Goal: Task Accomplishment & Management: Complete application form

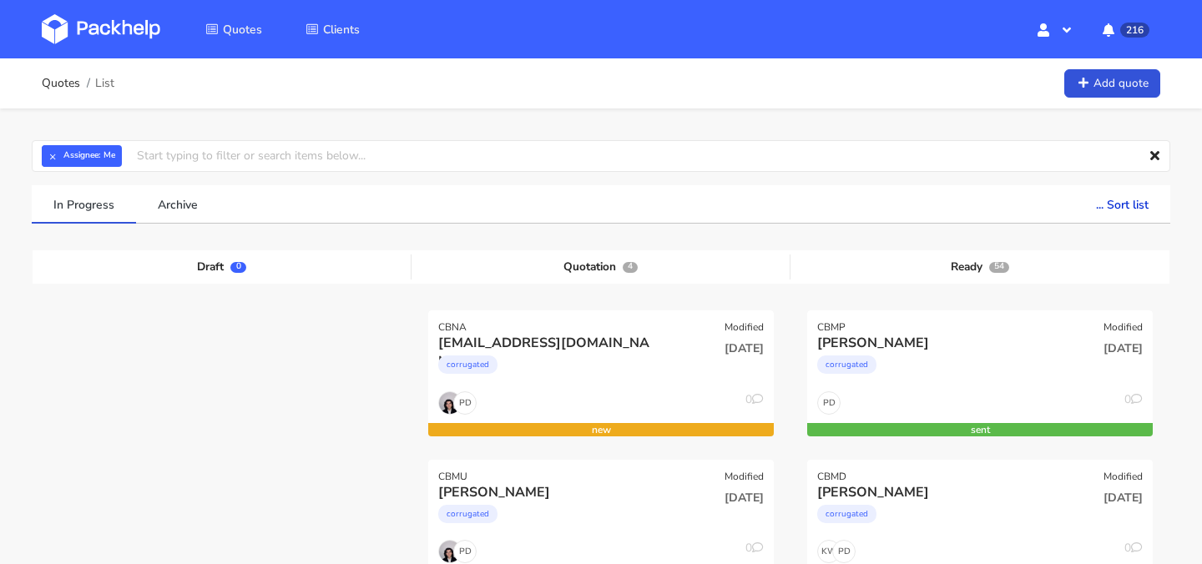
click at [123, 22] on img at bounding box center [101, 29] width 119 height 30
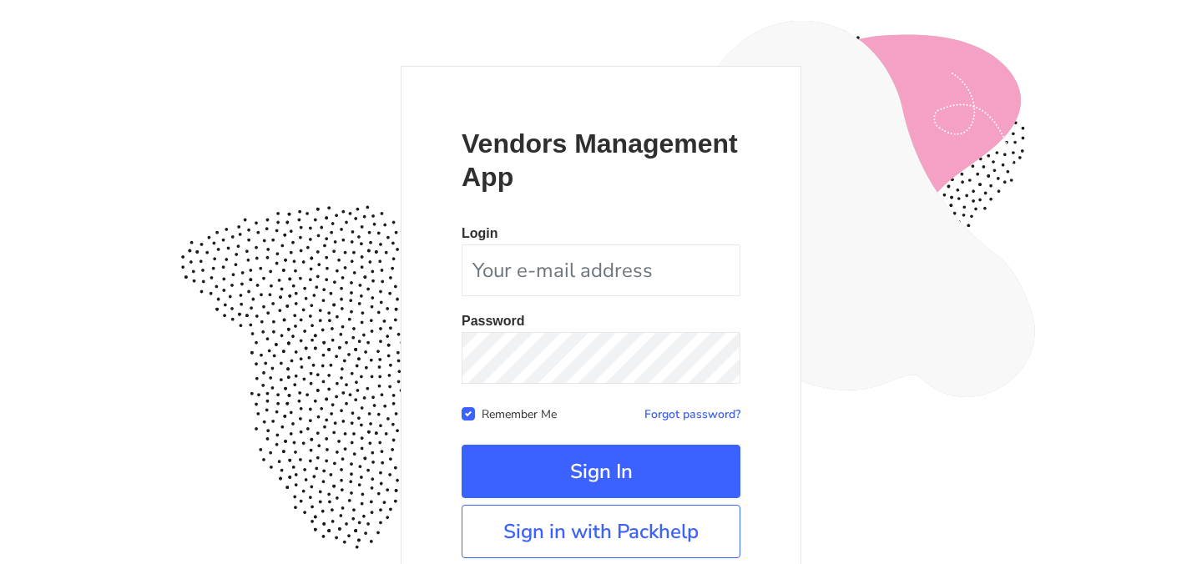
scroll to position [156, 0]
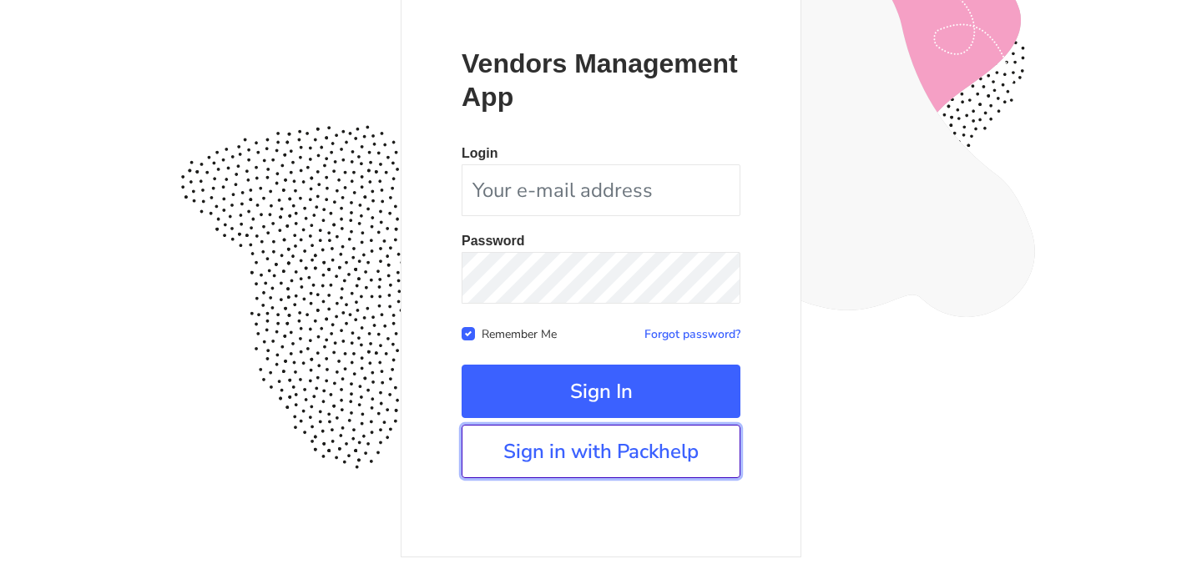
click at [609, 457] on link "Sign in with Packhelp" at bounding box center [601, 451] width 279 height 53
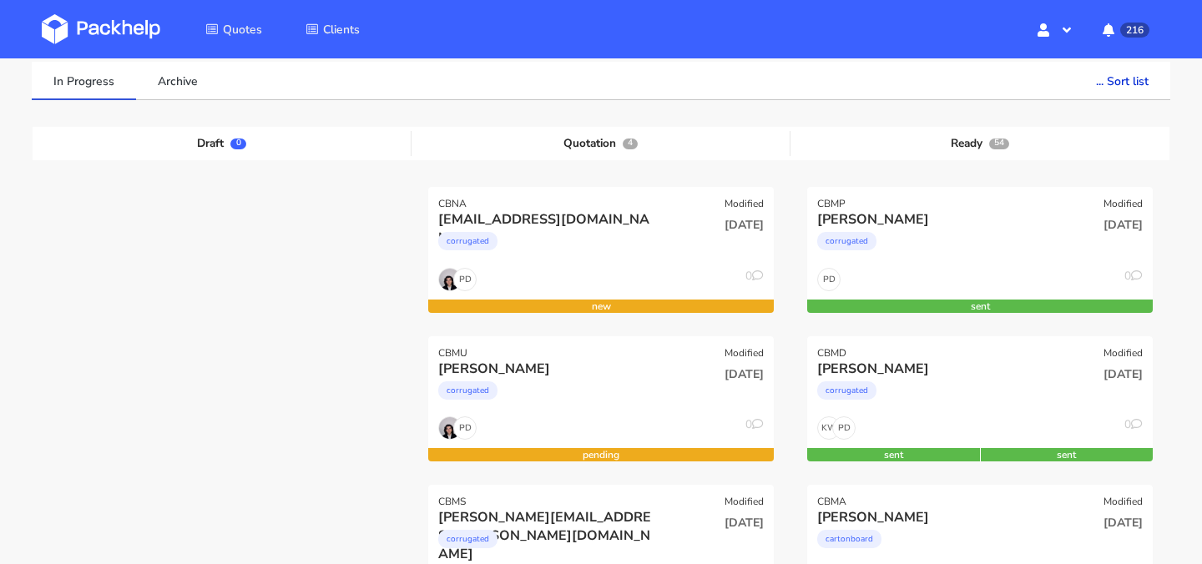
scroll to position [143, 0]
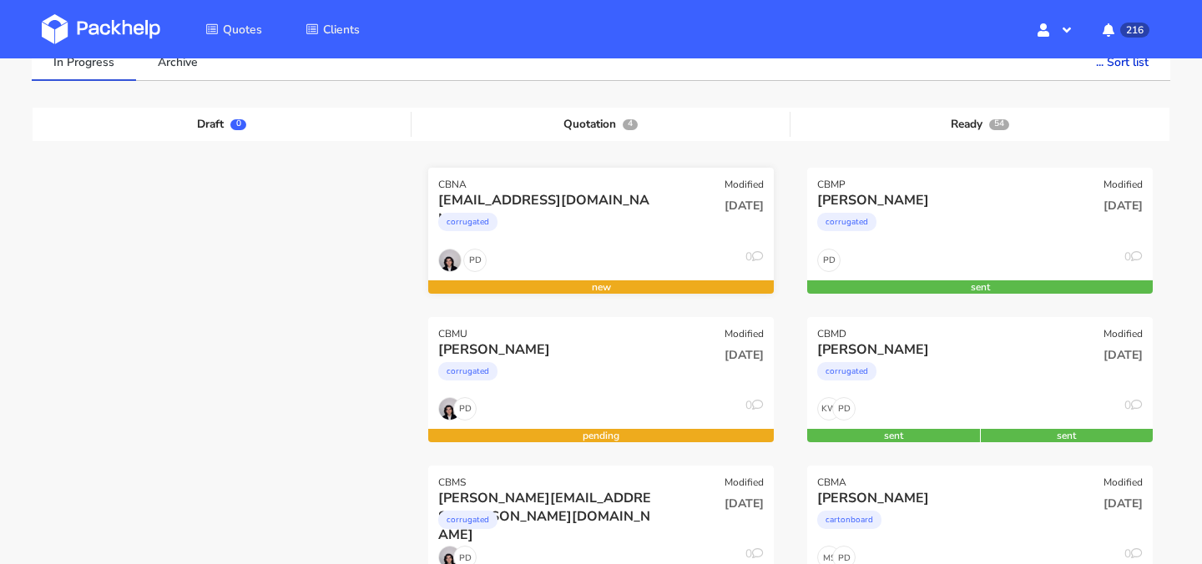
click at [675, 247] on div "[DATE]" at bounding box center [718, 219] width 116 height 57
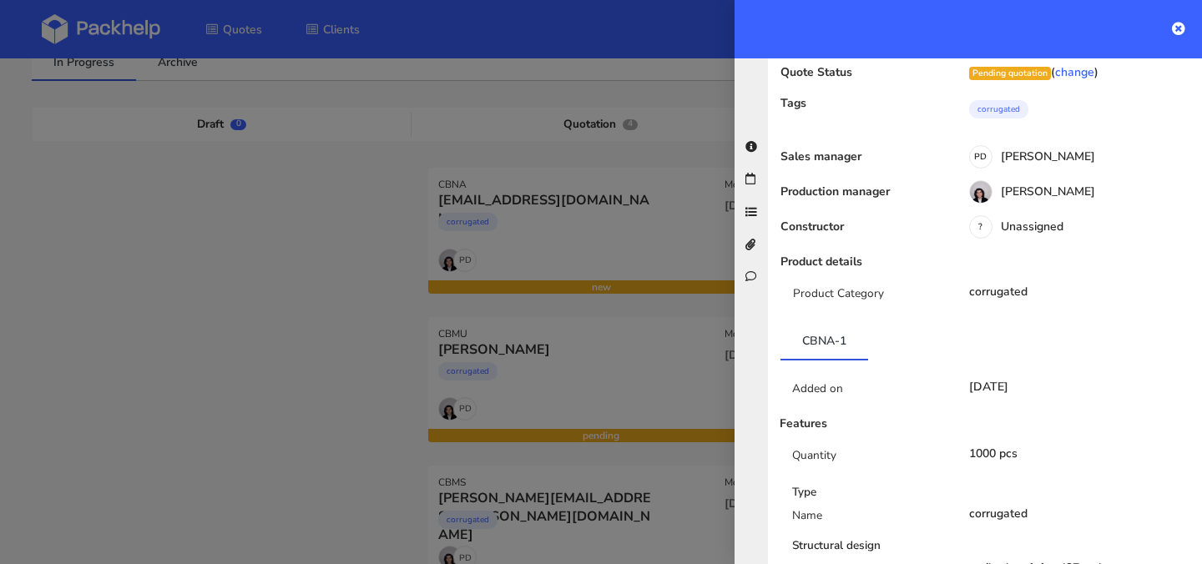
scroll to position [0, 0]
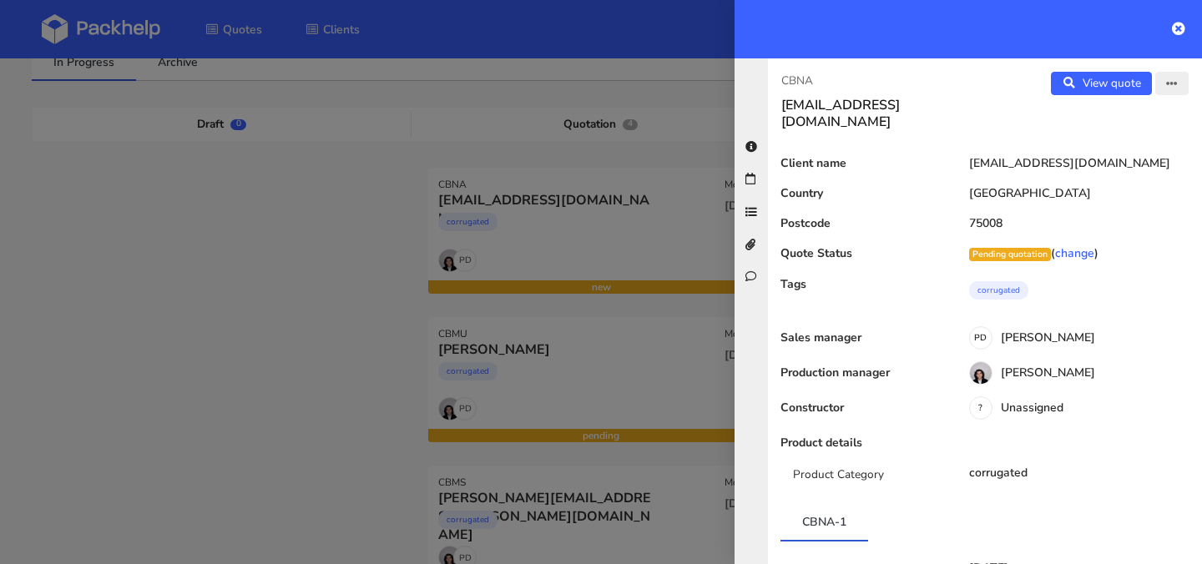
click at [1171, 82] on icon "button" at bounding box center [1172, 84] width 12 height 12
click at [1149, 108] on link "Edit quote" at bounding box center [1118, 118] width 147 height 28
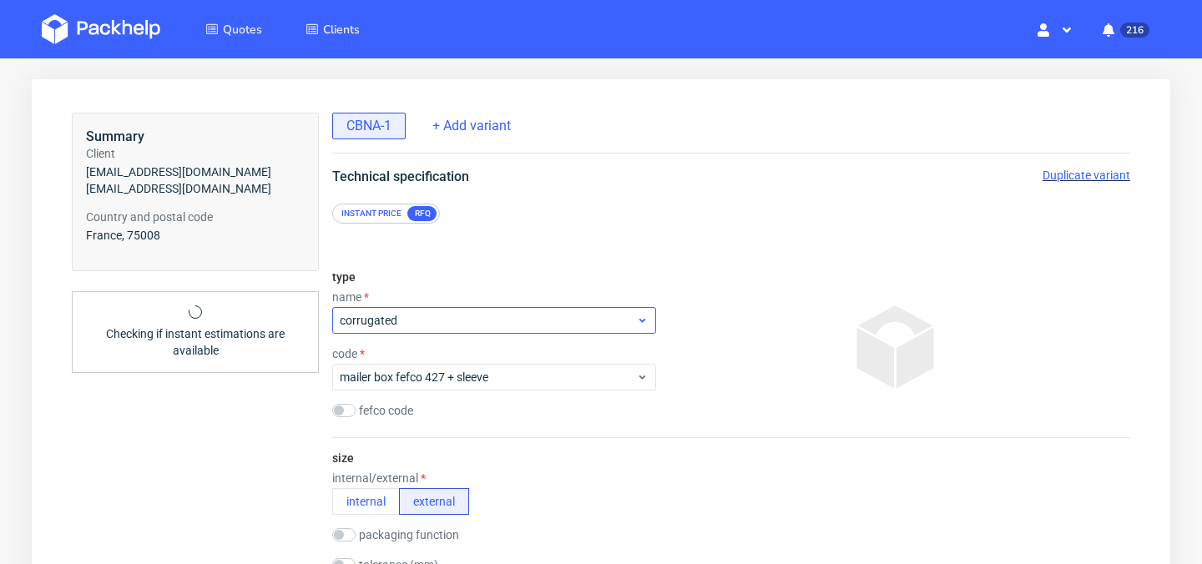
scroll to position [47, 0]
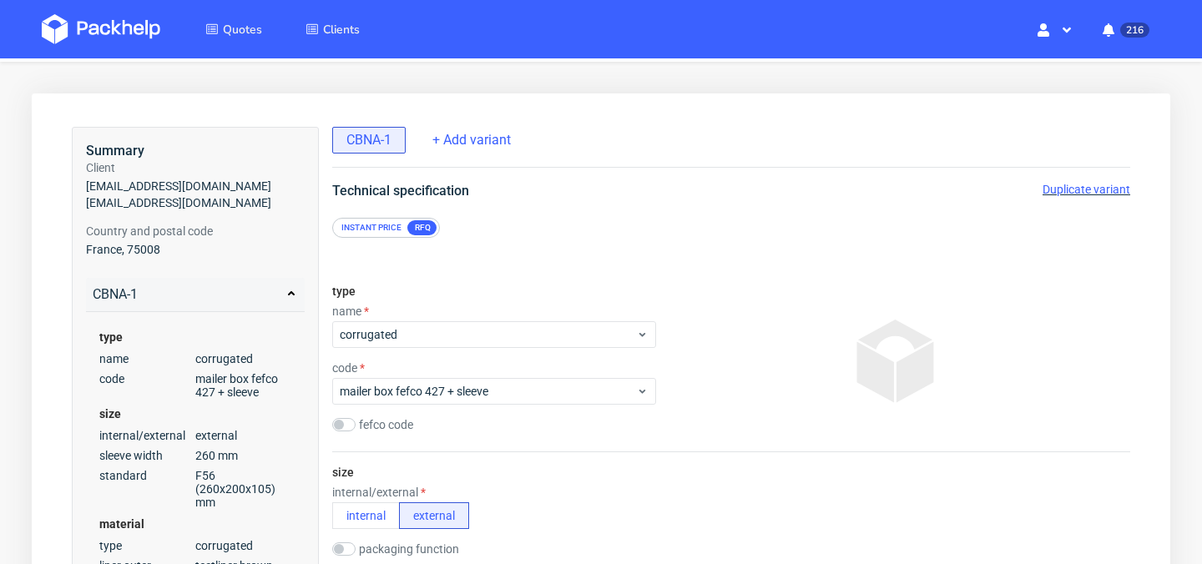
click at [1076, 192] on span "Duplicate variant" at bounding box center [1087, 189] width 88 height 13
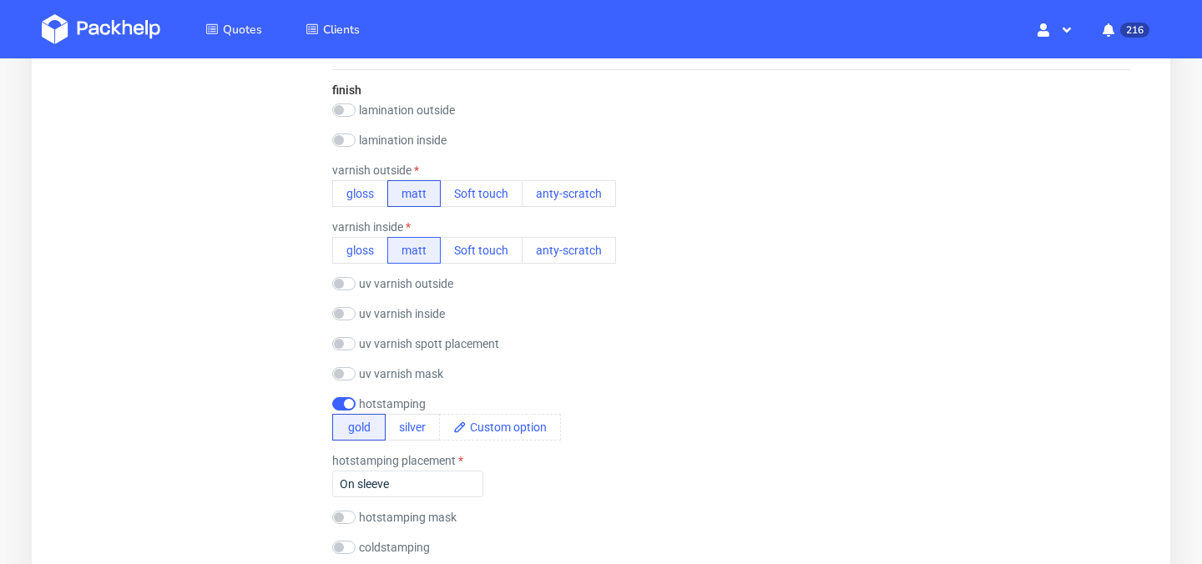
scroll to position [1742, 0]
click at [345, 407] on input "checkbox" at bounding box center [343, 406] width 23 height 13
checkbox input "false"
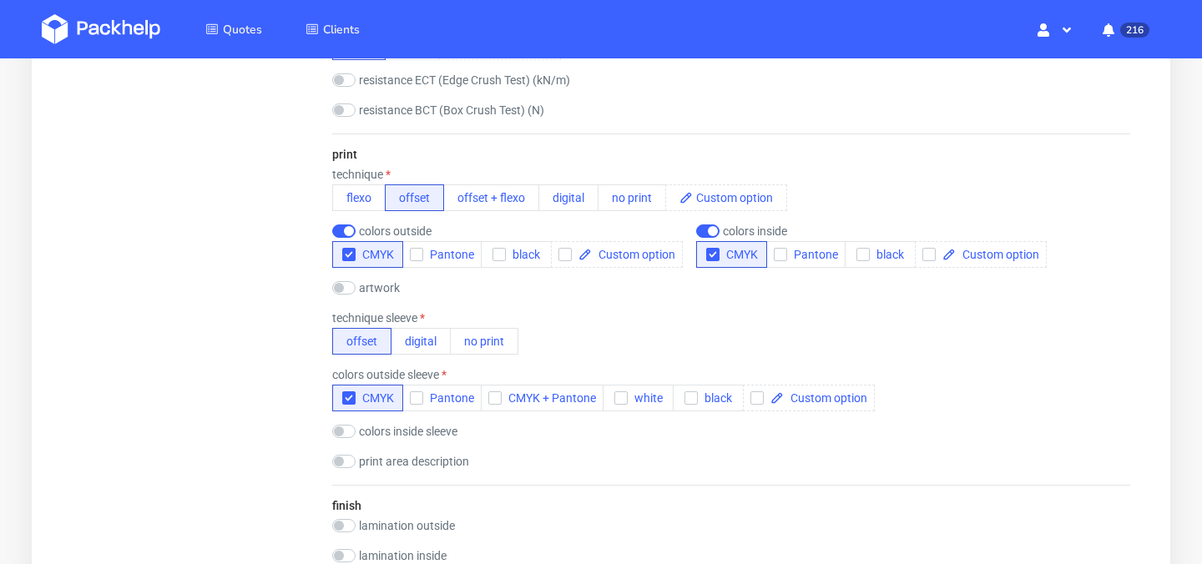
scroll to position [0, 0]
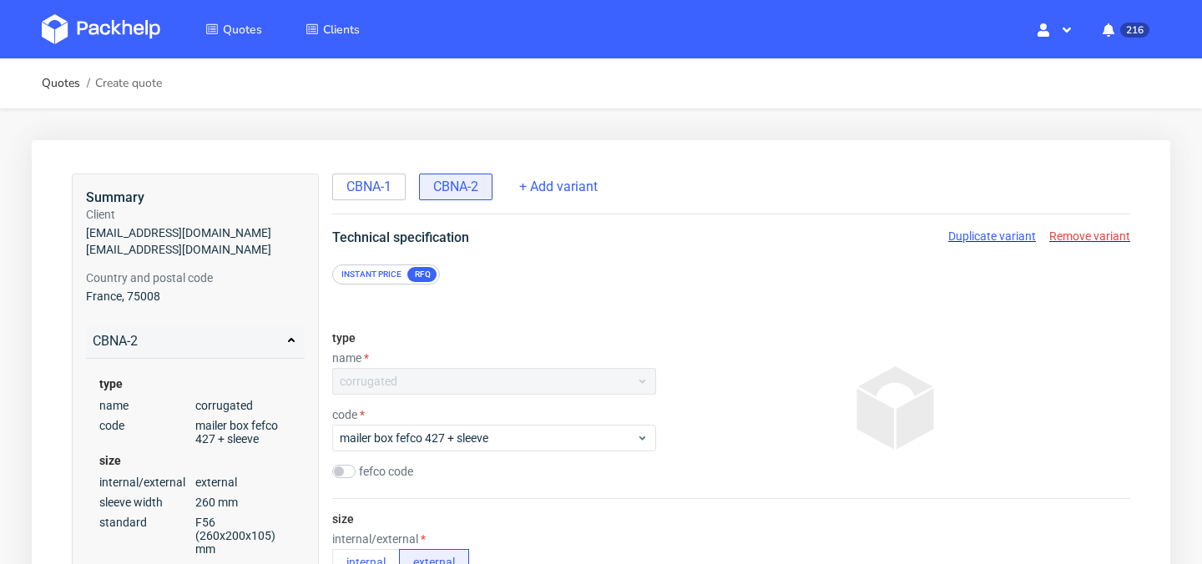
click at [390, 276] on div "Instant price" at bounding box center [371, 274] width 73 height 15
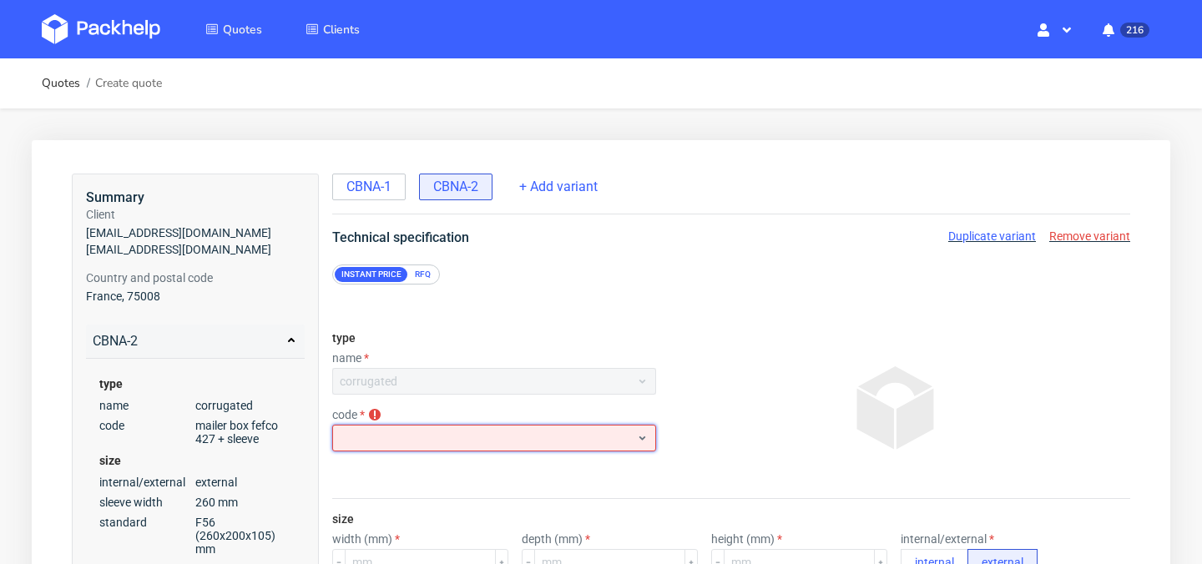
click at [512, 442] on div at bounding box center [494, 438] width 324 height 27
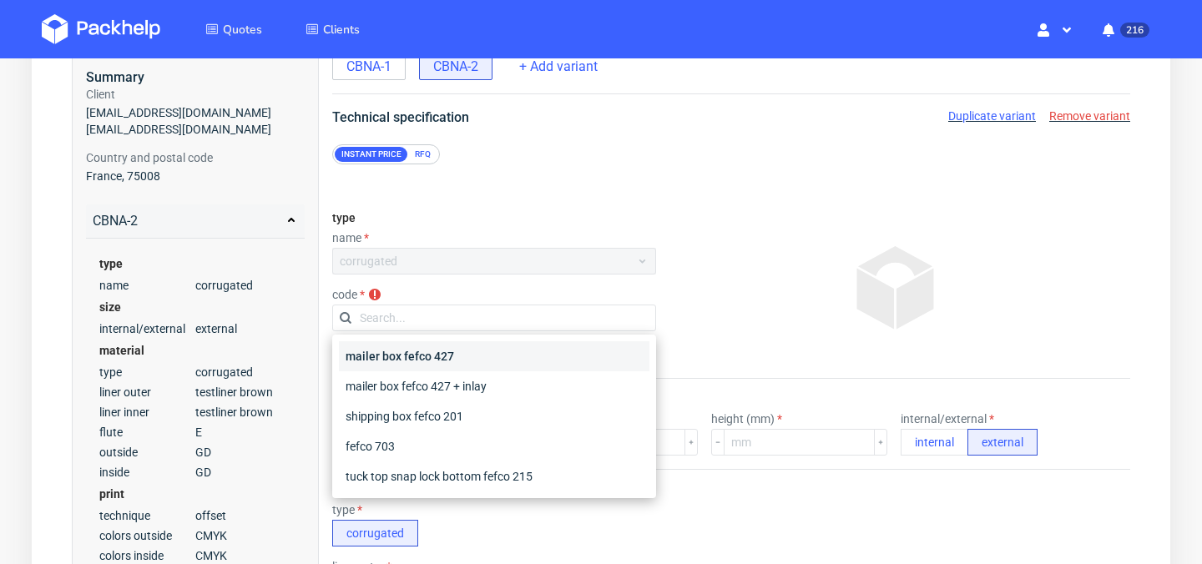
scroll to position [142, 0]
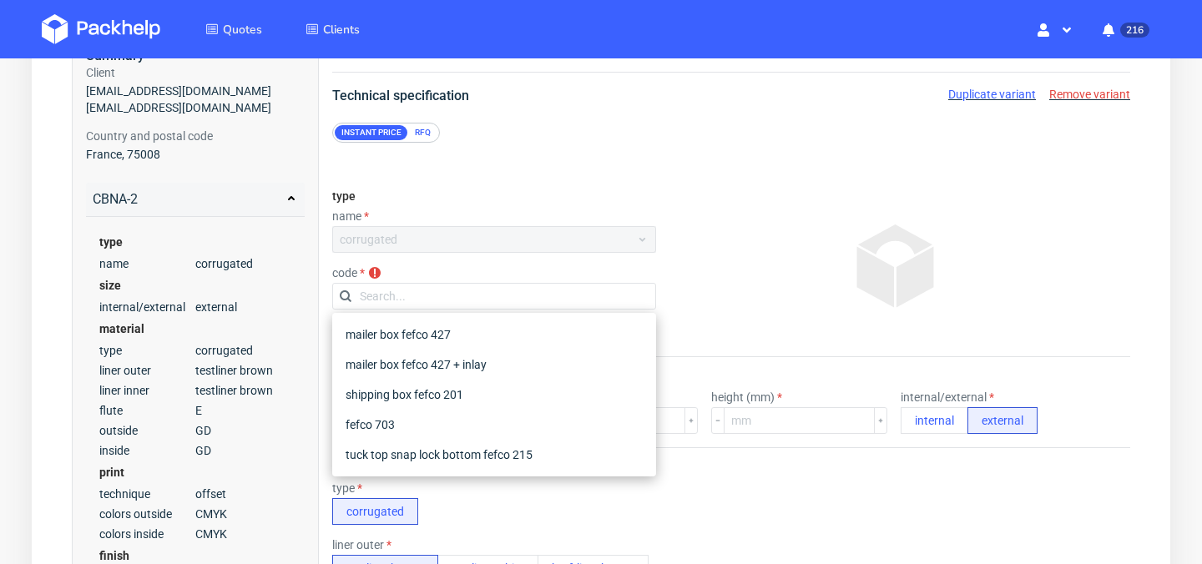
click at [701, 277] on div at bounding box center [897, 266] width 468 height 167
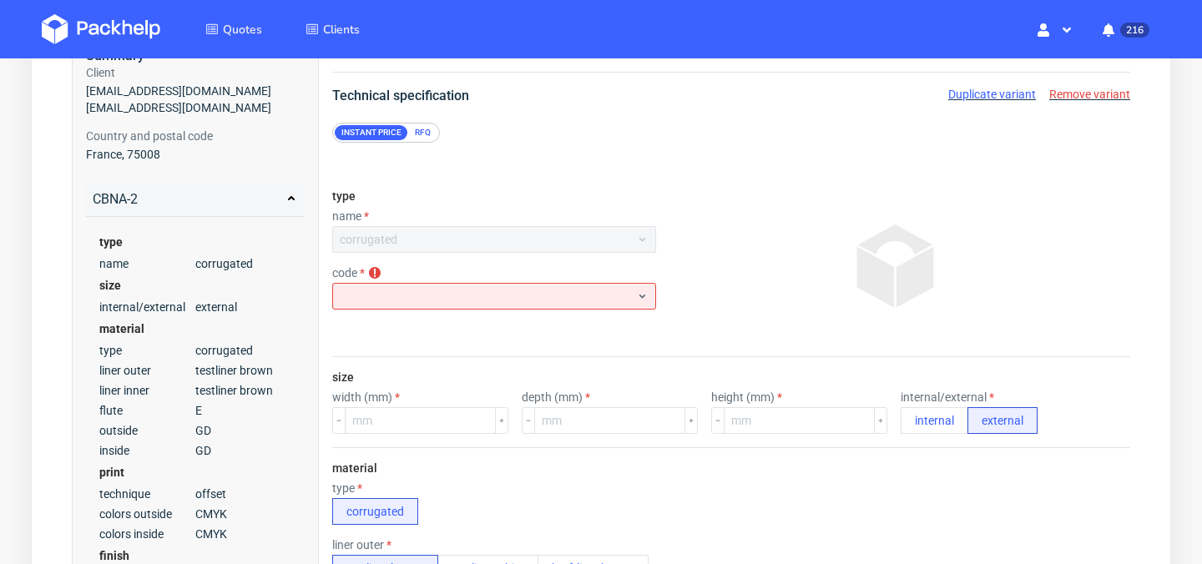
click at [422, 141] on div "Instant price RFQ" at bounding box center [386, 133] width 108 height 20
click at [427, 134] on div "RFQ" at bounding box center [422, 132] width 29 height 15
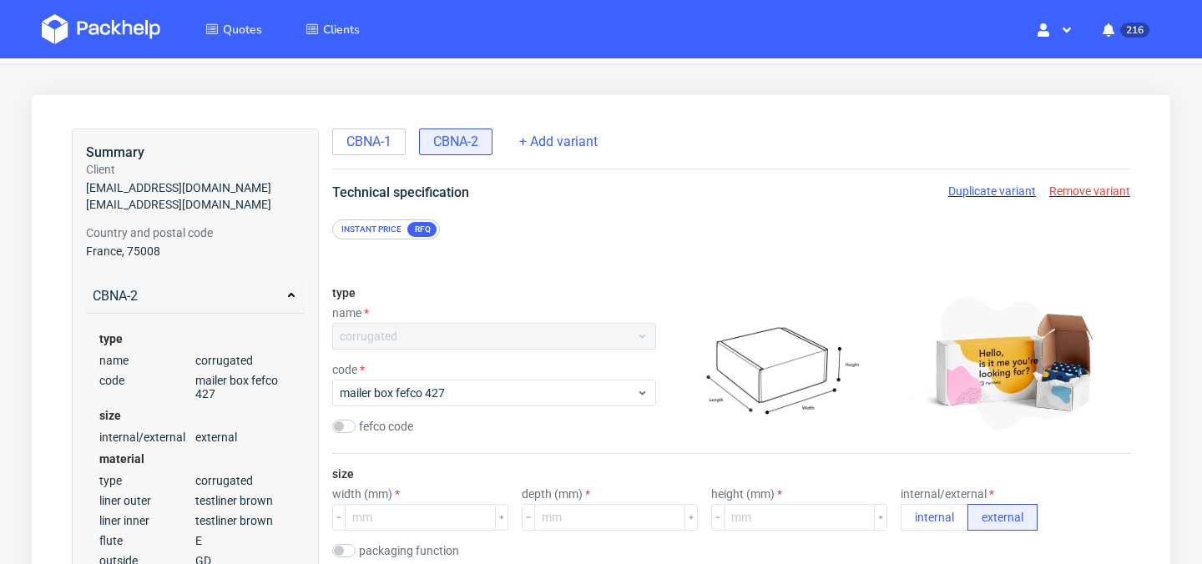
scroll to position [29, 0]
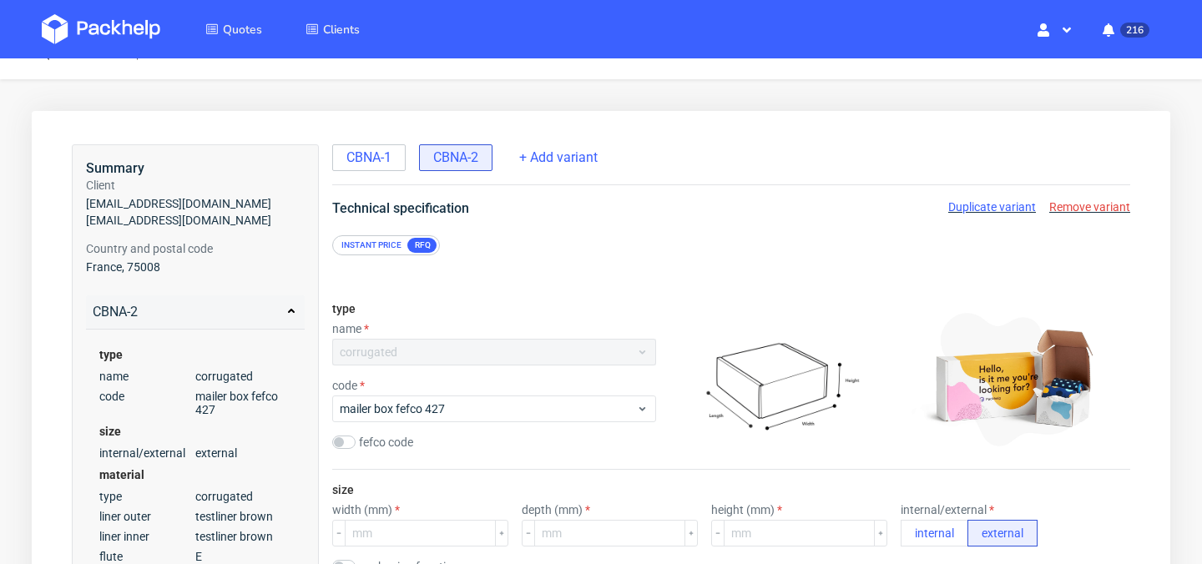
click at [1106, 201] on span "Remove variant" at bounding box center [1090, 206] width 81 height 13
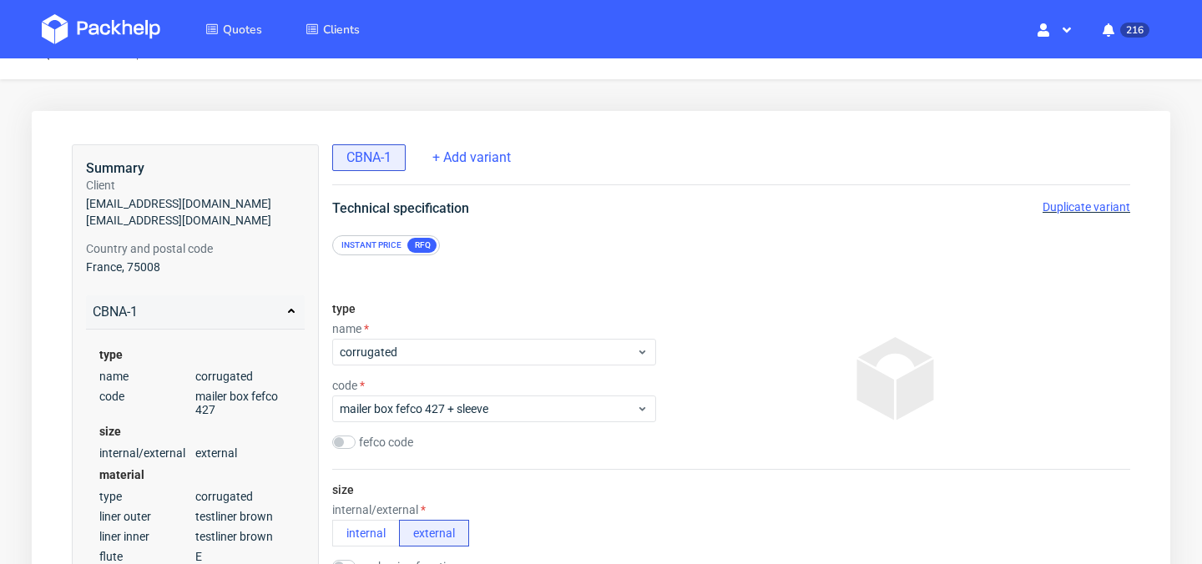
click at [1080, 210] on span "Duplicate variant" at bounding box center [1087, 206] width 88 height 13
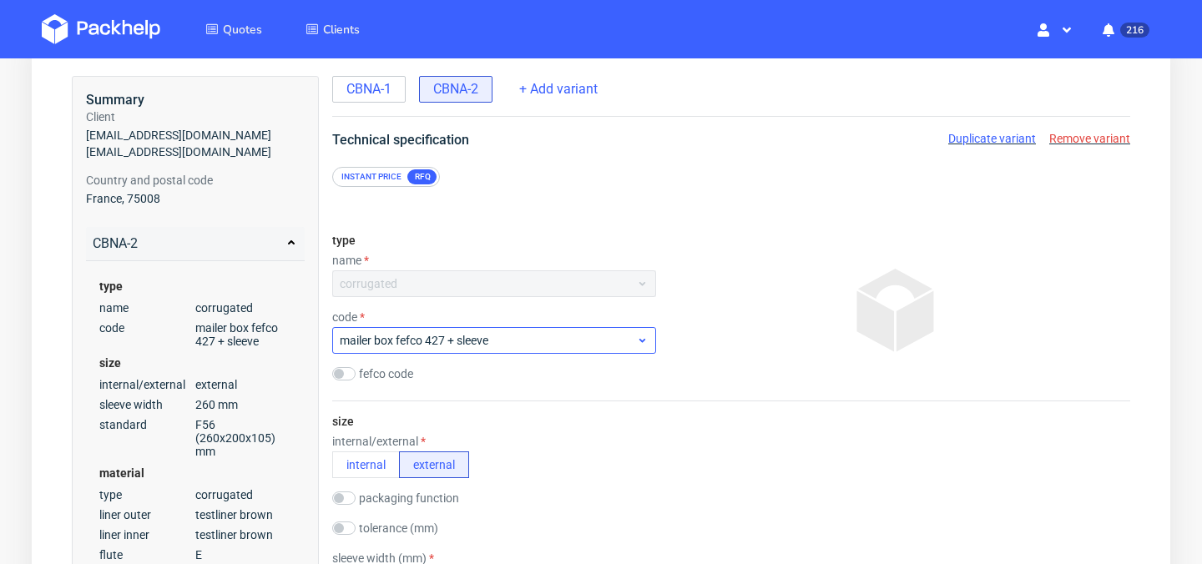
scroll to position [43, 0]
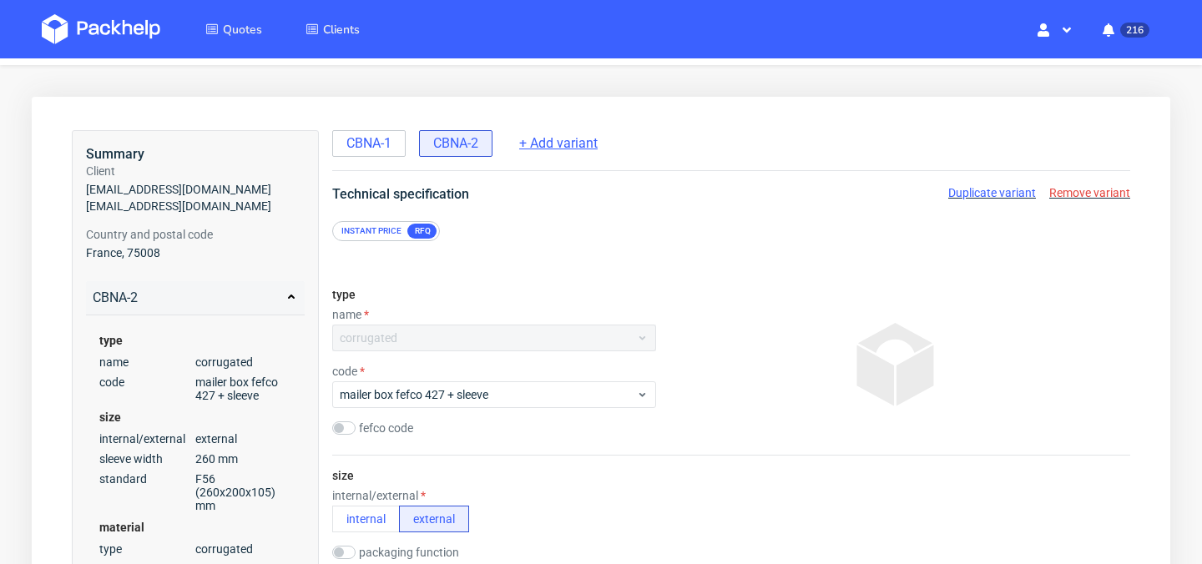
click at [532, 138] on span "+ Add variant" at bounding box center [558, 143] width 78 height 18
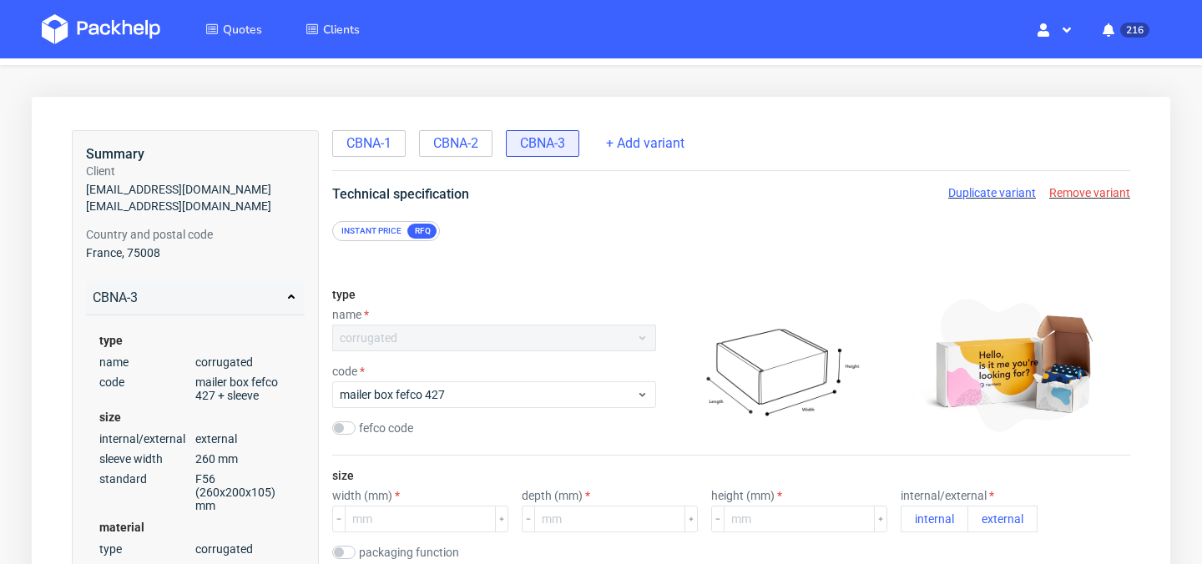
click at [378, 240] on div "Instant price RFQ" at bounding box center [386, 231] width 108 height 20
click at [386, 230] on div "Instant price" at bounding box center [371, 231] width 73 height 15
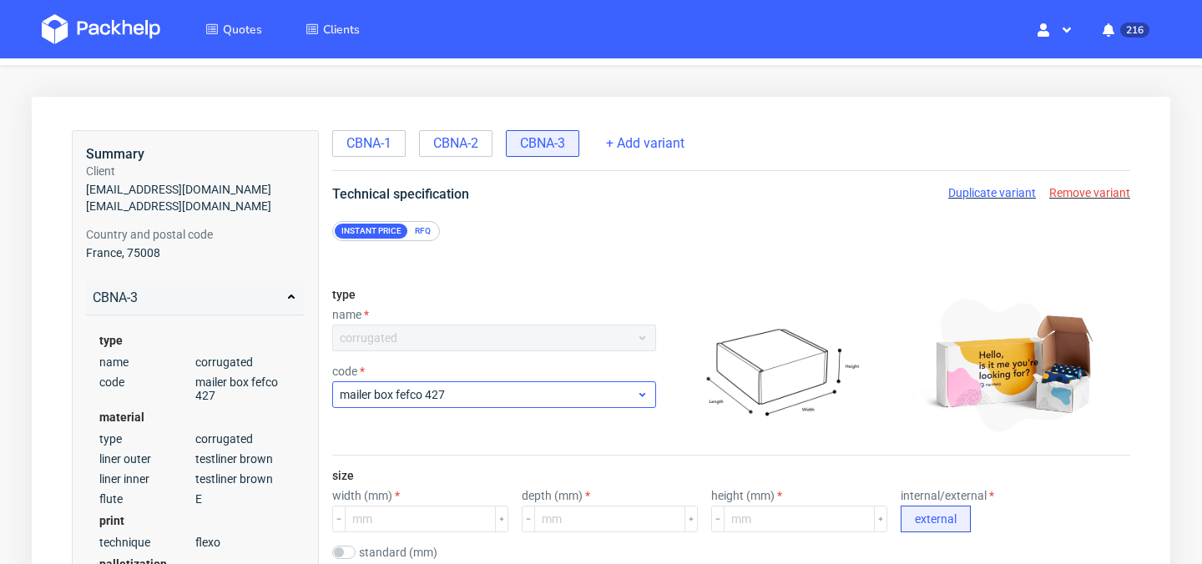
scroll to position [120, 0]
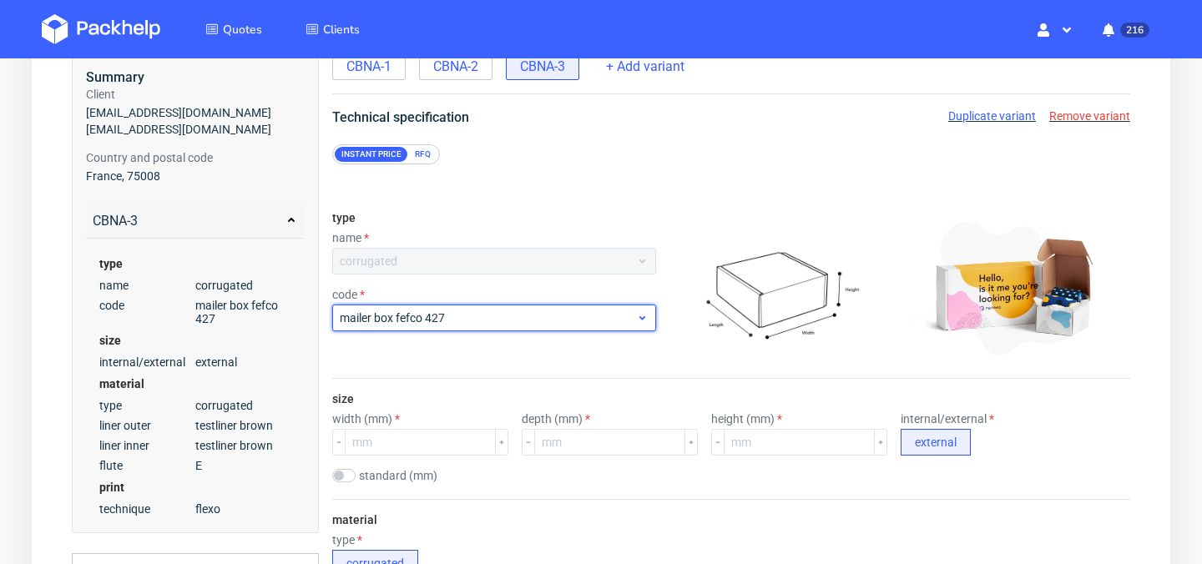
click at [534, 312] on span "mailer box fefco 427" at bounding box center [488, 318] width 296 height 17
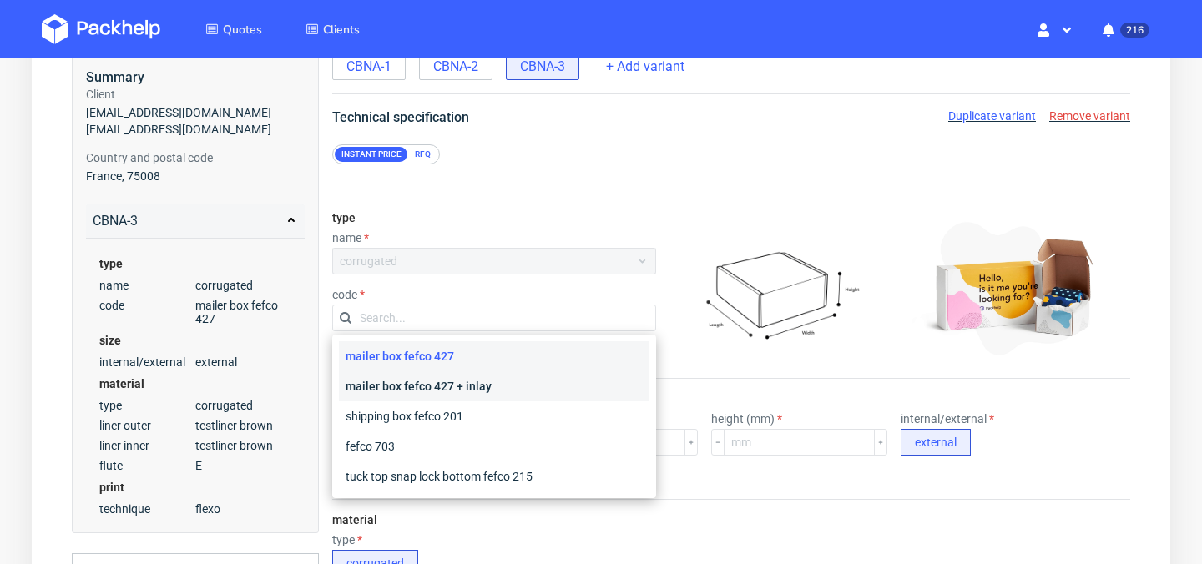
scroll to position [208, 0]
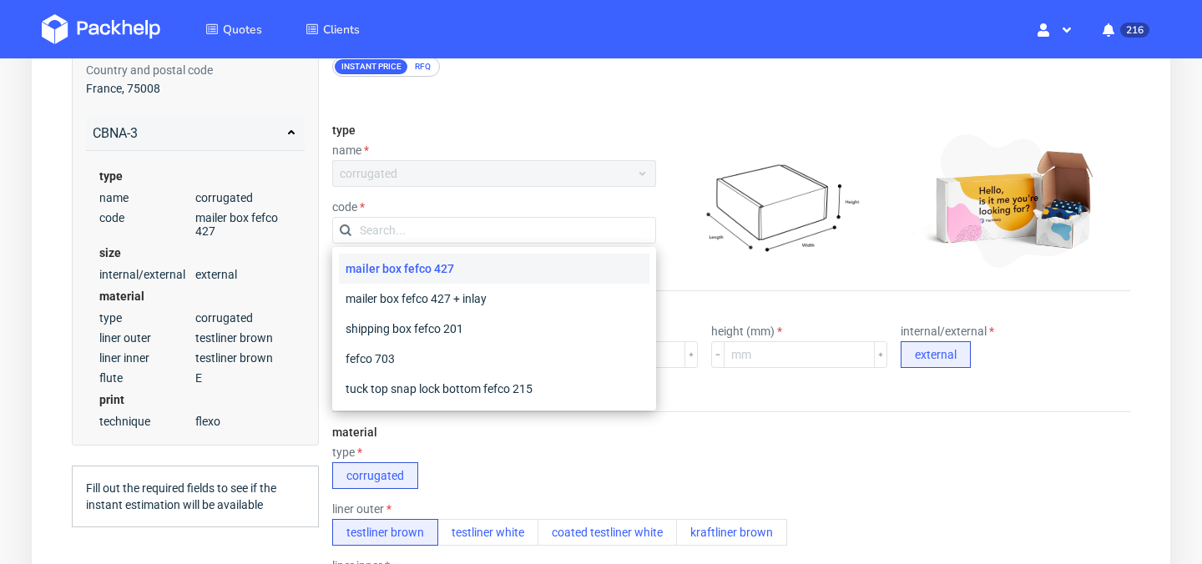
click at [575, 169] on div "corrugated" at bounding box center [494, 173] width 324 height 27
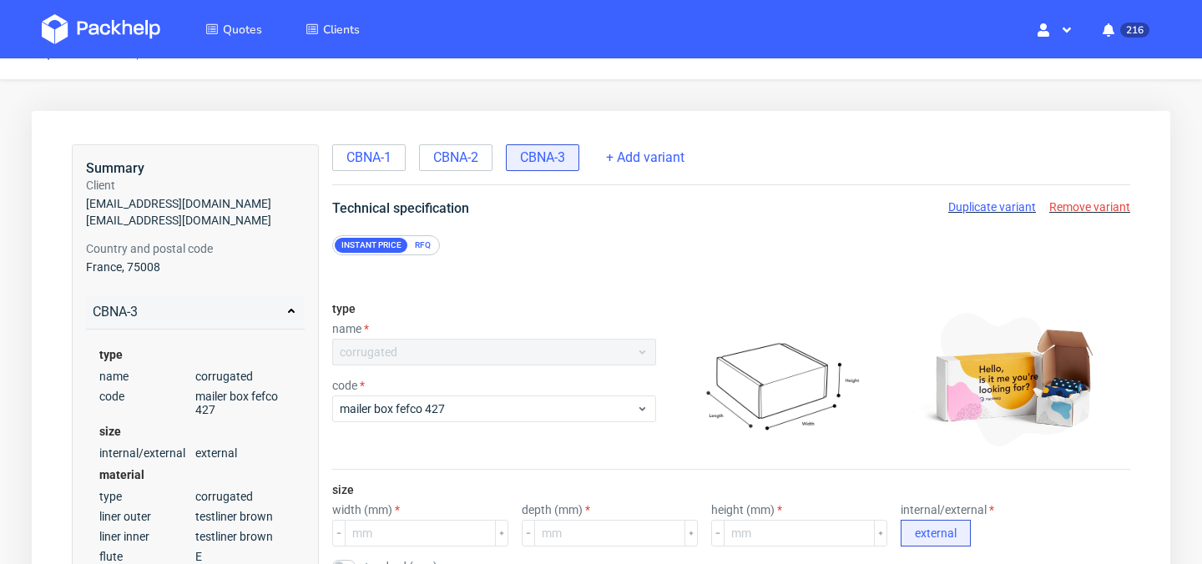
scroll to position [26, 0]
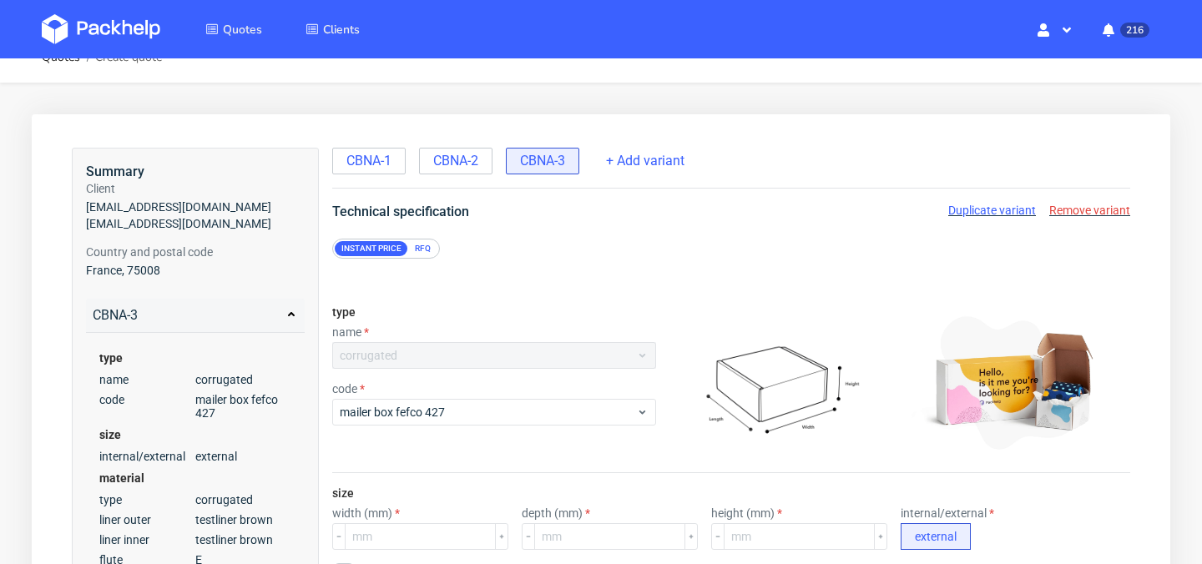
click at [1107, 216] on span "Remove variant" at bounding box center [1090, 210] width 81 height 13
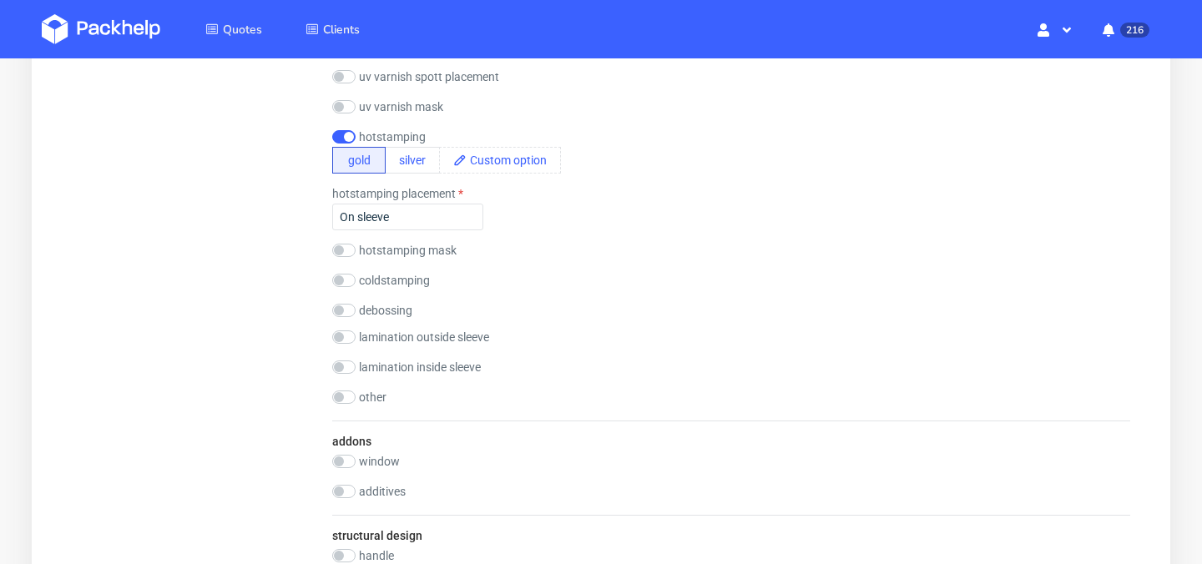
scroll to position [2025, 0]
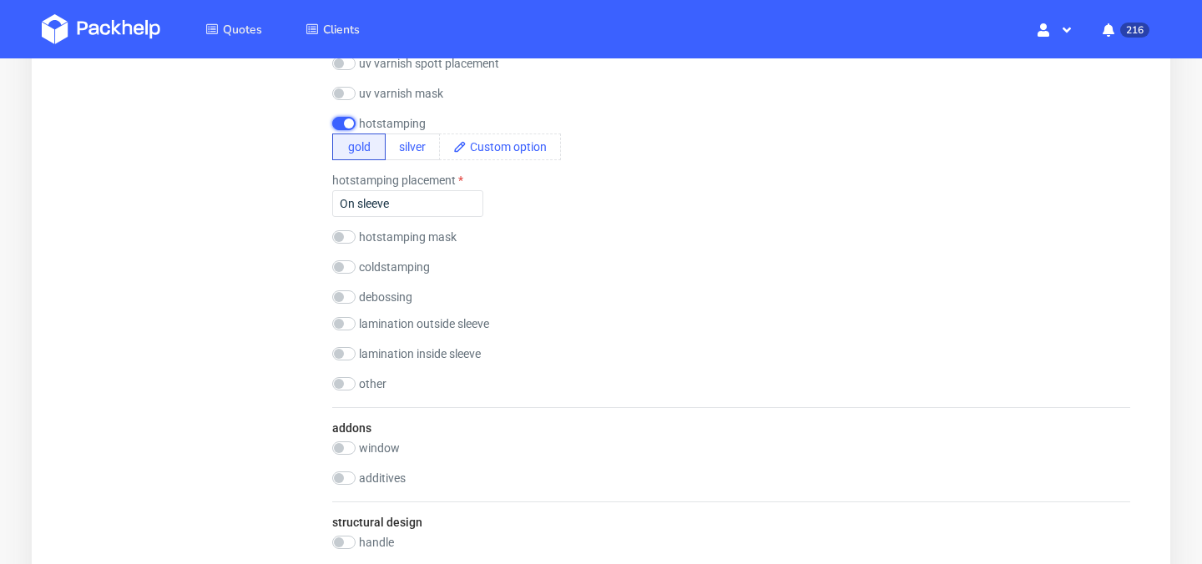
click at [347, 126] on input "checkbox" at bounding box center [343, 123] width 23 height 13
checkbox input "false"
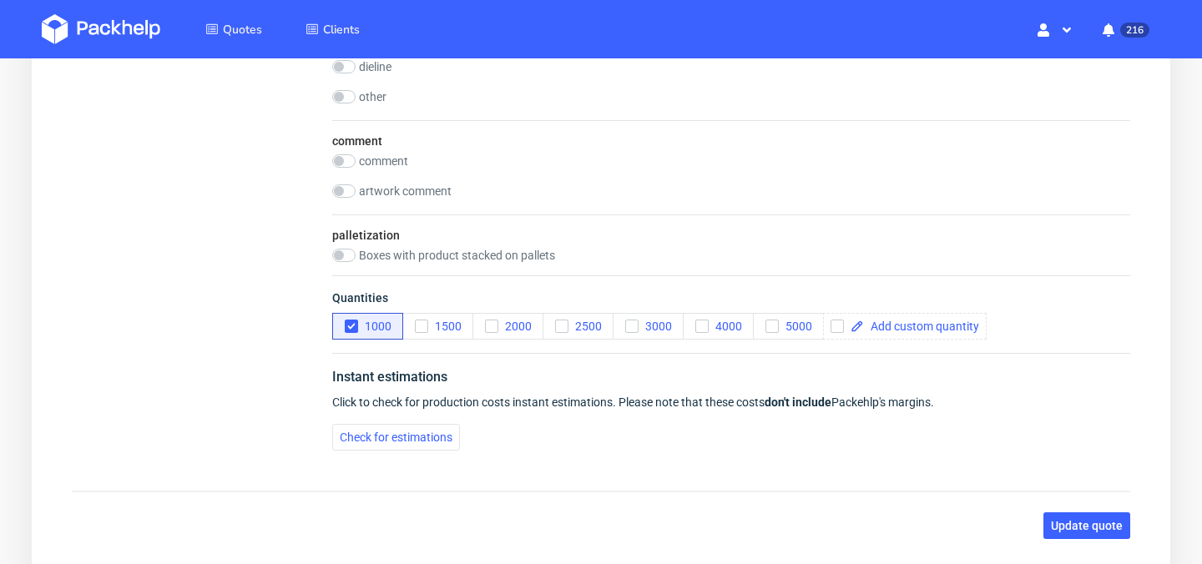
scroll to position [2634, 0]
click at [376, 439] on span "Check for estimations" at bounding box center [396, 439] width 113 height 12
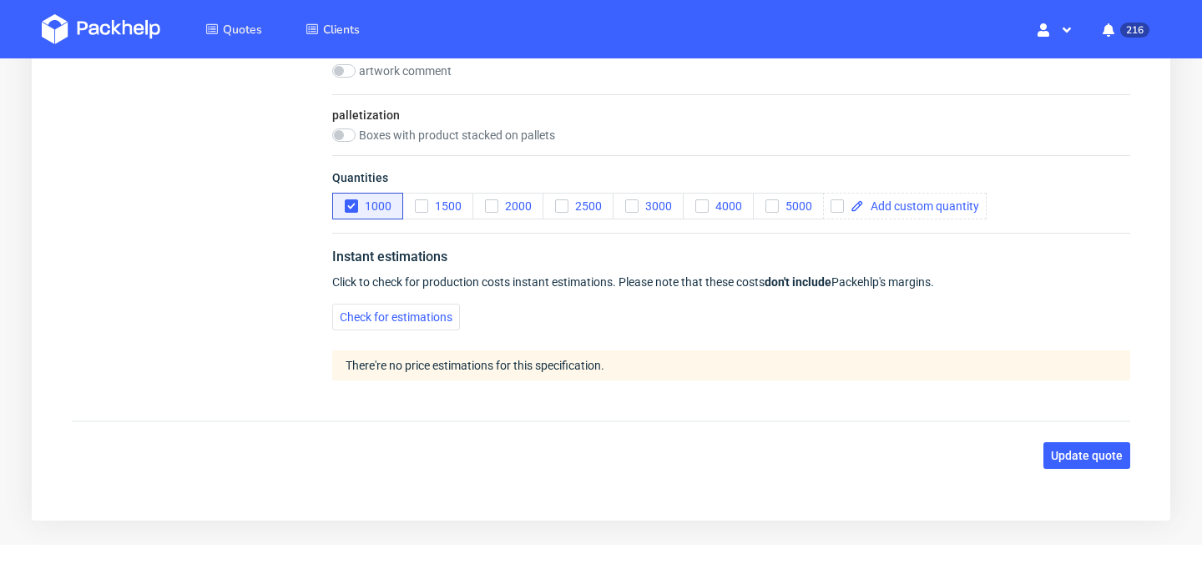
scroll to position [2795, 0]
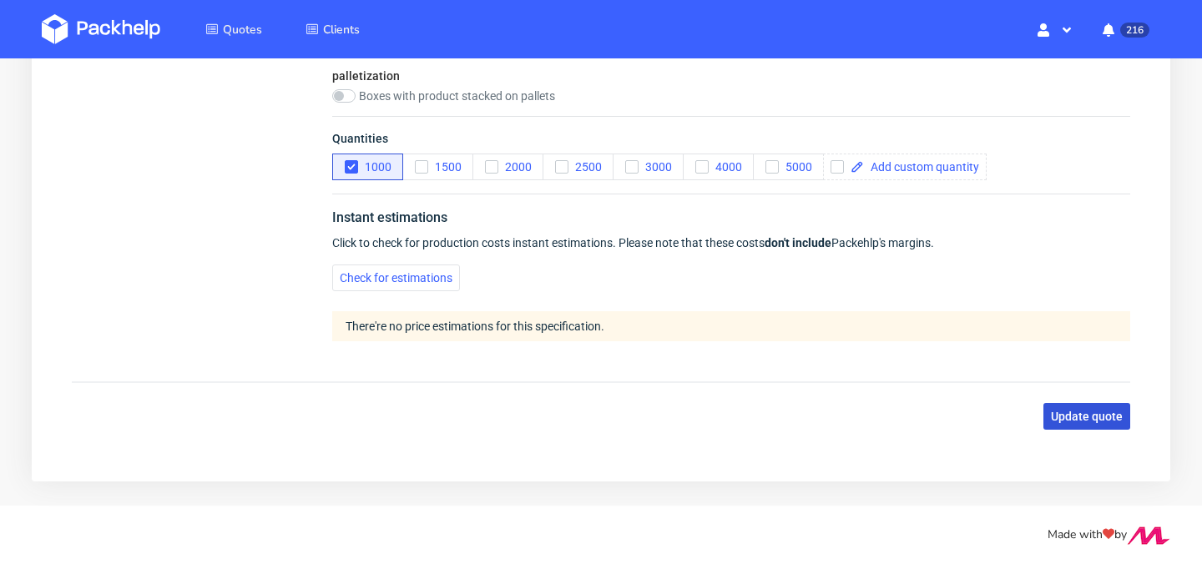
click at [1080, 422] on span "Update quote" at bounding box center [1087, 417] width 72 height 12
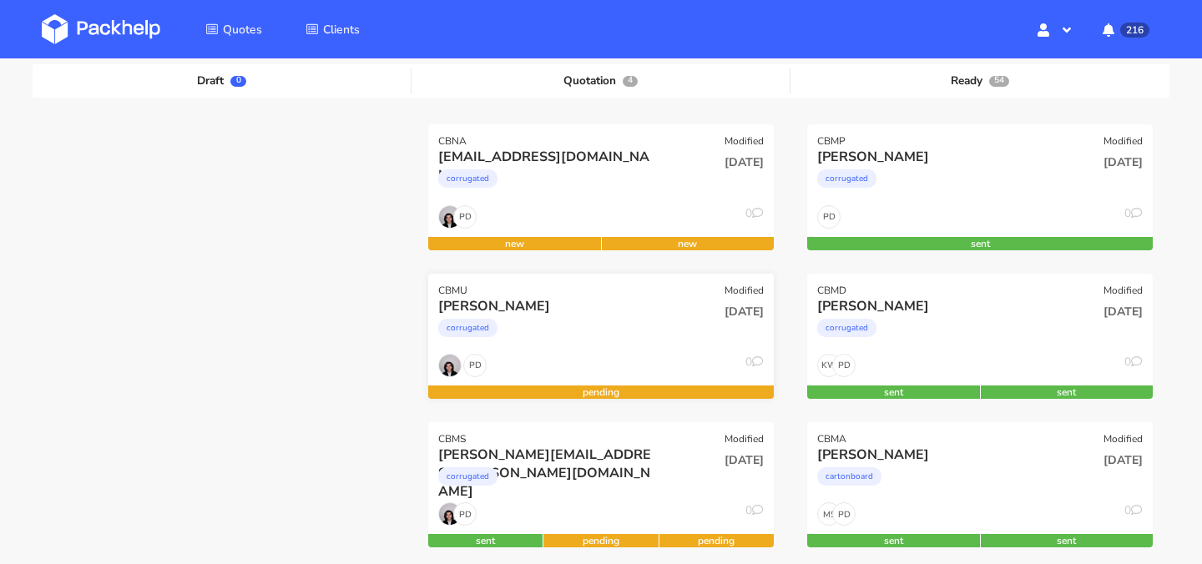
scroll to position [134, 0]
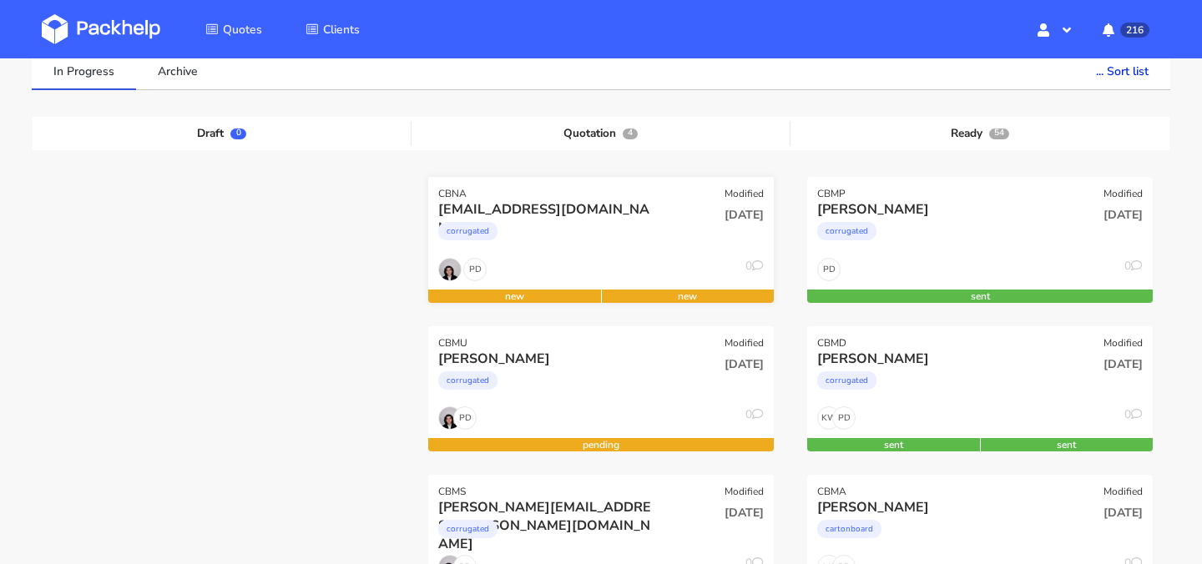
click at [595, 240] on div "corrugated" at bounding box center [548, 235] width 221 height 33
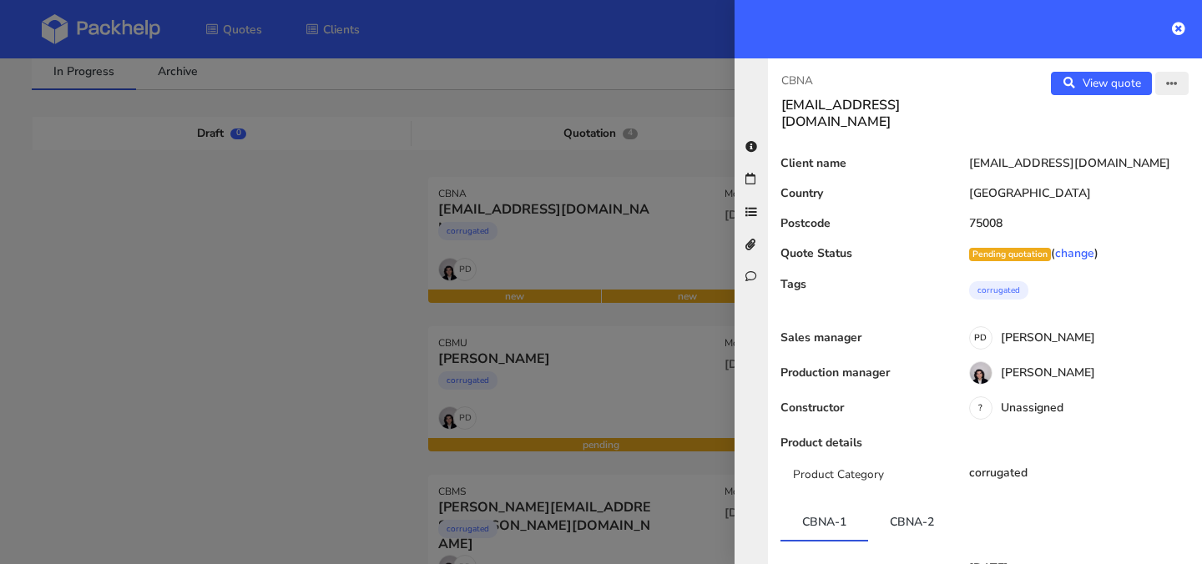
click at [1171, 89] on button "button" at bounding box center [1172, 83] width 33 height 23
click at [1141, 120] on link "Edit quote" at bounding box center [1118, 118] width 147 height 28
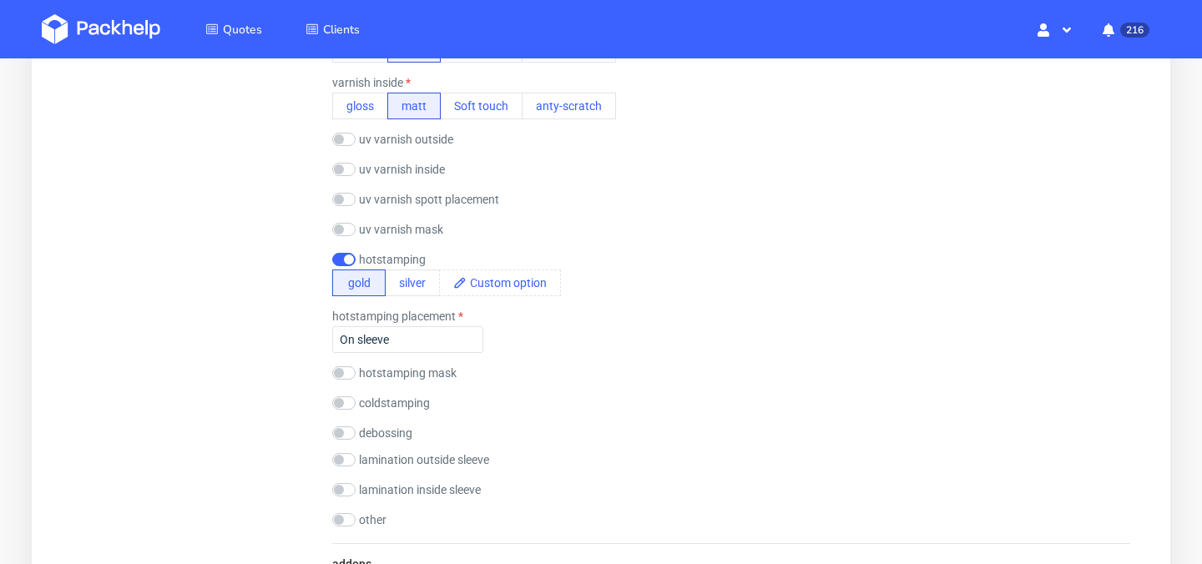
scroll to position [1890, 0]
click at [345, 375] on input "checkbox" at bounding box center [343, 372] width 23 height 13
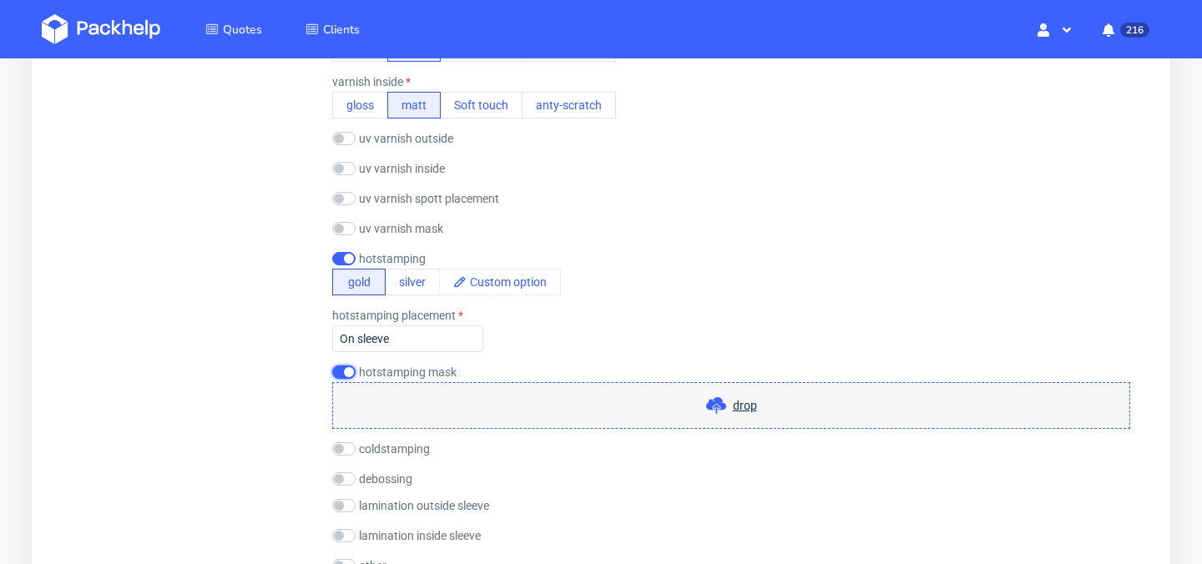
click at [345, 375] on input "checkbox" at bounding box center [343, 372] width 23 height 13
checkbox input "false"
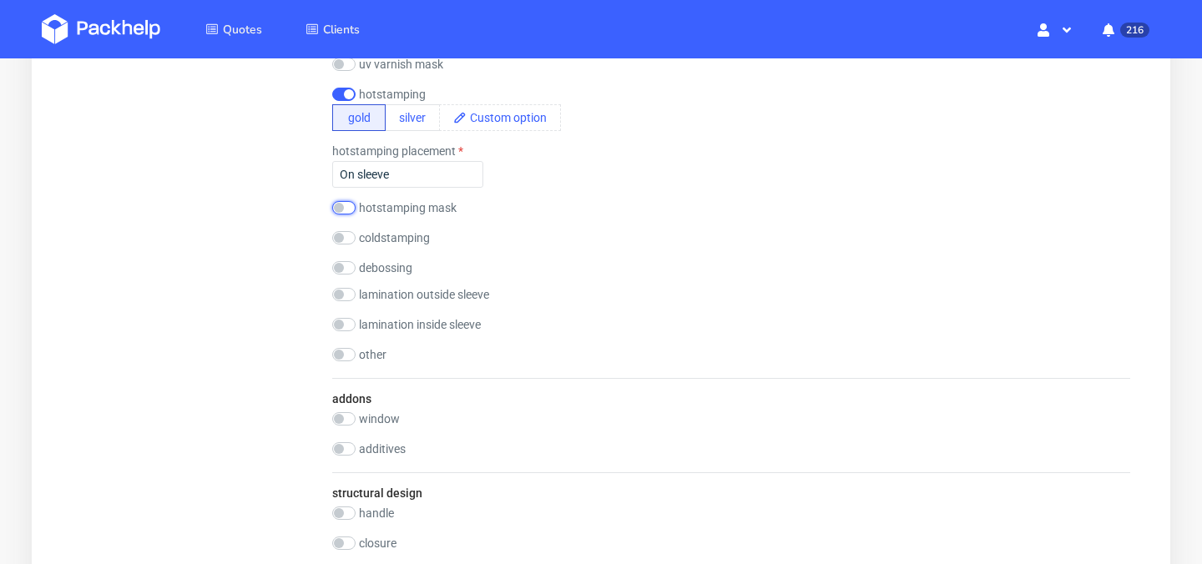
scroll to position [2053, 0]
click at [340, 355] on input "checkbox" at bounding box center [343, 355] width 23 height 13
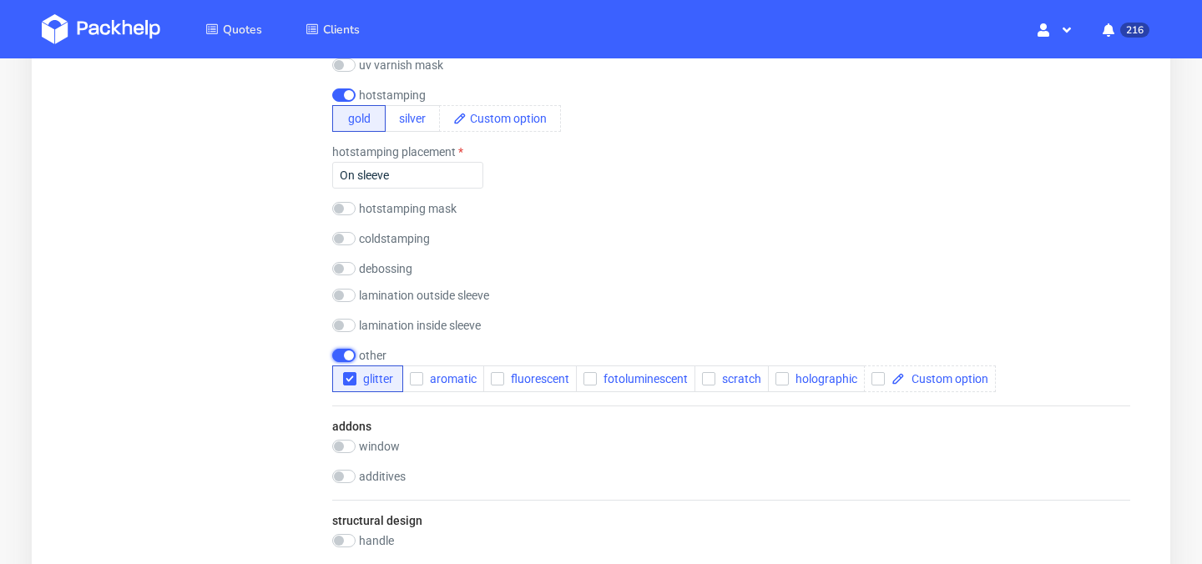
click at [345, 354] on input "checkbox" at bounding box center [343, 355] width 23 height 13
checkbox input "false"
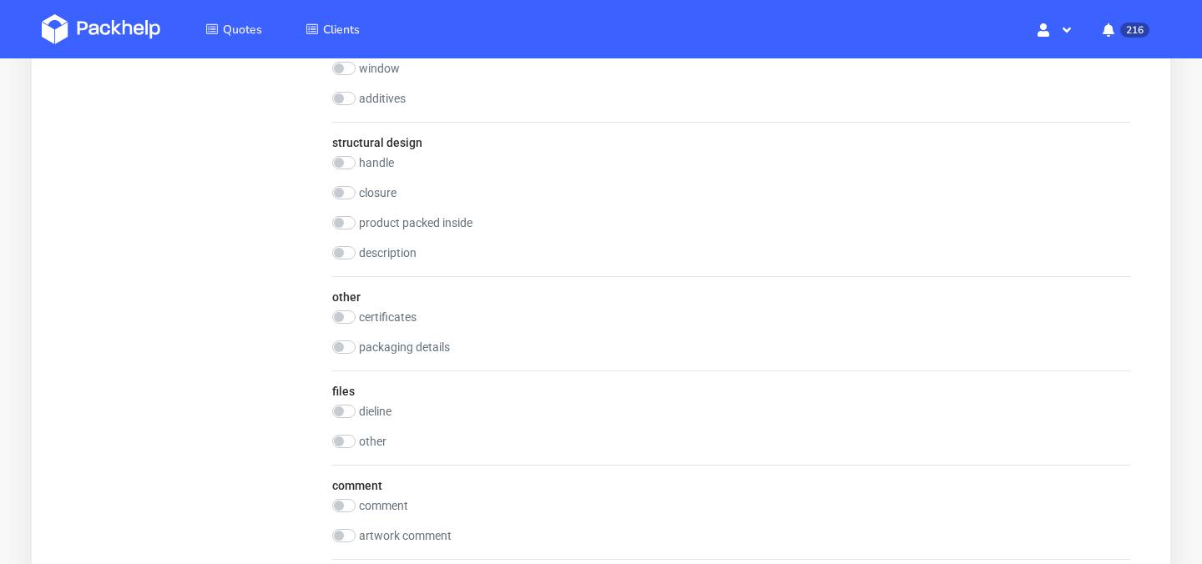
scroll to position [2406, 0]
click at [339, 502] on input "checkbox" at bounding box center [343, 504] width 23 height 13
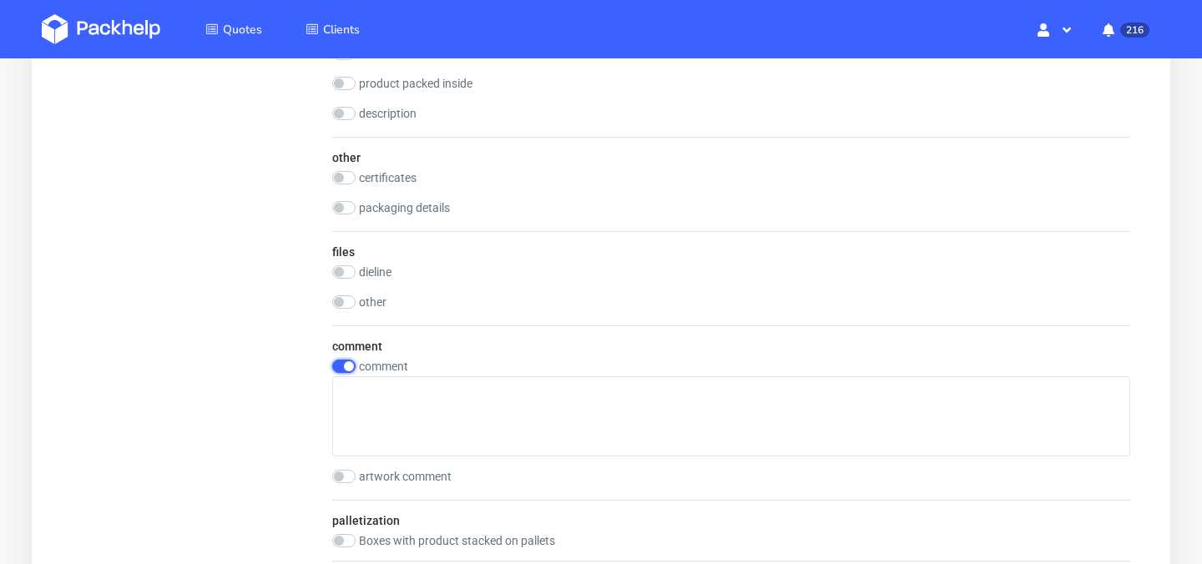
scroll to position [2568, 0]
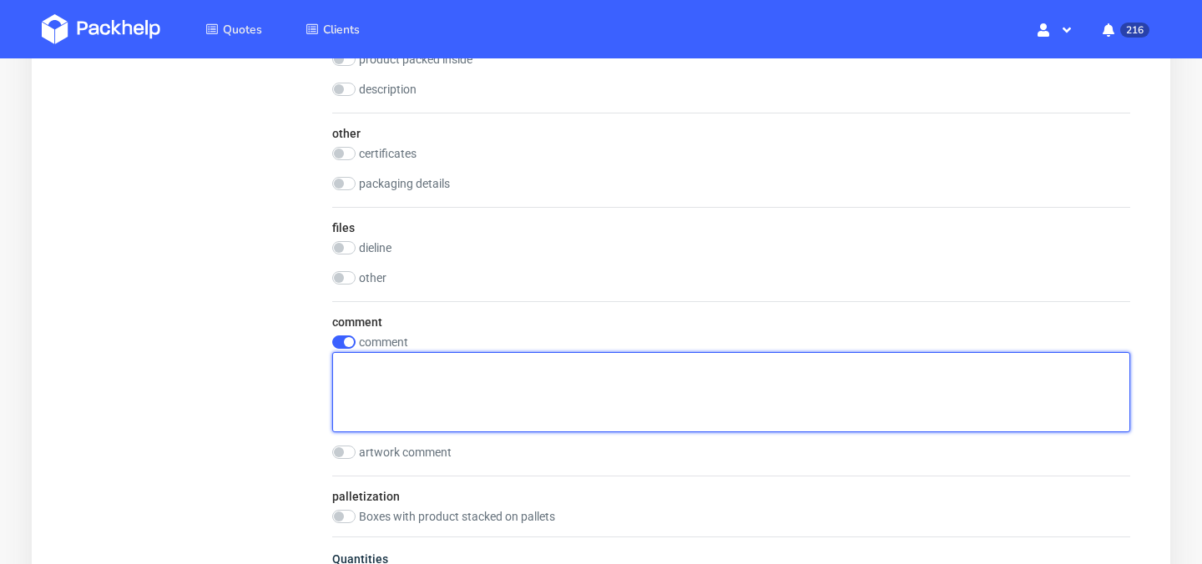
click at [400, 396] on textarea at bounding box center [731, 392] width 798 height 80
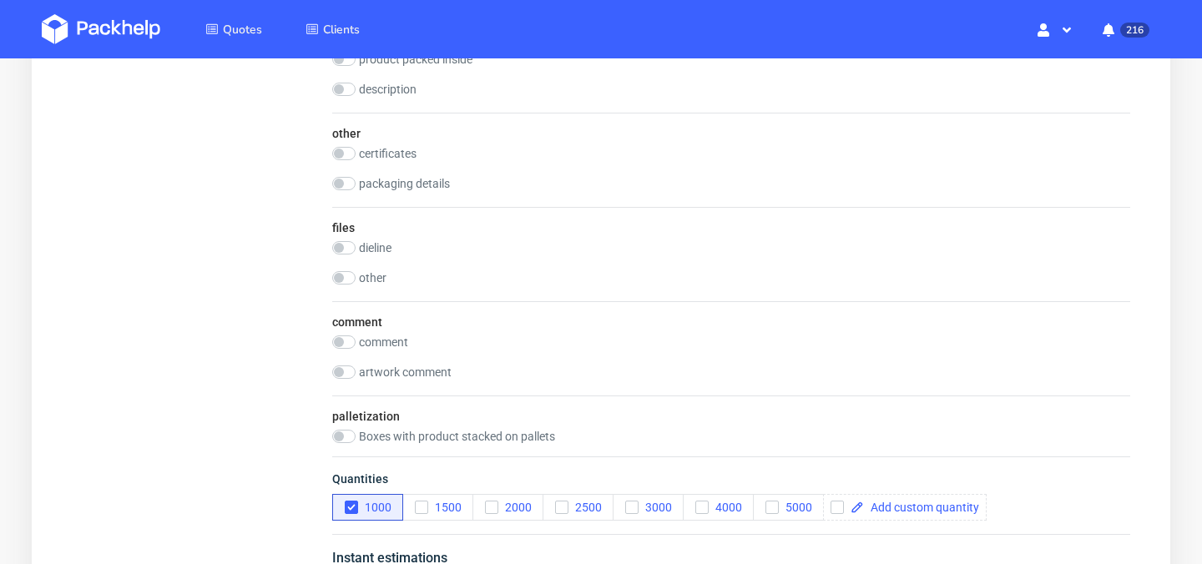
checkbox input "false"
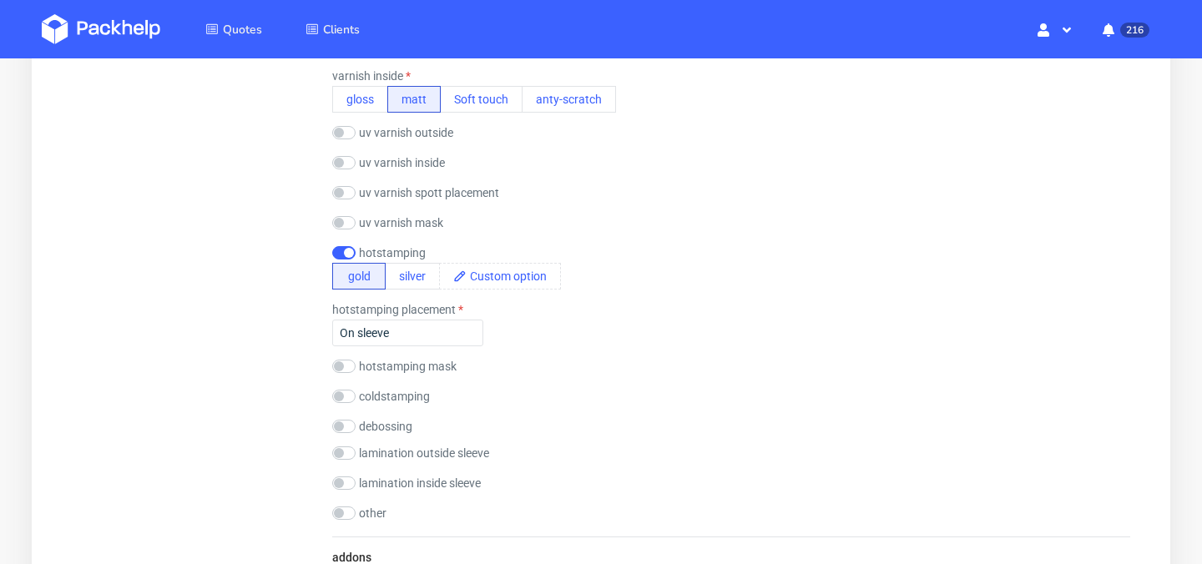
scroll to position [1895, 0]
click at [424, 339] on input "On sleeve" at bounding box center [407, 334] width 151 height 27
paste input "Two scenarios for hotstamping area : a first area measuring approximately 3 cm …"
click at [345, 335] on input "On sleeve, Two scenarios for hotstamping area : a first area measuring approxim…" at bounding box center [407, 334] width 151 height 27
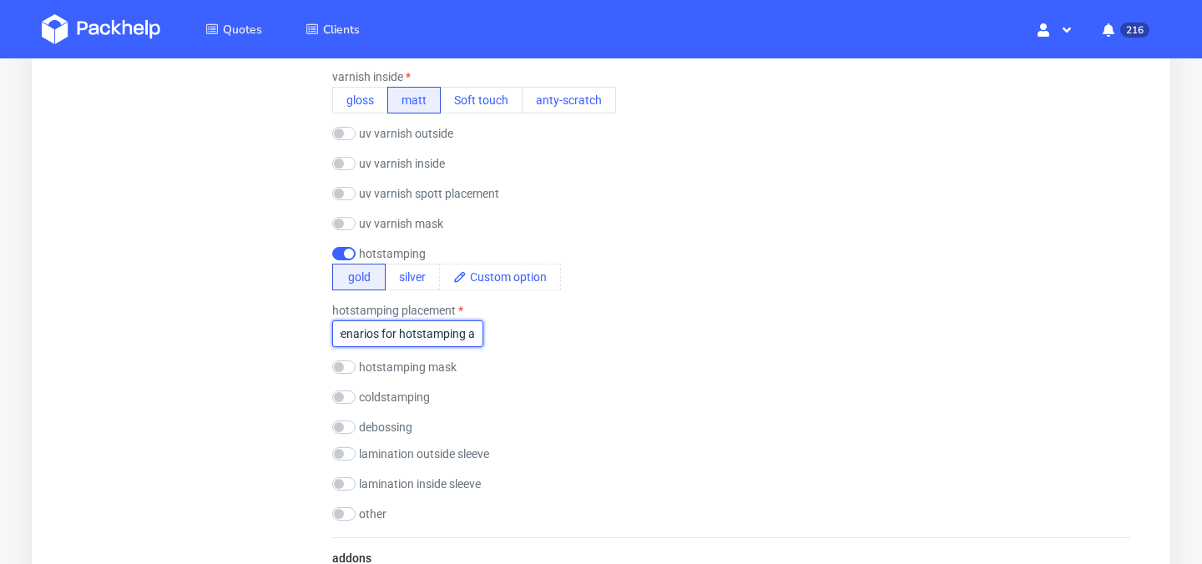
scroll to position [0, 25]
type input "On sleeve, two scenarios for hotstamping area : a first area measuring approxim…"
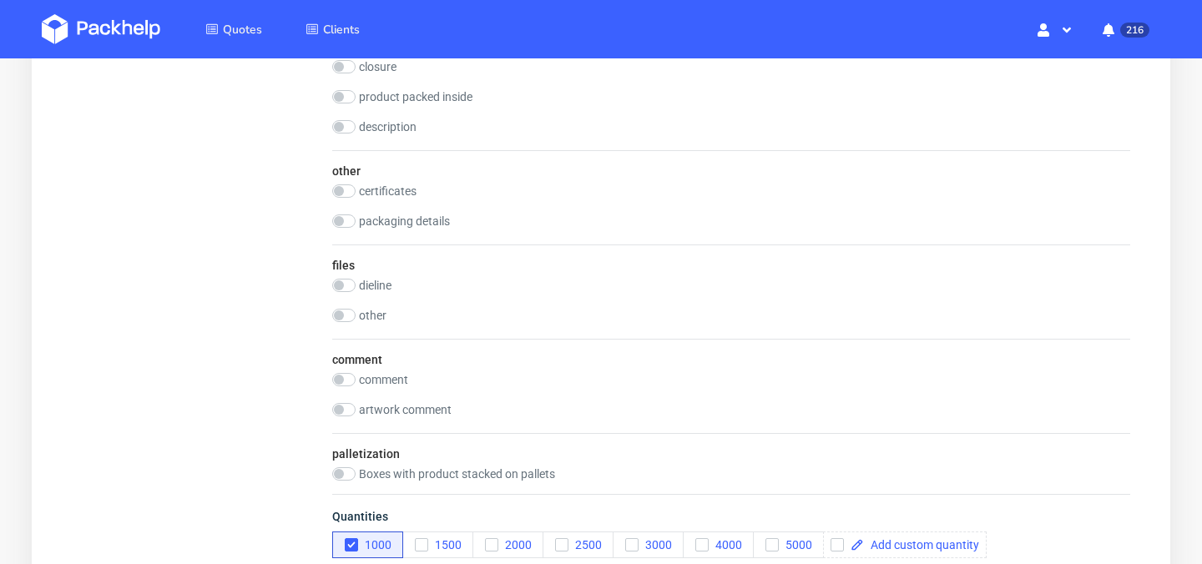
scroll to position [2859, 0]
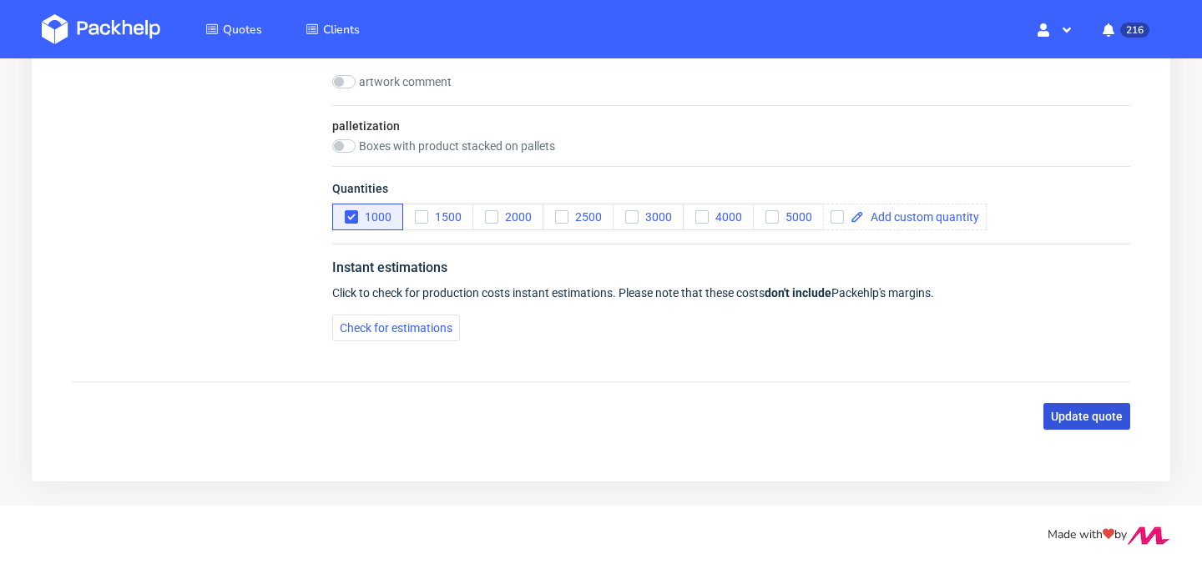
click at [1090, 416] on span "Update quote" at bounding box center [1087, 417] width 72 height 12
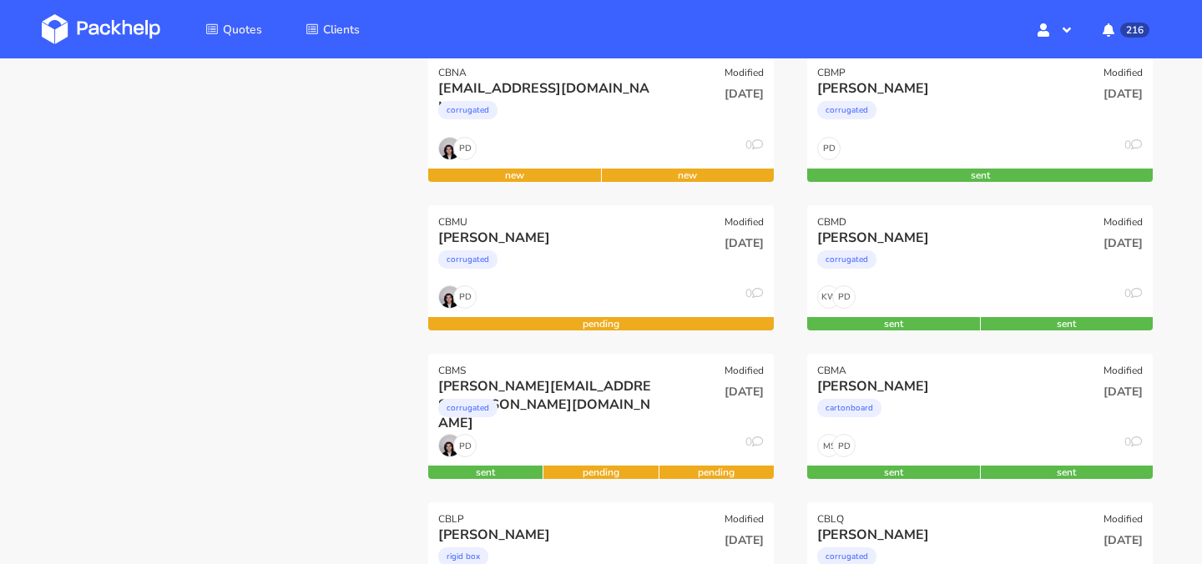
scroll to position [247, 0]
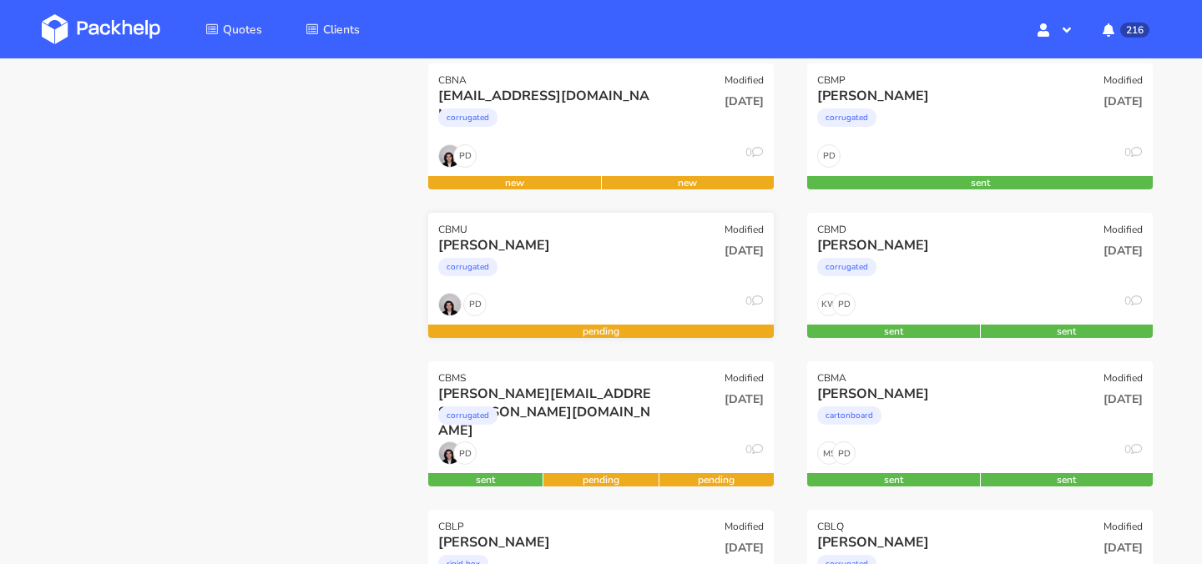
click at [595, 294] on div "PD 0" at bounding box center [601, 309] width 346 height 32
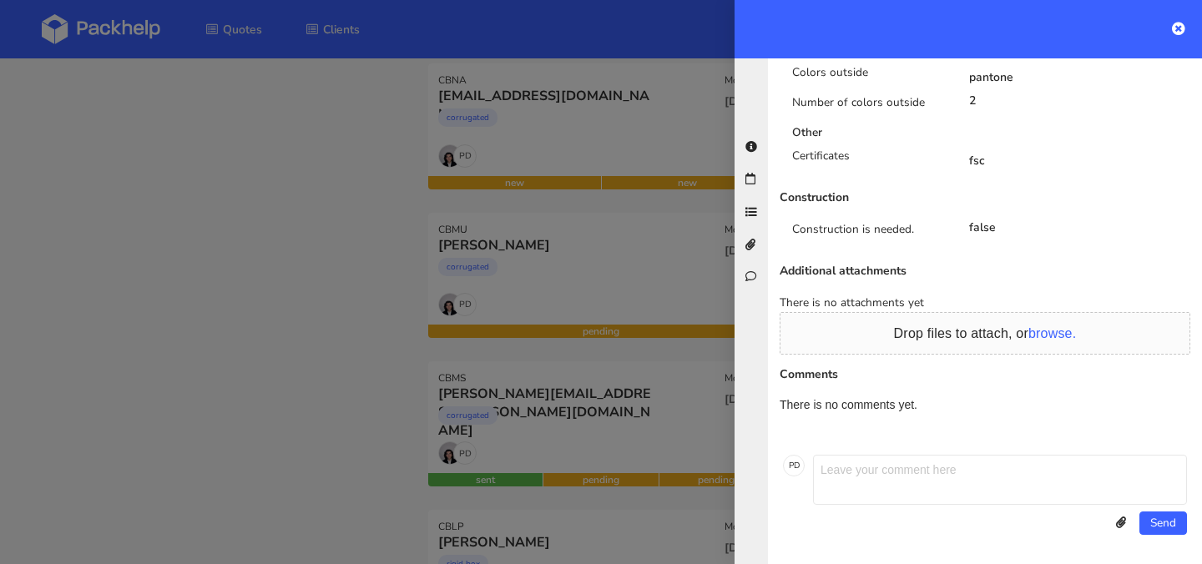
scroll to position [986, 0]
click at [306, 368] on div at bounding box center [601, 282] width 1202 height 564
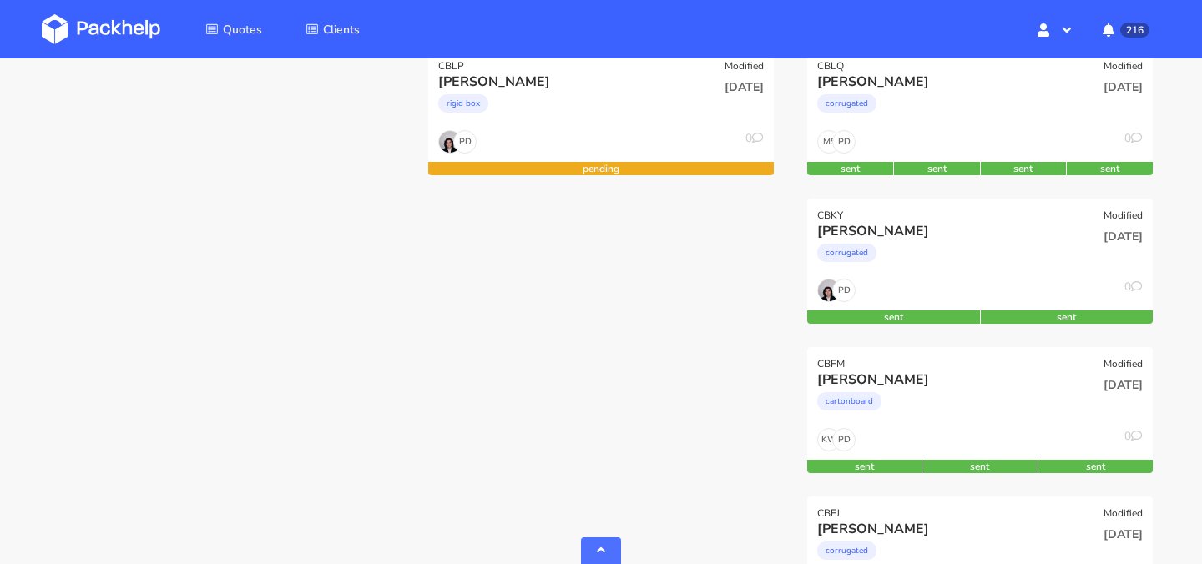
scroll to position [635, 0]
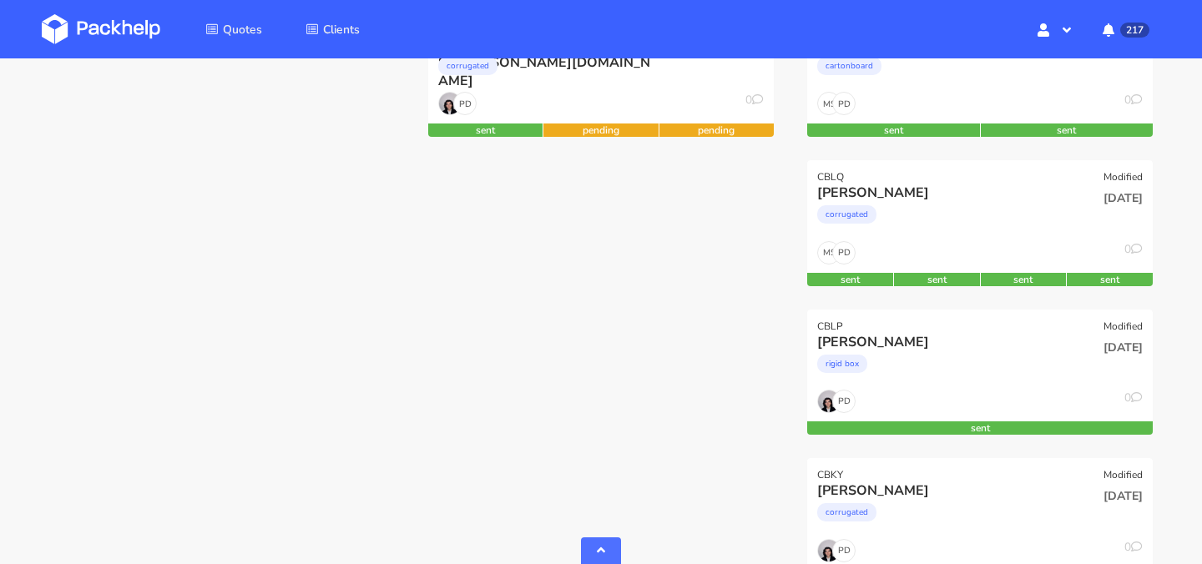
scroll to position [610, 0]
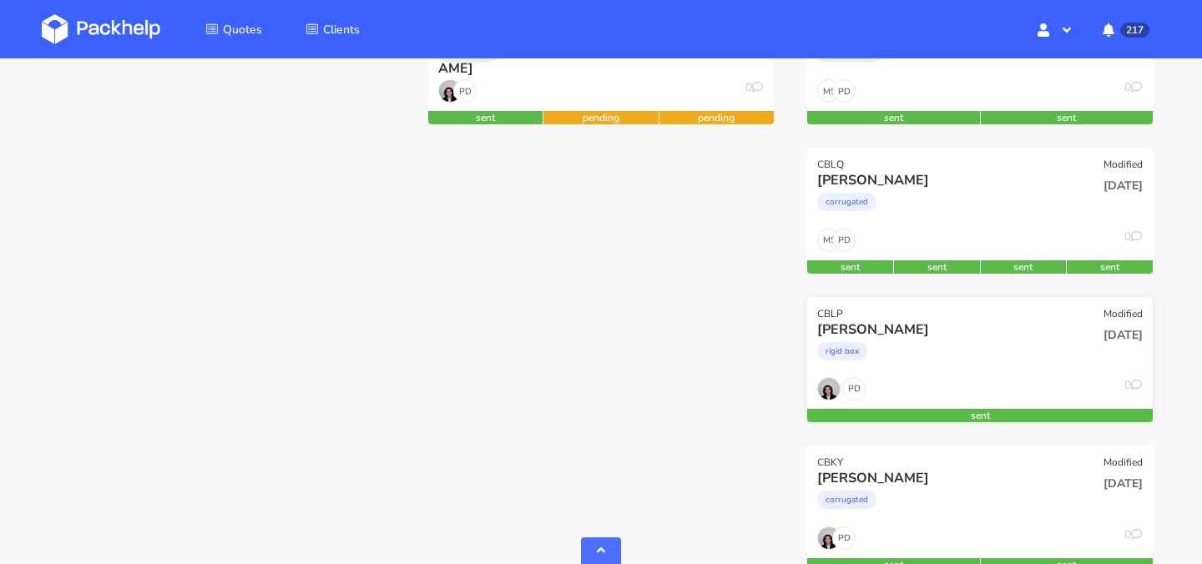
click at [948, 362] on div "rigid box" at bounding box center [927, 355] width 221 height 33
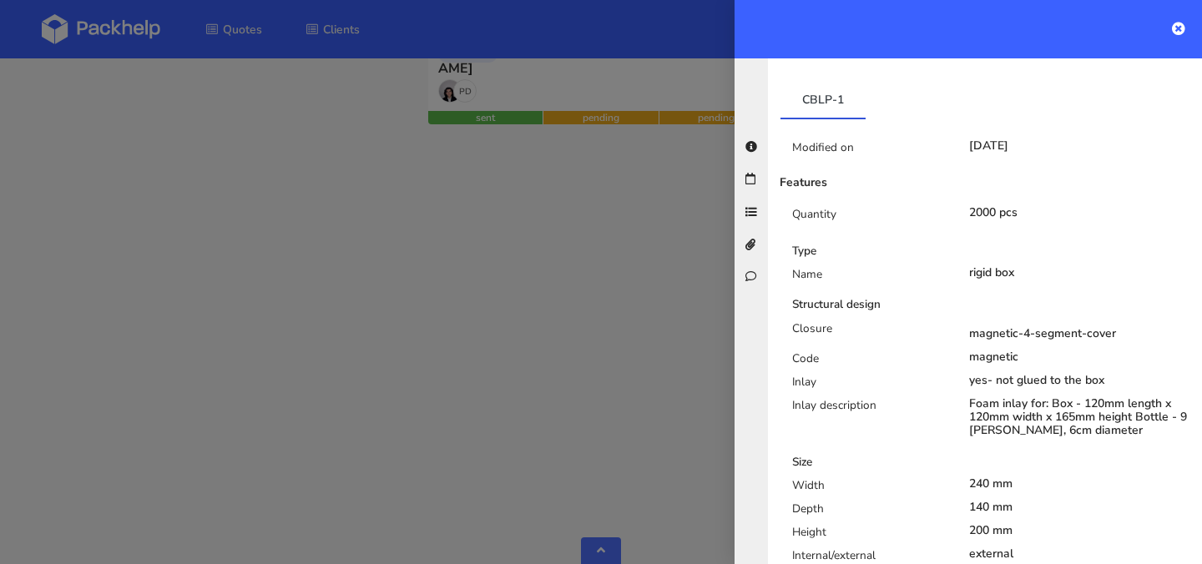
scroll to position [0, 0]
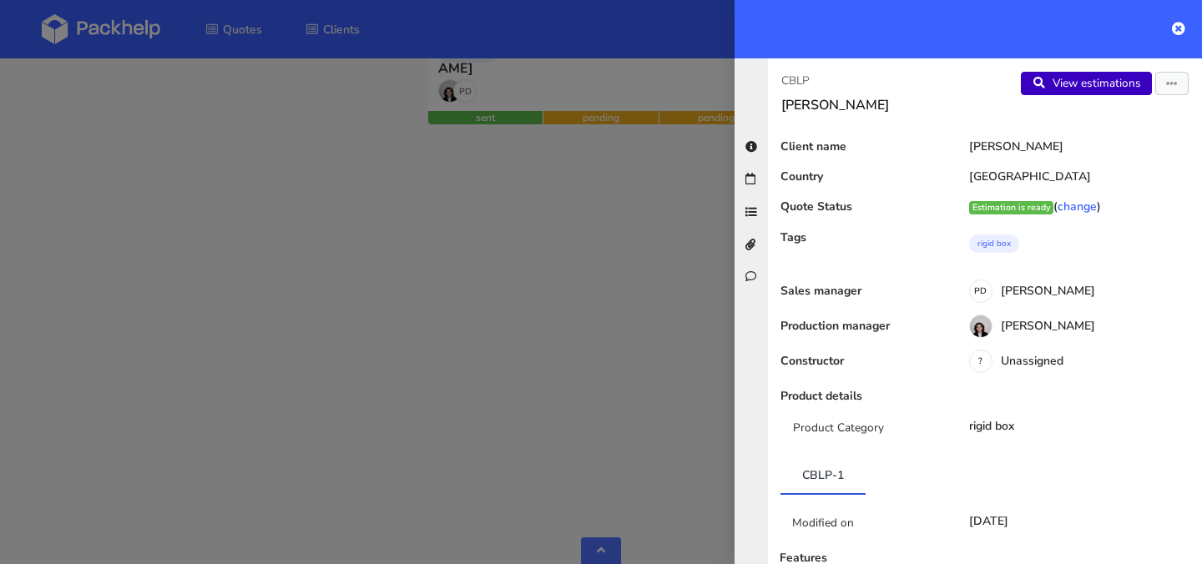
click at [1080, 91] on link "View estimations" at bounding box center [1086, 83] width 131 height 23
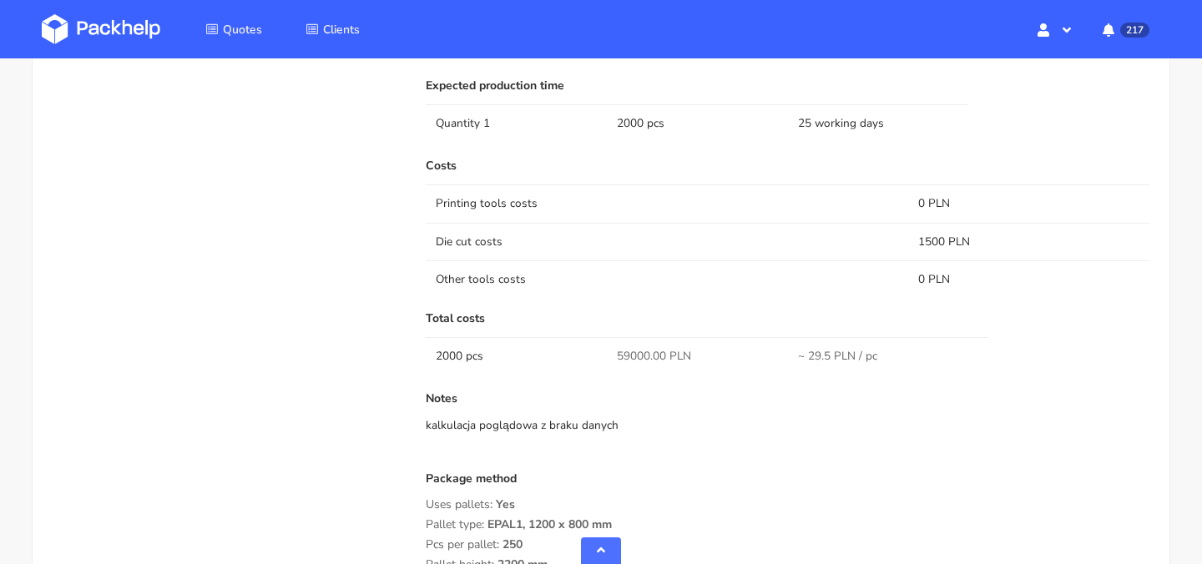
scroll to position [1538, 0]
drag, startPoint x: 916, startPoint y: 243, endPoint x: 945, endPoint y: 245, distance: 29.3
click at [945, 245] on td "1500 PLN" at bounding box center [1028, 244] width 241 height 38
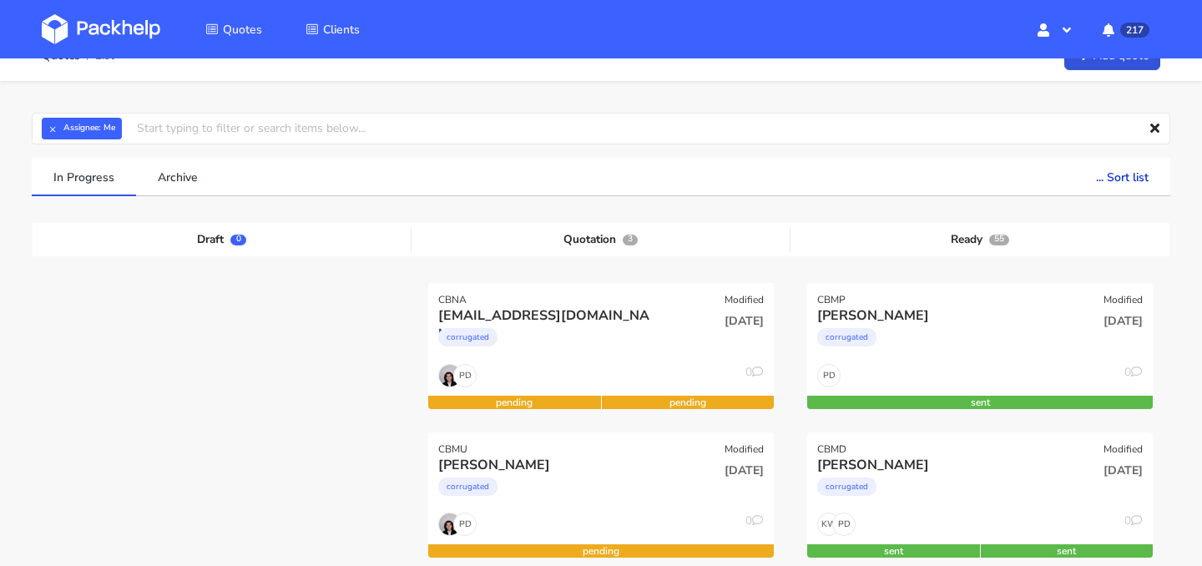
scroll to position [21, 0]
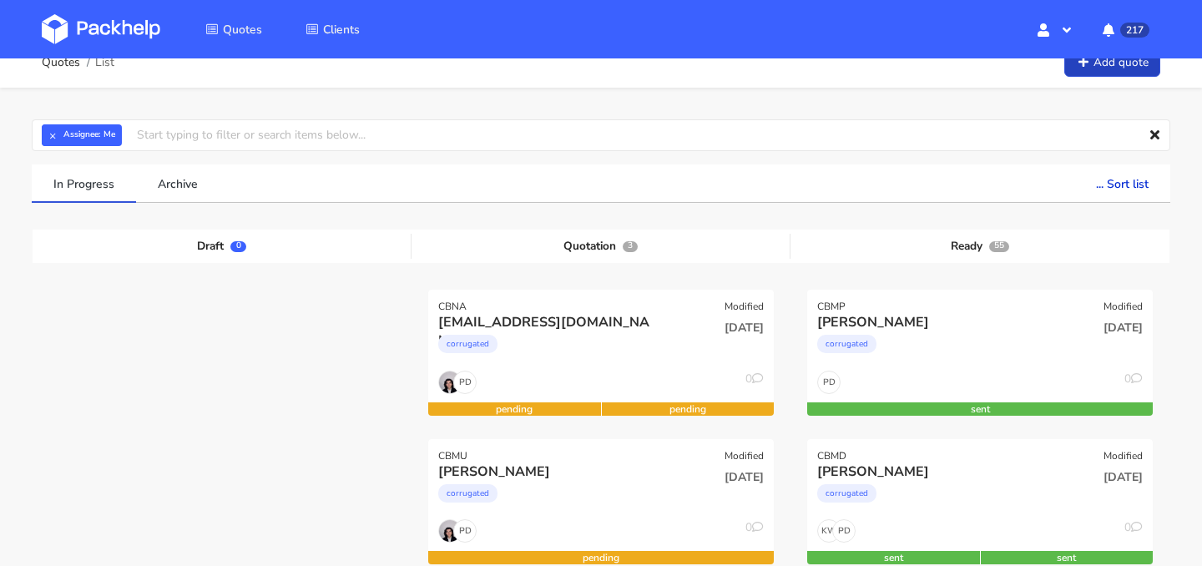
click at [1093, 65] on link "Add quote" at bounding box center [1113, 62] width 96 height 29
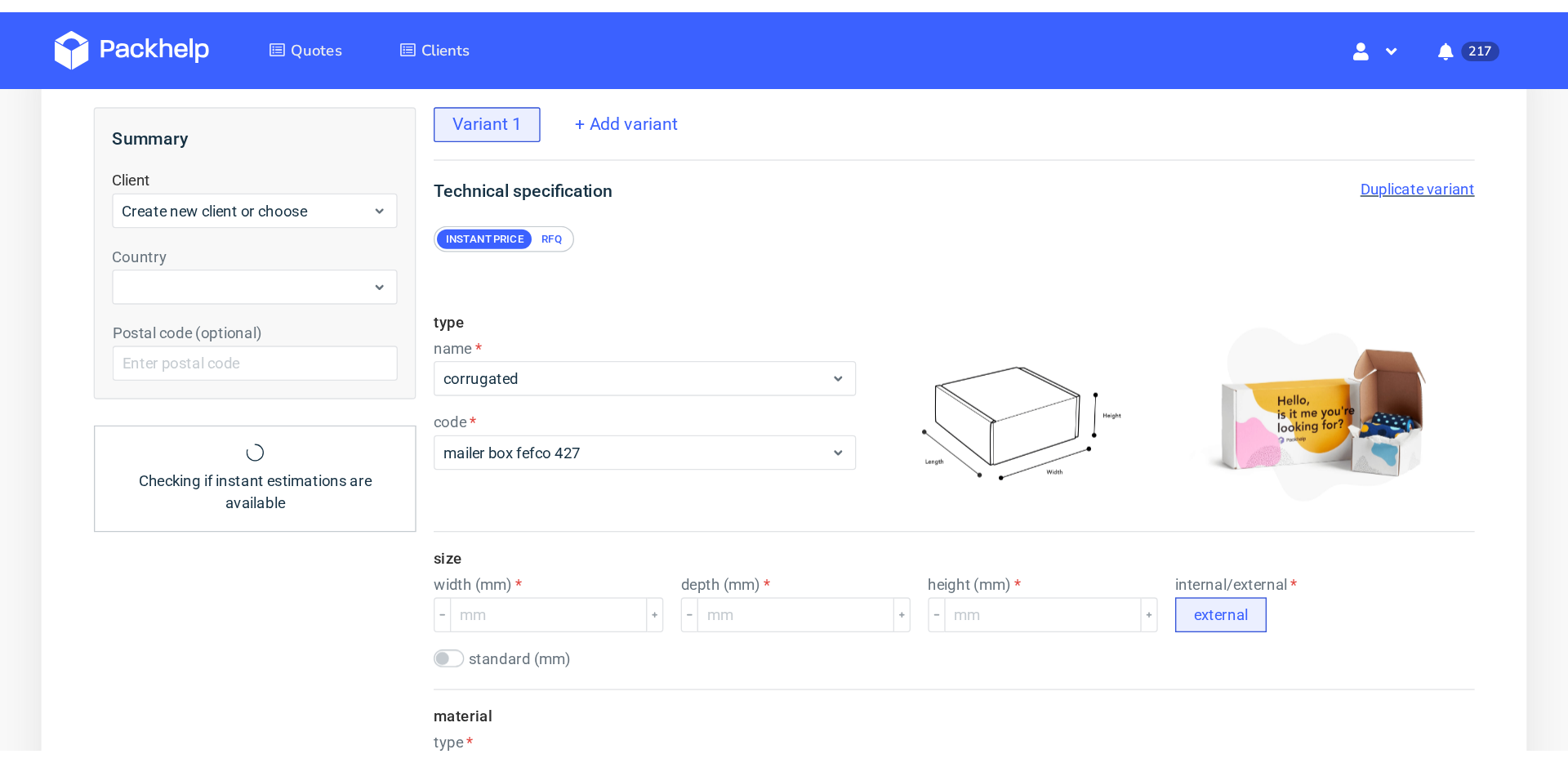
scroll to position [96, 0]
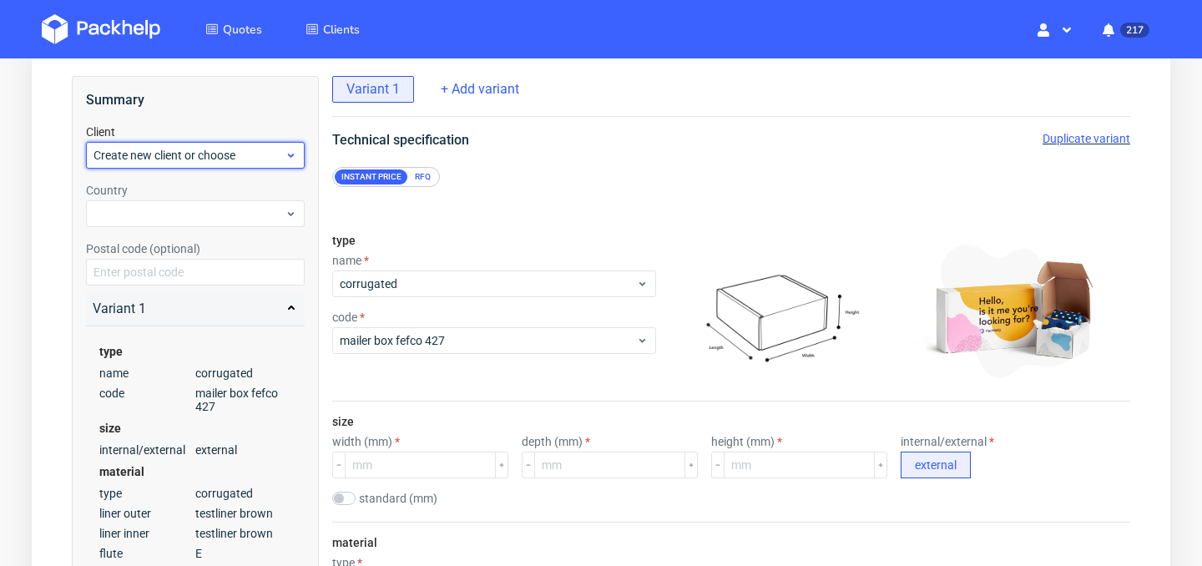
click at [236, 150] on span "Create new client or choose" at bounding box center [189, 155] width 191 height 17
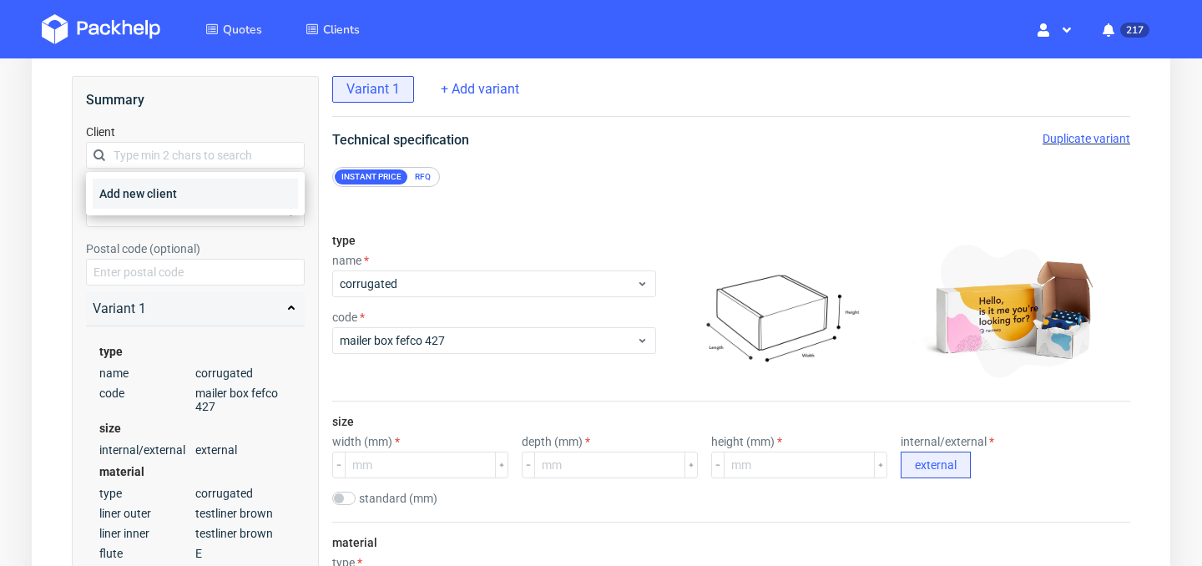
click at [226, 192] on div "Add new client" at bounding box center [195, 194] width 205 height 30
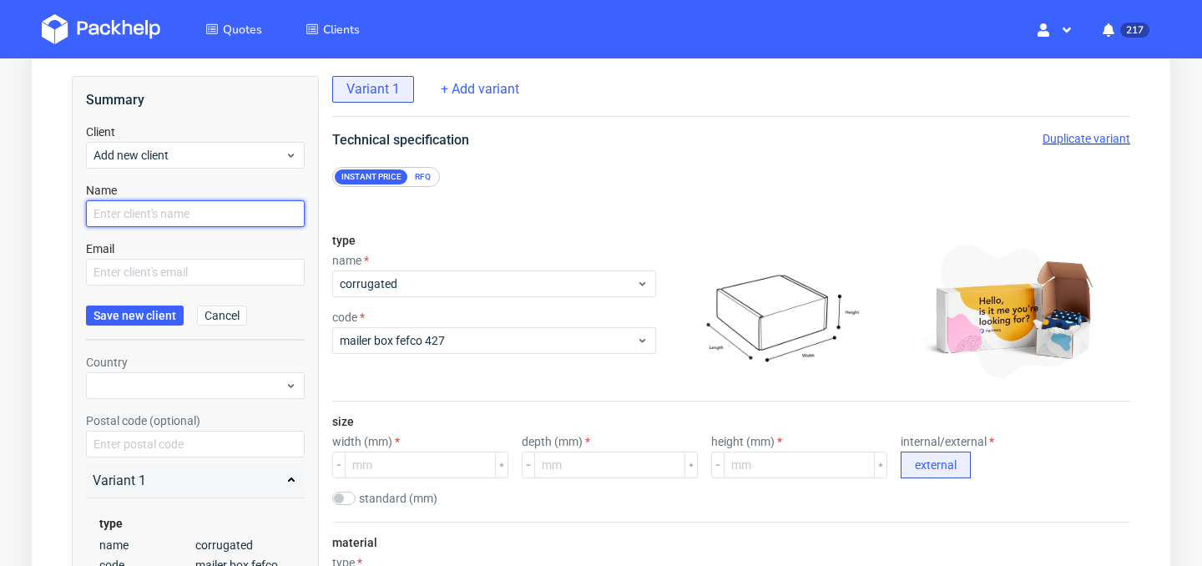
click at [176, 215] on input "text" at bounding box center [195, 213] width 219 height 27
paste input "[PERSON_NAME]"
type input "[PERSON_NAME]"
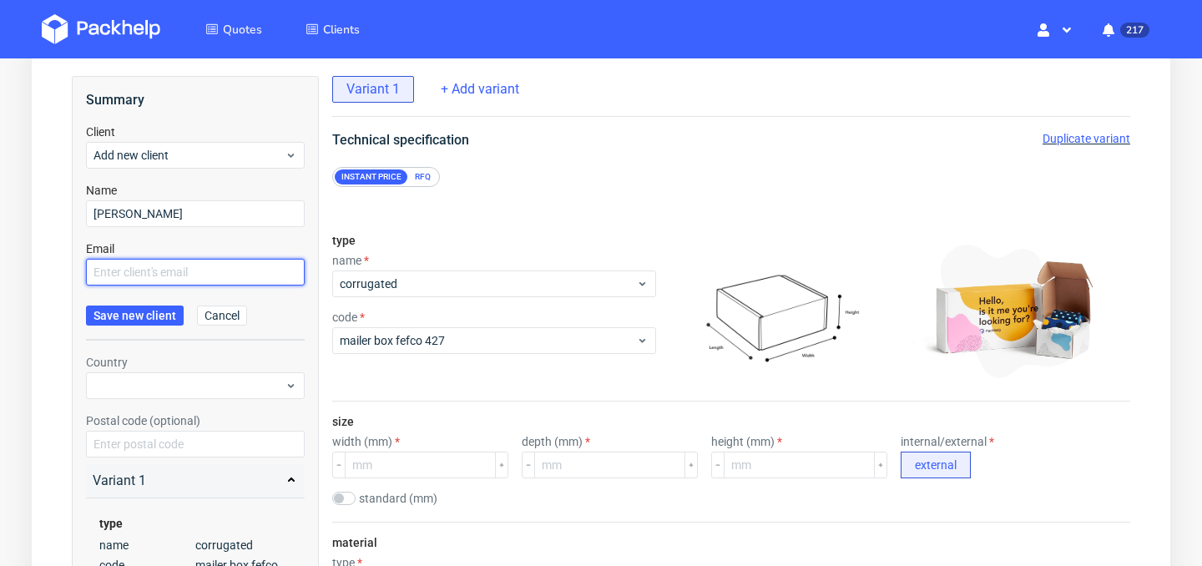
click at [204, 281] on input "text" at bounding box center [195, 272] width 219 height 27
paste input "[PERSON_NAME][EMAIL_ADDRESS][DOMAIN_NAME]"
type input "[PERSON_NAME][EMAIL_ADDRESS][DOMAIN_NAME]"
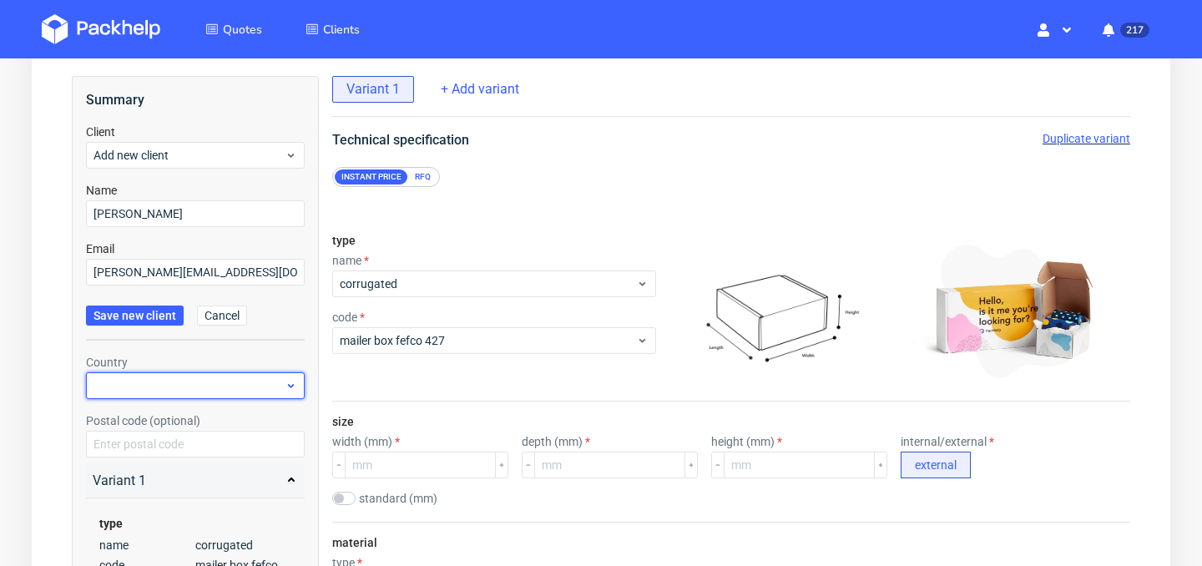
click at [179, 386] on div at bounding box center [195, 385] width 219 height 27
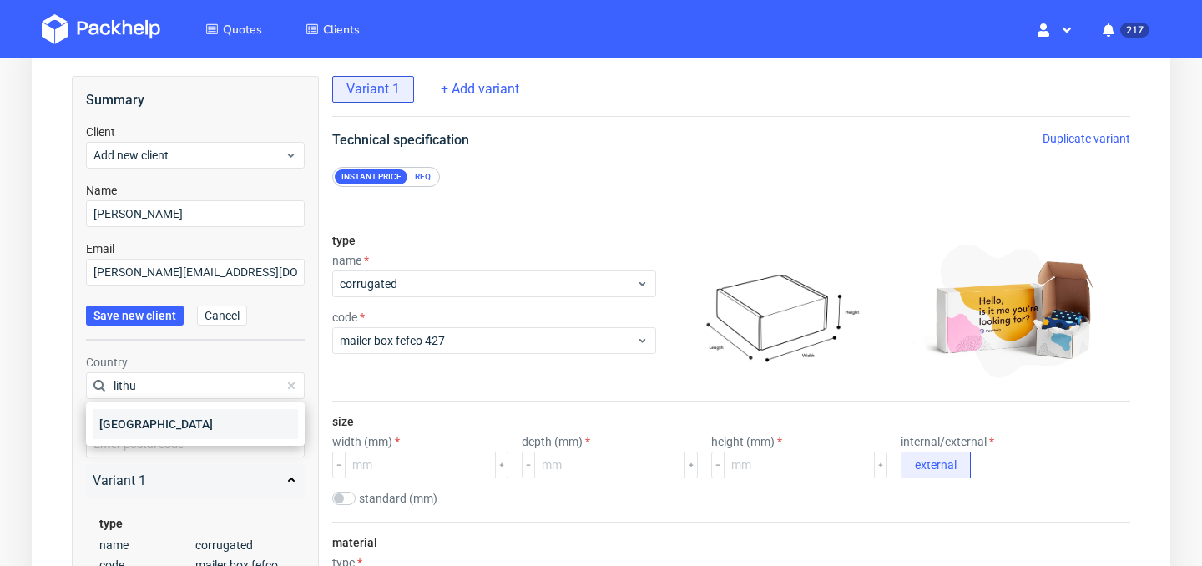
type input "lithu"
click at [166, 414] on div "[GEOGRAPHIC_DATA]" at bounding box center [195, 424] width 205 height 30
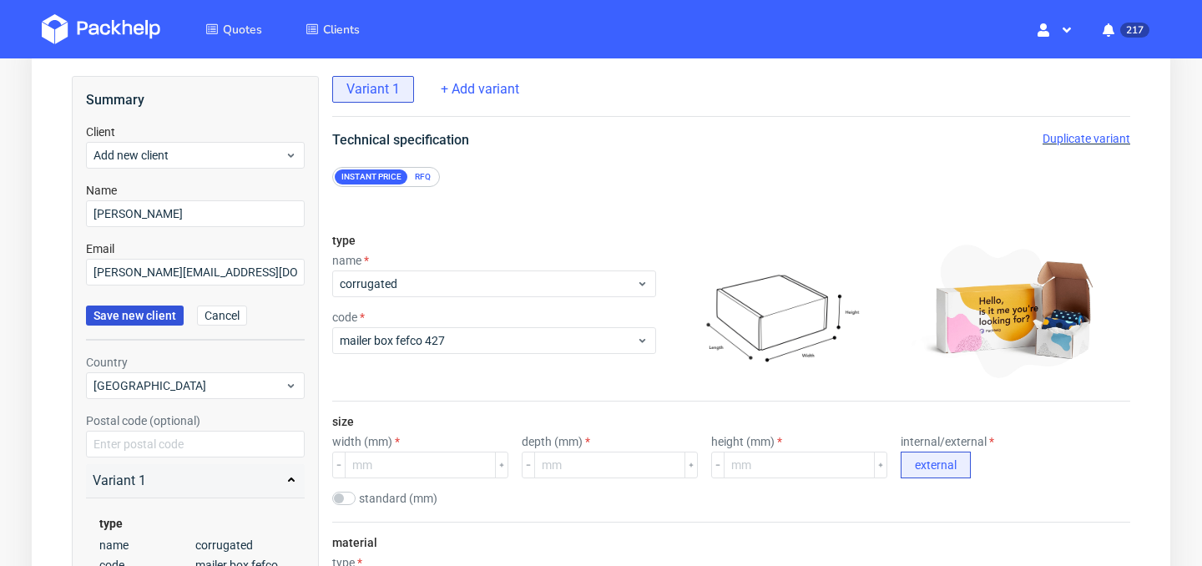
click at [146, 320] on span "Save new client" at bounding box center [135, 316] width 83 height 12
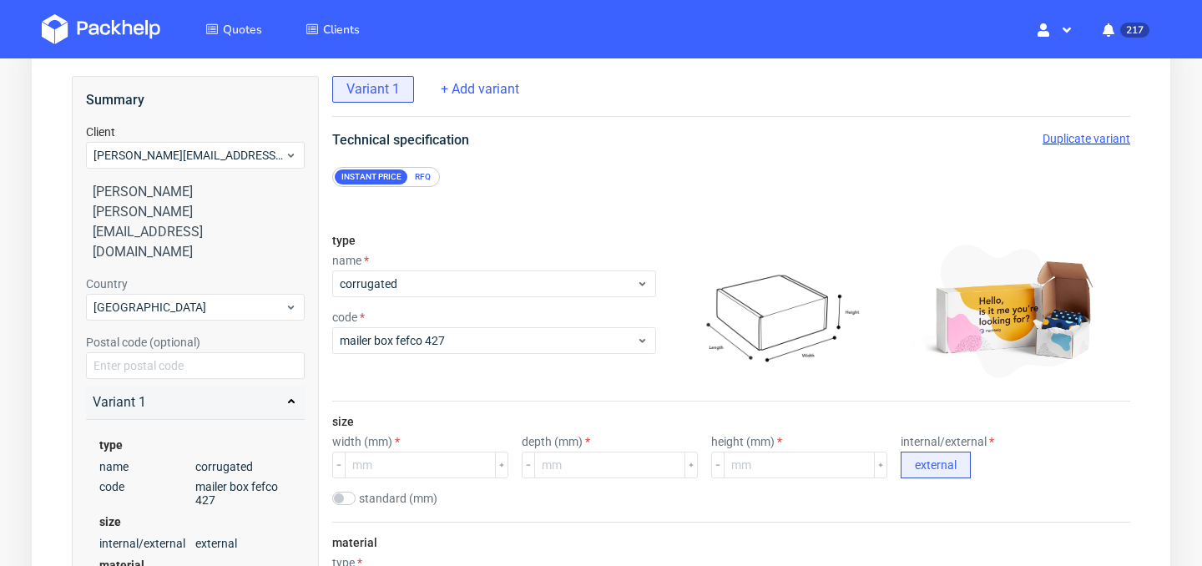
click at [422, 179] on div "RFQ" at bounding box center [422, 176] width 29 height 15
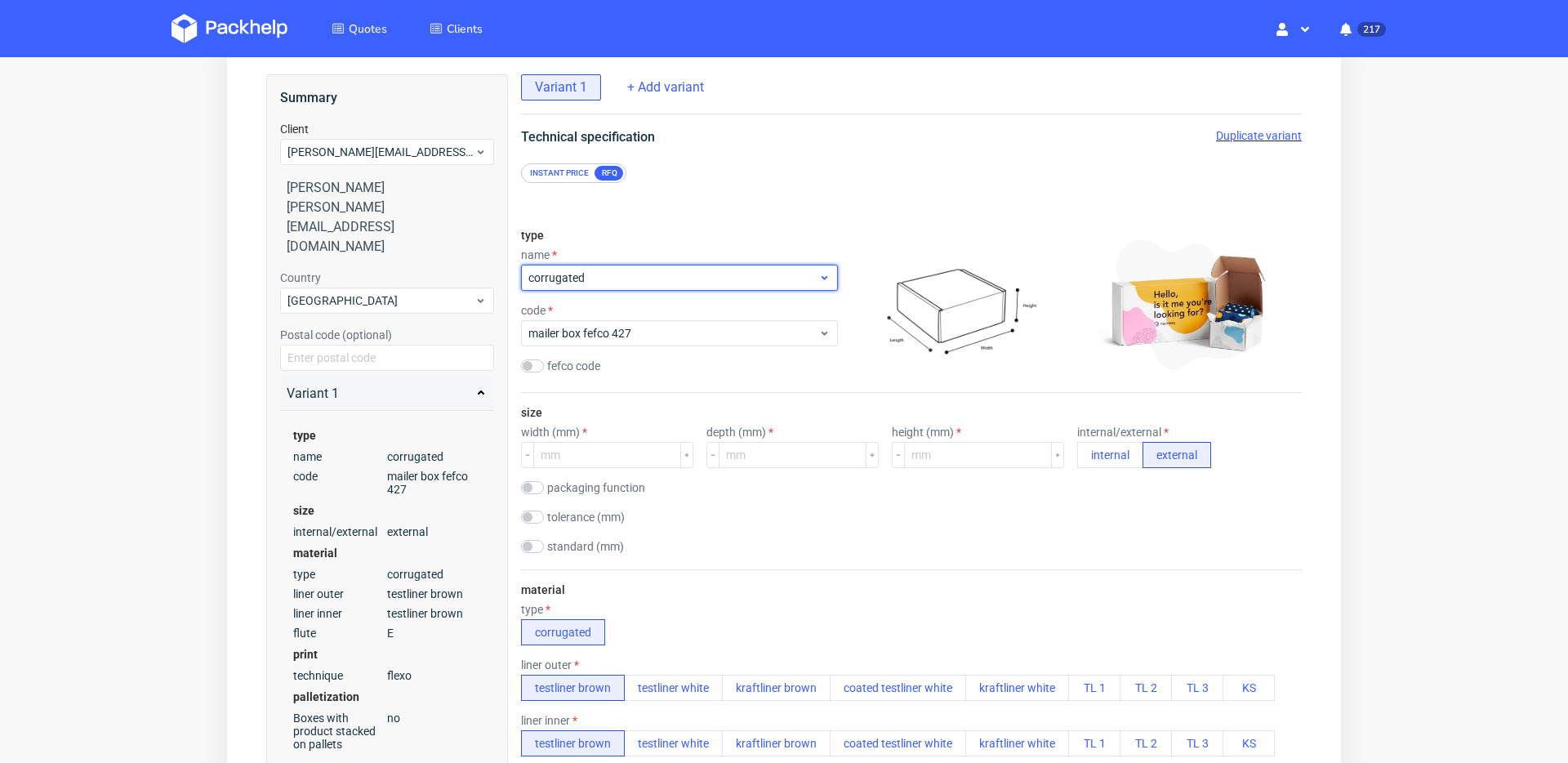
click at [759, 268] on div "corrugated" at bounding box center [680, 278] width 317 height 26
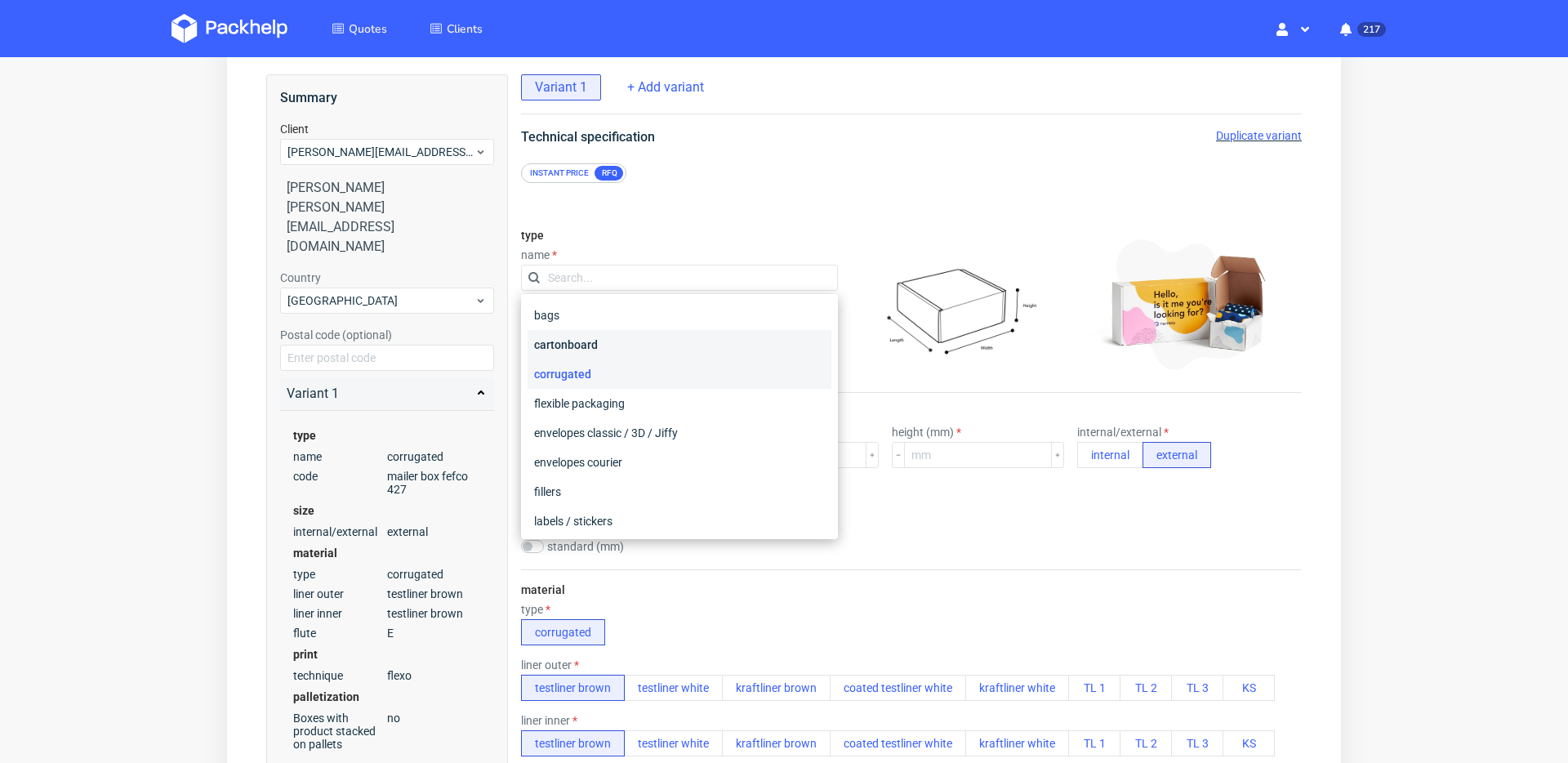
click at [700, 348] on div "cartonboard" at bounding box center [679, 344] width 304 height 29
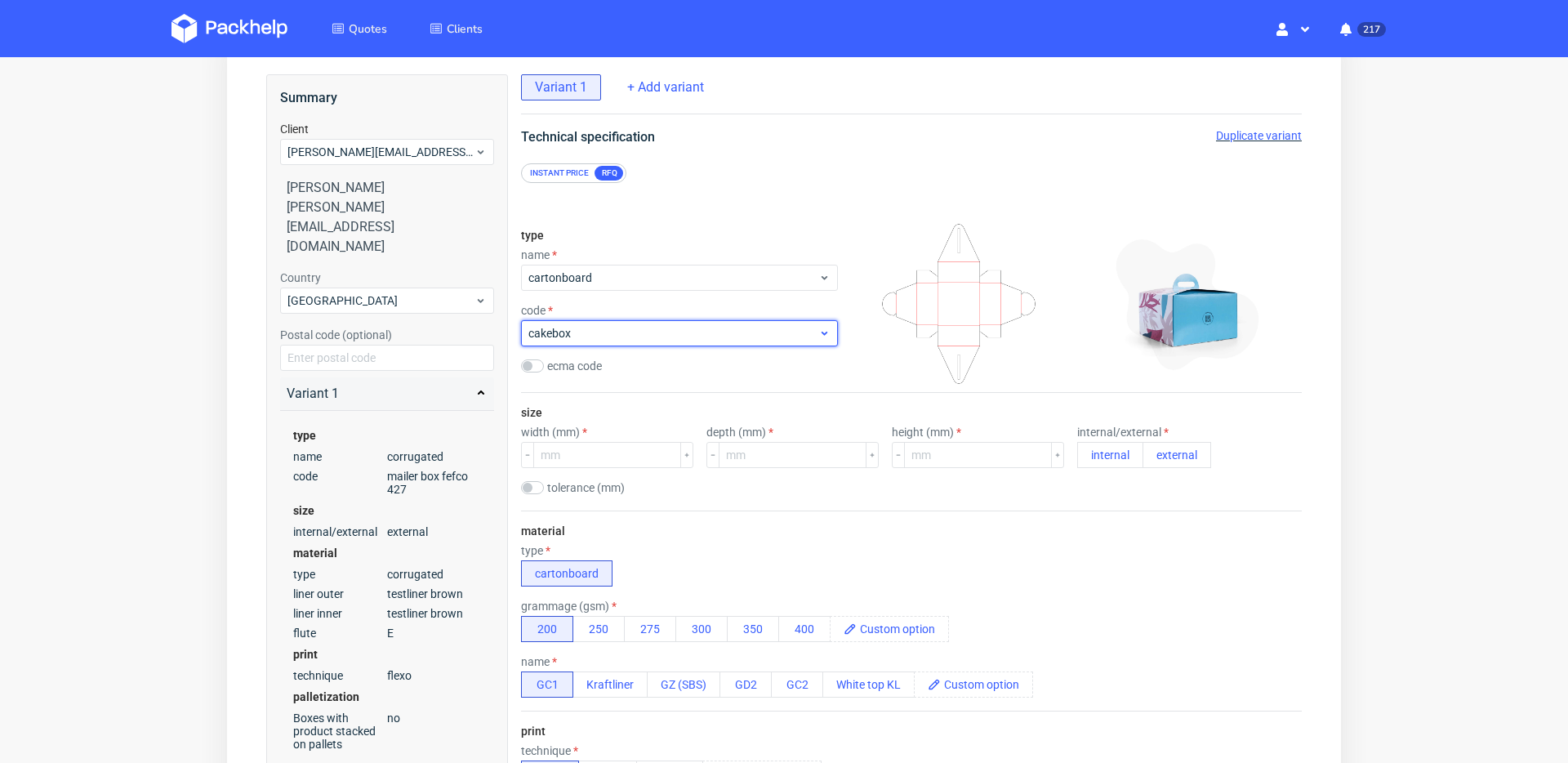
click at [737, 342] on div "cakebox" at bounding box center [680, 333] width 317 height 26
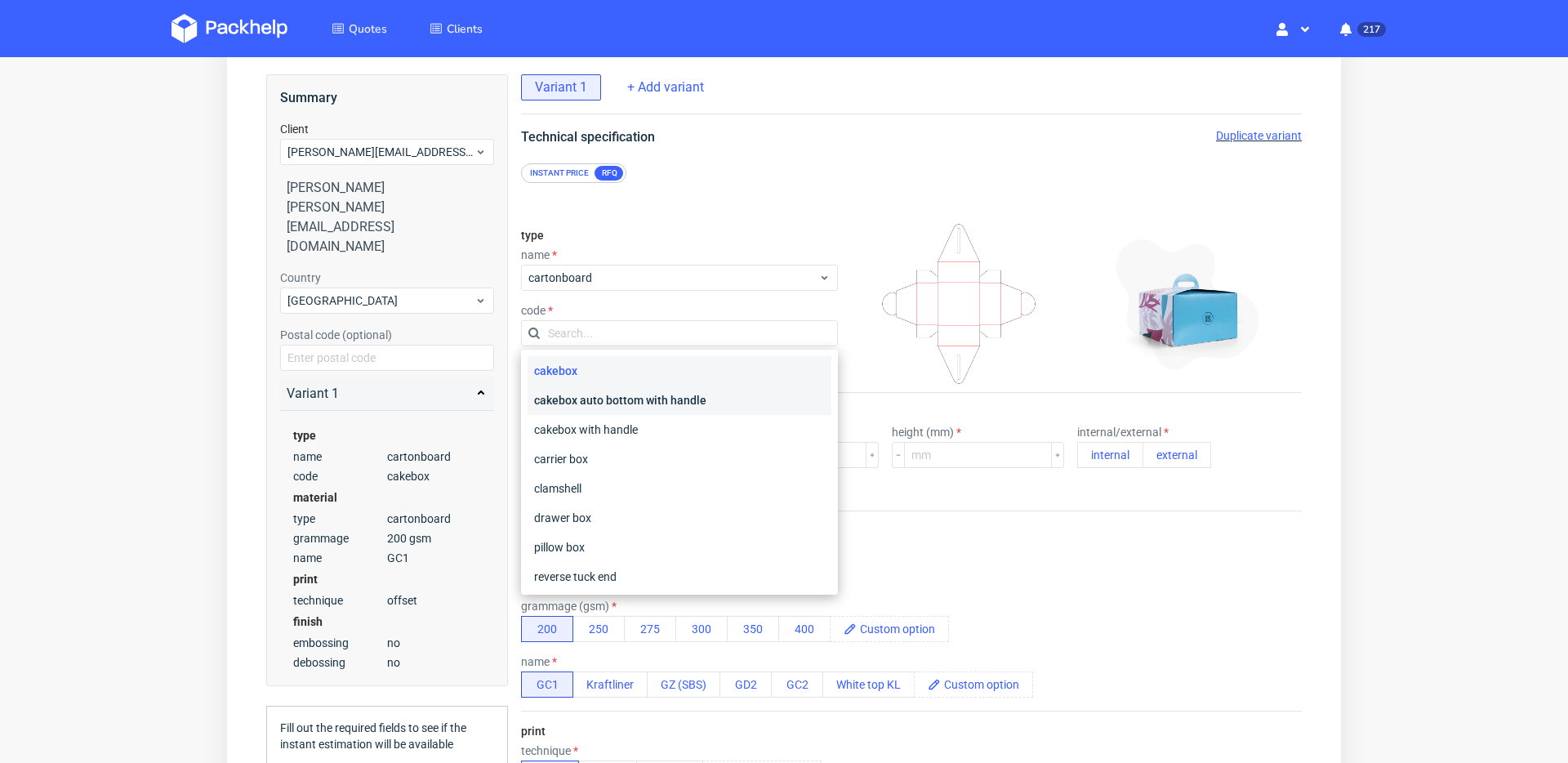
click at [725, 409] on div "cakebox auto bottom with handle" at bounding box center [679, 400] width 304 height 29
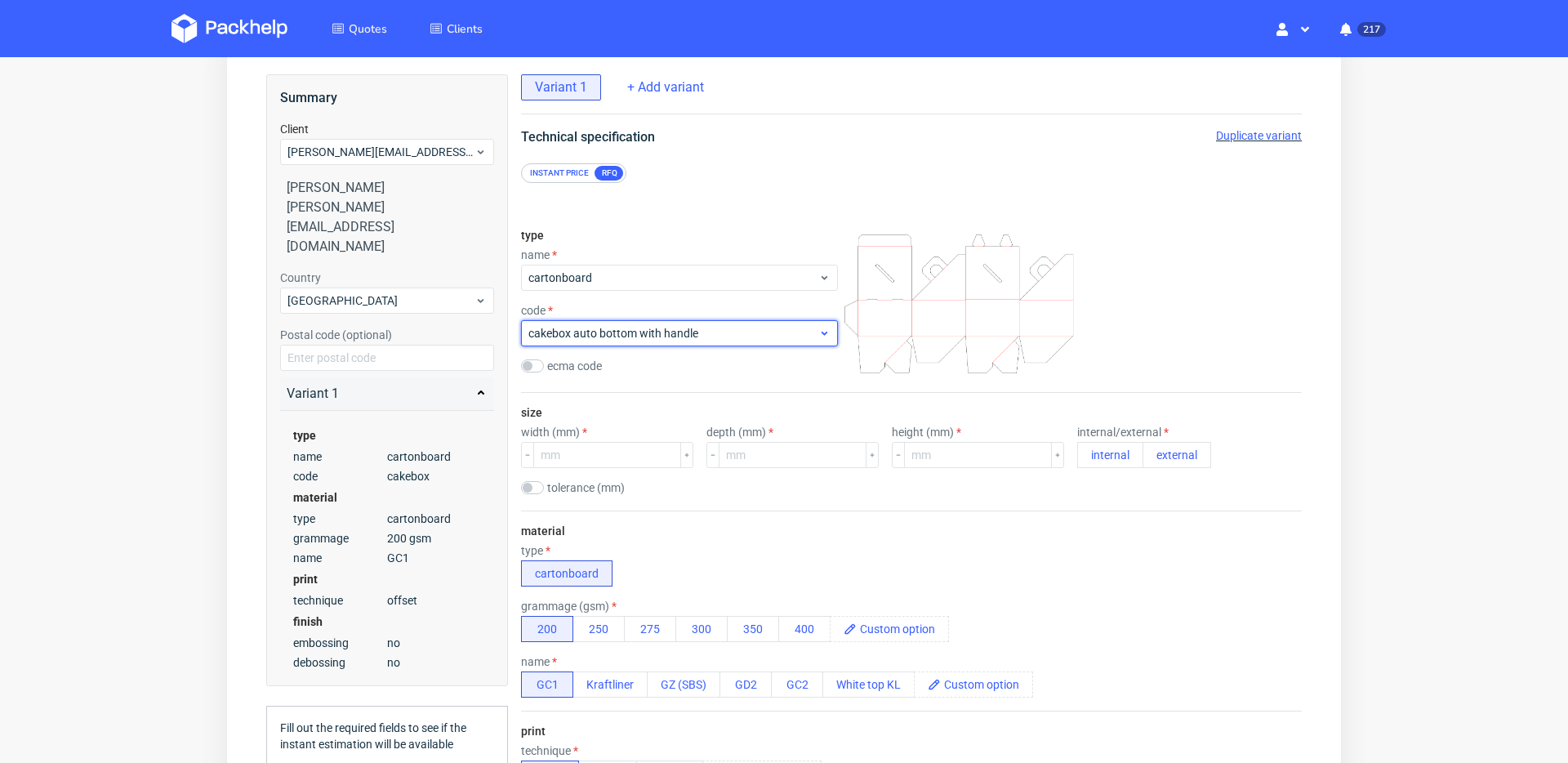
click at [726, 331] on span "cakebox auto bottom with handle" at bounding box center [673, 333] width 290 height 17
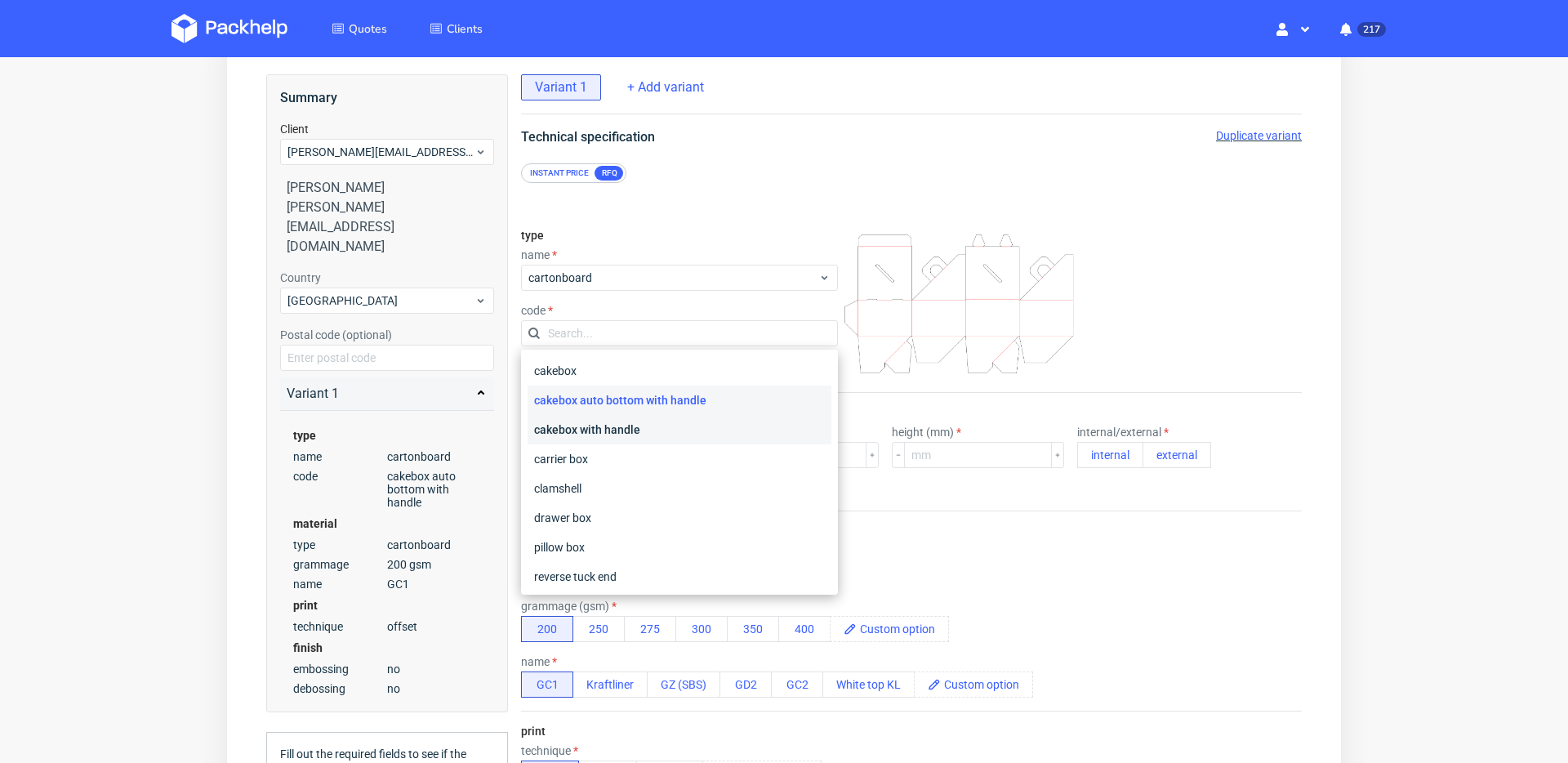
click at [720, 426] on div "cakebox with handle" at bounding box center [679, 429] width 304 height 29
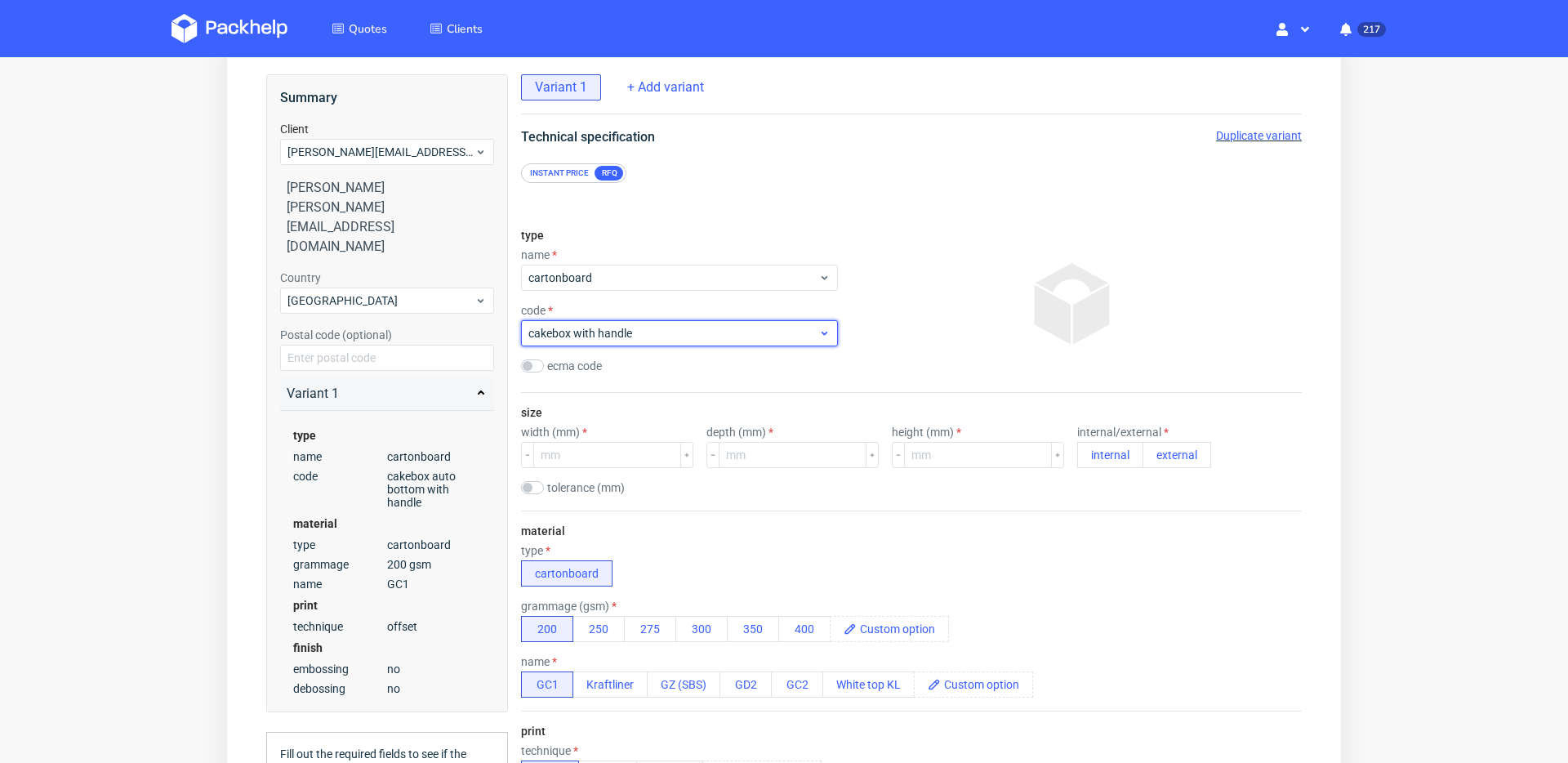
click at [727, 329] on span "cakebox with handle" at bounding box center [673, 333] width 290 height 17
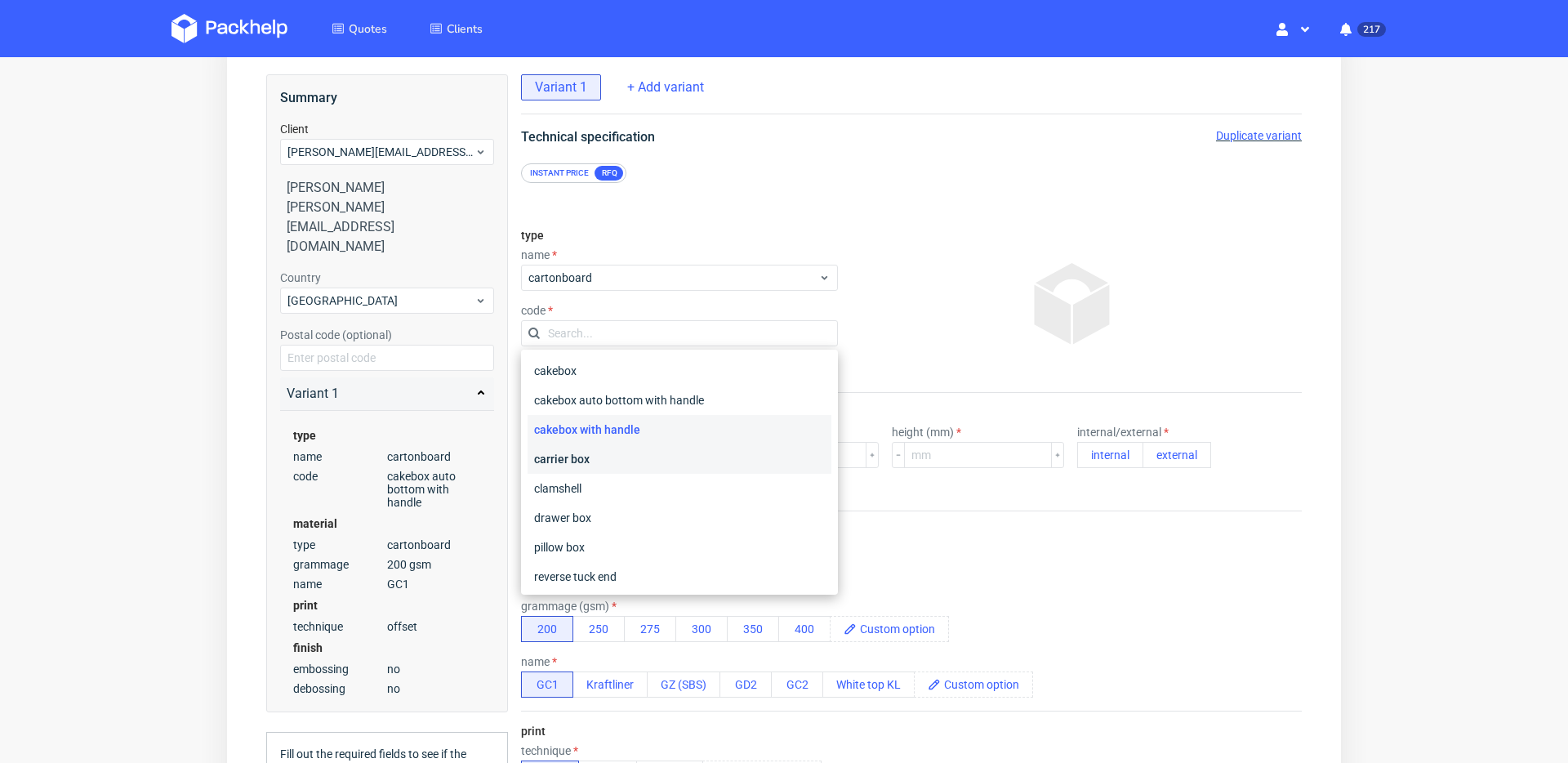
click at [700, 466] on div "carrier box" at bounding box center [679, 459] width 304 height 29
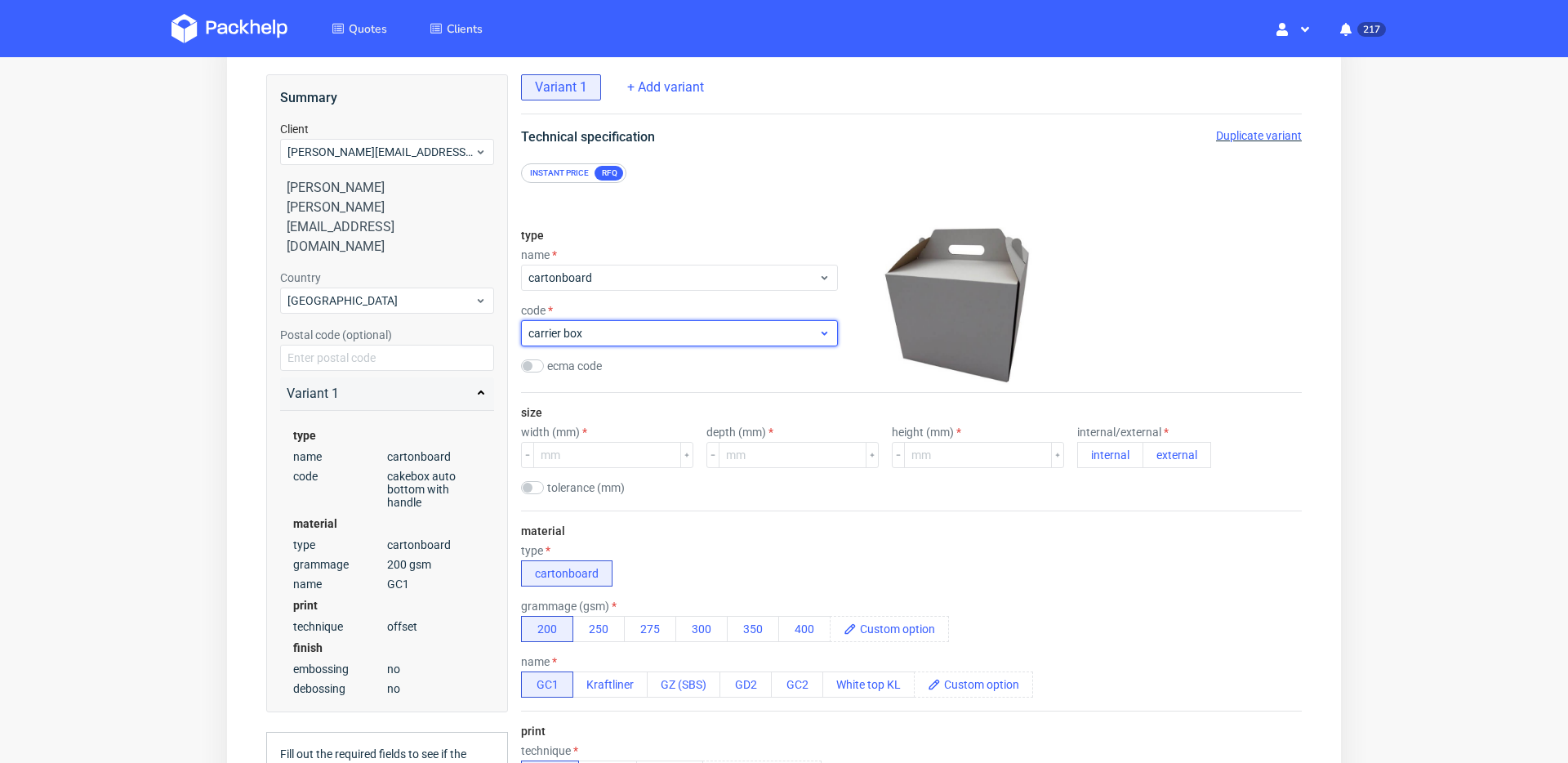
click at [715, 336] on span "carrier box" at bounding box center [673, 333] width 290 height 17
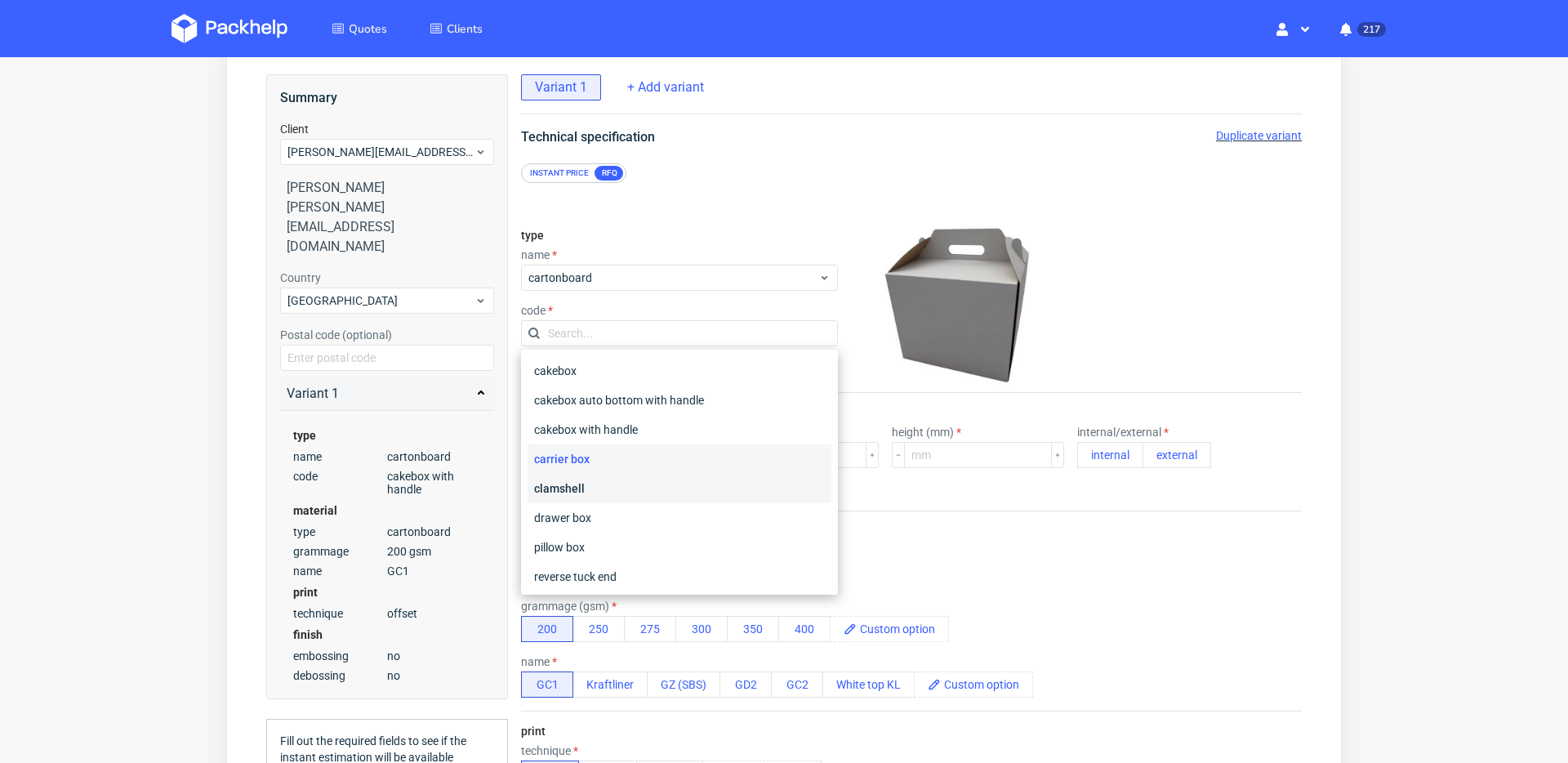
click at [687, 501] on div "clamshell" at bounding box center [679, 488] width 304 height 29
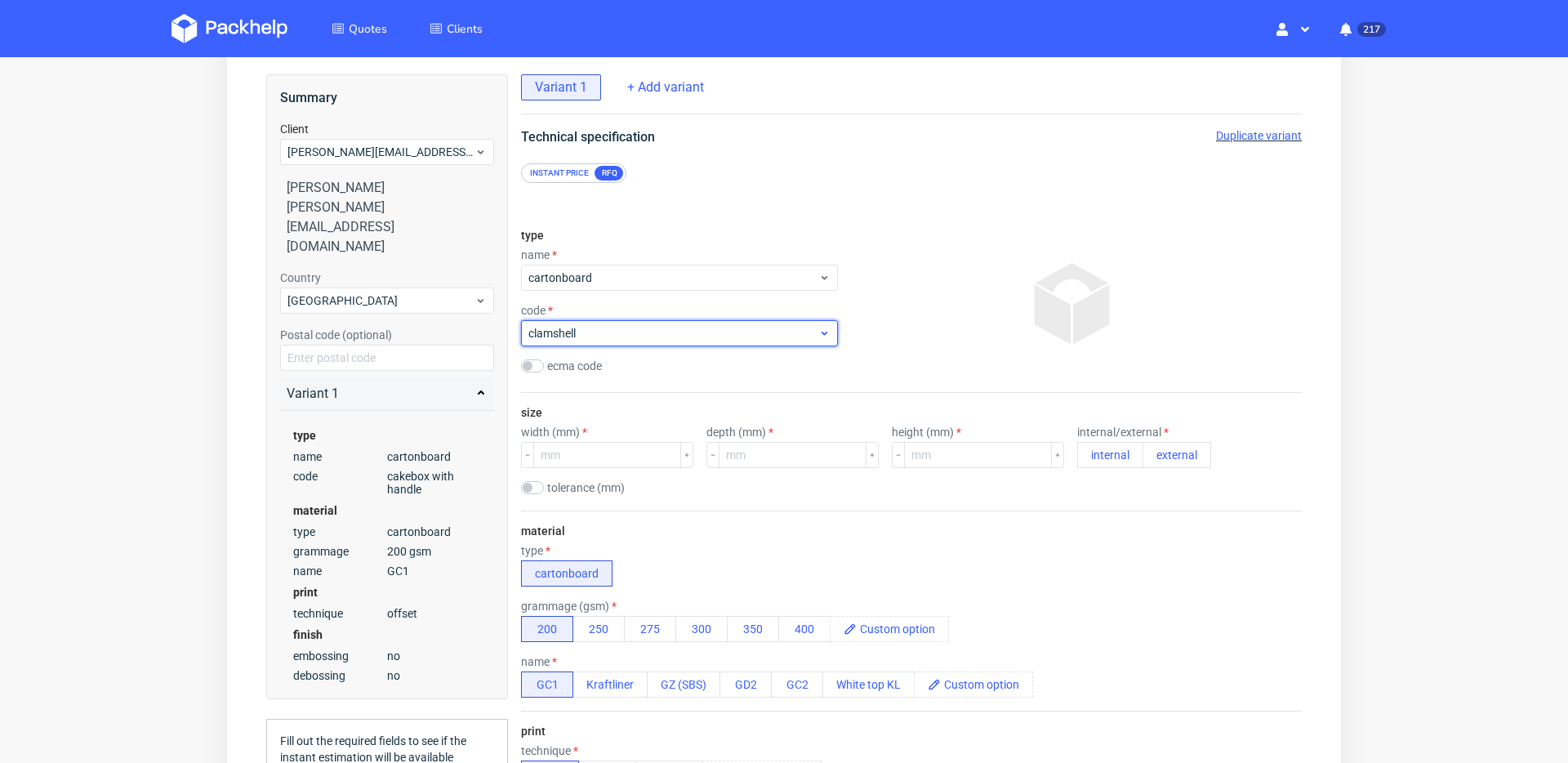
click at [717, 341] on div "clamshell" at bounding box center [680, 333] width 317 height 26
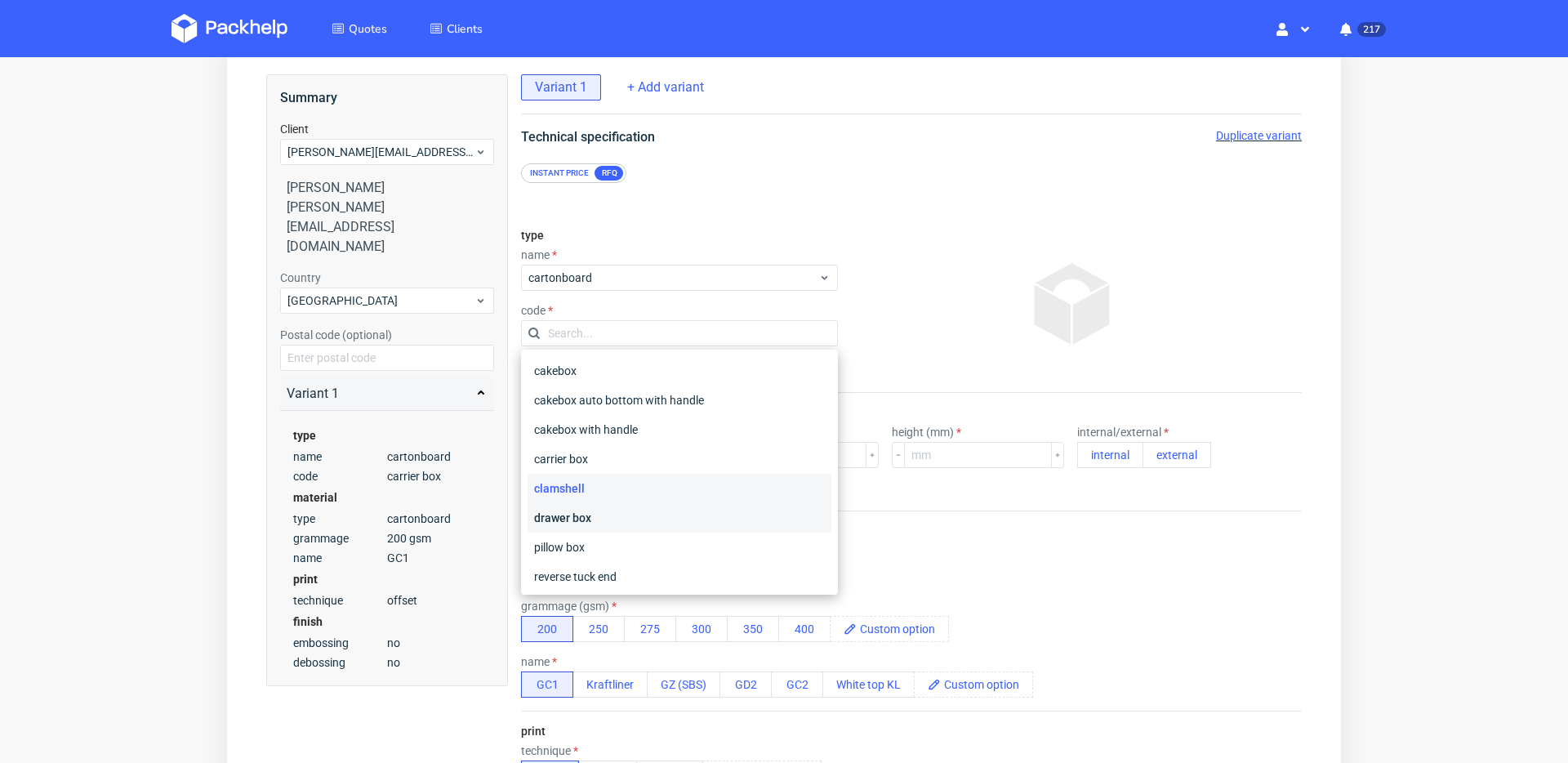
click at [681, 522] on div "drawer box" at bounding box center [679, 517] width 304 height 29
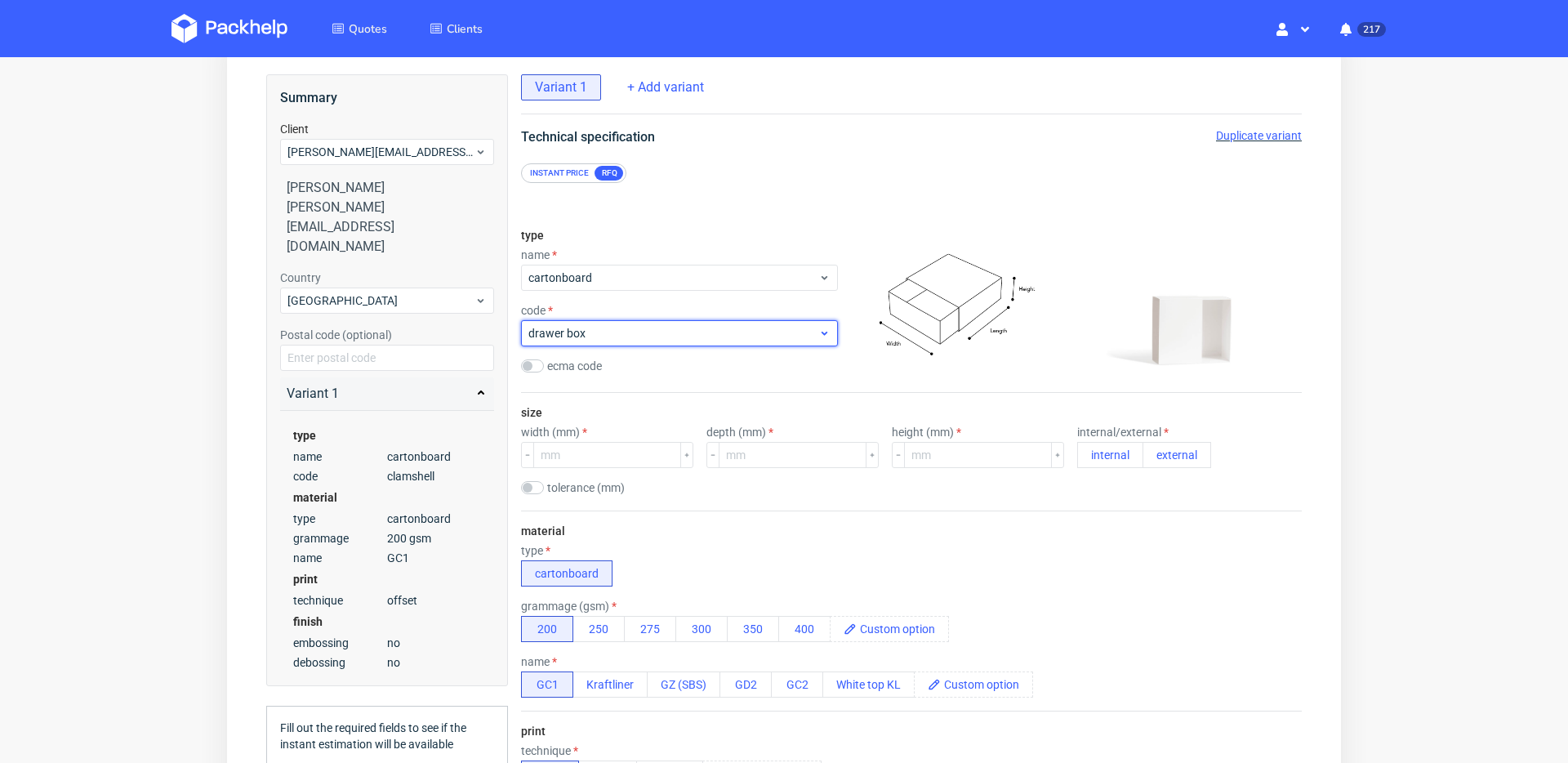
click at [684, 329] on span "drawer box" at bounding box center [673, 333] width 290 height 17
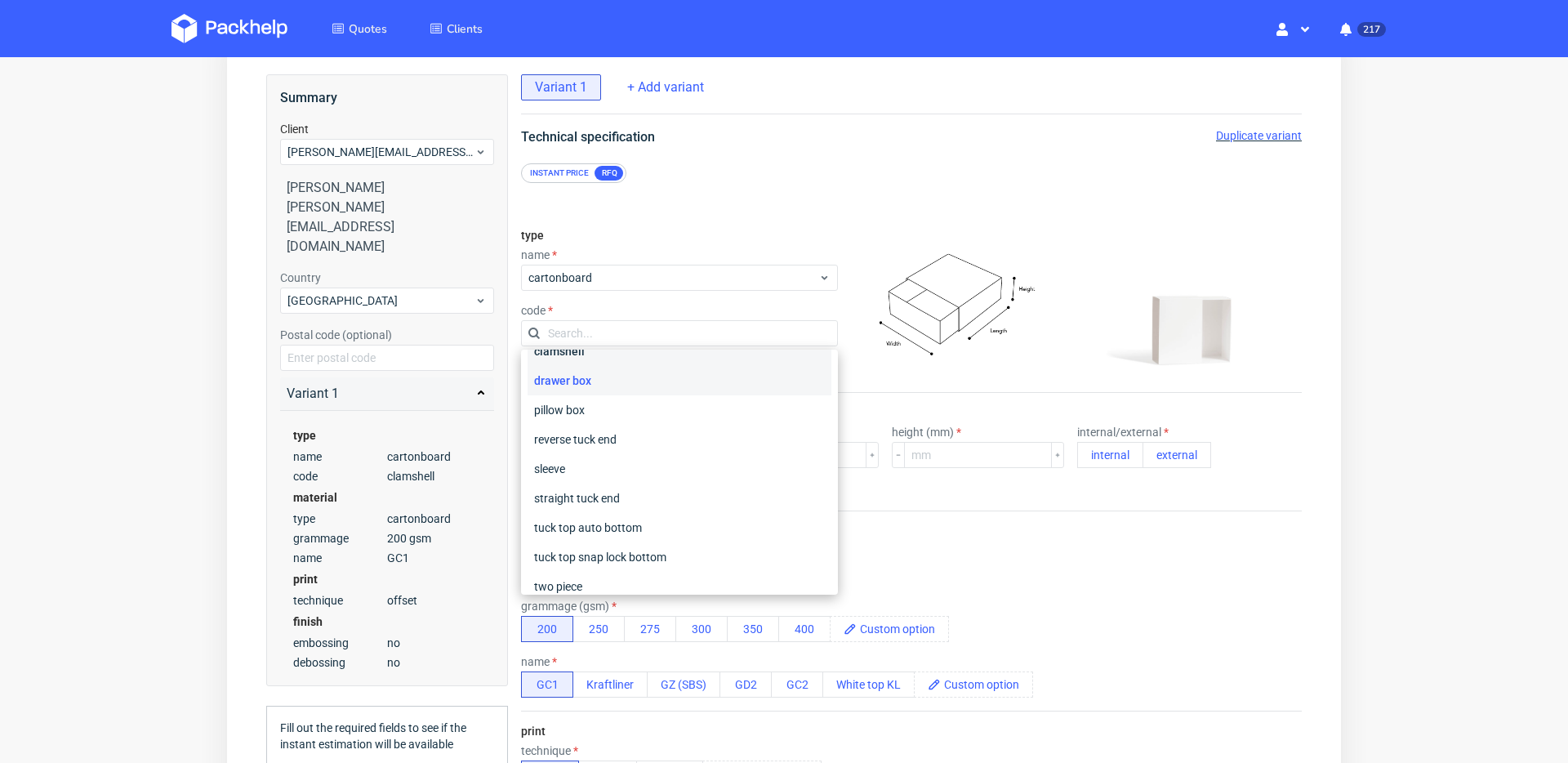
scroll to position [138, 0]
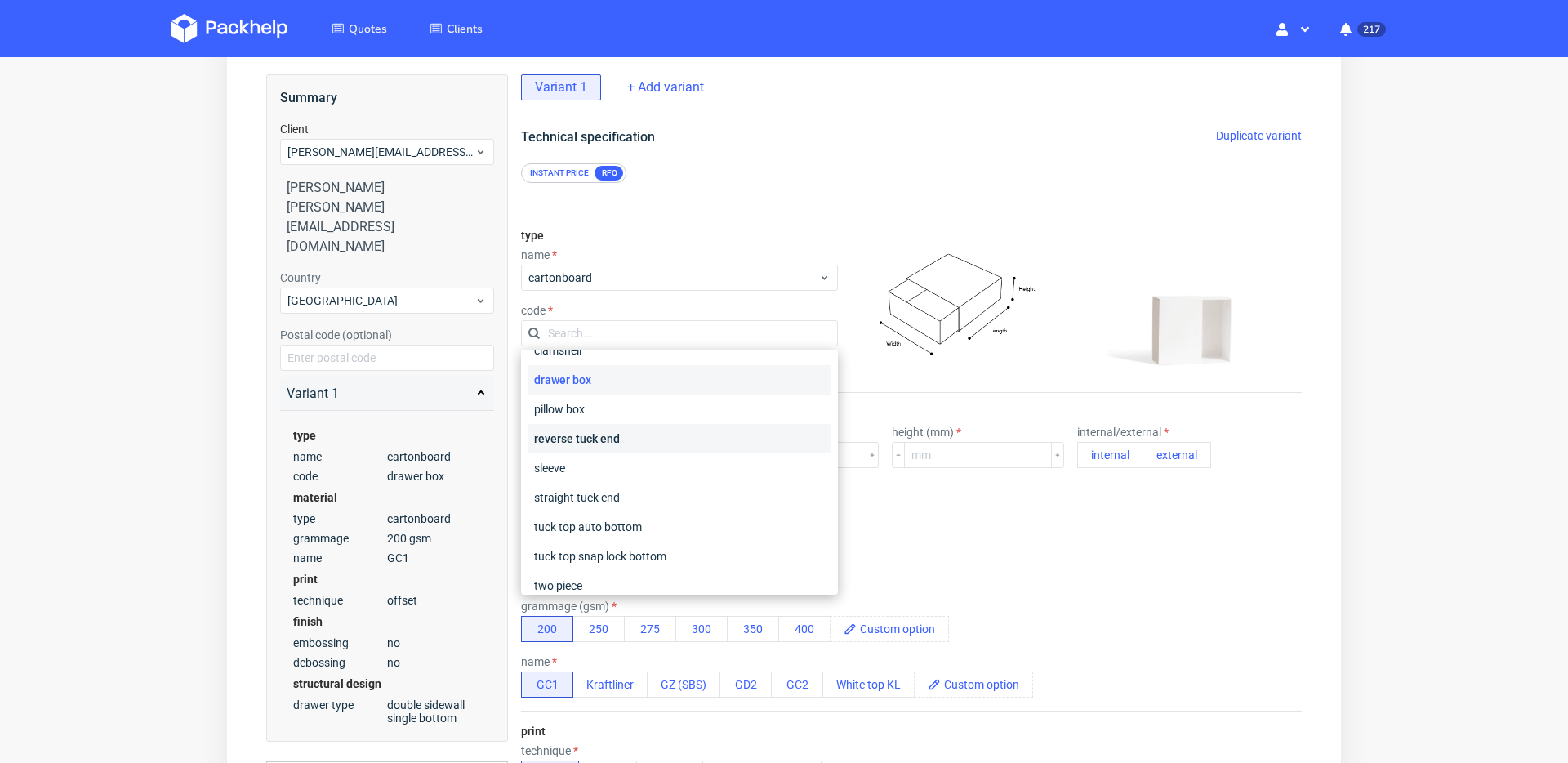
click at [669, 436] on div "reverse tuck end" at bounding box center [679, 438] width 304 height 29
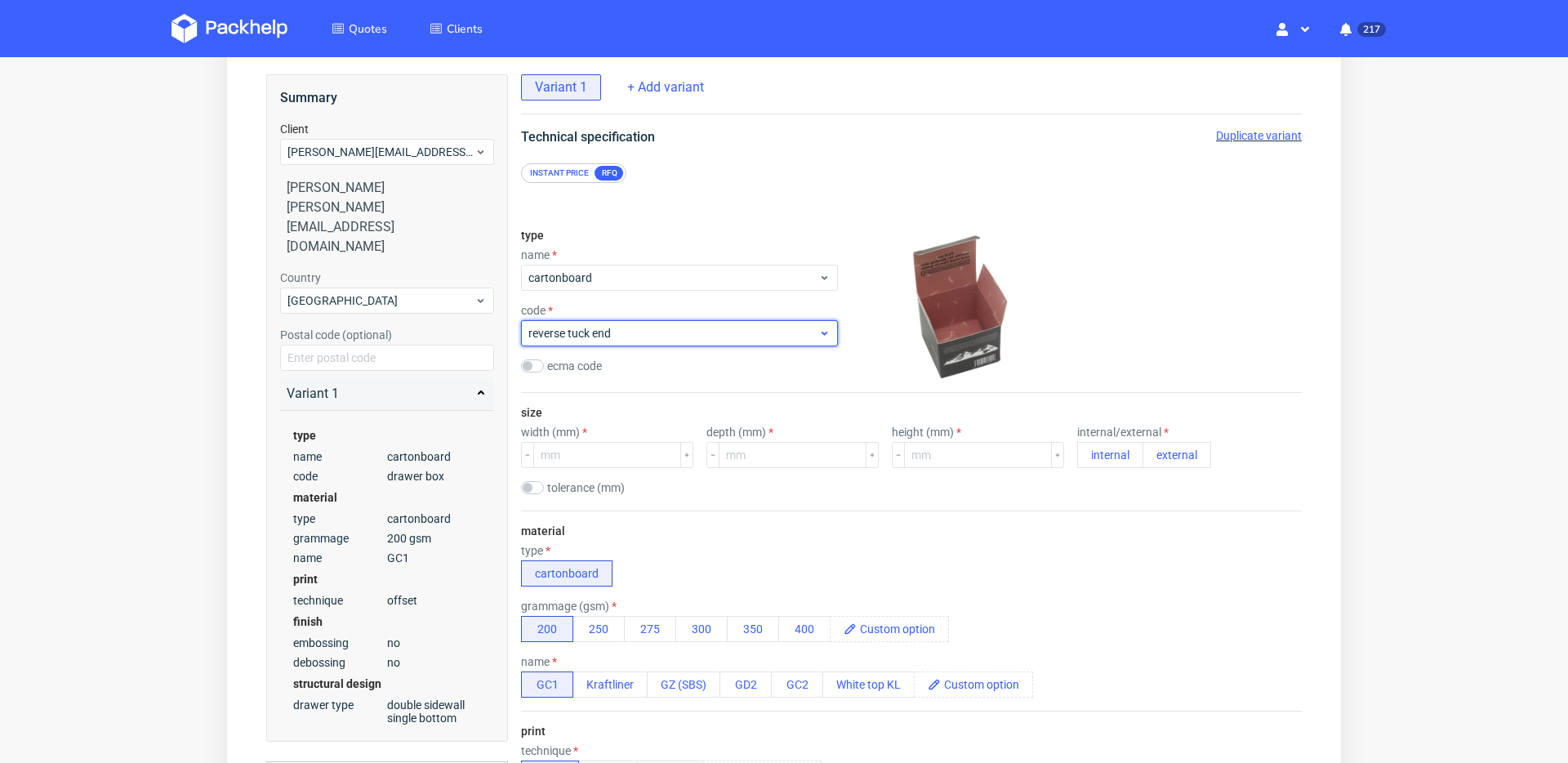
click at [669, 338] on span "reverse tuck end" at bounding box center [673, 333] width 290 height 17
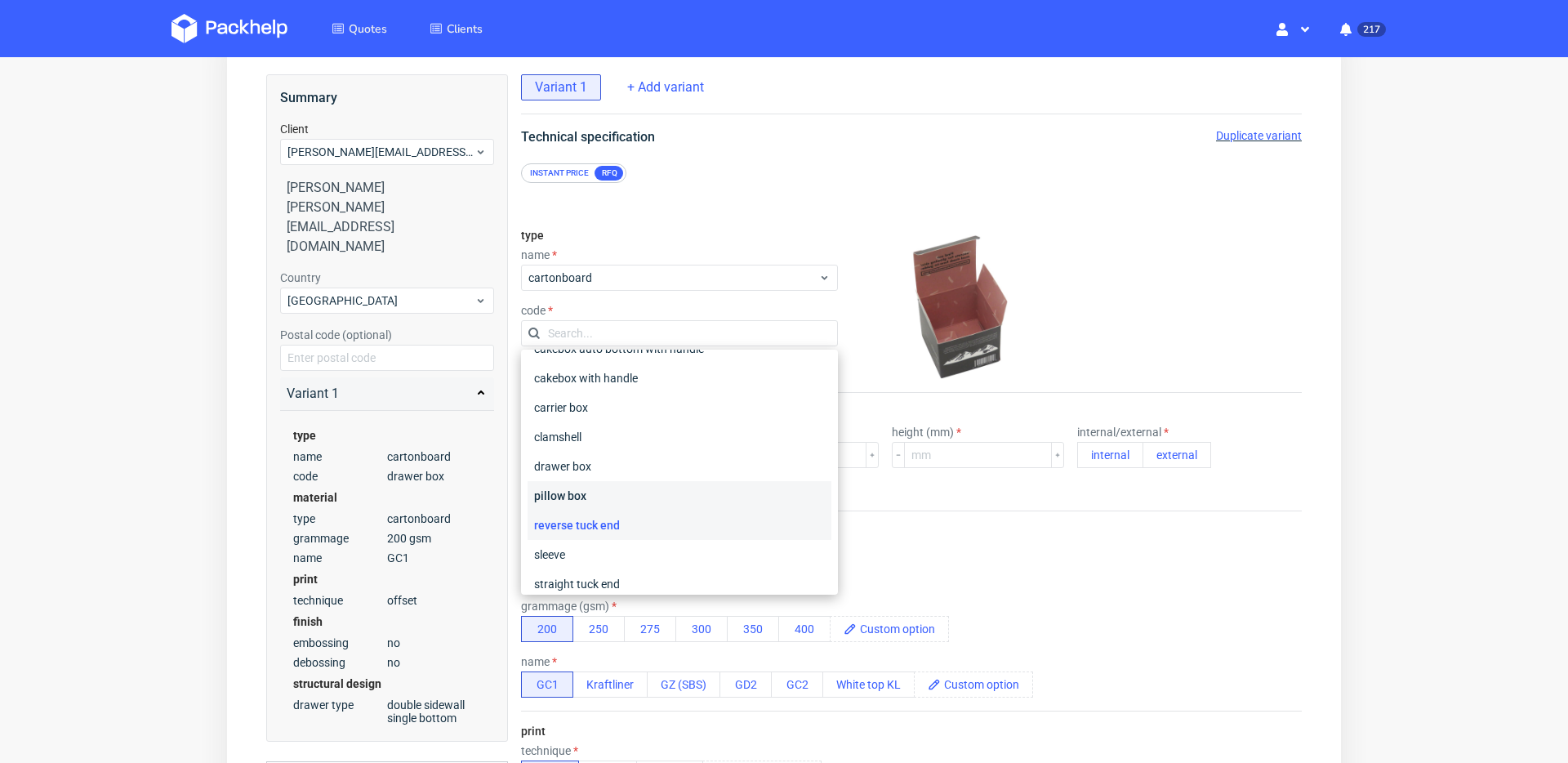
scroll to position [68, 0]
click at [660, 553] on div "straight tuck end" at bounding box center [679, 566] width 304 height 29
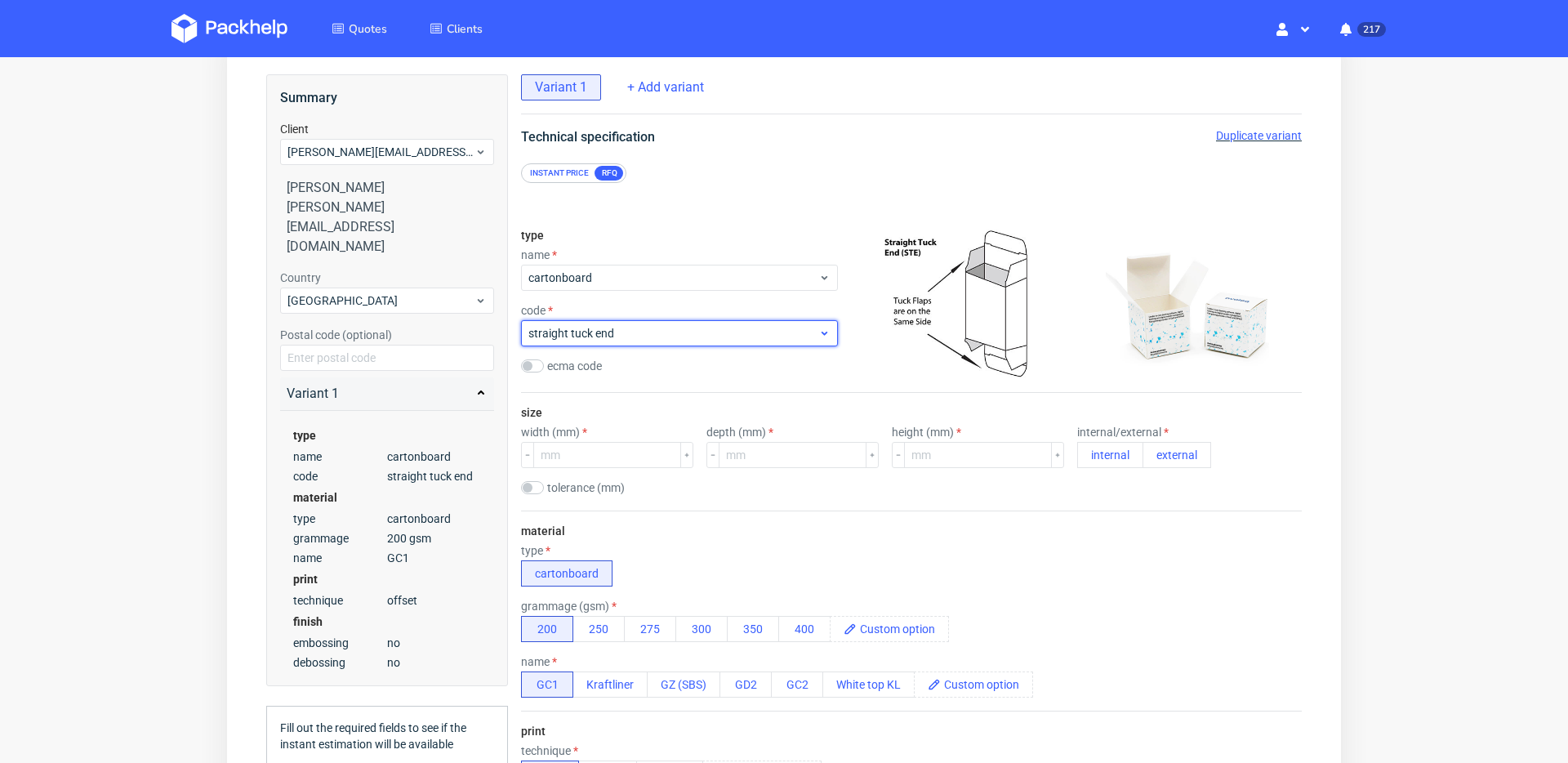
click at [711, 344] on div "straight tuck end" at bounding box center [680, 333] width 317 height 26
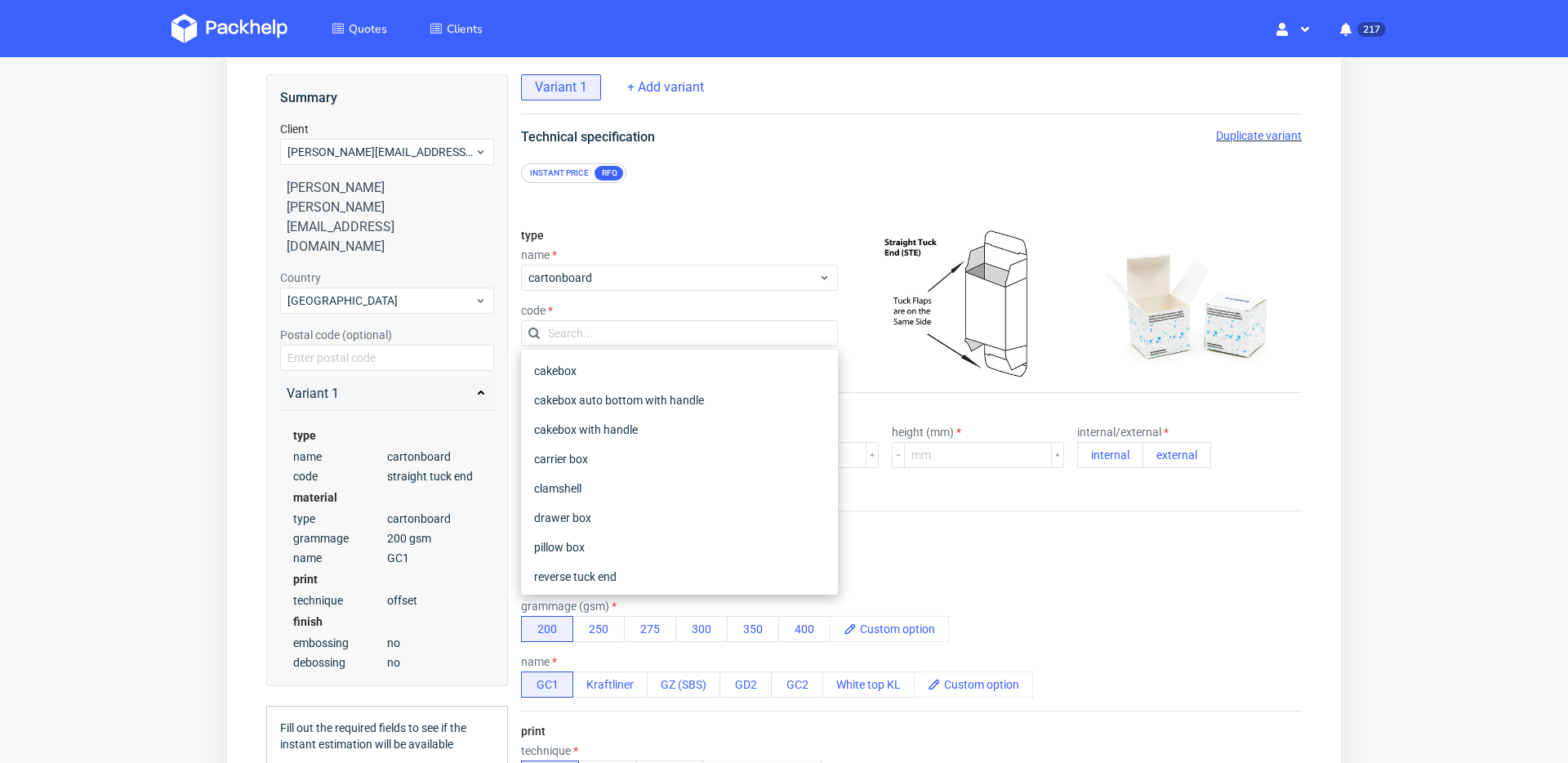
scroll to position [163, 0]
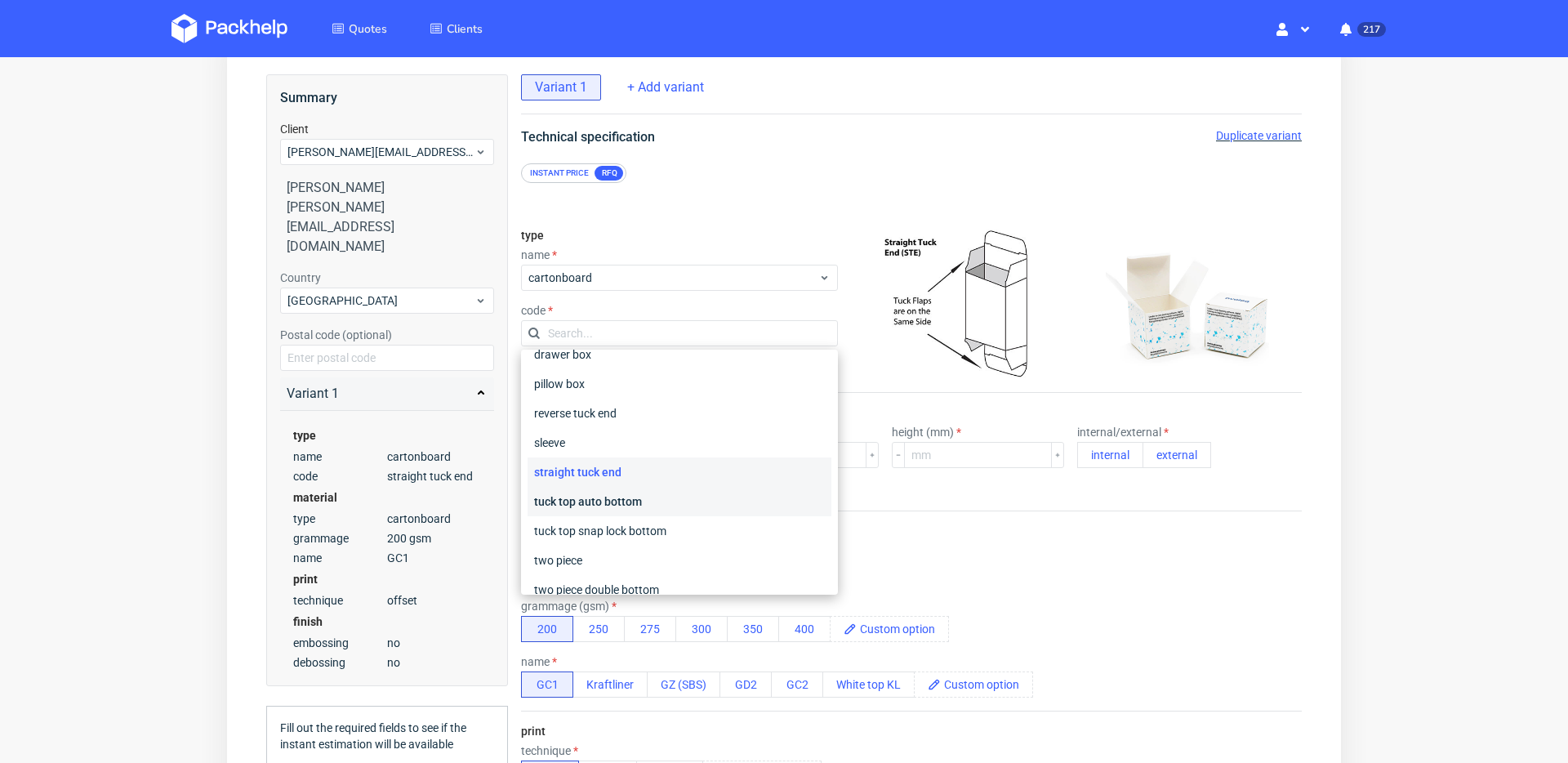
click at [681, 496] on div "tuck top auto bottom" at bounding box center [679, 502] width 304 height 29
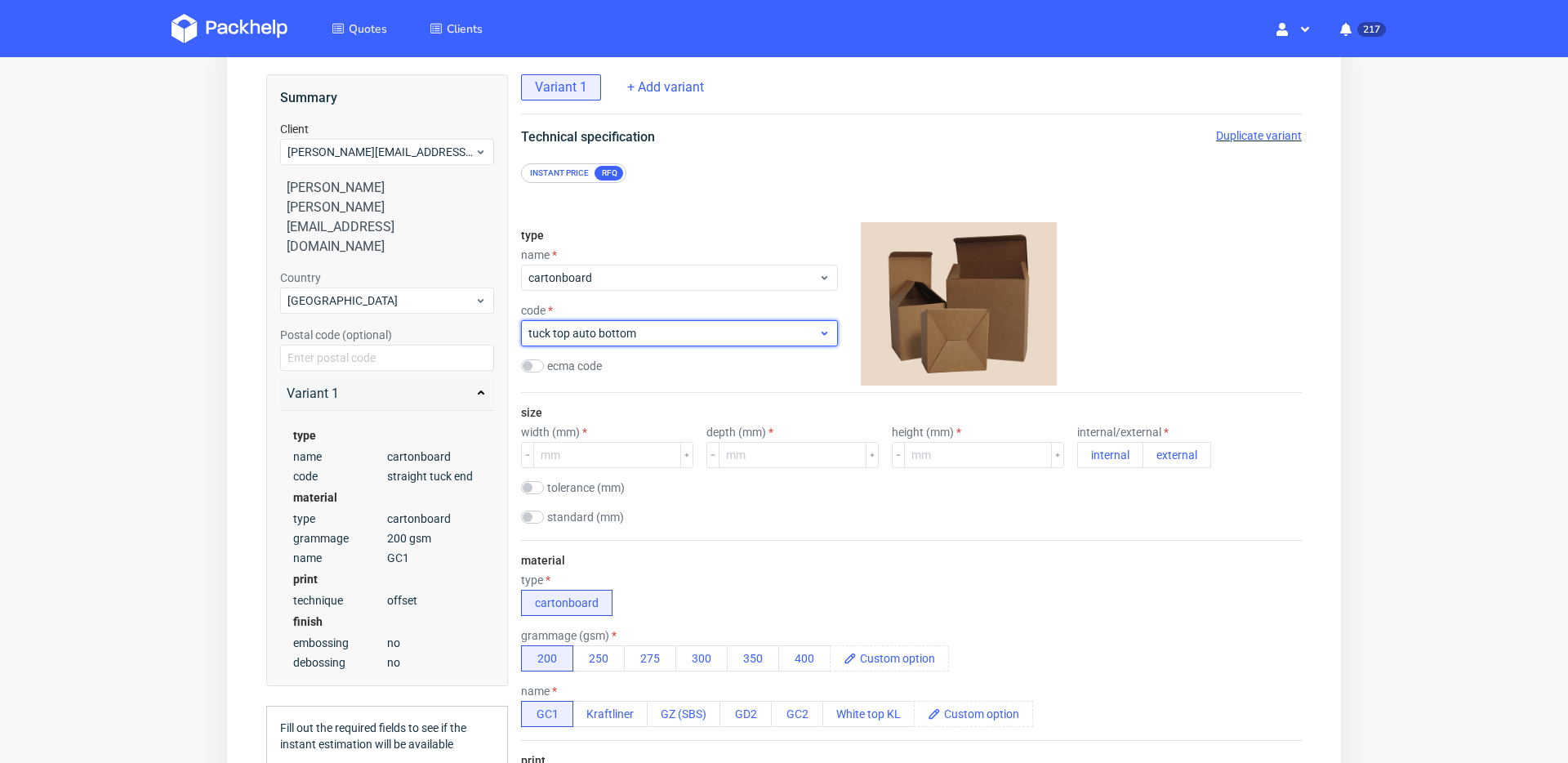
click at [692, 338] on span "tuck top auto bottom" at bounding box center [673, 333] width 290 height 17
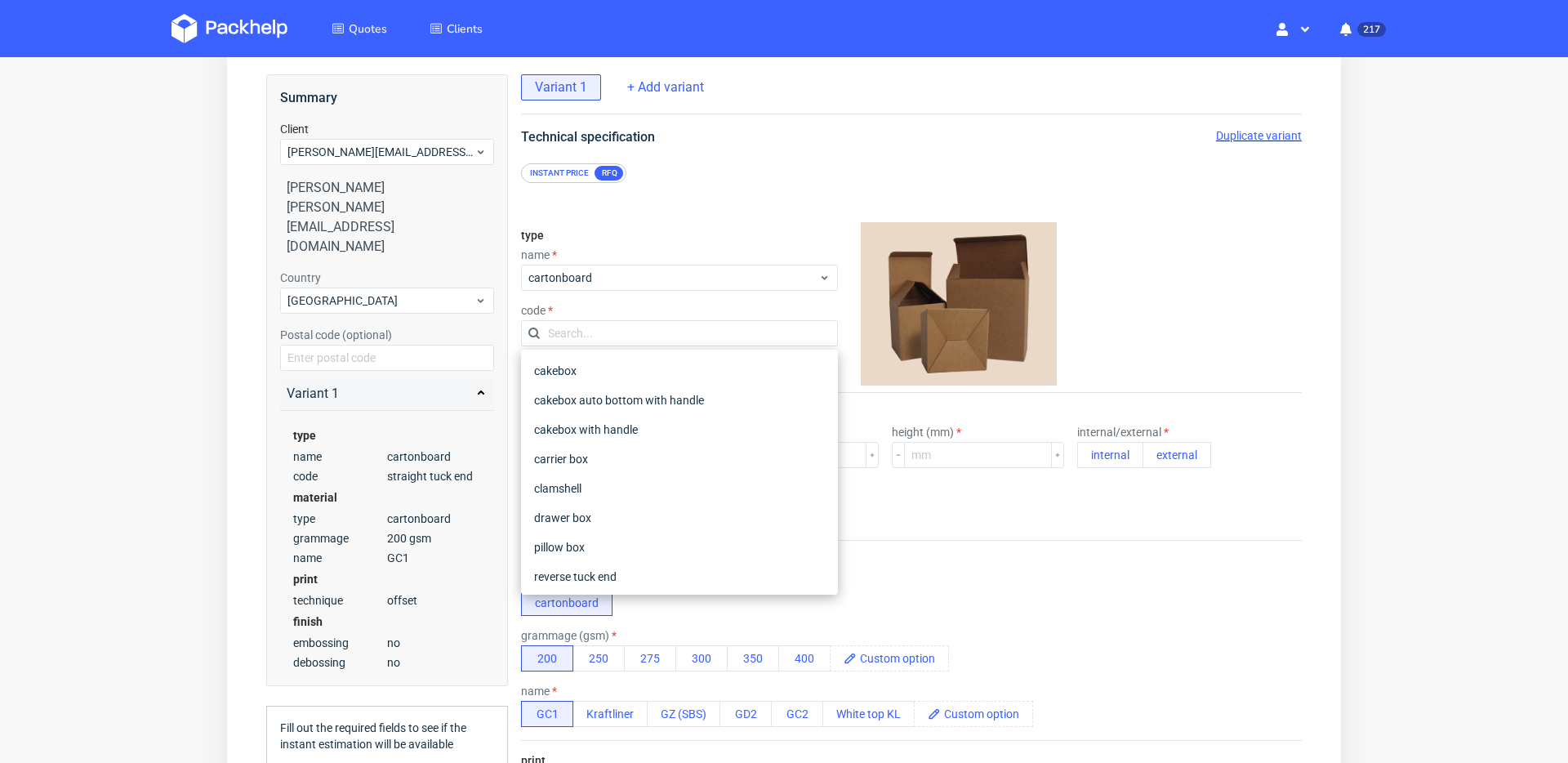
scroll to position [193, 0]
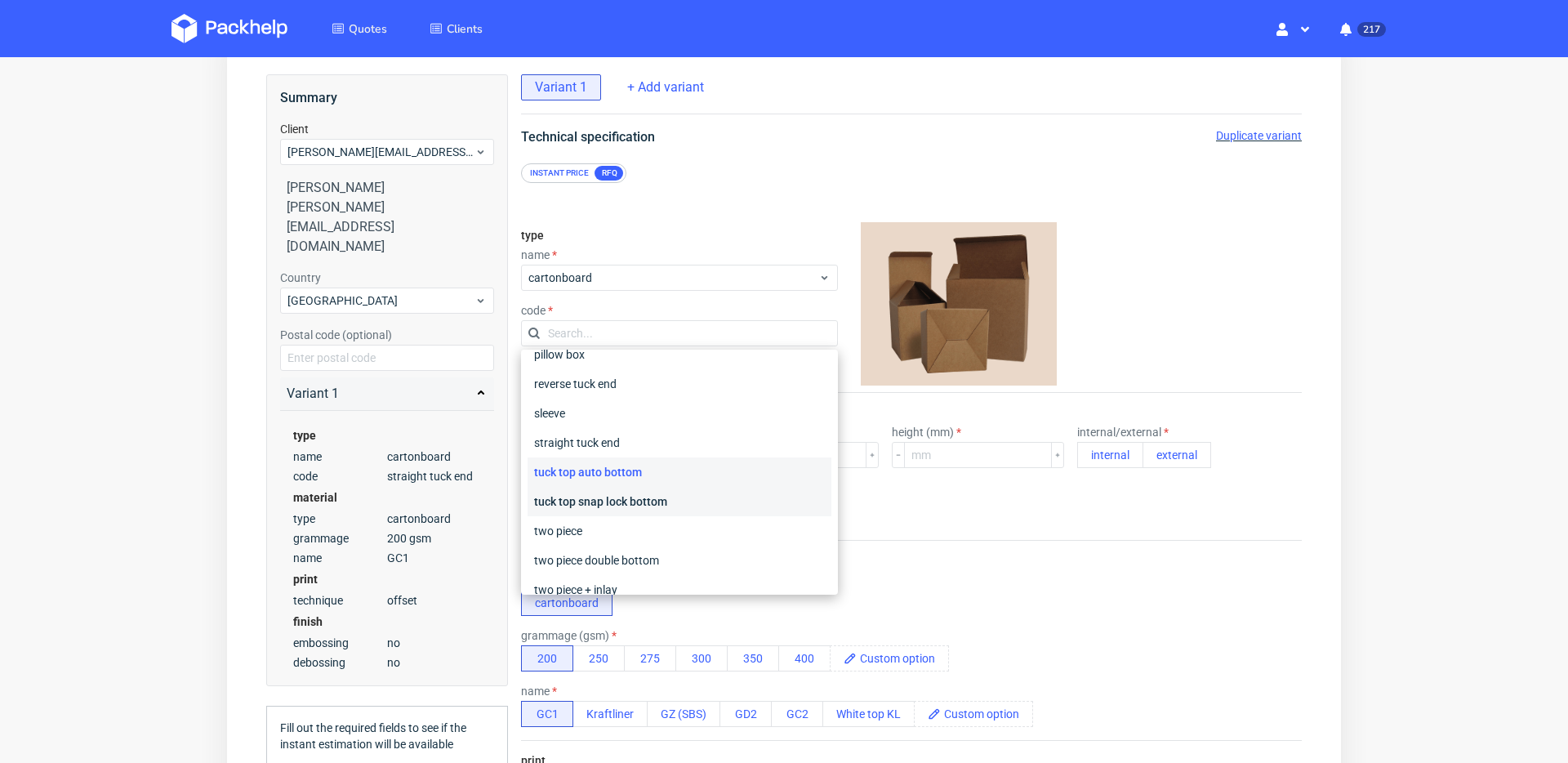
click at [673, 512] on div "tuck top snap lock bottom" at bounding box center [679, 502] width 304 height 29
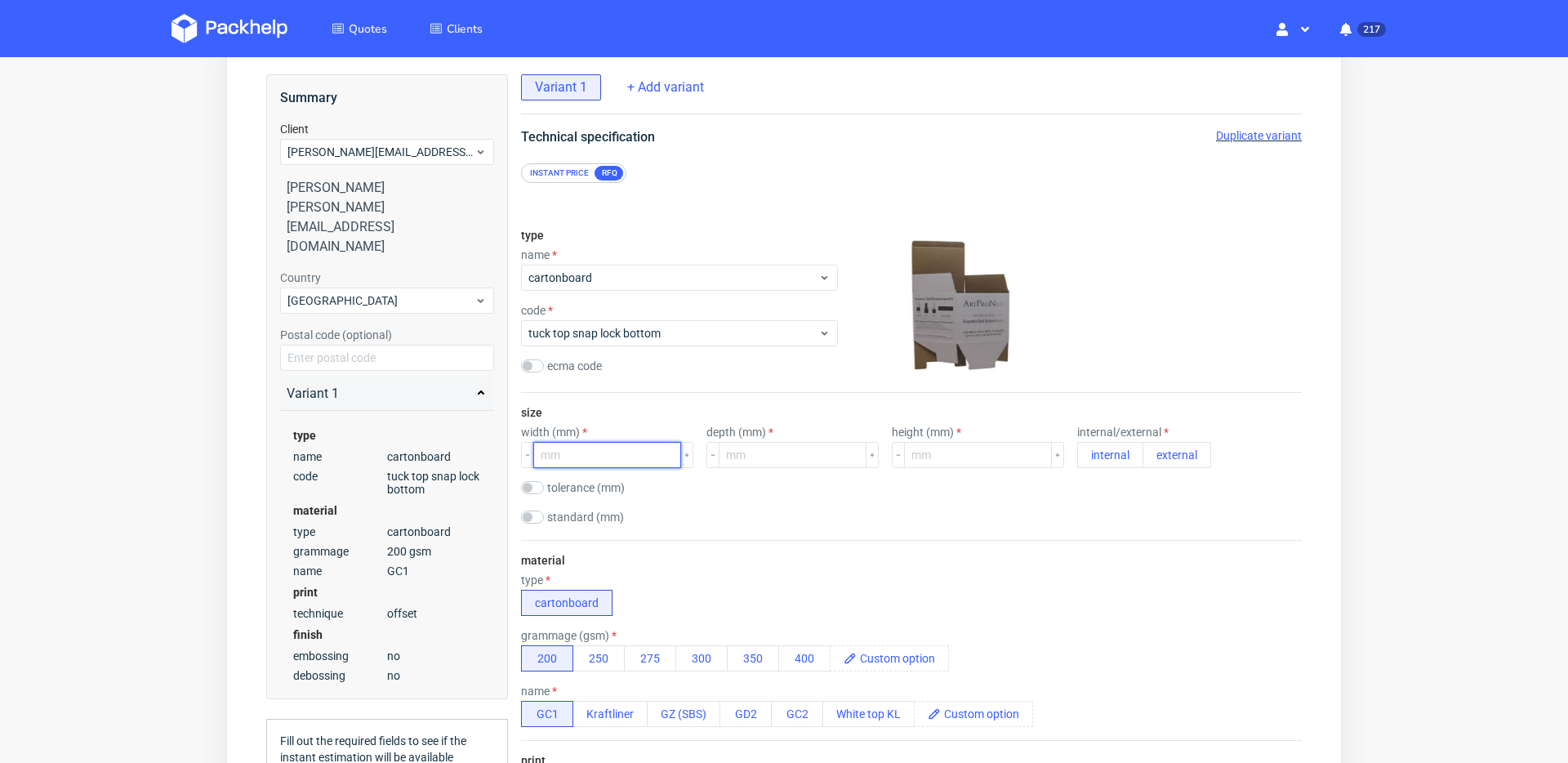
click at [626, 456] on input "number" at bounding box center [606, 455] width 148 height 26
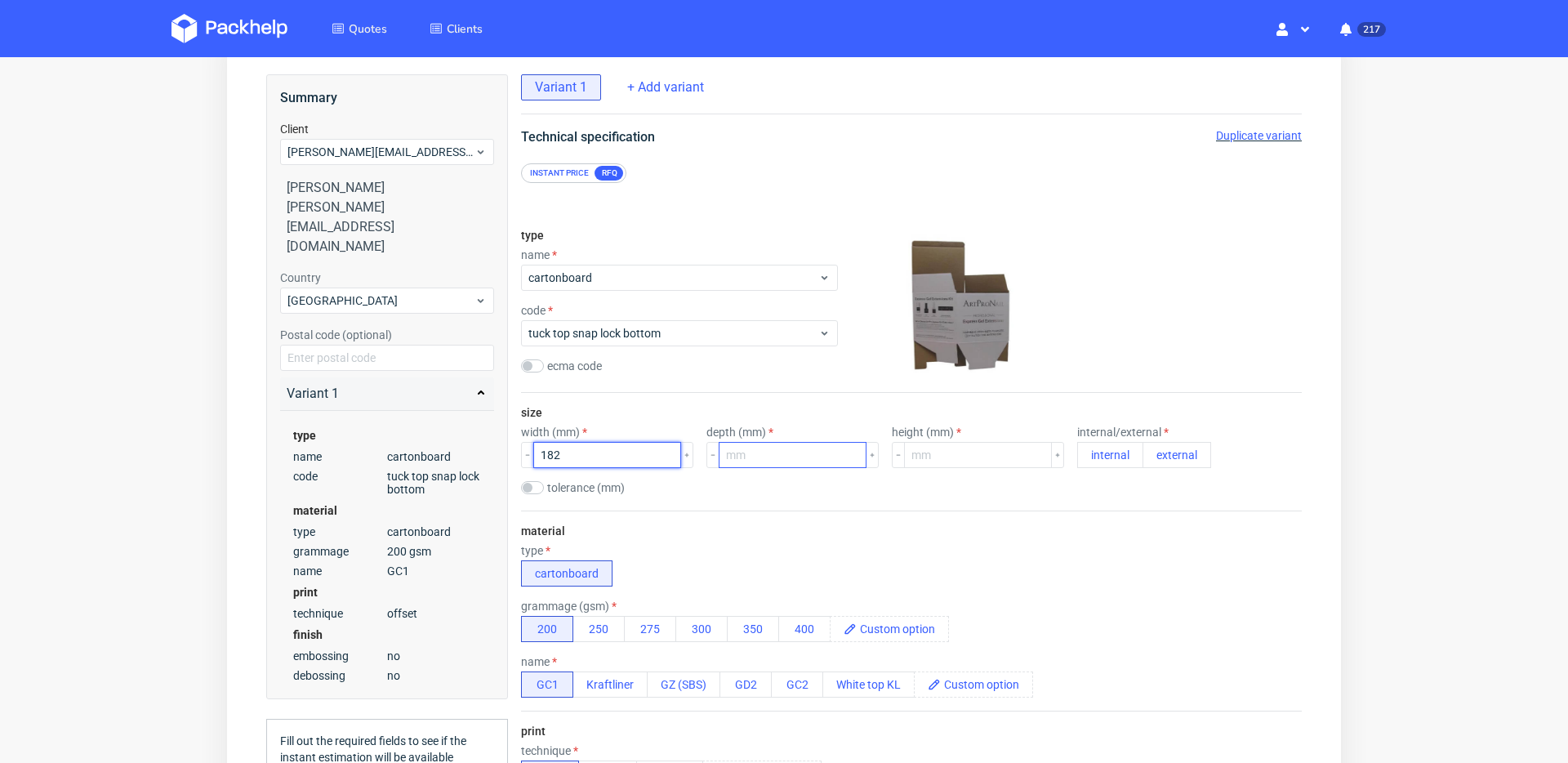
type input "182"
click at [760, 454] on input "number" at bounding box center [792, 455] width 148 height 26
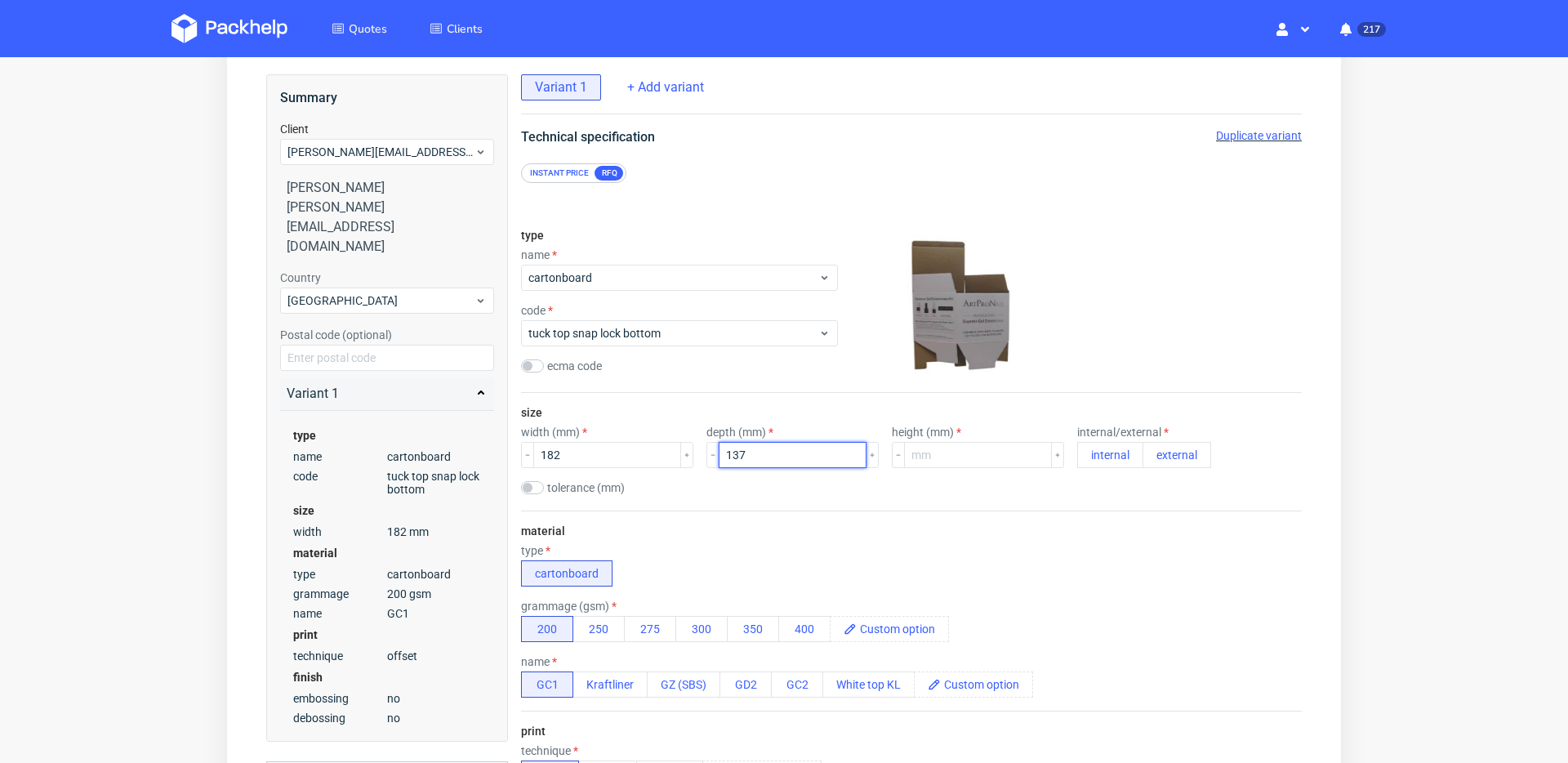
type input "137"
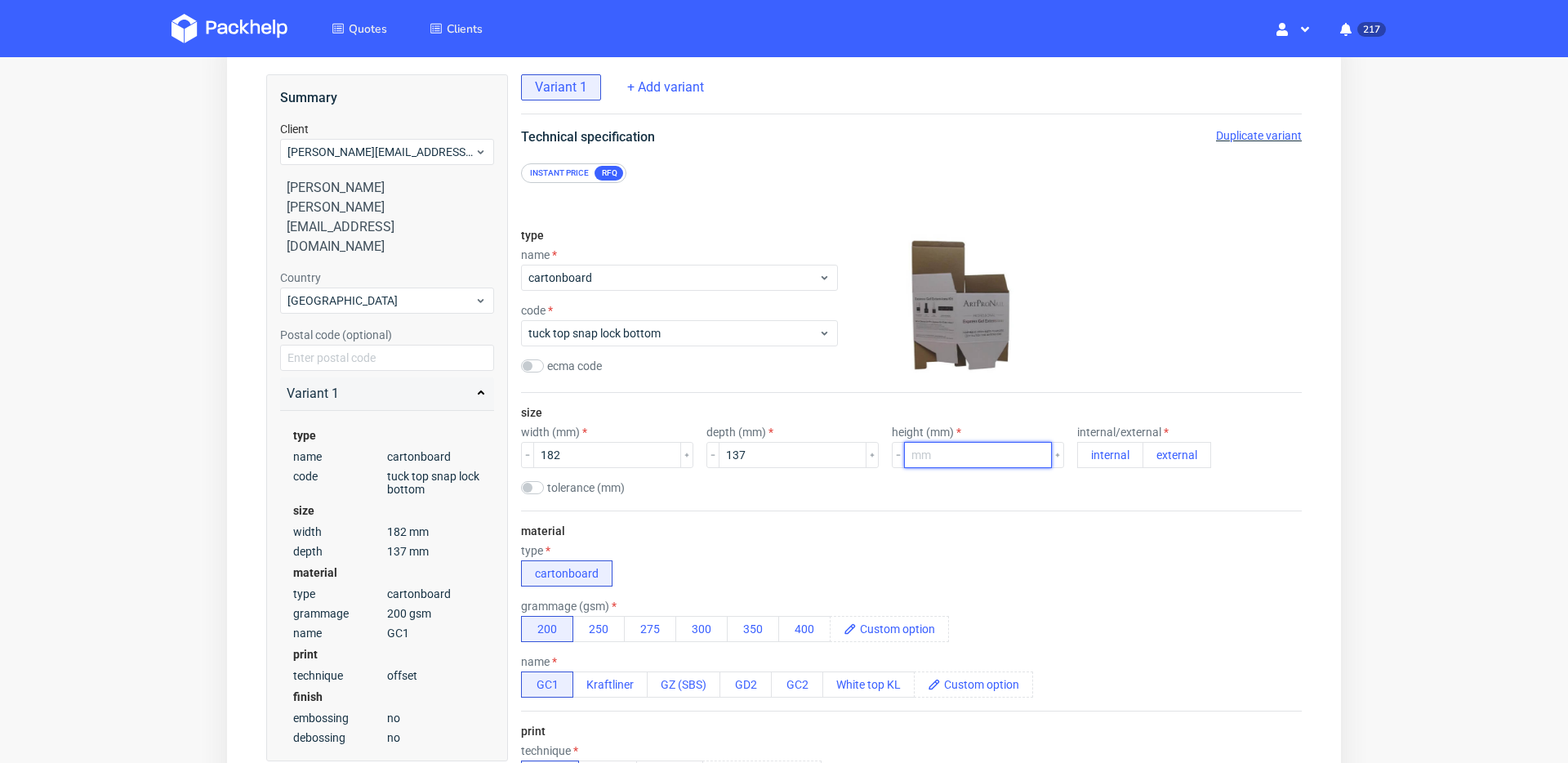
click at [904, 448] on input "number" at bounding box center [977, 455] width 148 height 26
type input "108"
click at [1142, 463] on button "external" at bounding box center [1177, 455] width 68 height 26
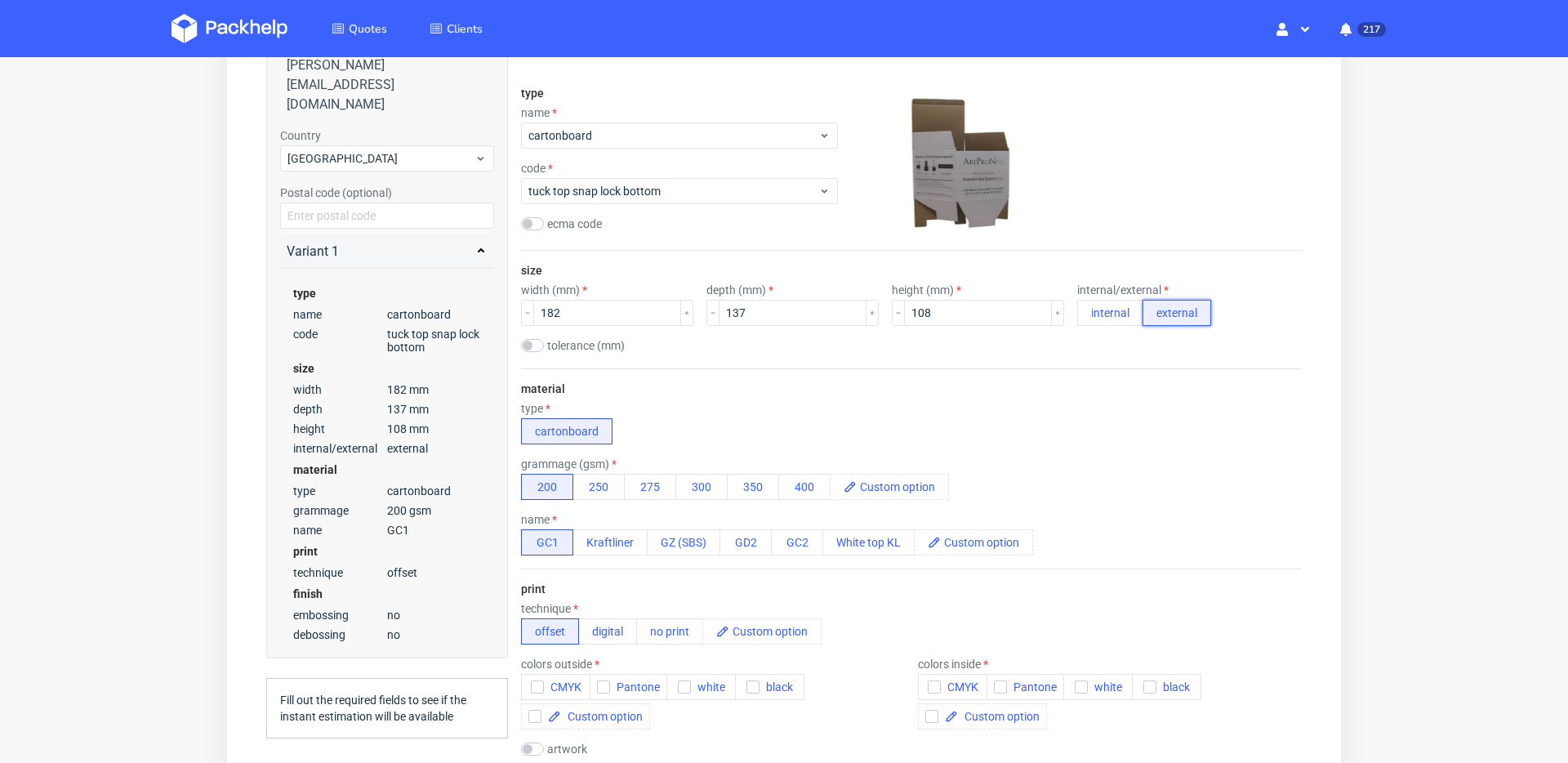
scroll to position [306, 0]
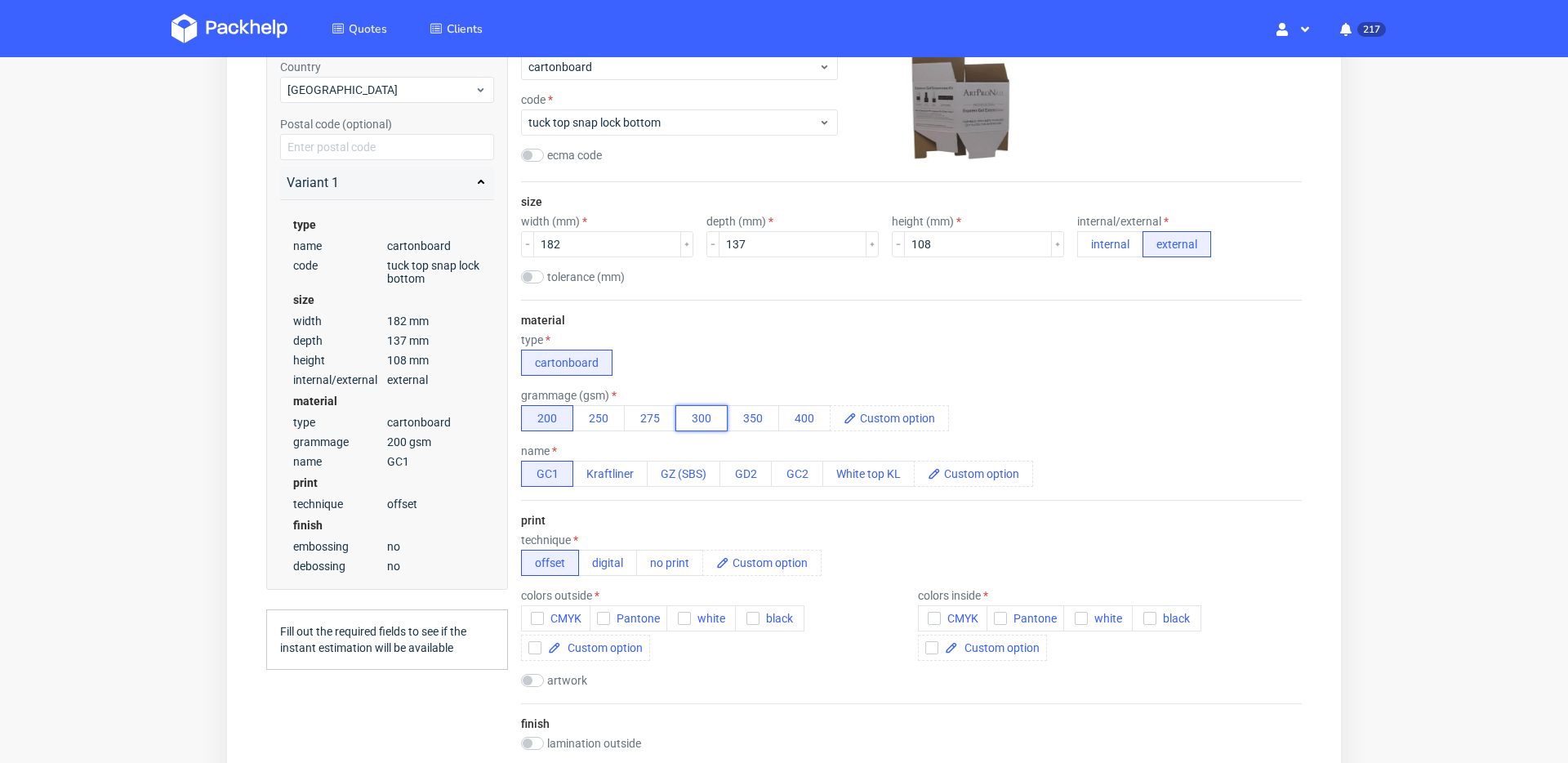
click at [702, 422] on button "300" at bounding box center [701, 418] width 52 height 26
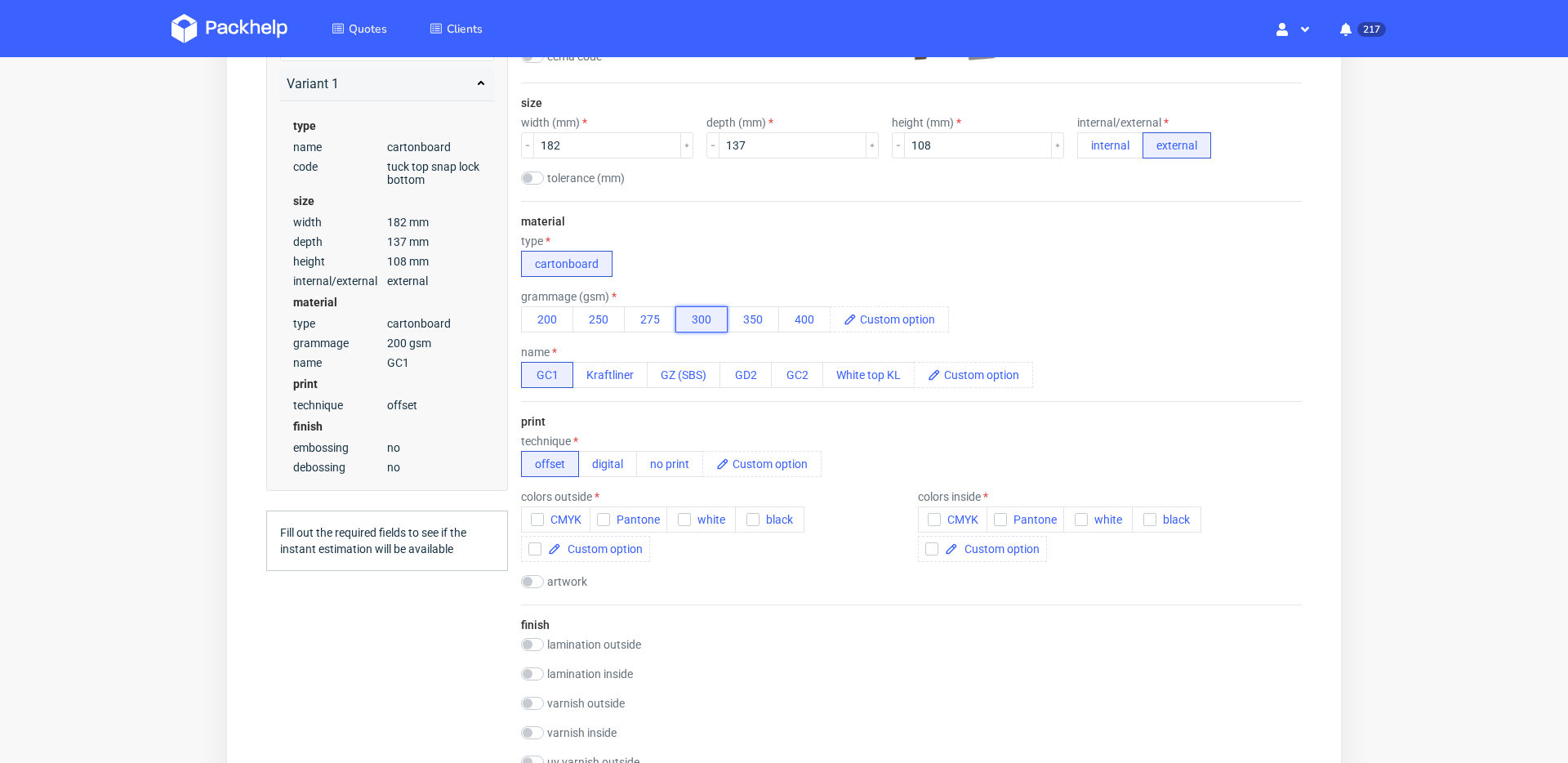
scroll to position [444, 0]
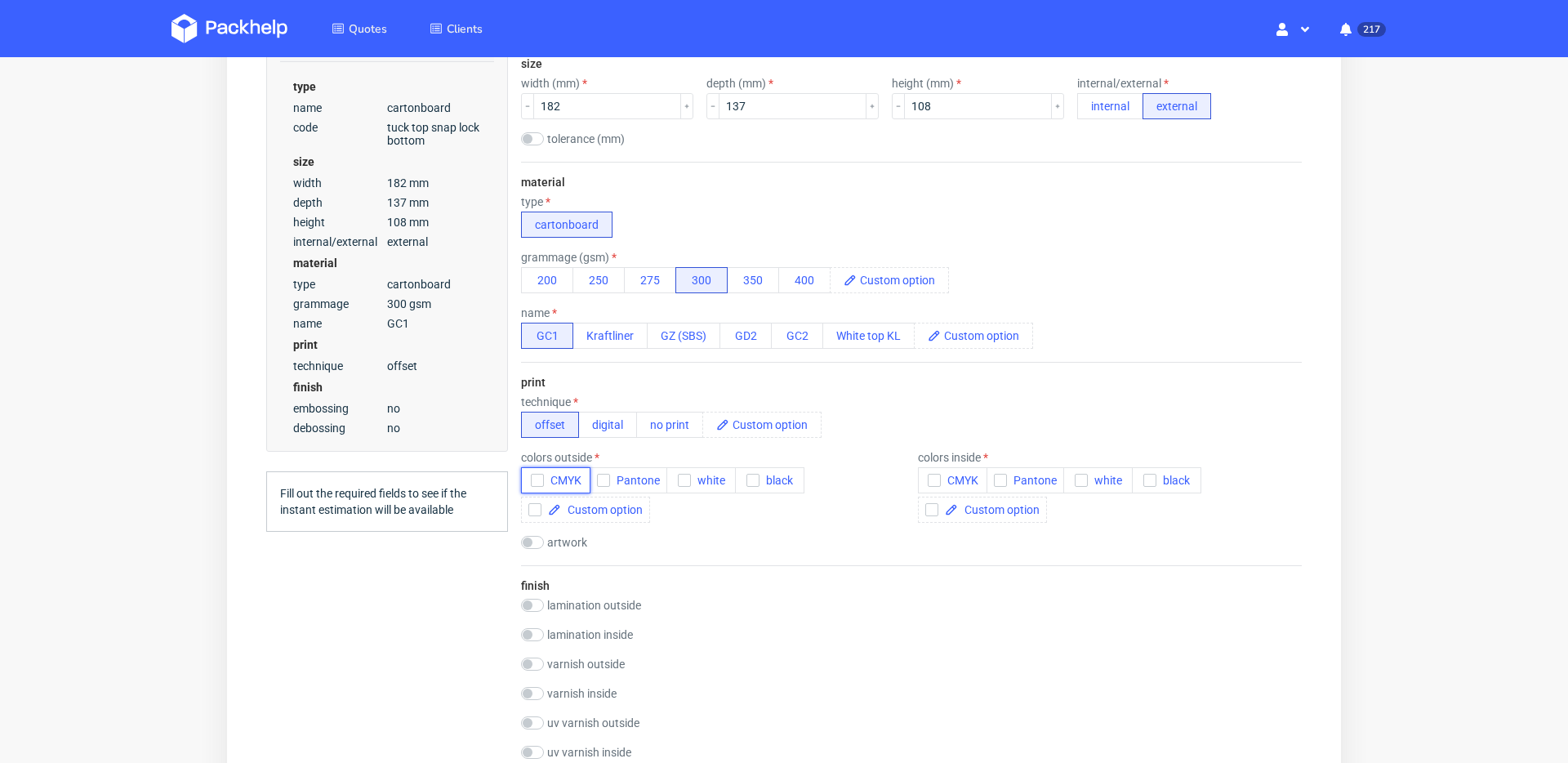
click at [540, 478] on icon "button" at bounding box center [538, 480] width 12 height 12
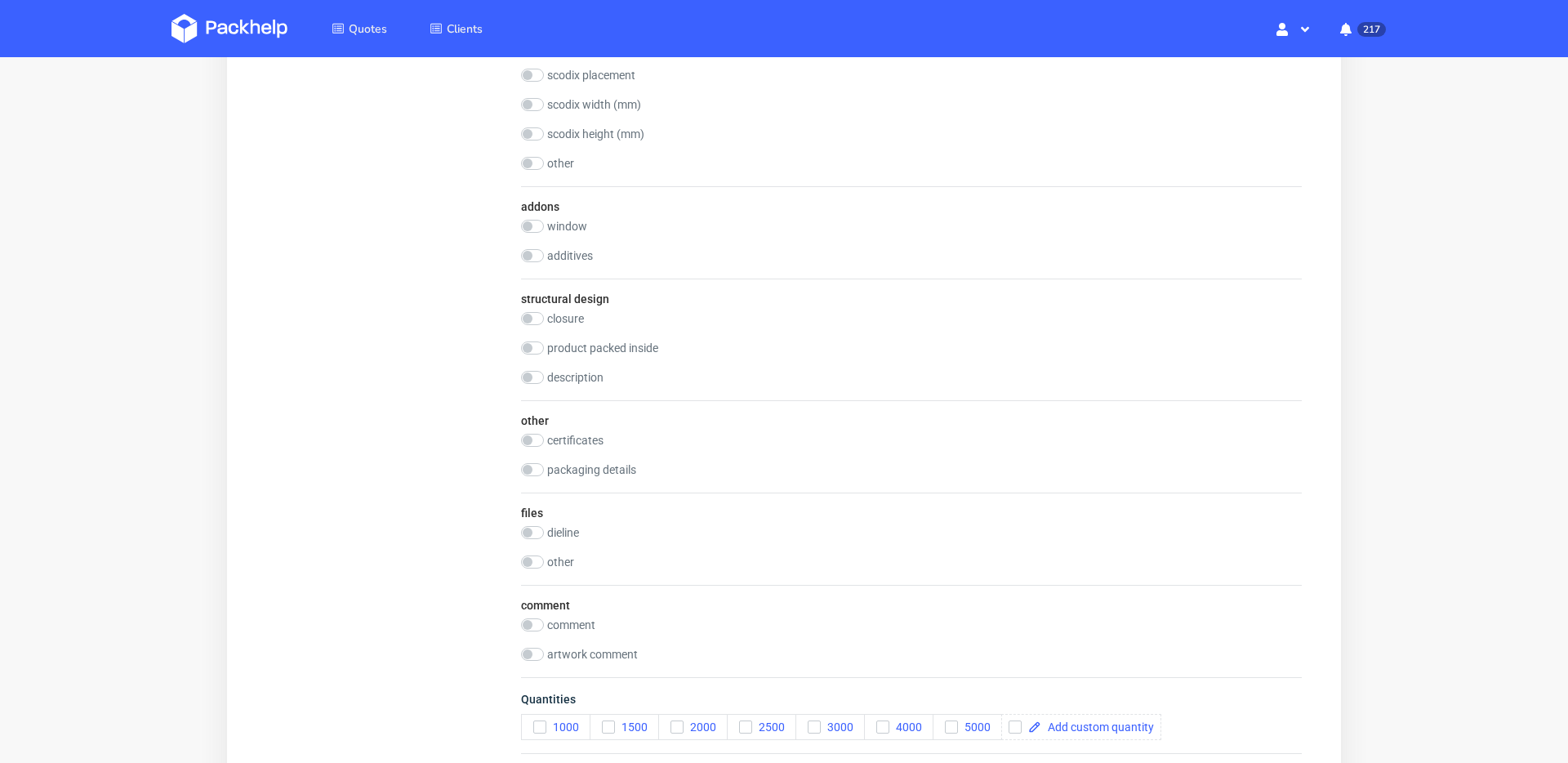
scroll to position [1297, 0]
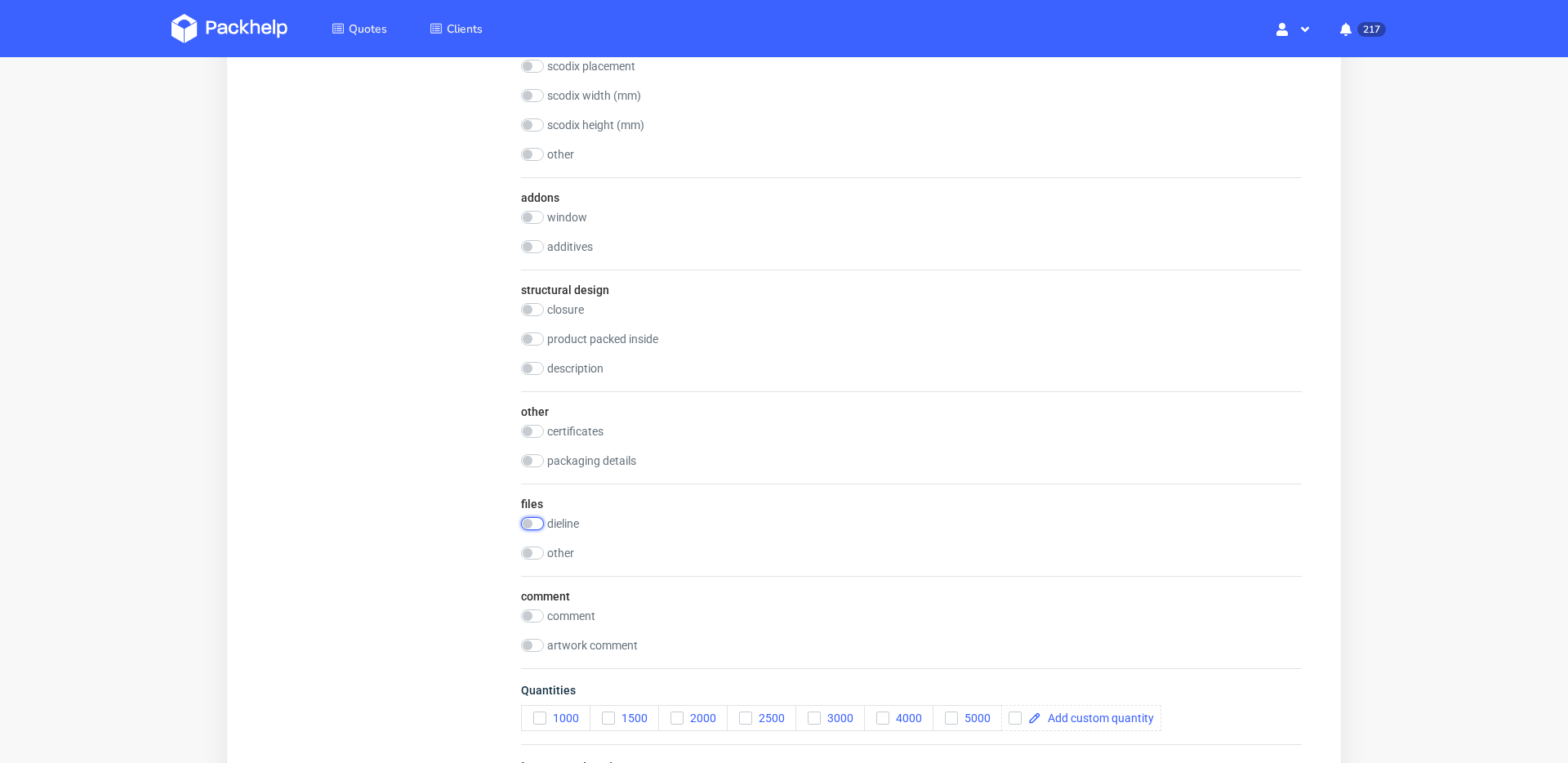
click at [529, 523] on input "checkbox" at bounding box center [532, 523] width 22 height 13
checkbox input "true"
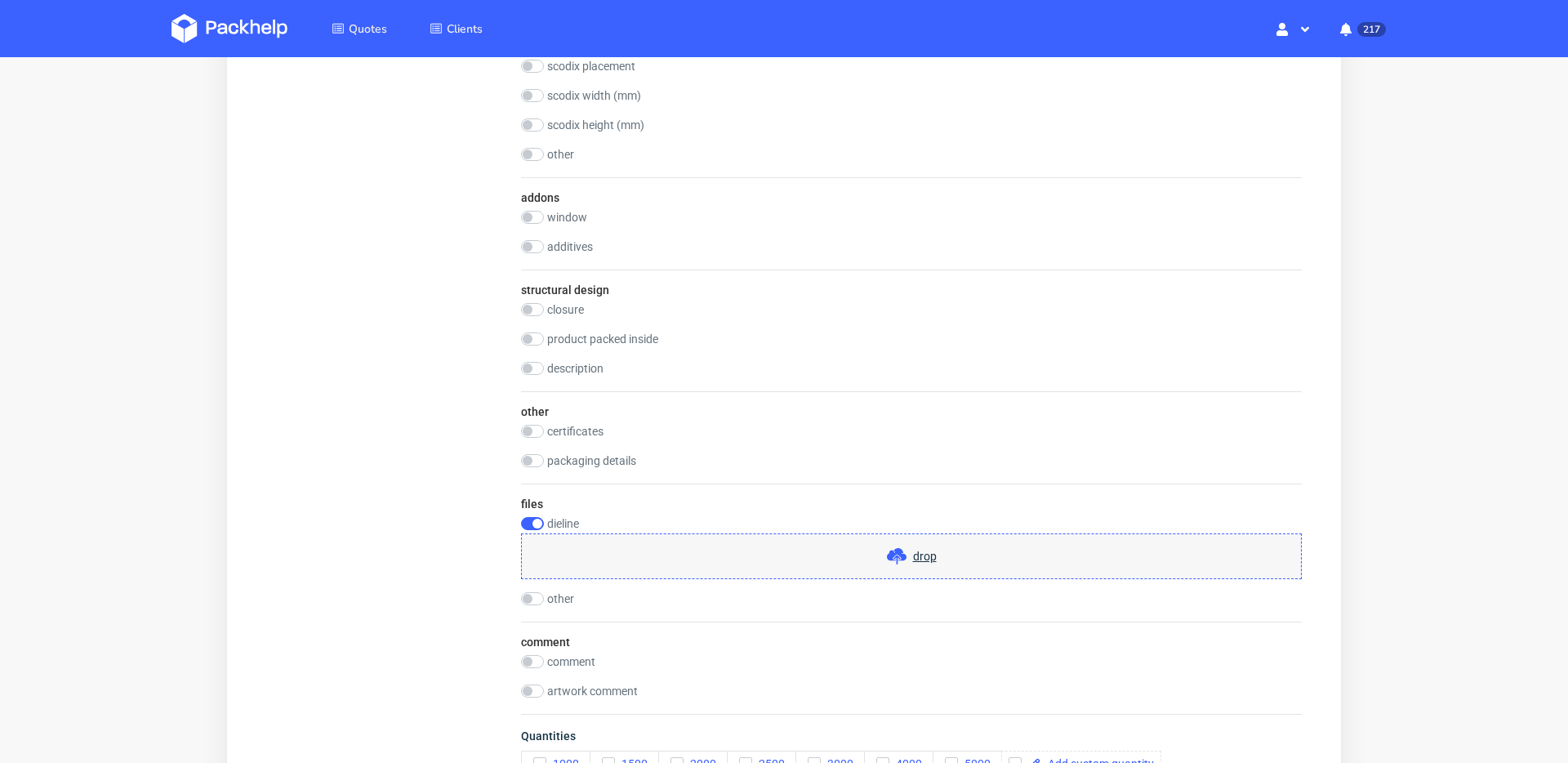
click at [927, 550] on span "drop" at bounding box center [924, 556] width 23 height 17
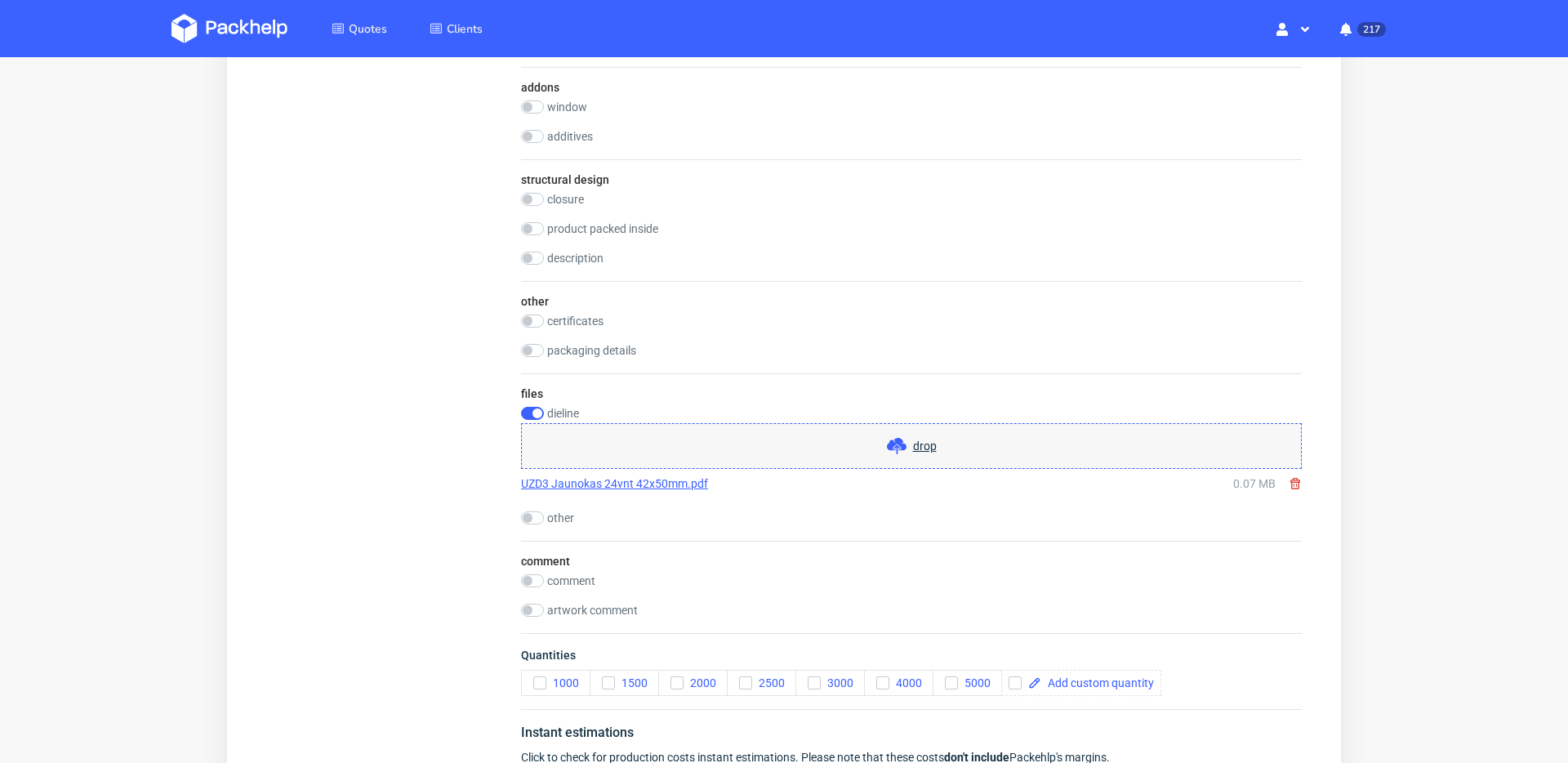
scroll to position [1408, 0]
click at [532, 553] on input "checkbox" at bounding box center [532, 579] width 22 height 13
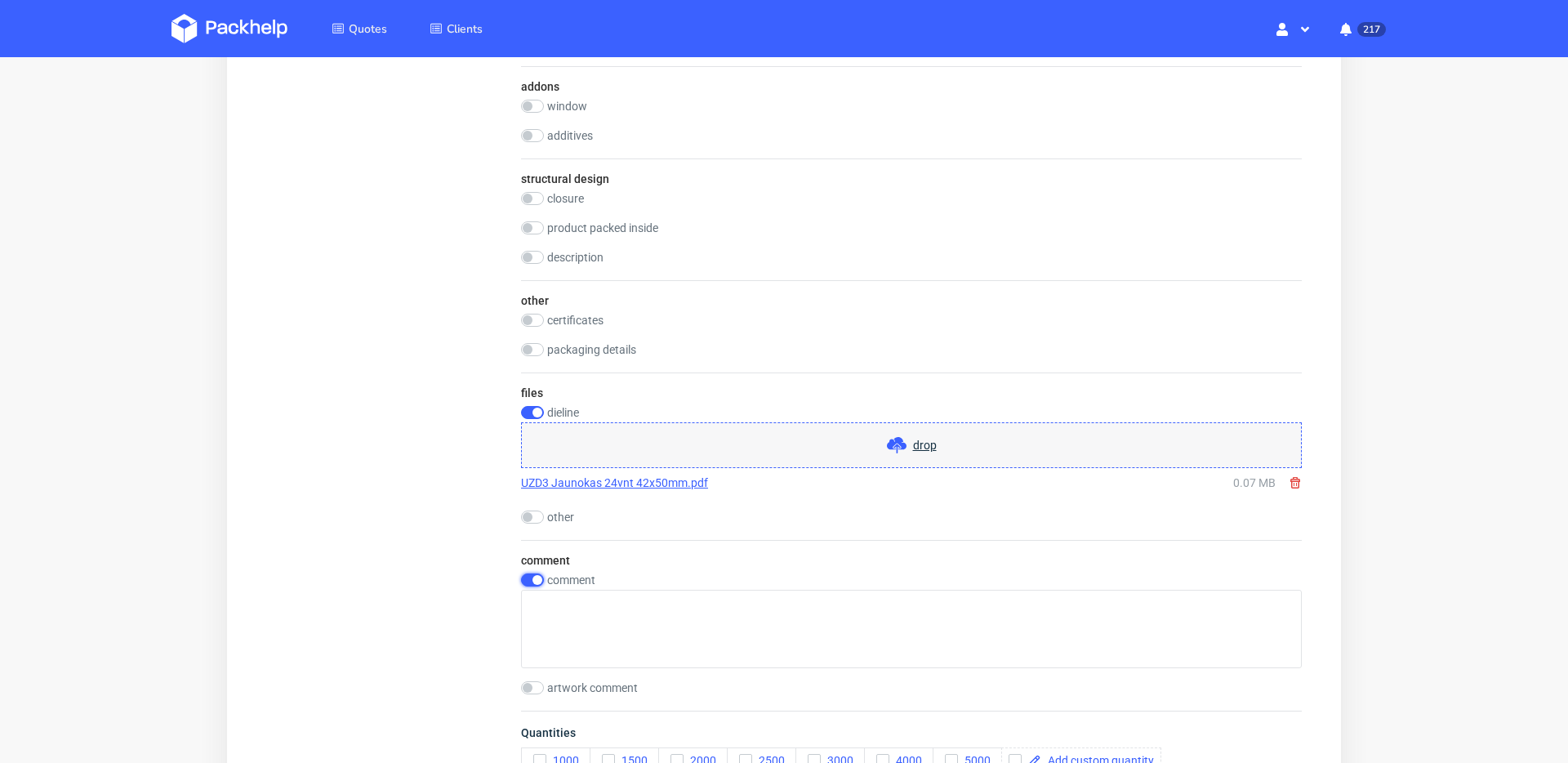
click at [532, 553] on input "checkbox" at bounding box center [532, 579] width 22 height 13
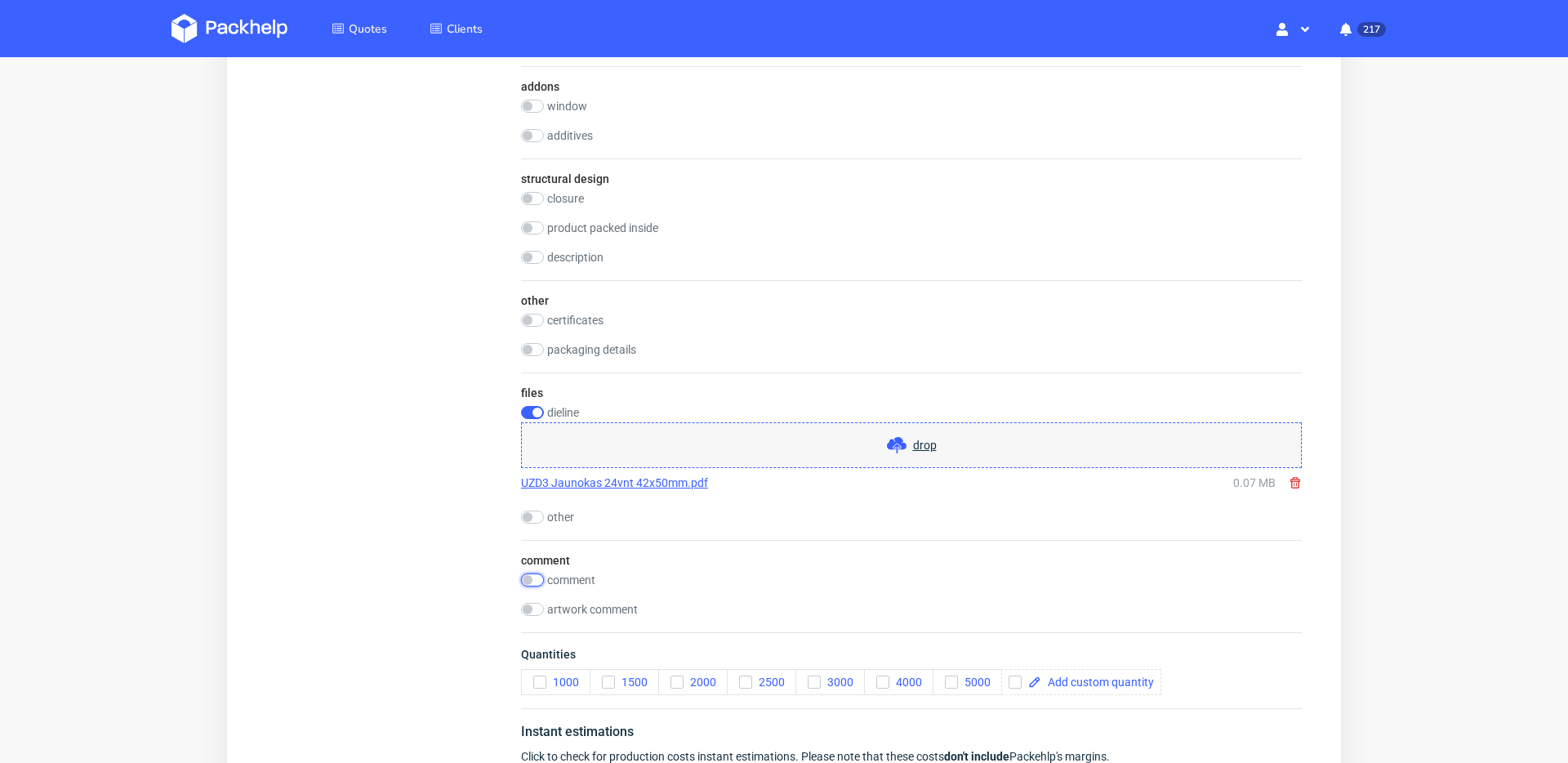
click at [532, 553] on input "checkbox" at bounding box center [532, 579] width 22 height 13
checkbox input "true"
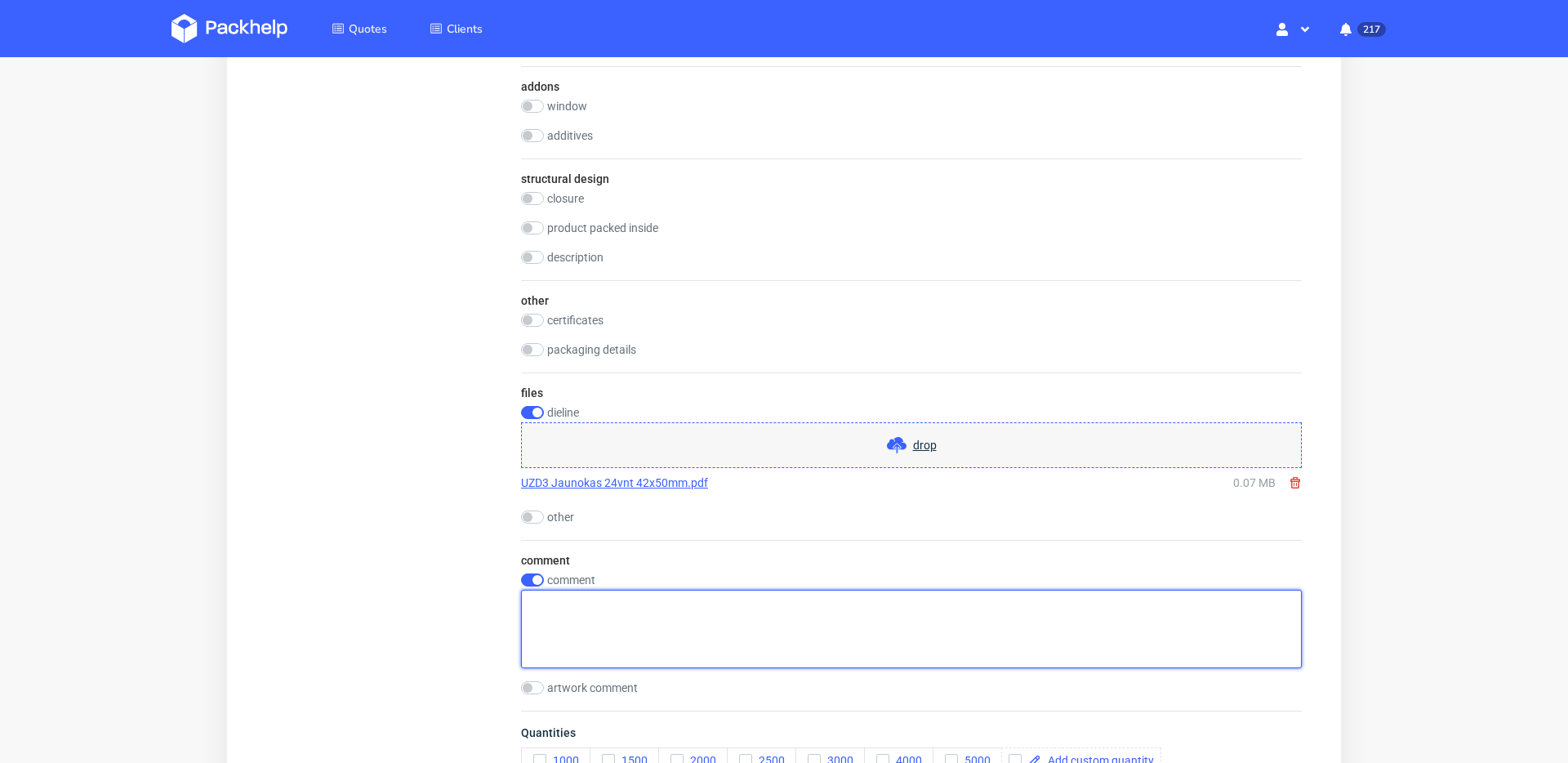
click at [626, 553] on textarea at bounding box center [912, 629] width 781 height 78
click at [630, 553] on textarea "With inlays (screen shot in Files, Other)" at bounding box center [912, 629] width 781 height 78
type textarea "With inlays (screenshot in Files, Other)"
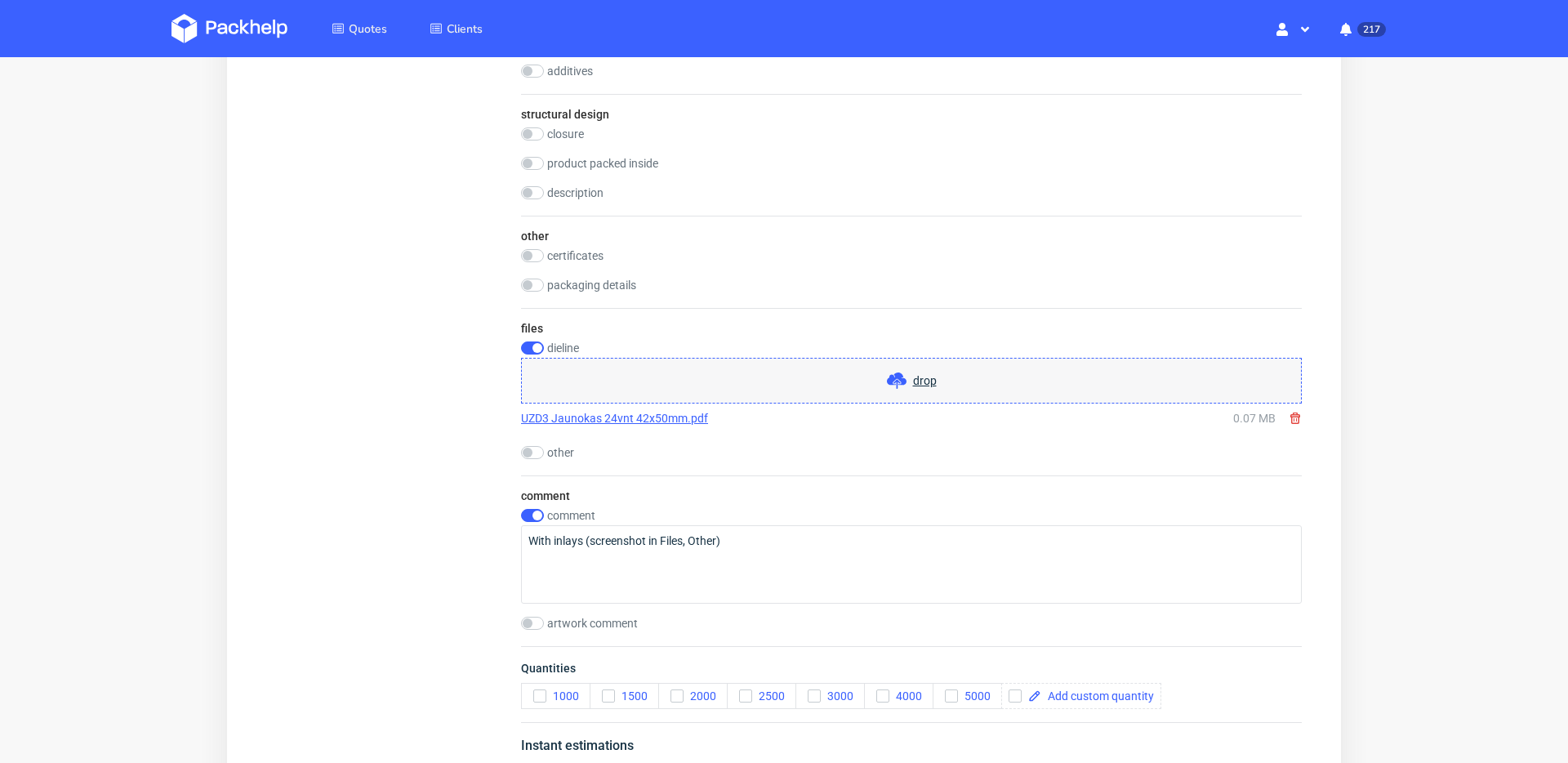
scroll to position [1522, 0]
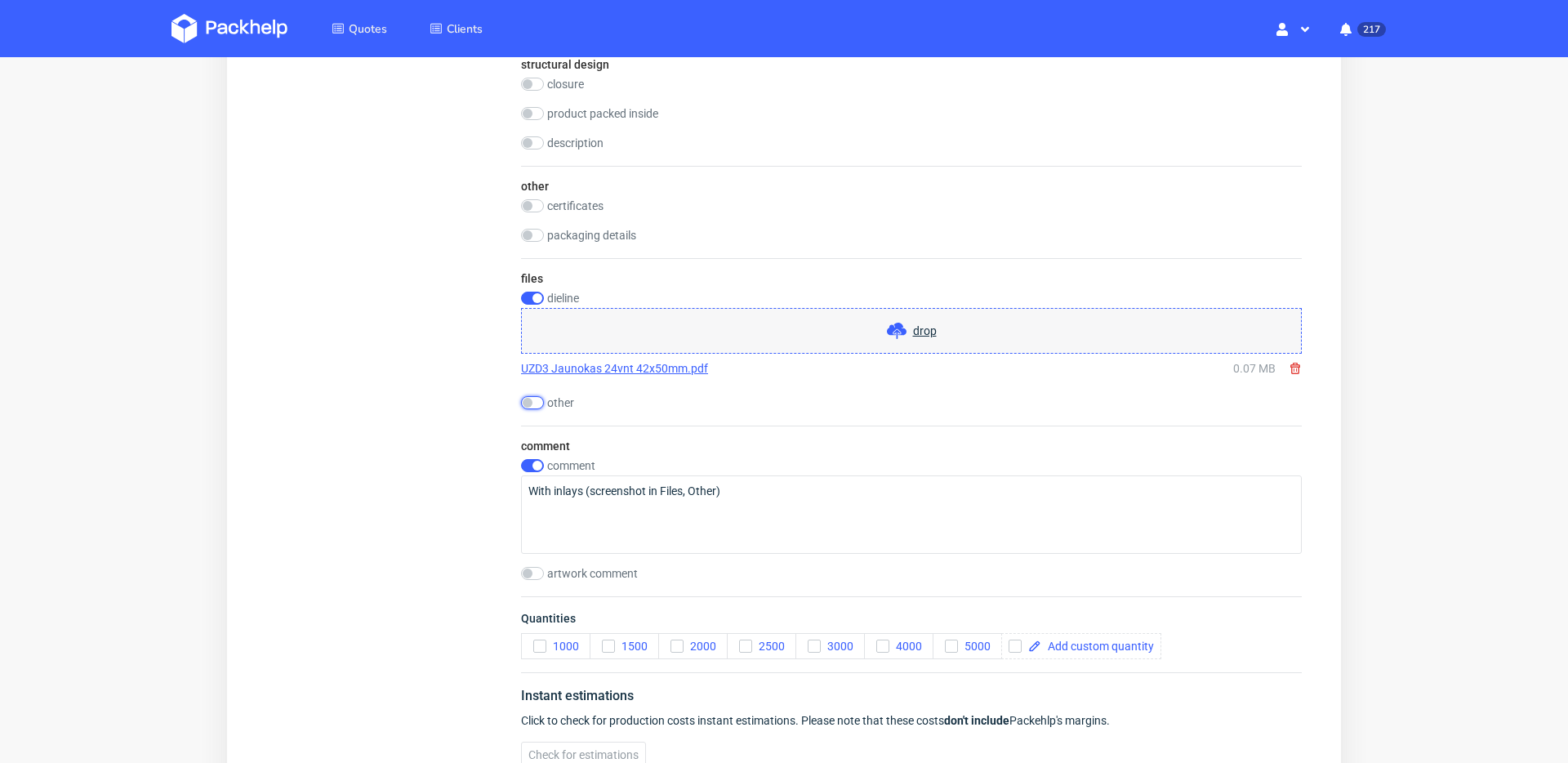
click at [531, 404] on input "checkbox" at bounding box center [532, 402] width 22 height 13
checkbox input "true"
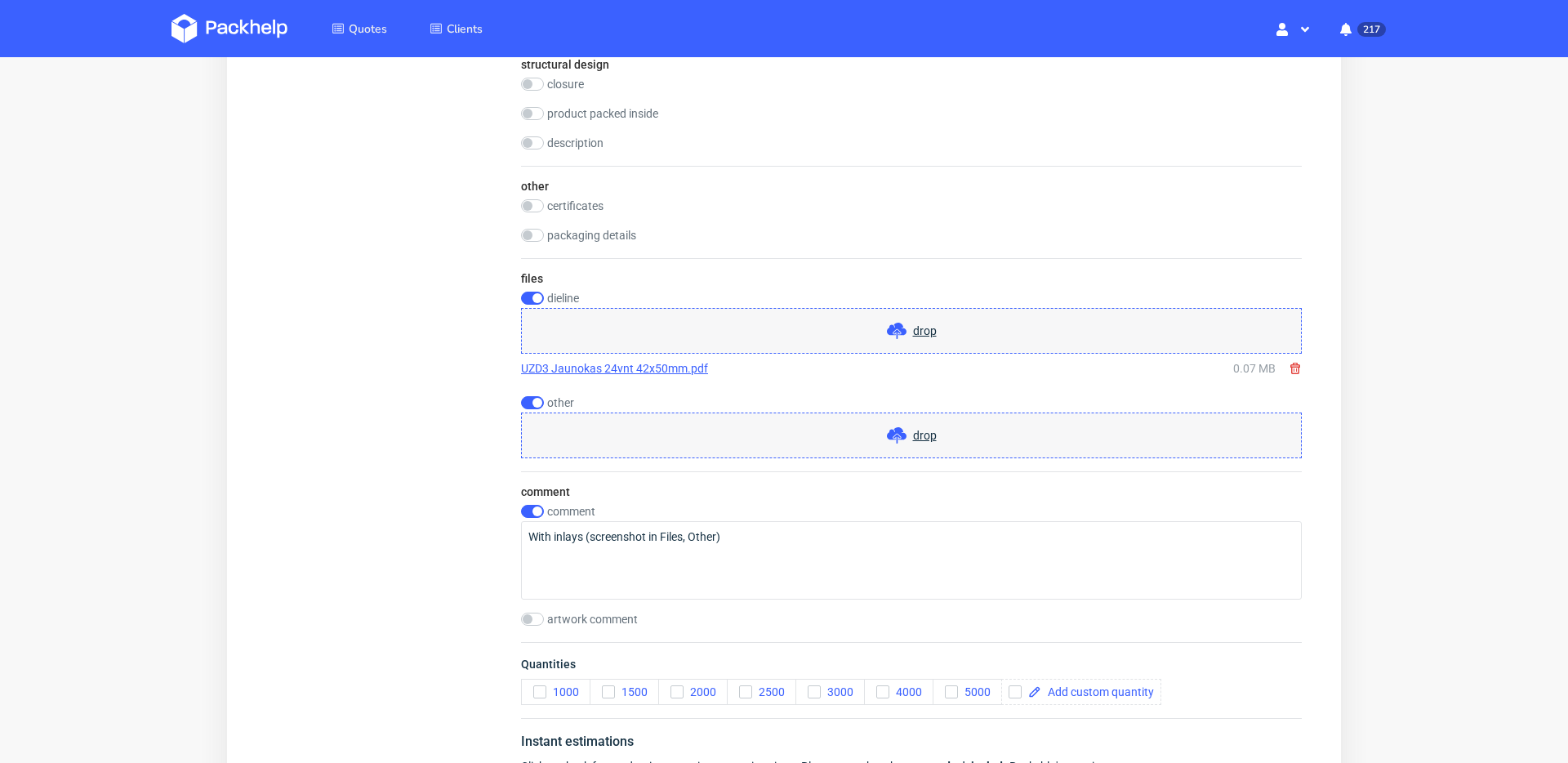
click at [920, 431] on span "drop" at bounding box center [924, 435] width 23 height 17
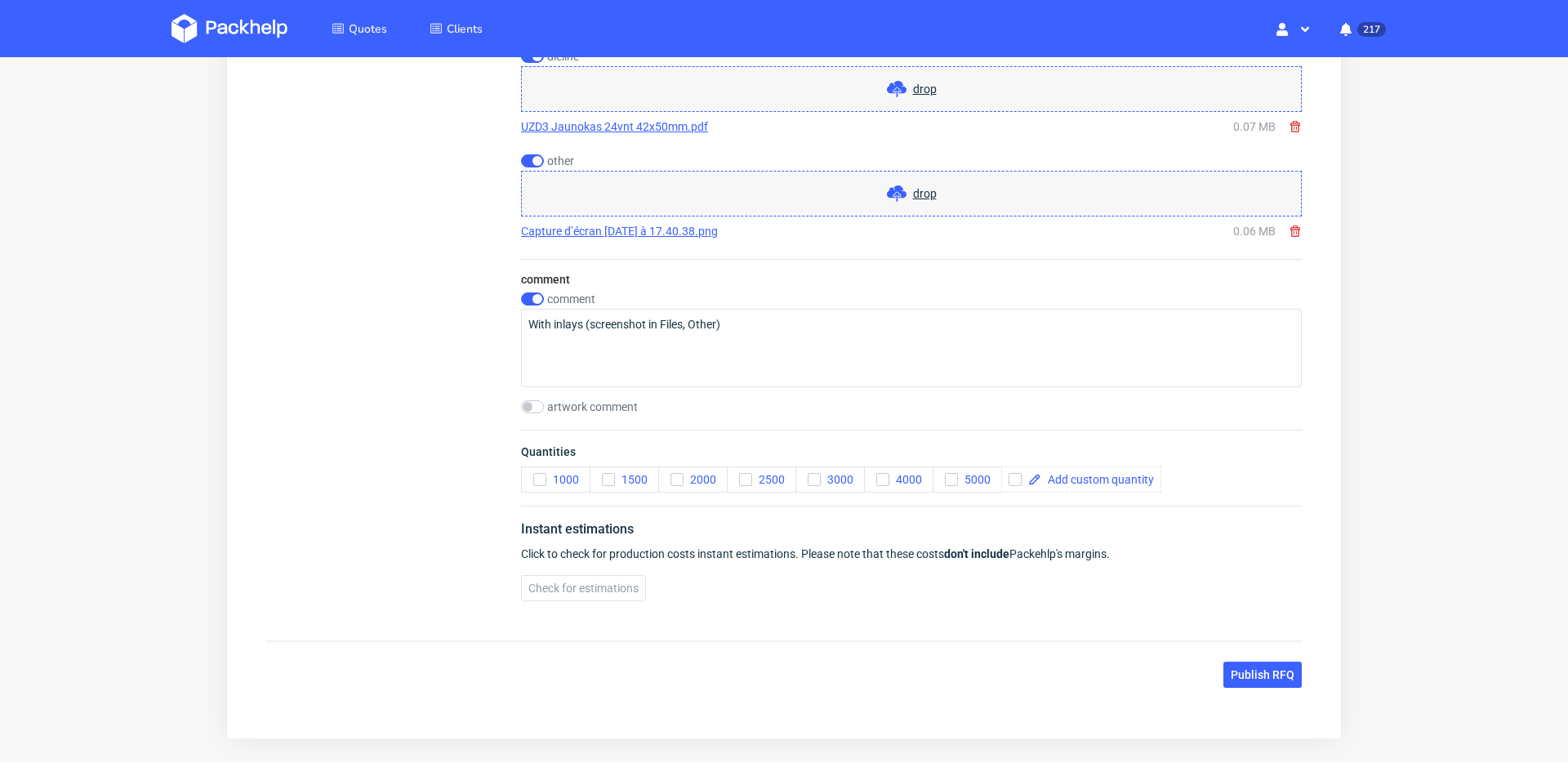
scroll to position [1769, 0]
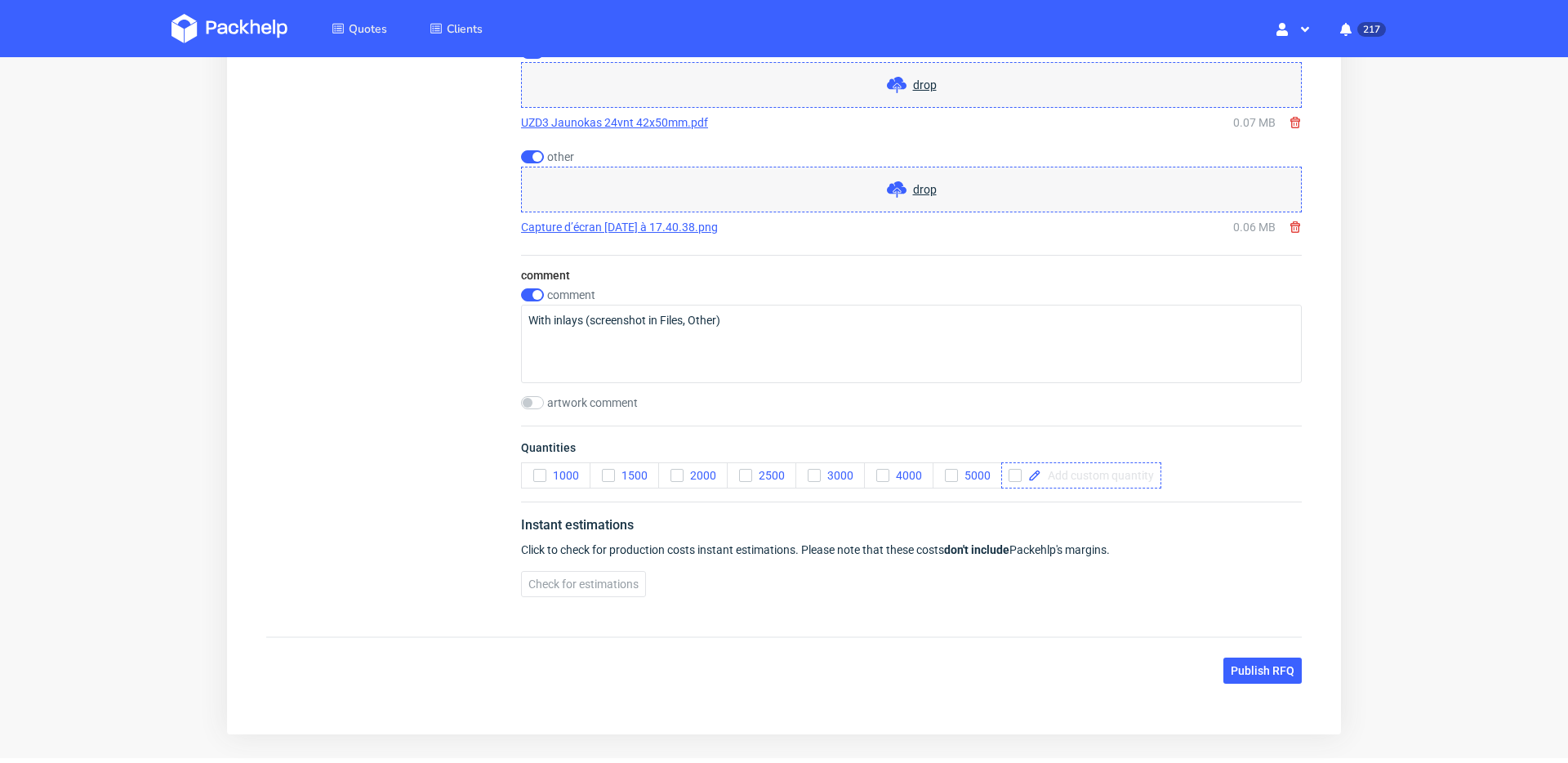
click at [1083, 474] on span at bounding box center [1098, 475] width 112 height 12
checkbox input "true"
click at [608, 553] on span "Check for estimations" at bounding box center [583, 584] width 111 height 12
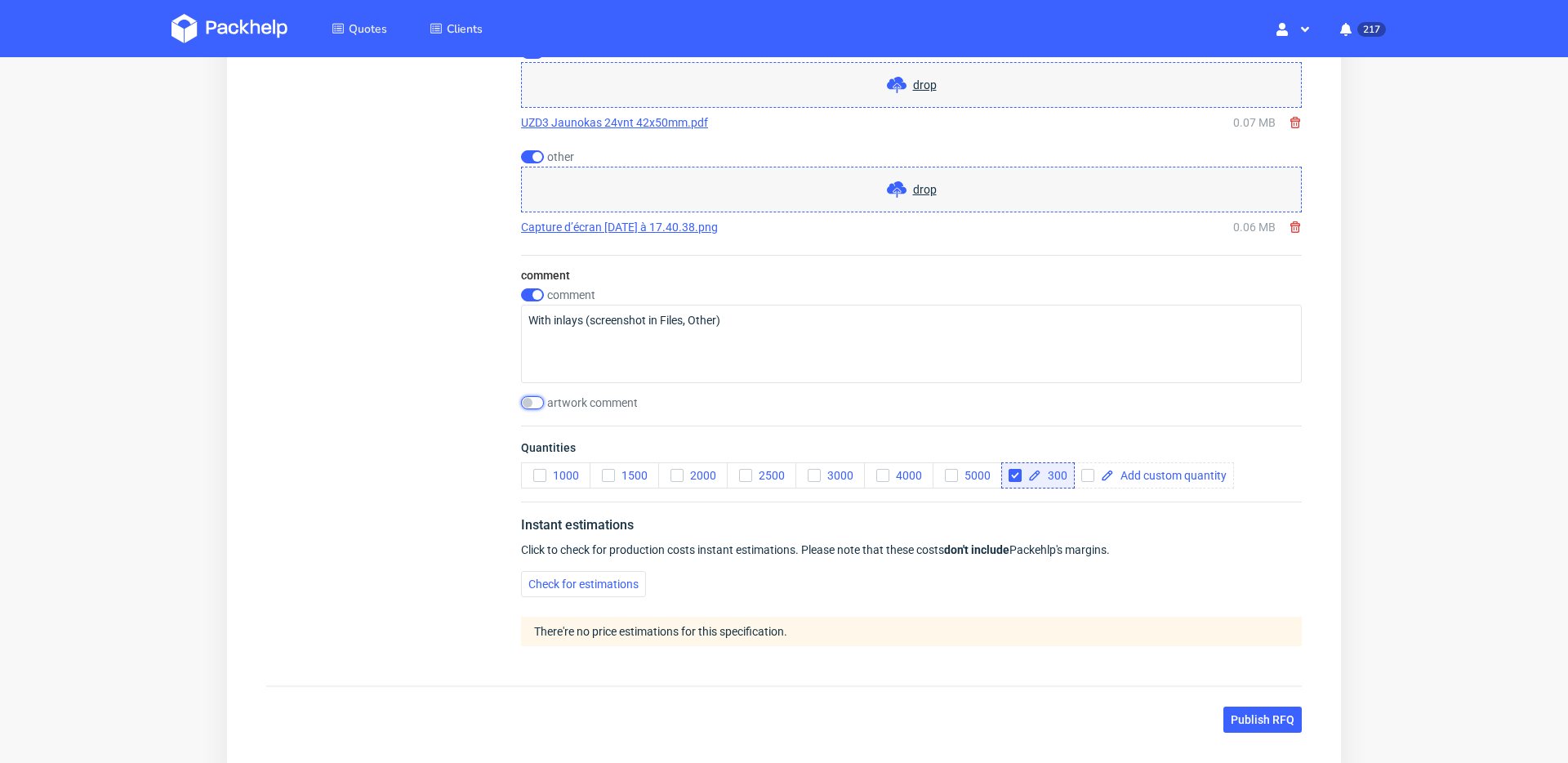
click at [532, 405] on input "checkbox" at bounding box center [532, 402] width 22 height 13
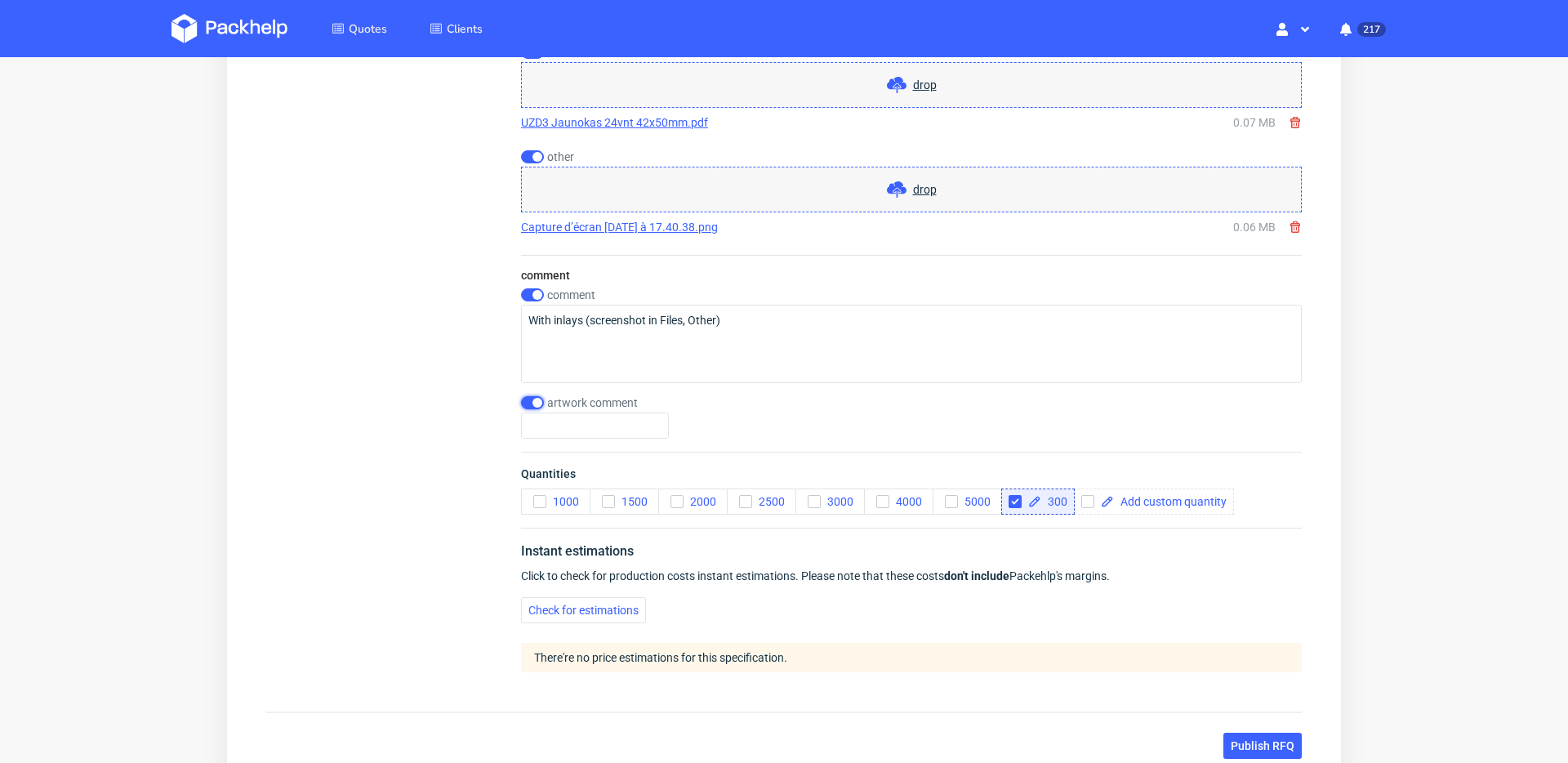
click at [532, 405] on input "checkbox" at bounding box center [532, 402] width 22 height 13
checkbox input "false"
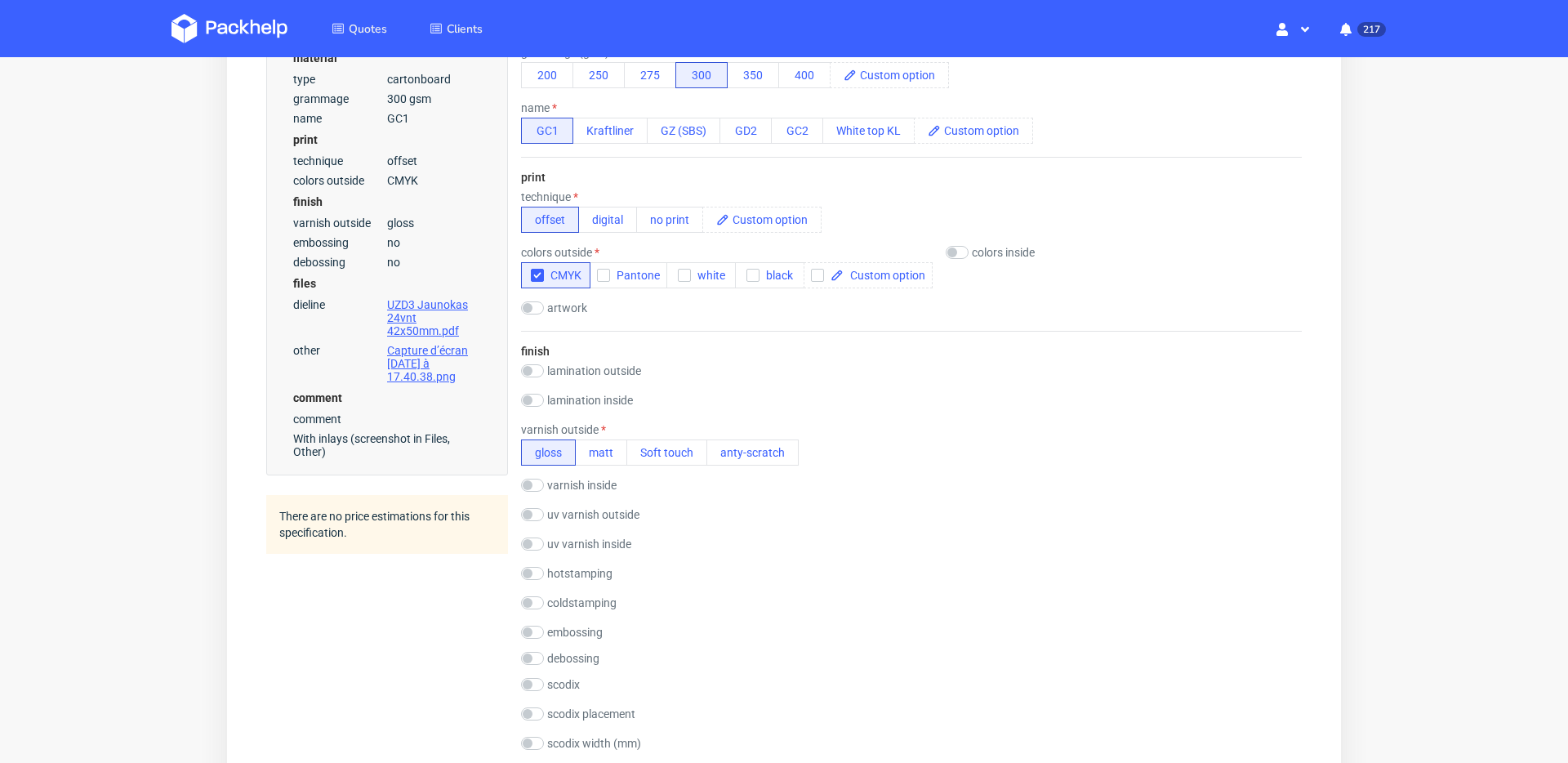
scroll to position [648, 0]
click at [527, 309] on input "checkbox" at bounding box center [532, 309] width 22 height 13
checkbox input "true"
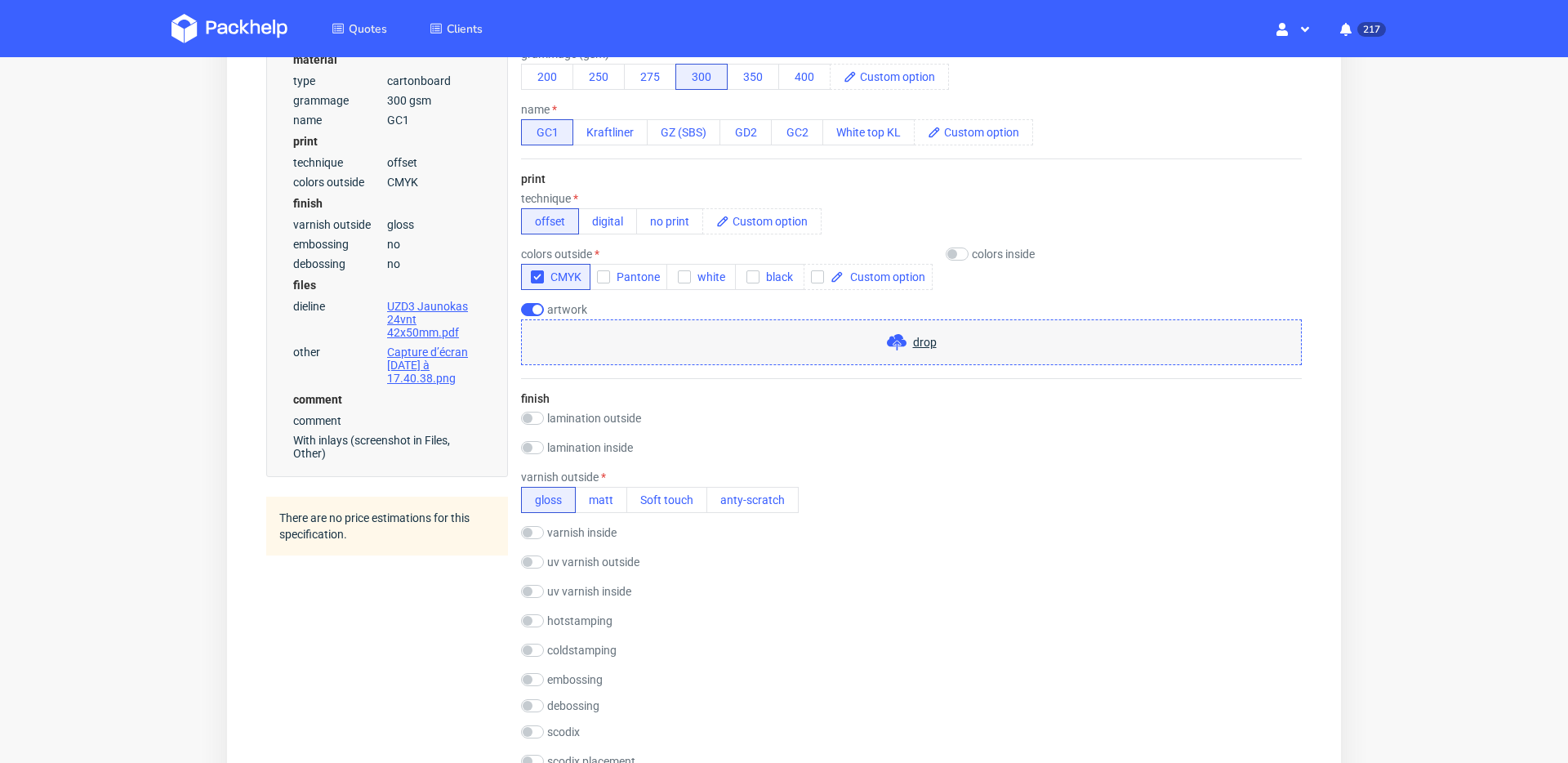
click at [921, 341] on span "drop" at bounding box center [924, 342] width 23 height 17
click at [916, 339] on span "drop" at bounding box center [924, 342] width 23 height 17
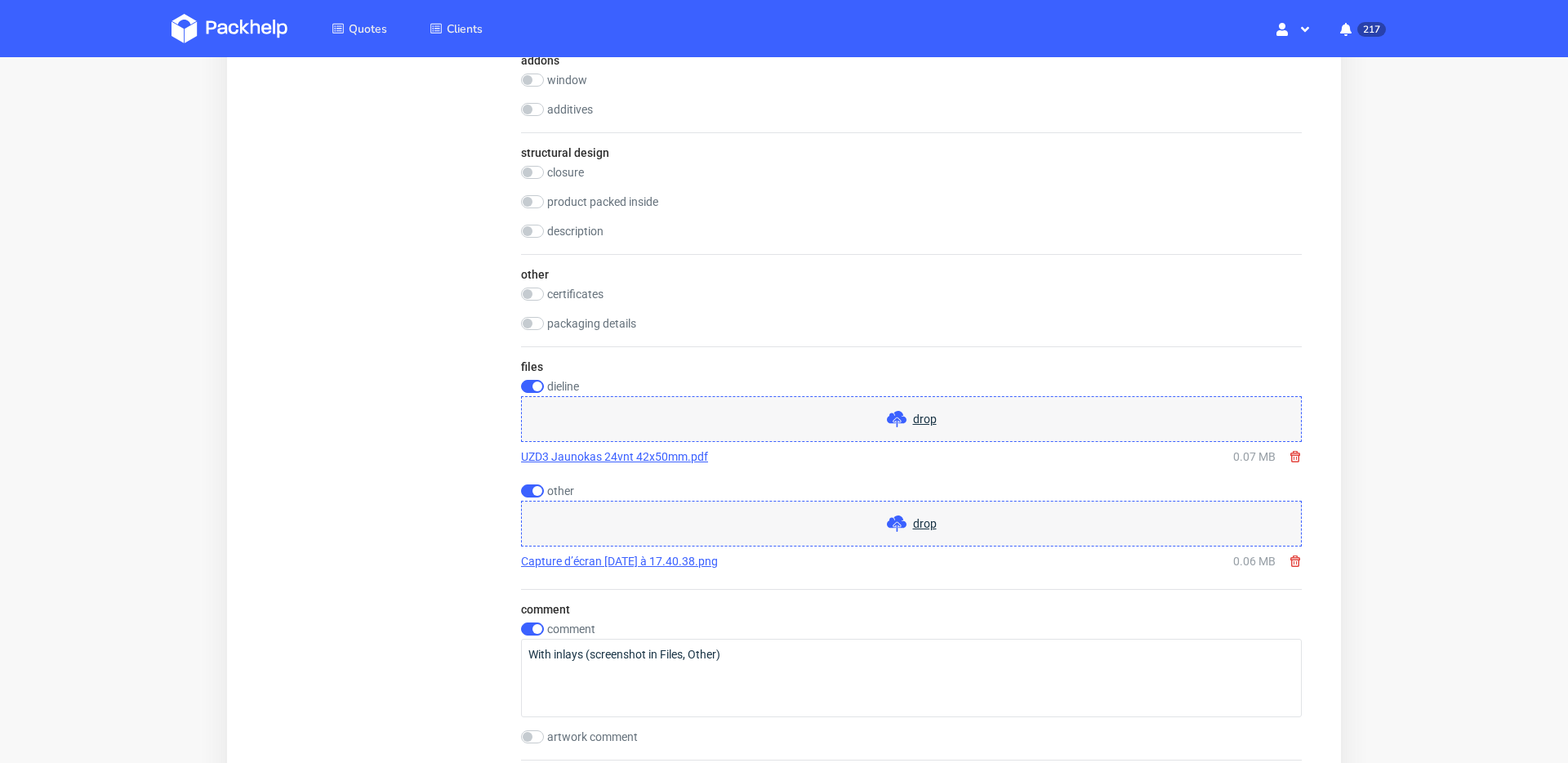
scroll to position [1513, 0]
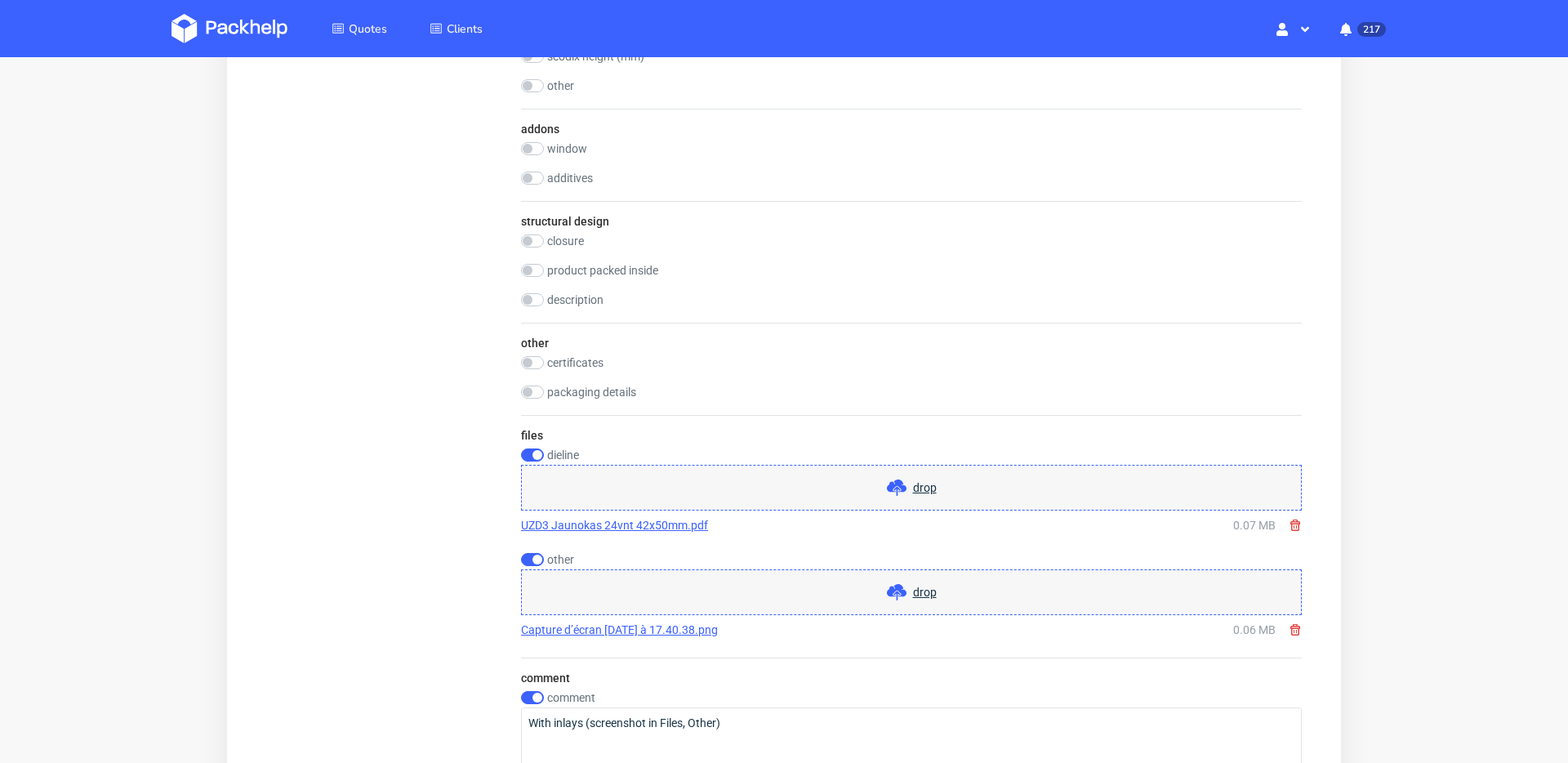
scroll to position [1896, 0]
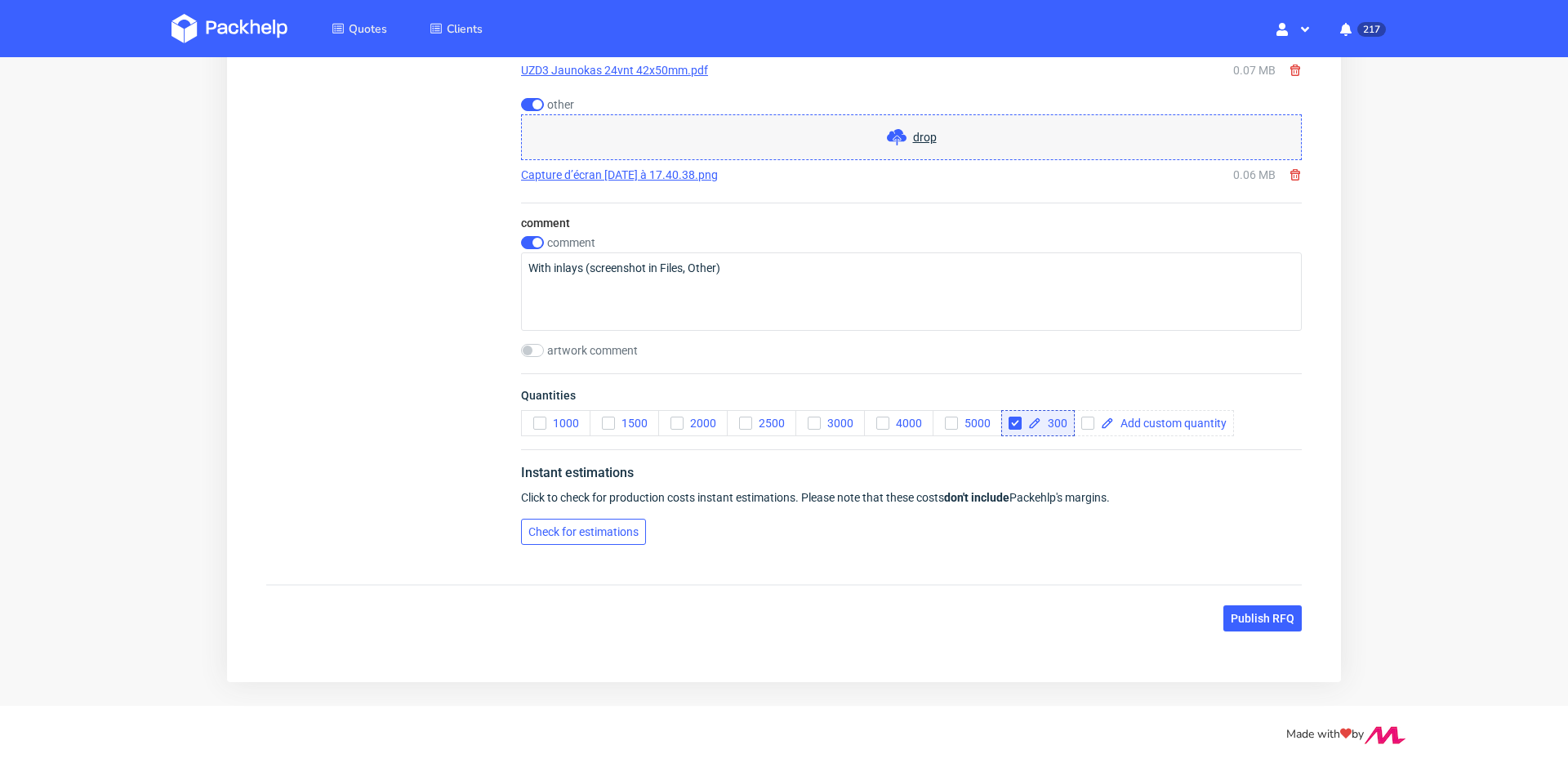
click at [614, 532] on span "Check for estimations" at bounding box center [583, 532] width 111 height 12
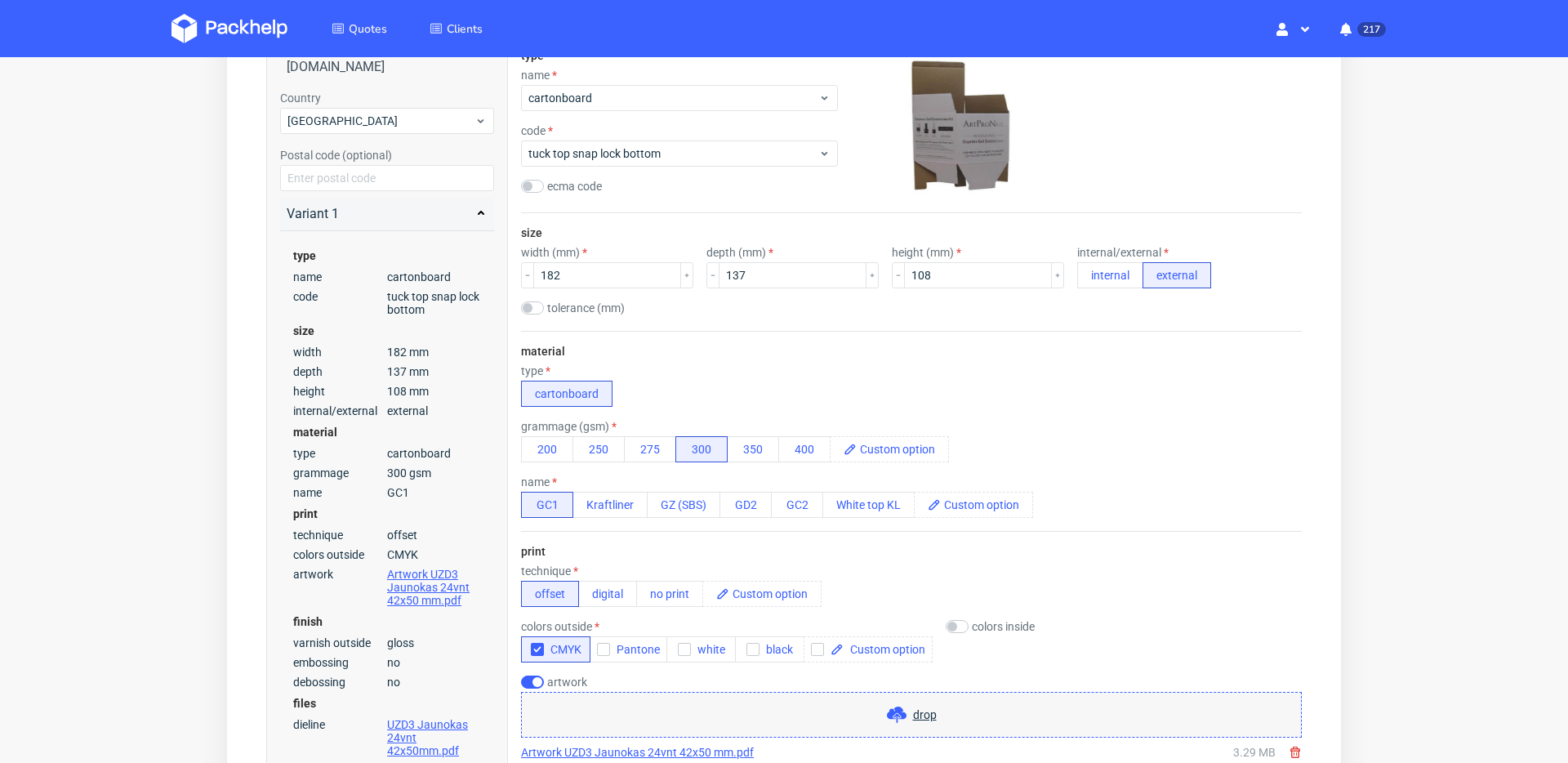
scroll to position [274, 0]
click at [609, 553] on button "digital" at bounding box center [607, 595] width 59 height 26
click at [776, 553] on div "print technique offset digital no print colors outside CMYK white black colors …" at bounding box center [912, 656] width 781 height 249
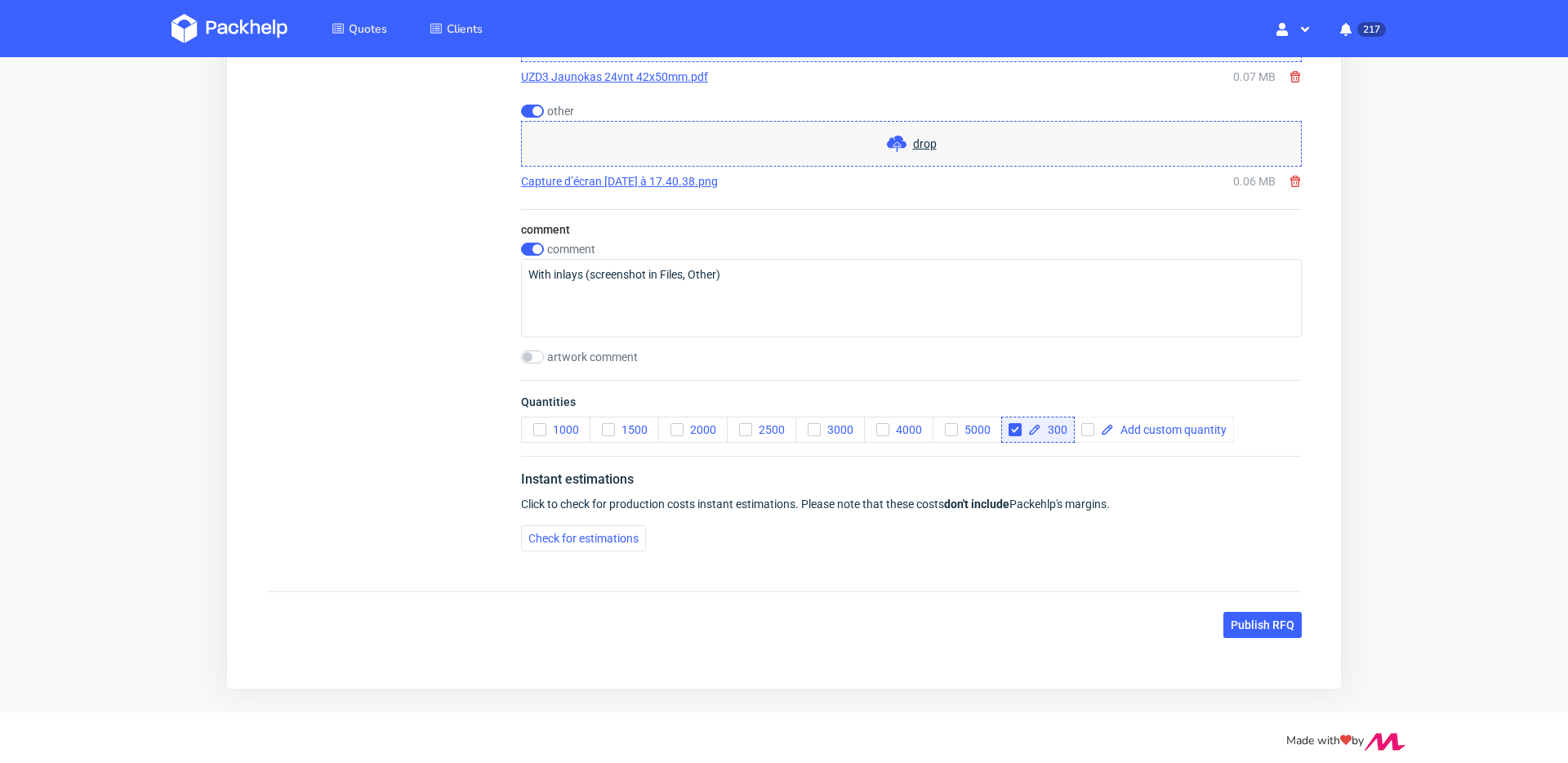
scroll to position [1896, 0]
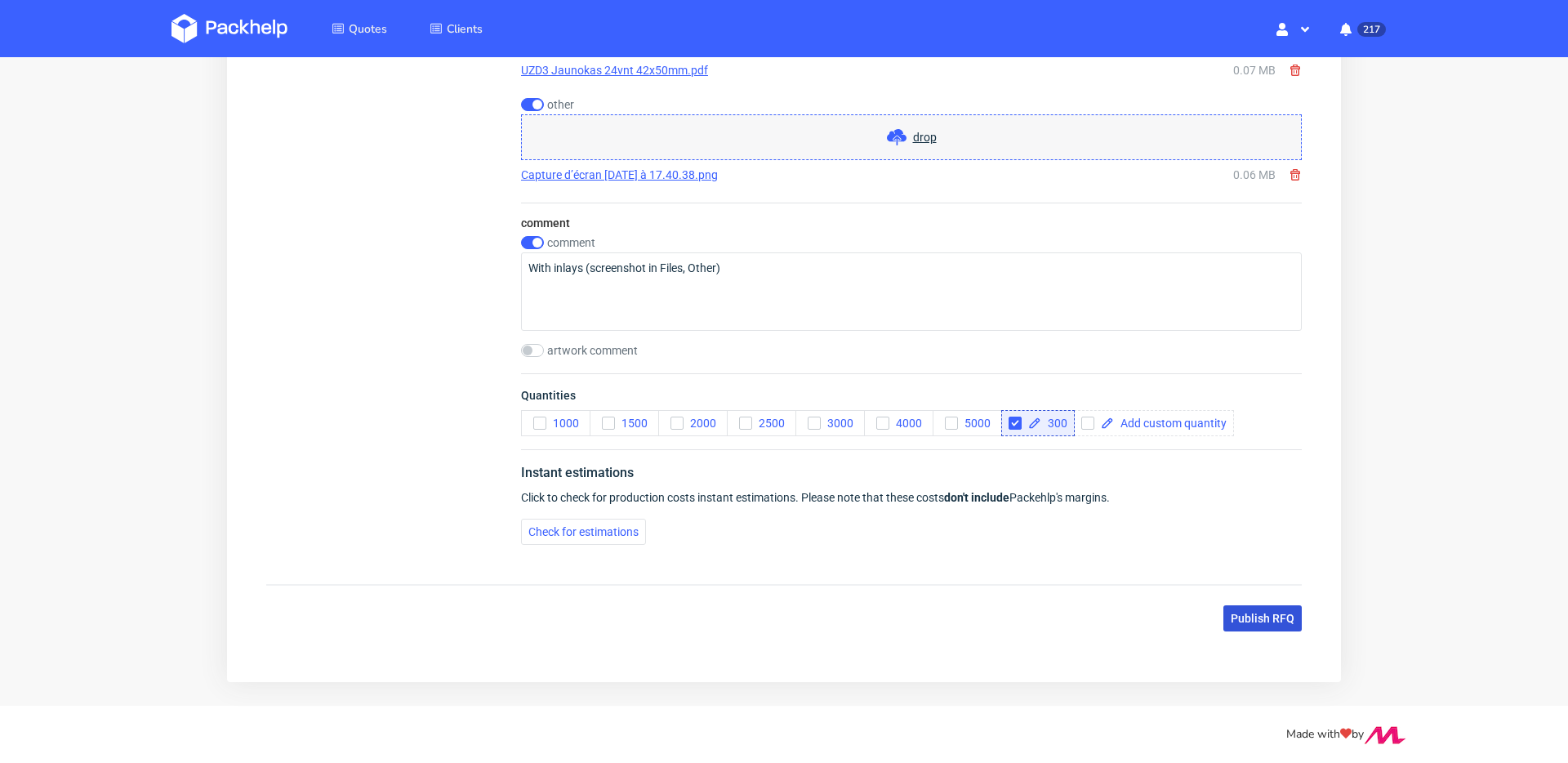
click at [1176, 553] on span "Publish RFQ" at bounding box center [1262, 618] width 64 height 12
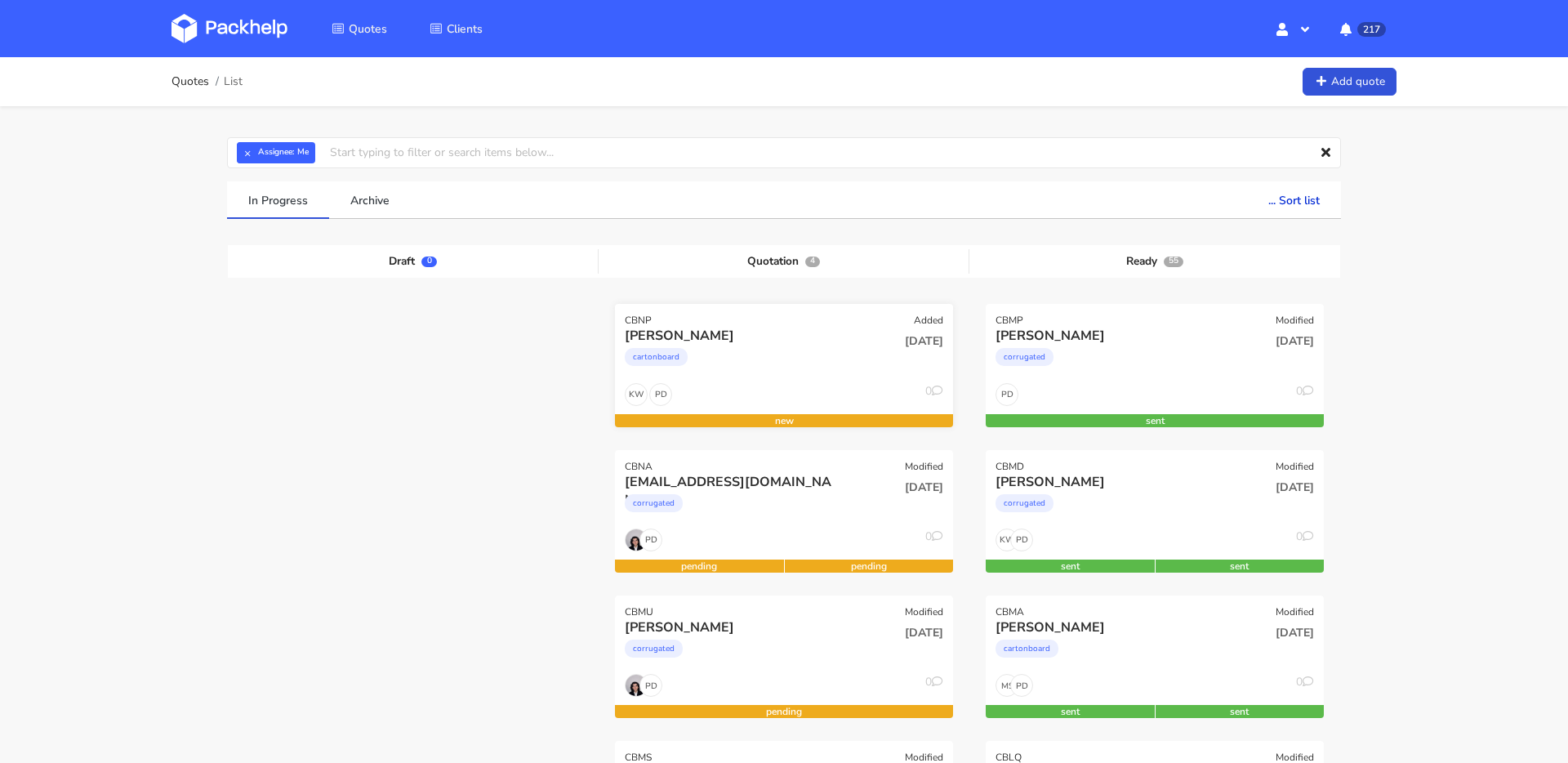
click at [771, 364] on div "cartonboard" at bounding box center [733, 360] width 216 height 32
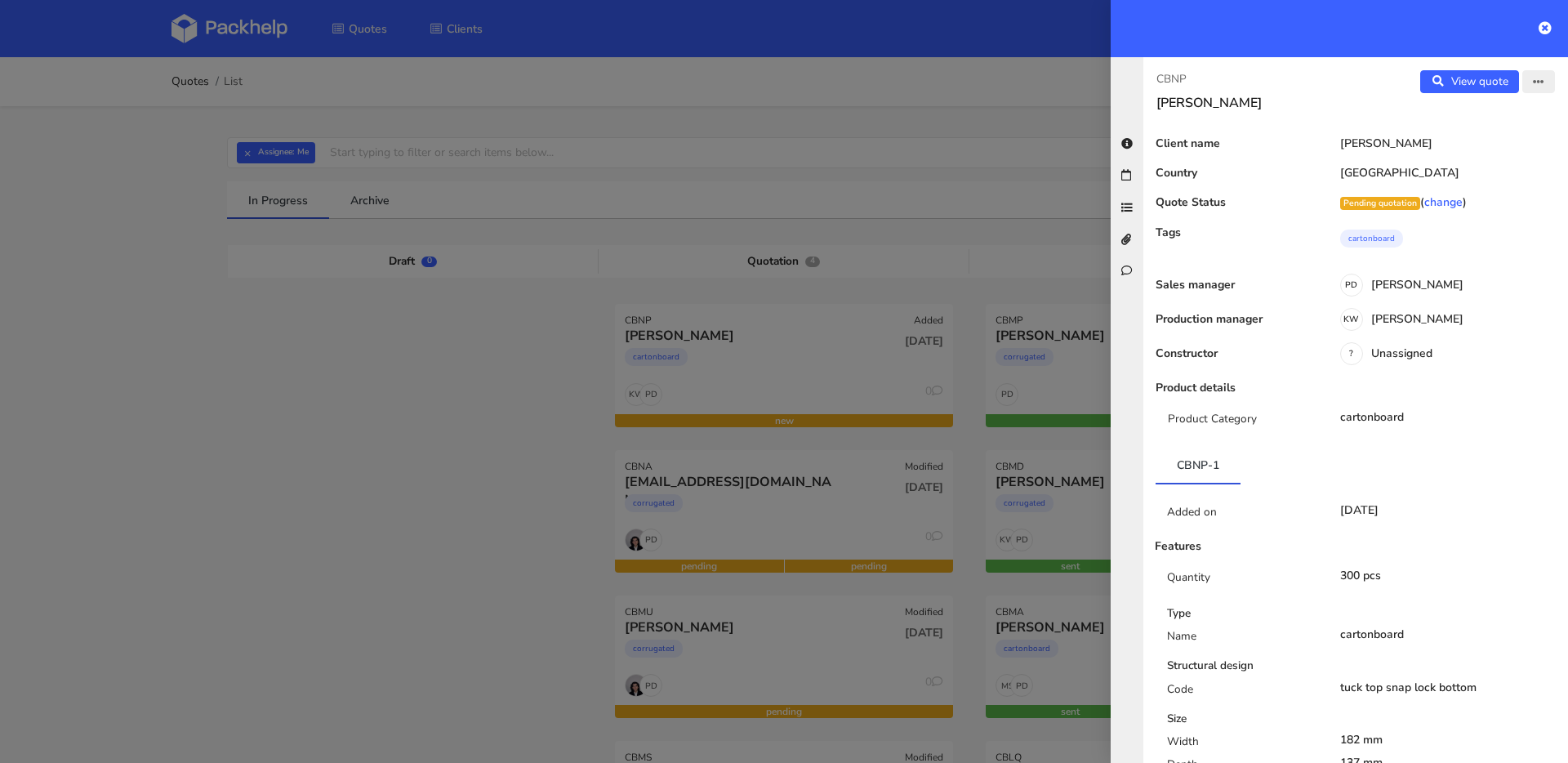
click at [1542, 77] on icon "button" at bounding box center [1539, 82] width 12 height 12
click at [1494, 113] on link "Edit quote" at bounding box center [1485, 115] width 144 height 27
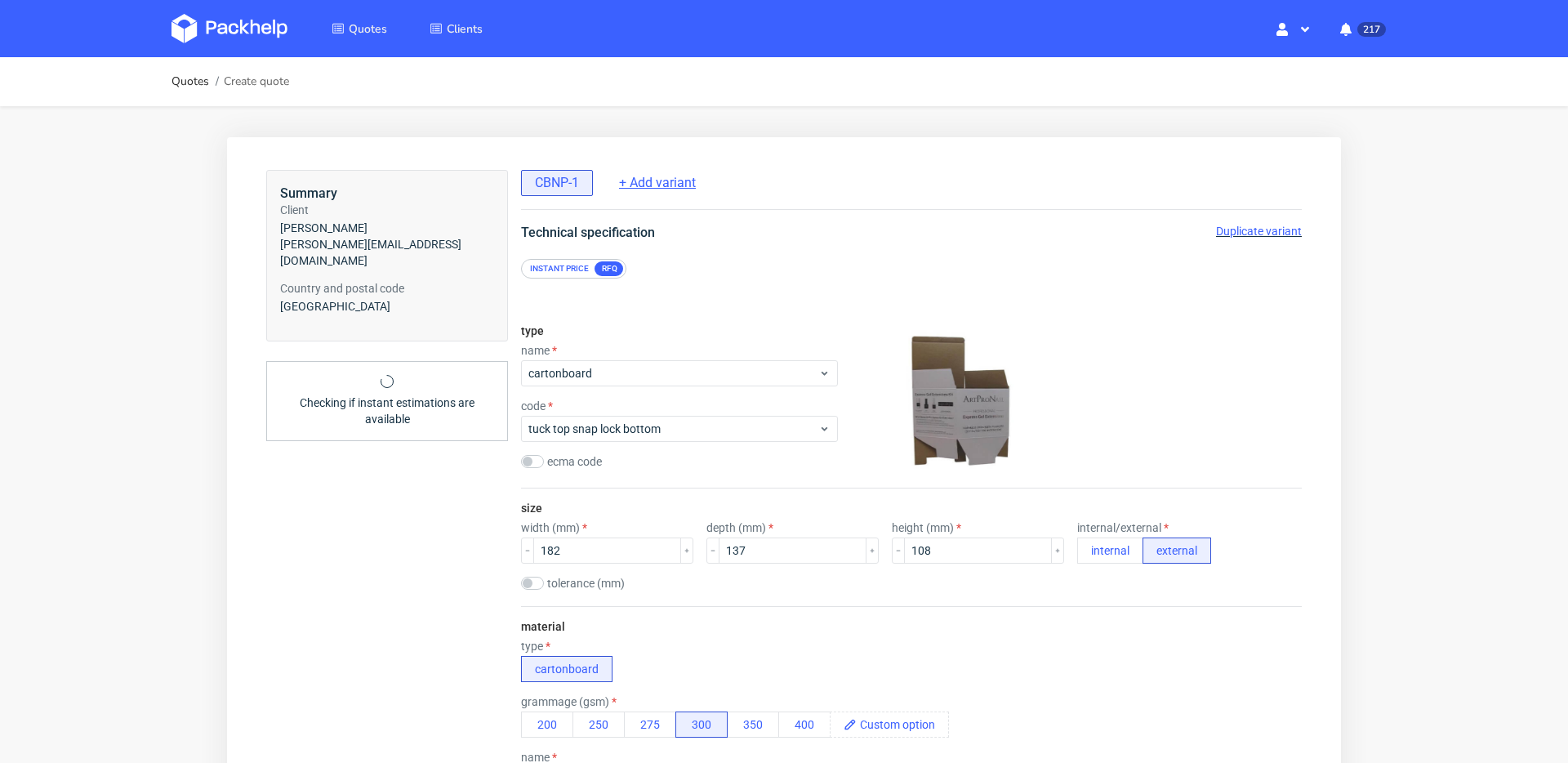
click at [660, 190] on span "+ Add variant" at bounding box center [657, 183] width 76 height 18
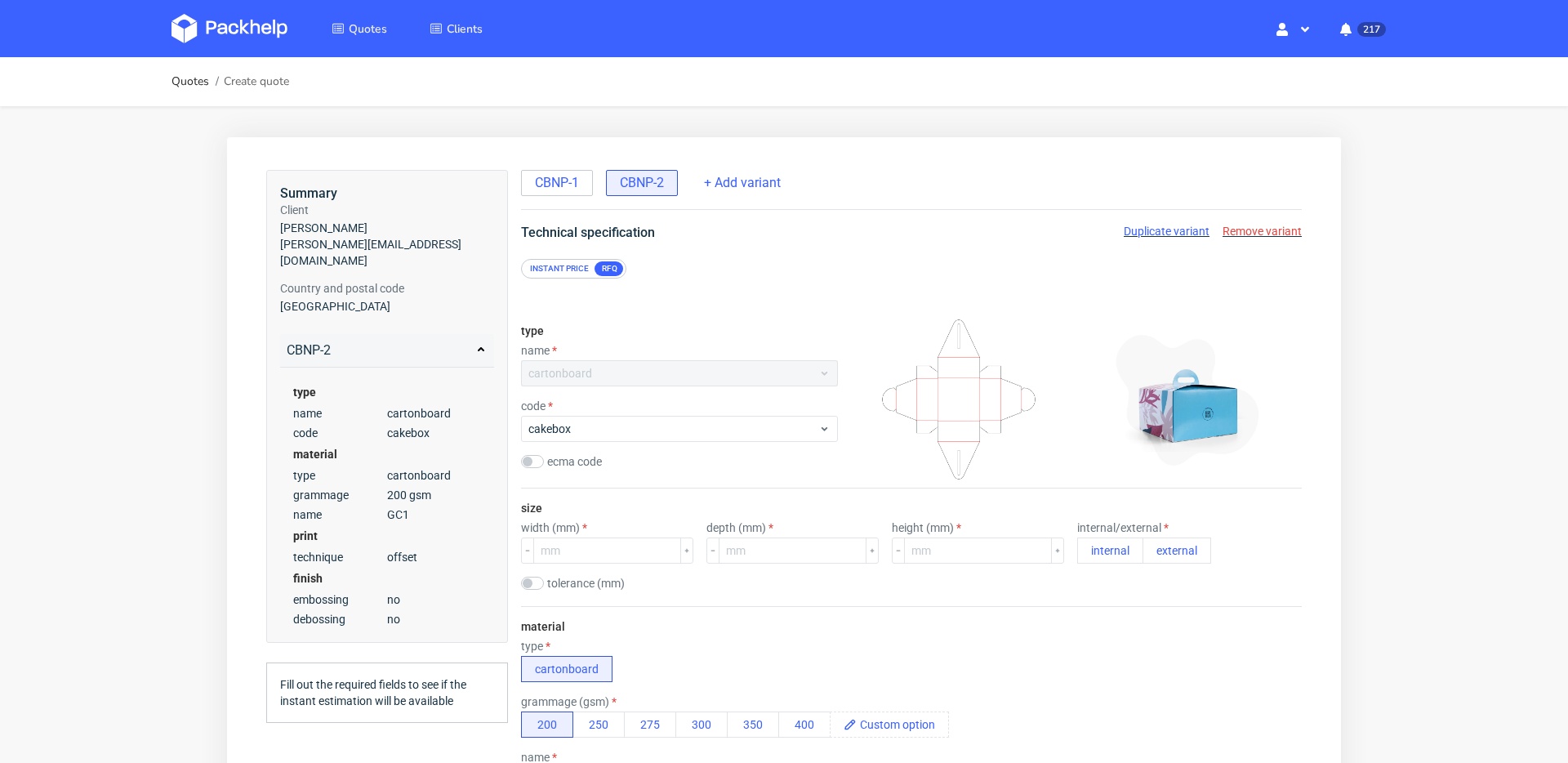
click at [657, 372] on div "cartonboard" at bounding box center [680, 373] width 317 height 26
click at [657, 377] on div "cartonboard" at bounding box center [680, 373] width 317 height 26
click at [614, 375] on div "cartonboard" at bounding box center [680, 373] width 317 height 26
click at [556, 269] on div "Instant price" at bounding box center [559, 268] width 71 height 15
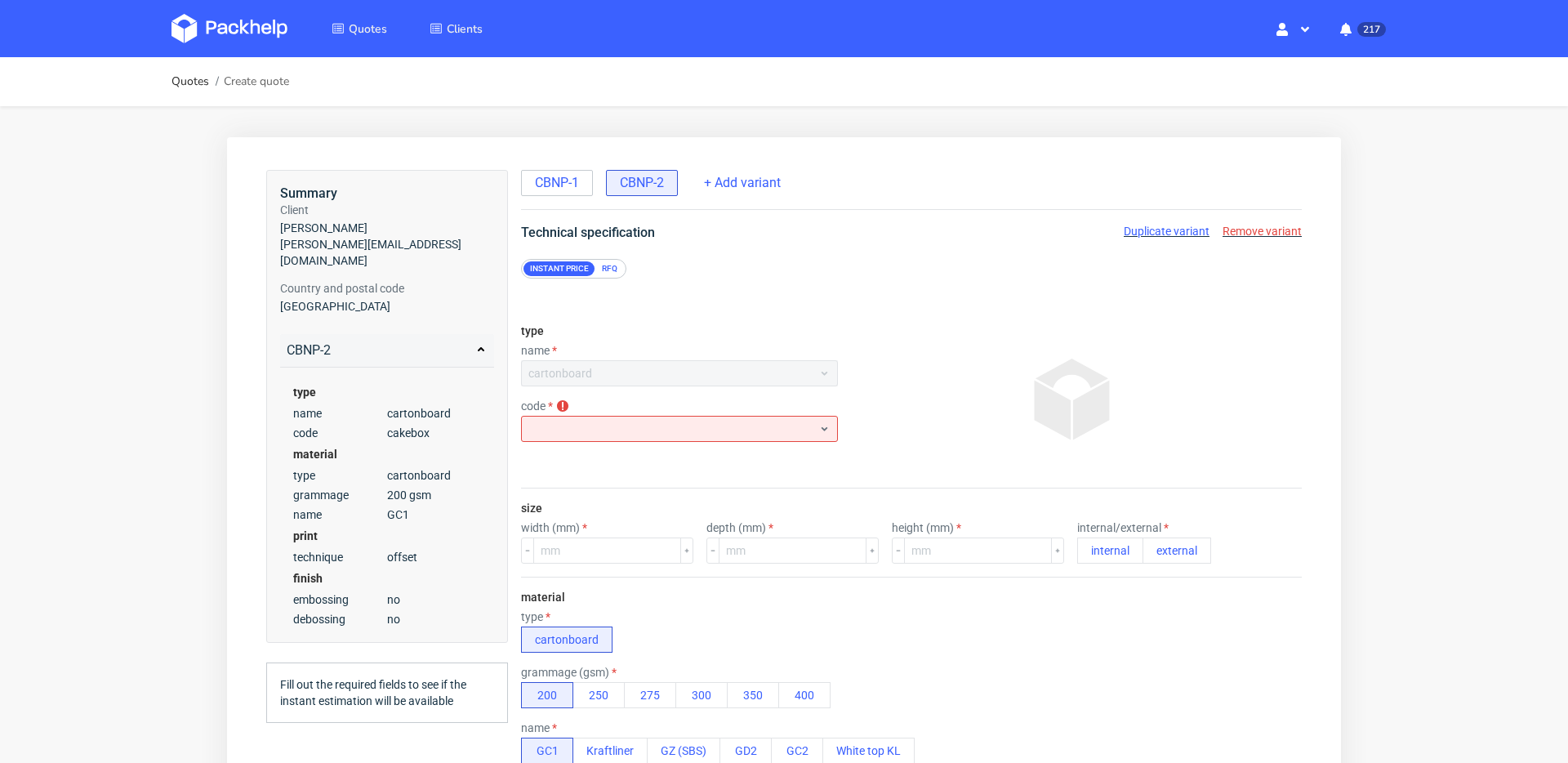
click at [650, 378] on div "cartonboard" at bounding box center [680, 373] width 317 height 26
click at [606, 263] on div "RFQ" at bounding box center [609, 268] width 28 height 15
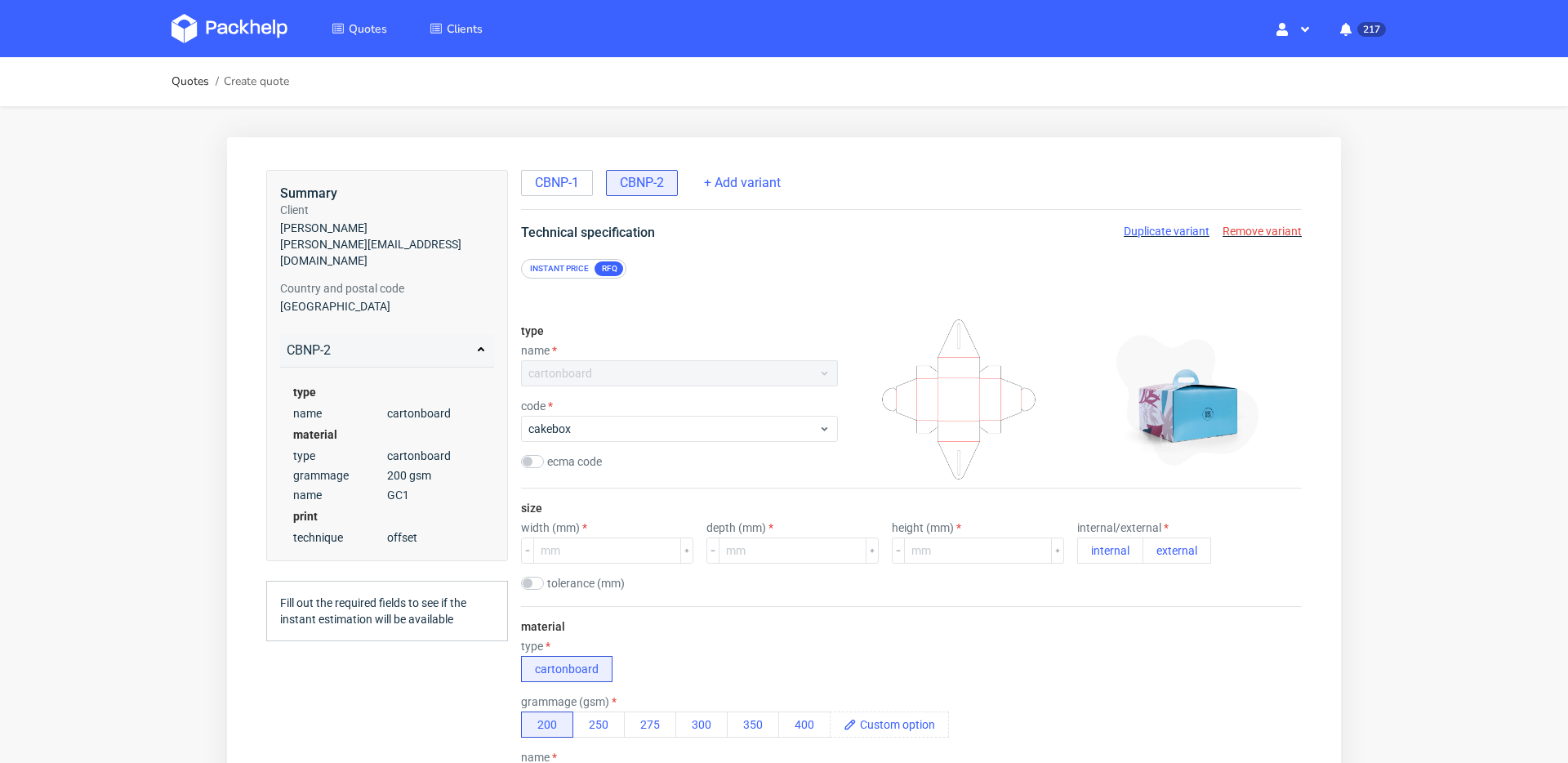
click at [672, 377] on div "cartonboard" at bounding box center [680, 373] width 317 height 26
click at [688, 369] on div "cartonboard" at bounding box center [680, 373] width 317 height 26
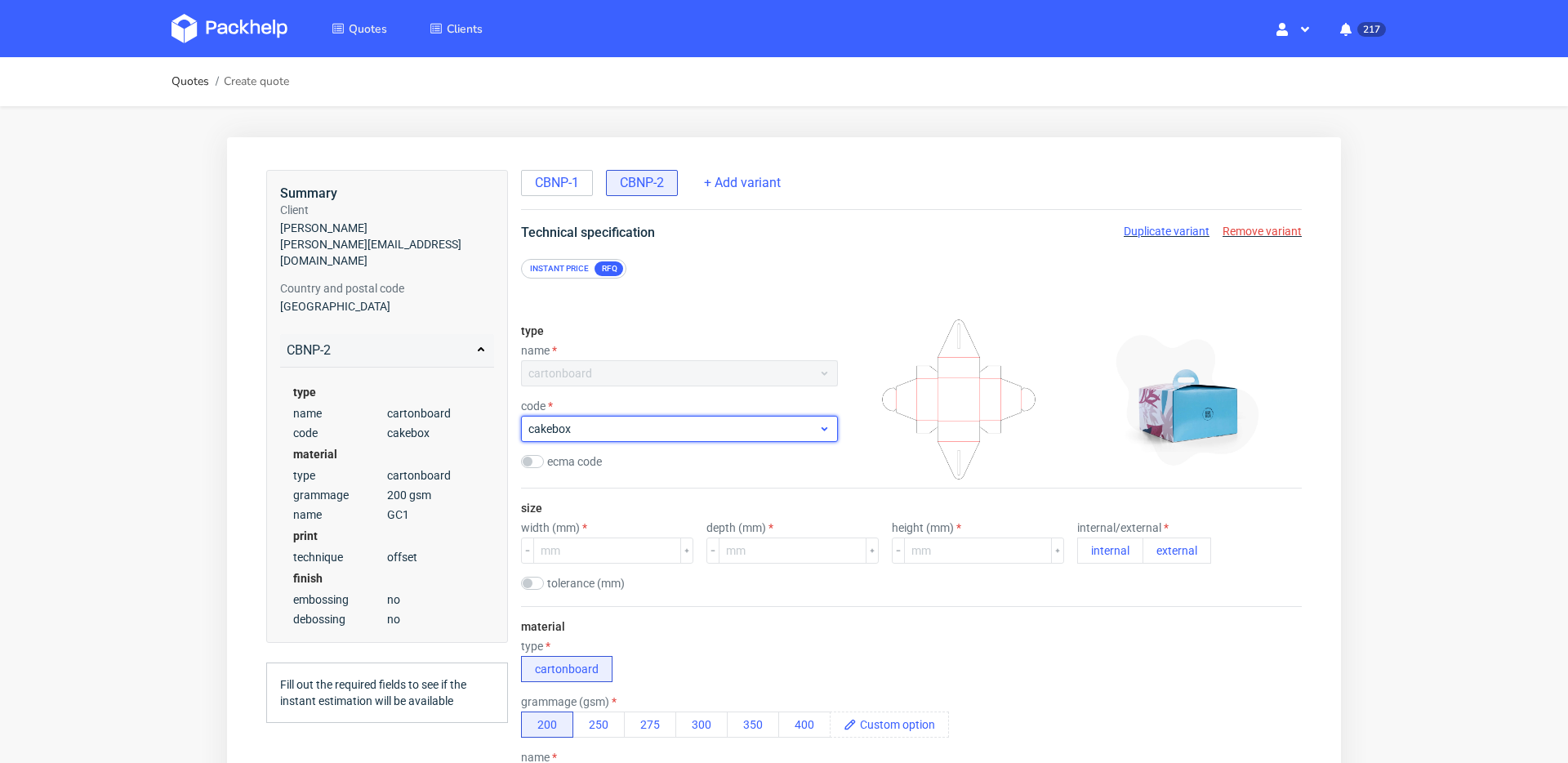
click at [690, 423] on span "cakebox" at bounding box center [673, 428] width 290 height 17
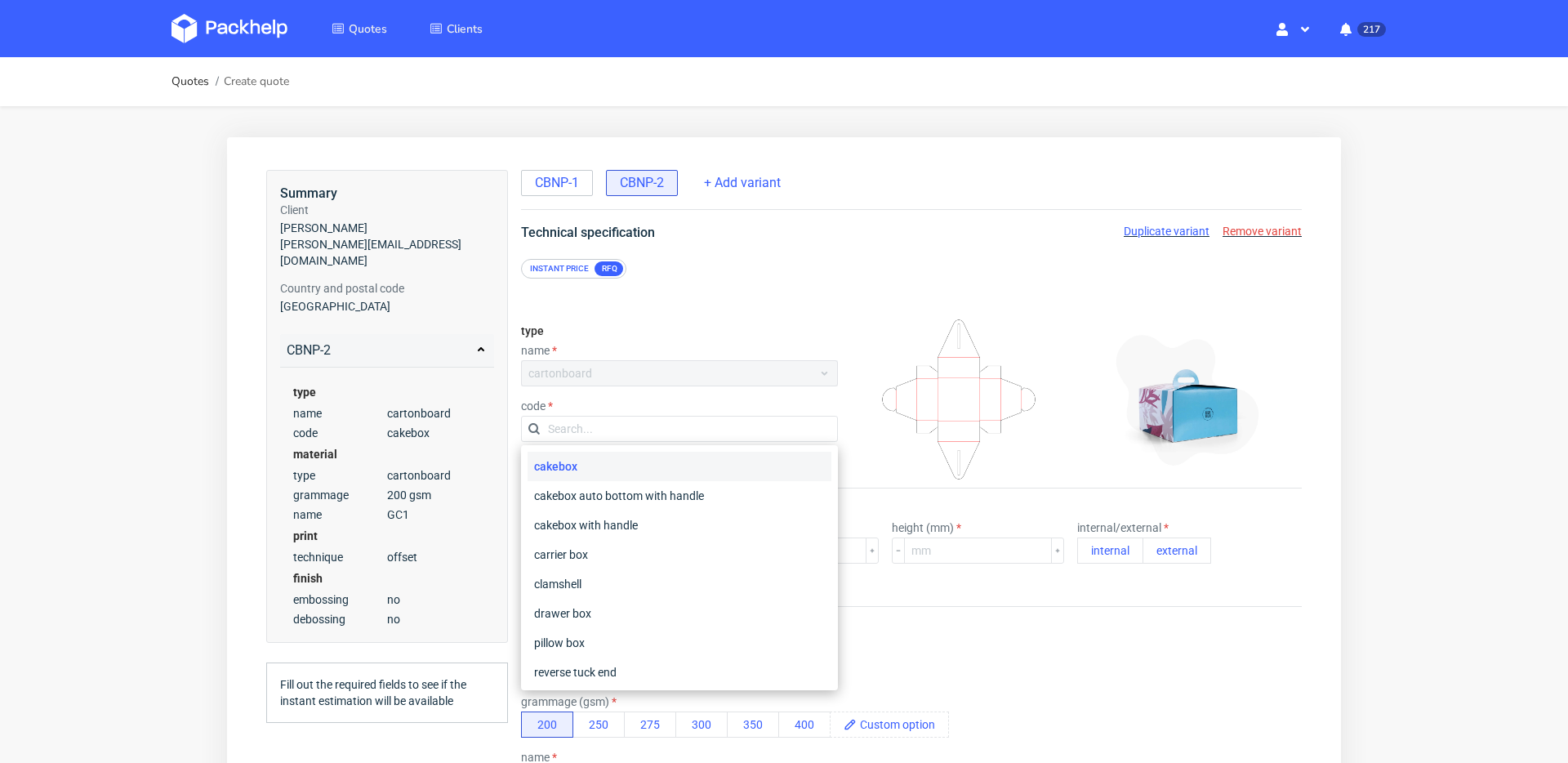
click at [734, 331] on div "type name cartonboard code ecma code" at bounding box center [680, 399] width 317 height 176
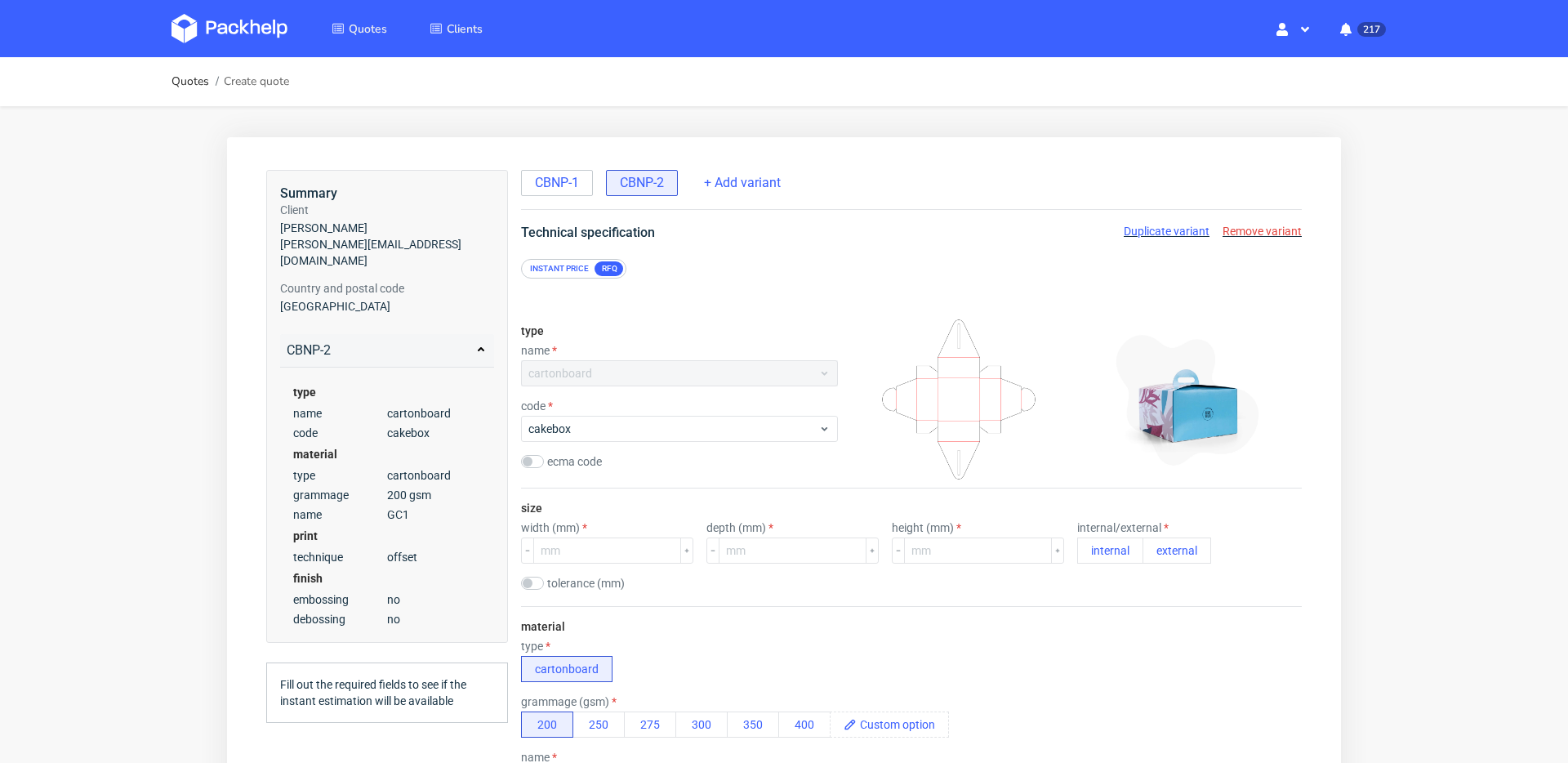
click at [1266, 232] on span "Remove variant" at bounding box center [1262, 231] width 79 height 13
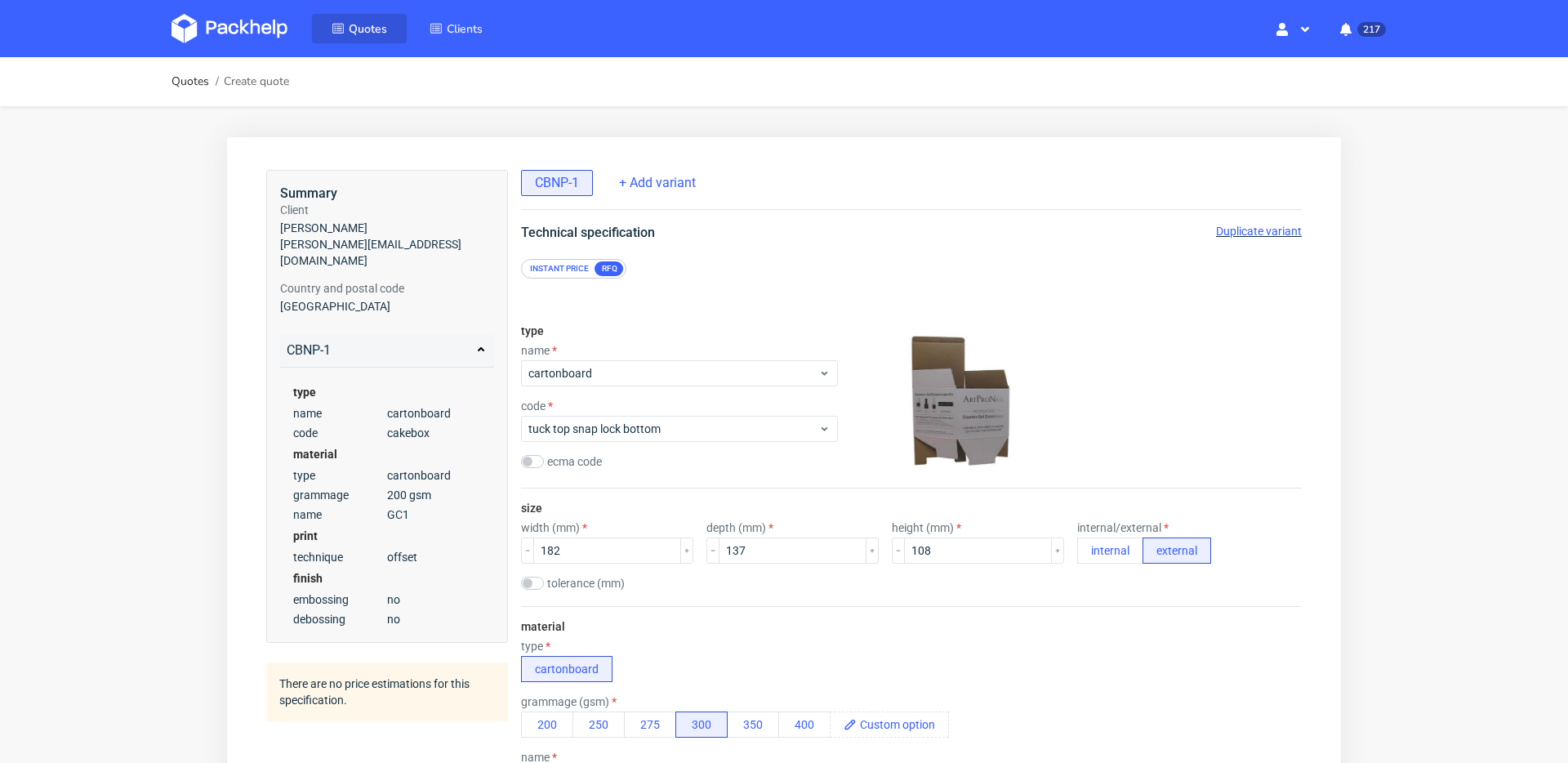
click at [368, 22] on span "Quotes" at bounding box center [368, 29] width 38 height 16
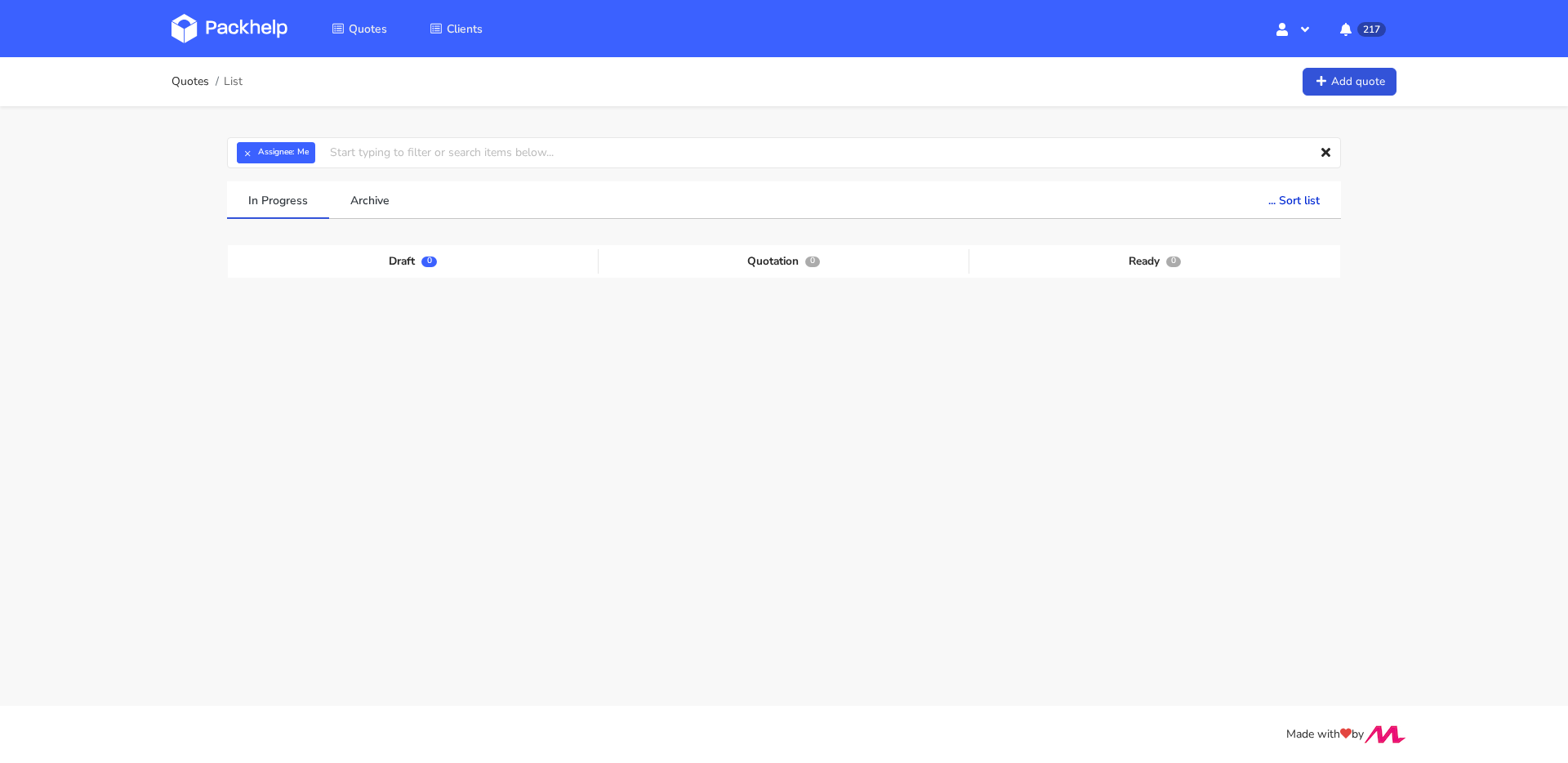
click at [1373, 217] on div "Quotes List Add quote × Assignee: Me Assignee Me [PERSON_NAME] [PERSON_NAME] [P…" at bounding box center [784, 312] width 1568 height 512
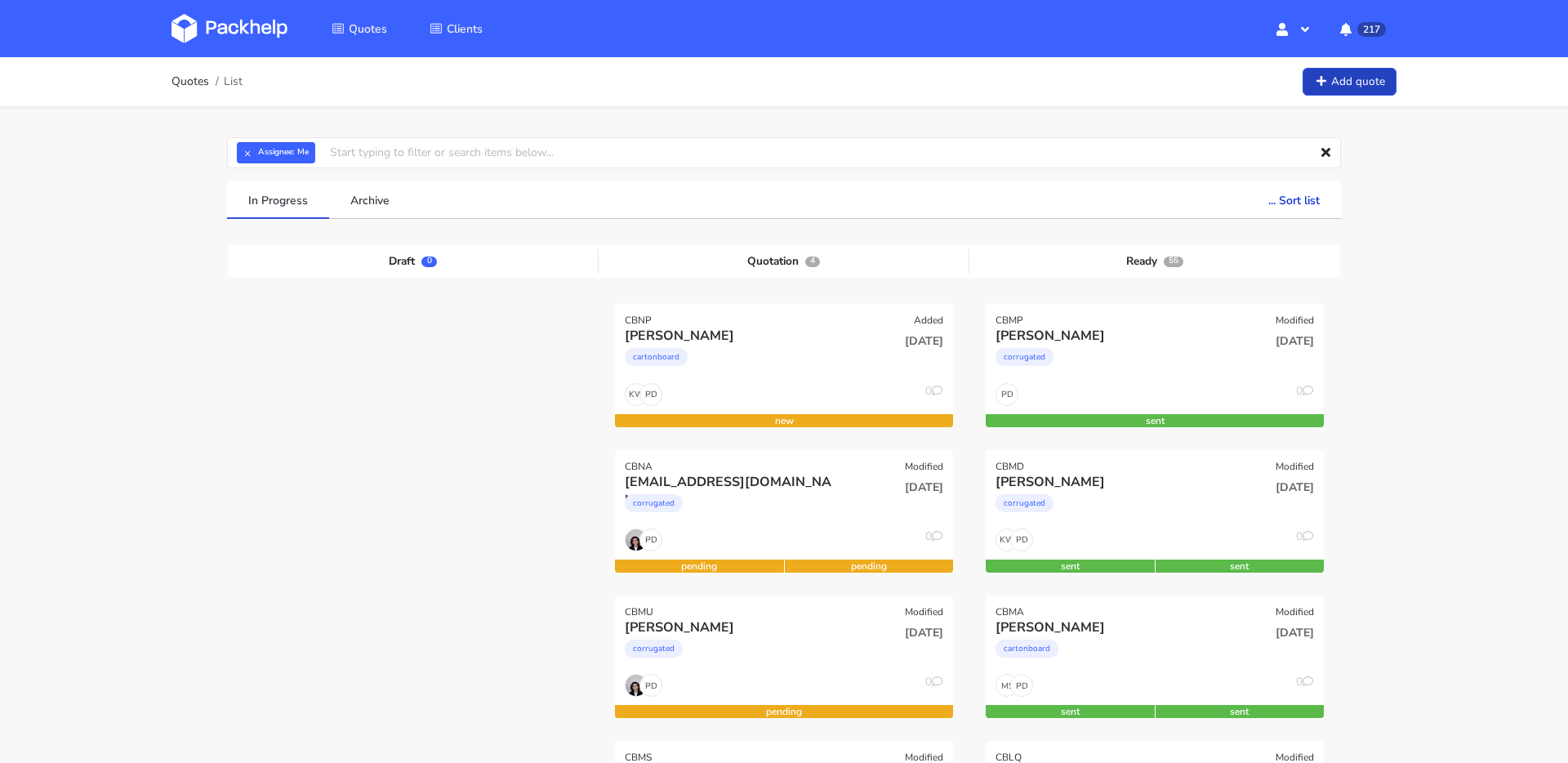
click at [1368, 74] on link "Add quote" at bounding box center [1350, 81] width 94 height 28
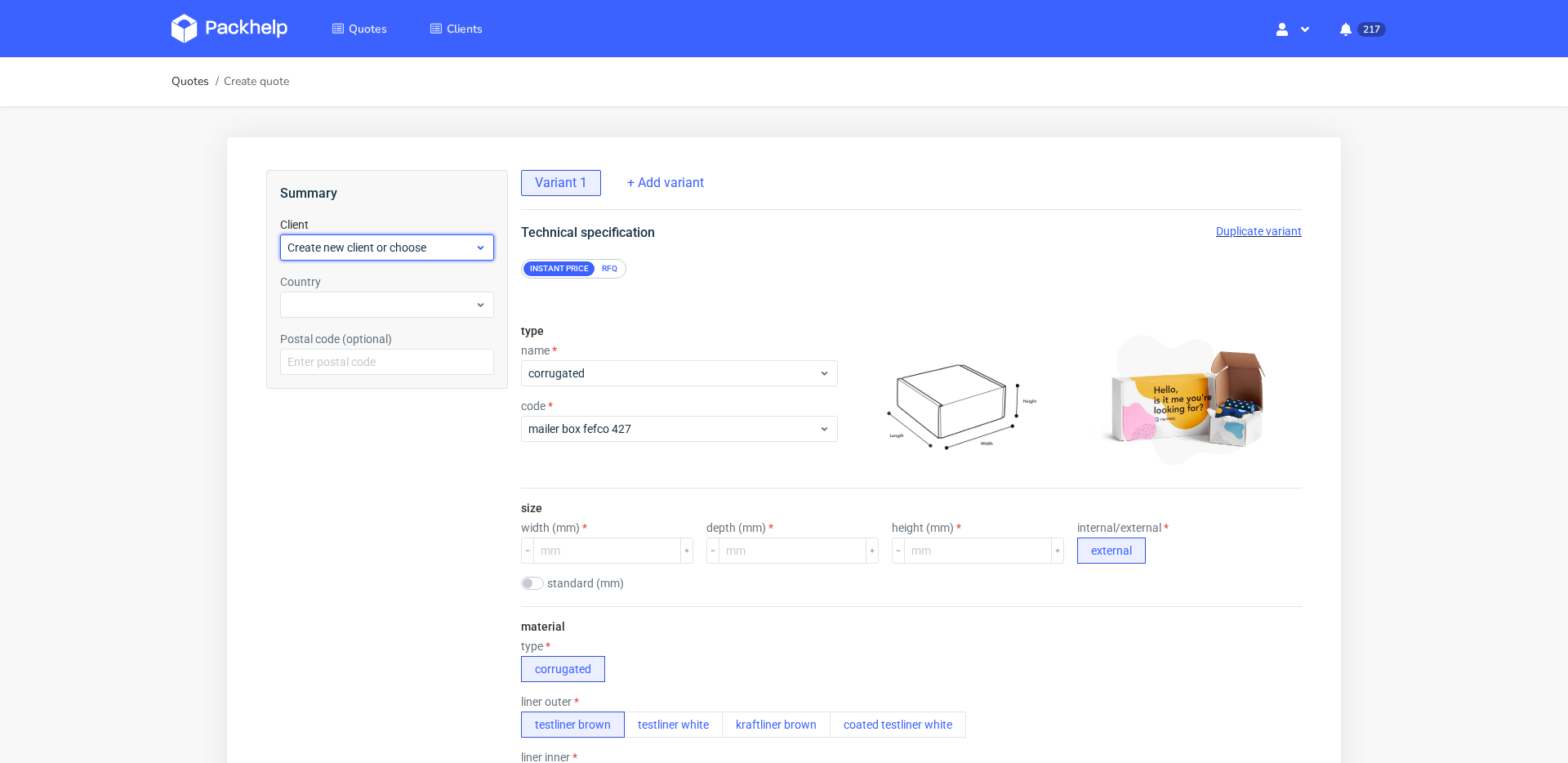
click at [460, 256] on div "Create new client or choose" at bounding box center [386, 247] width 214 height 26
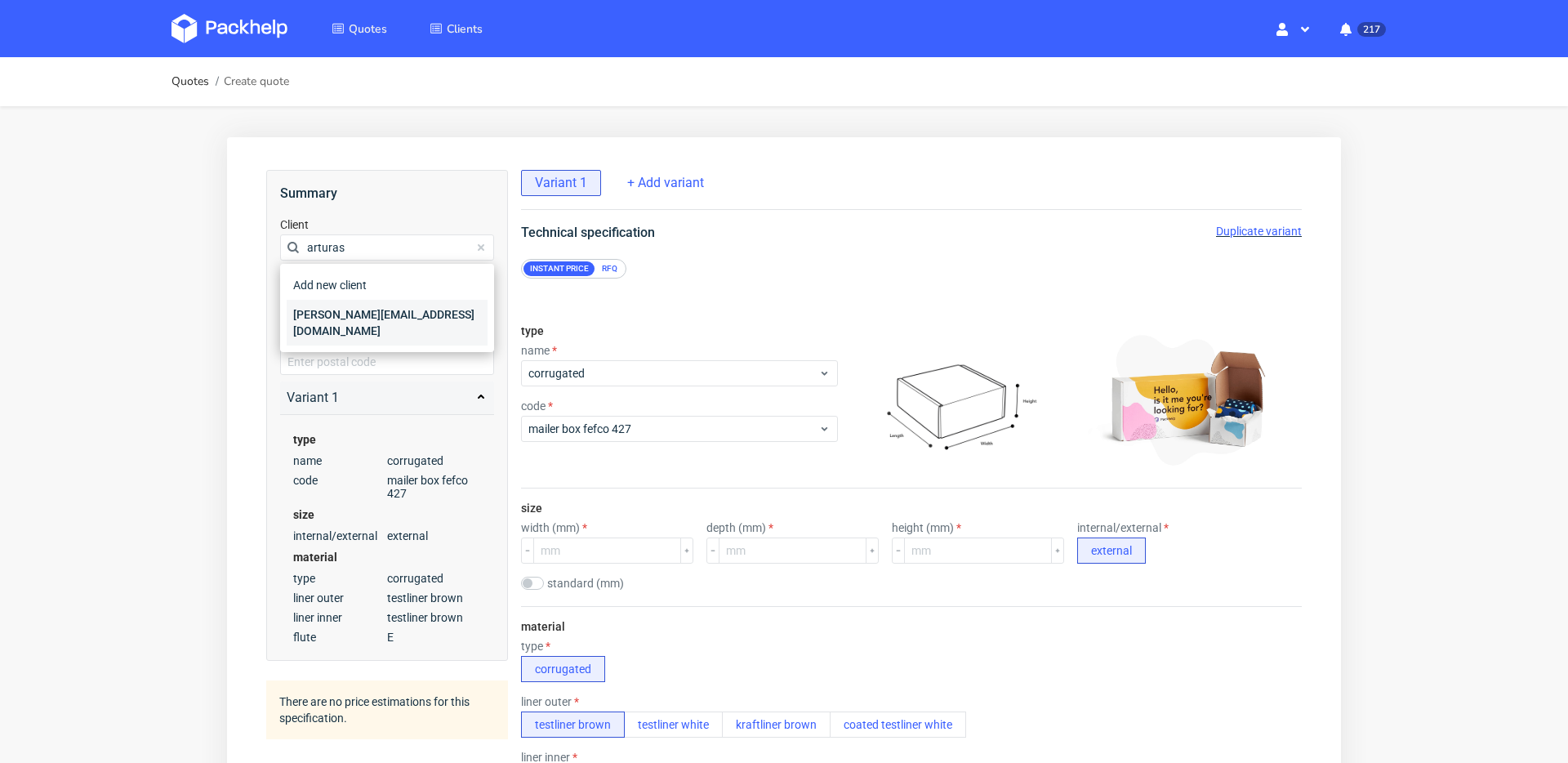
type input "arturas"
click at [426, 309] on div "[PERSON_NAME][EMAIL_ADDRESS][DOMAIN_NAME]" at bounding box center [386, 322] width 201 height 46
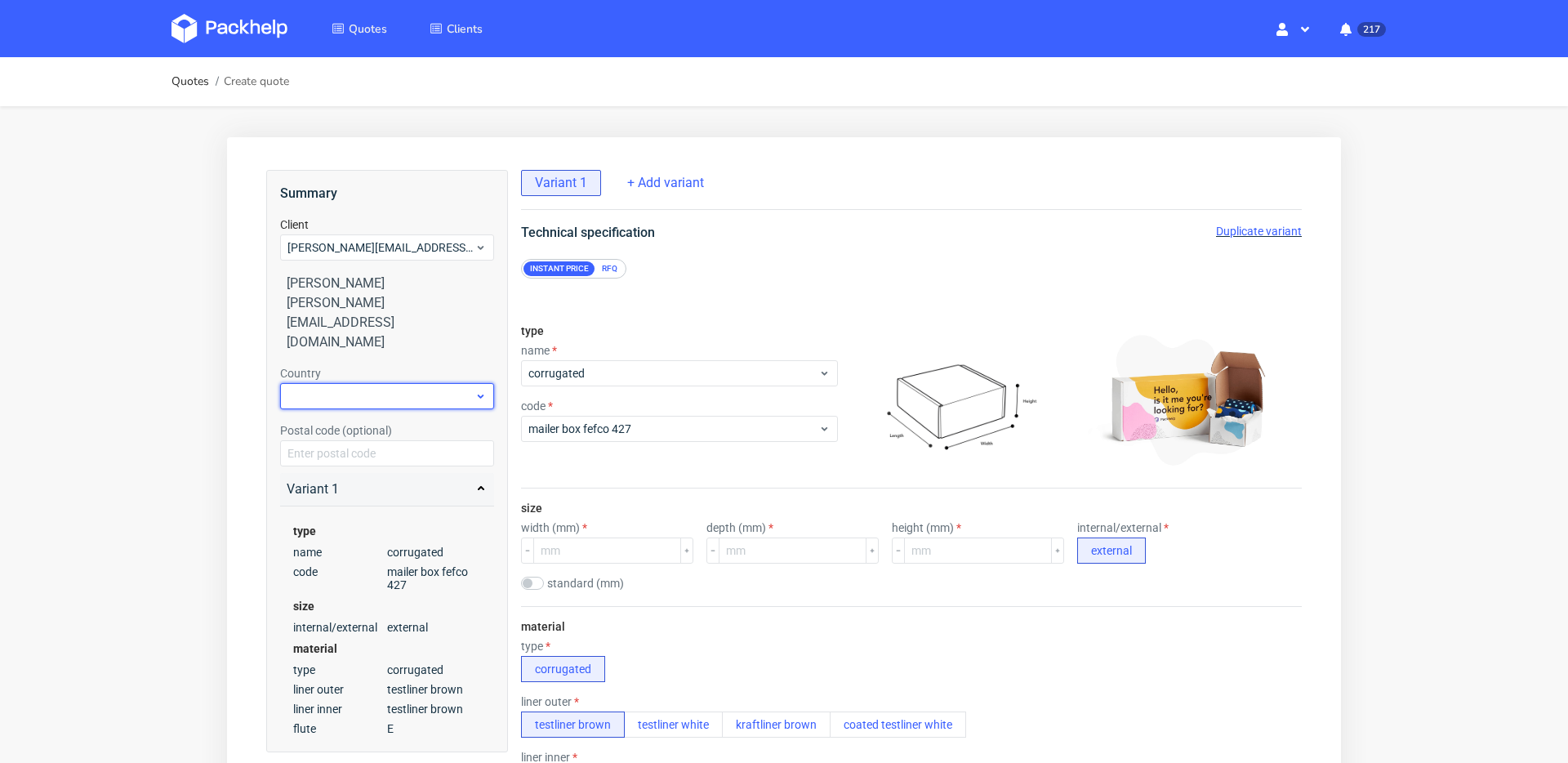
click at [432, 383] on div at bounding box center [386, 396] width 214 height 26
type input "[GEOGRAPHIC_DATA]"
click at [397, 380] on div "[GEOGRAPHIC_DATA]" at bounding box center [386, 394] width 201 height 29
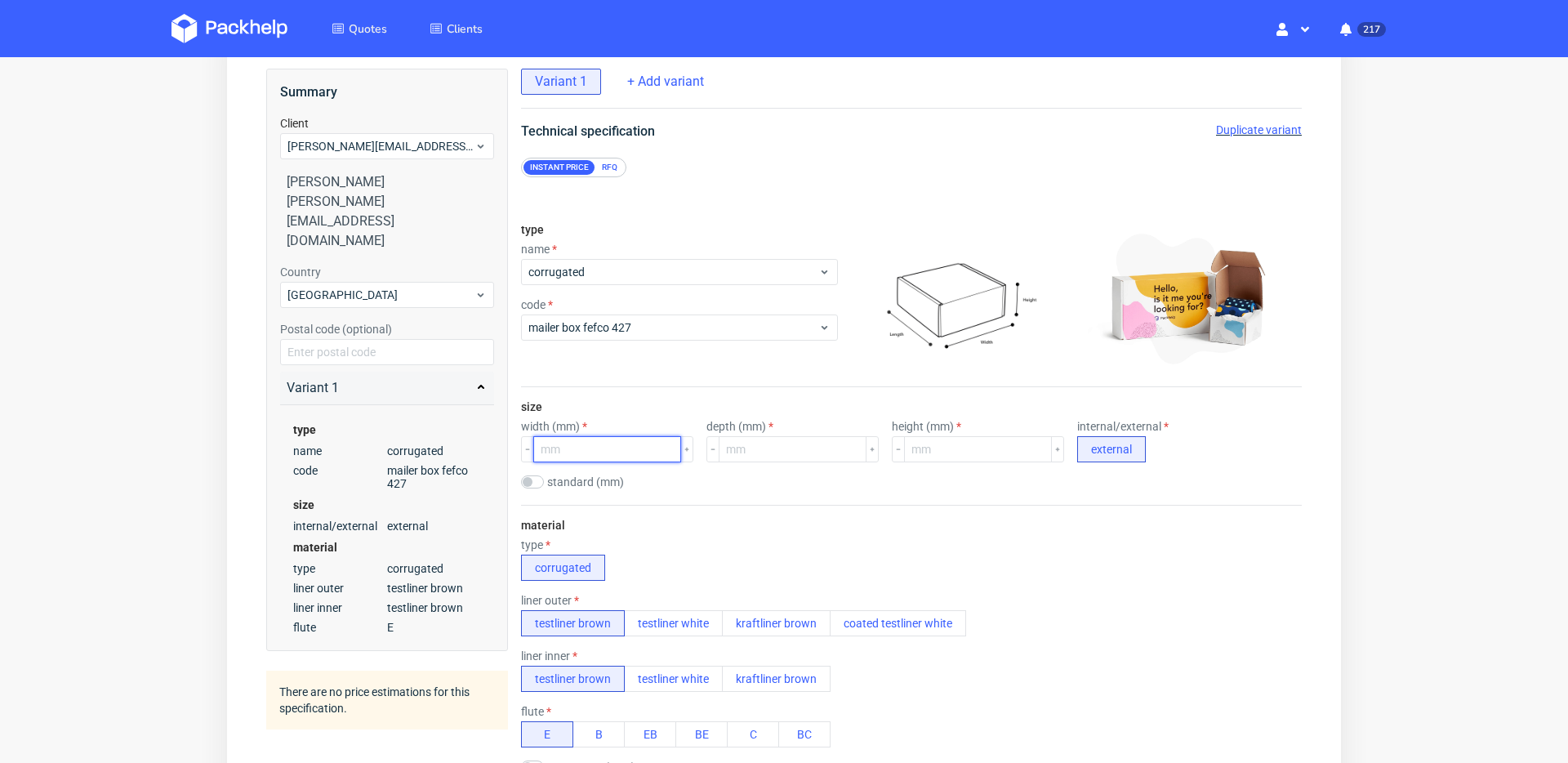
click at [589, 451] on input "number" at bounding box center [606, 449] width 148 height 26
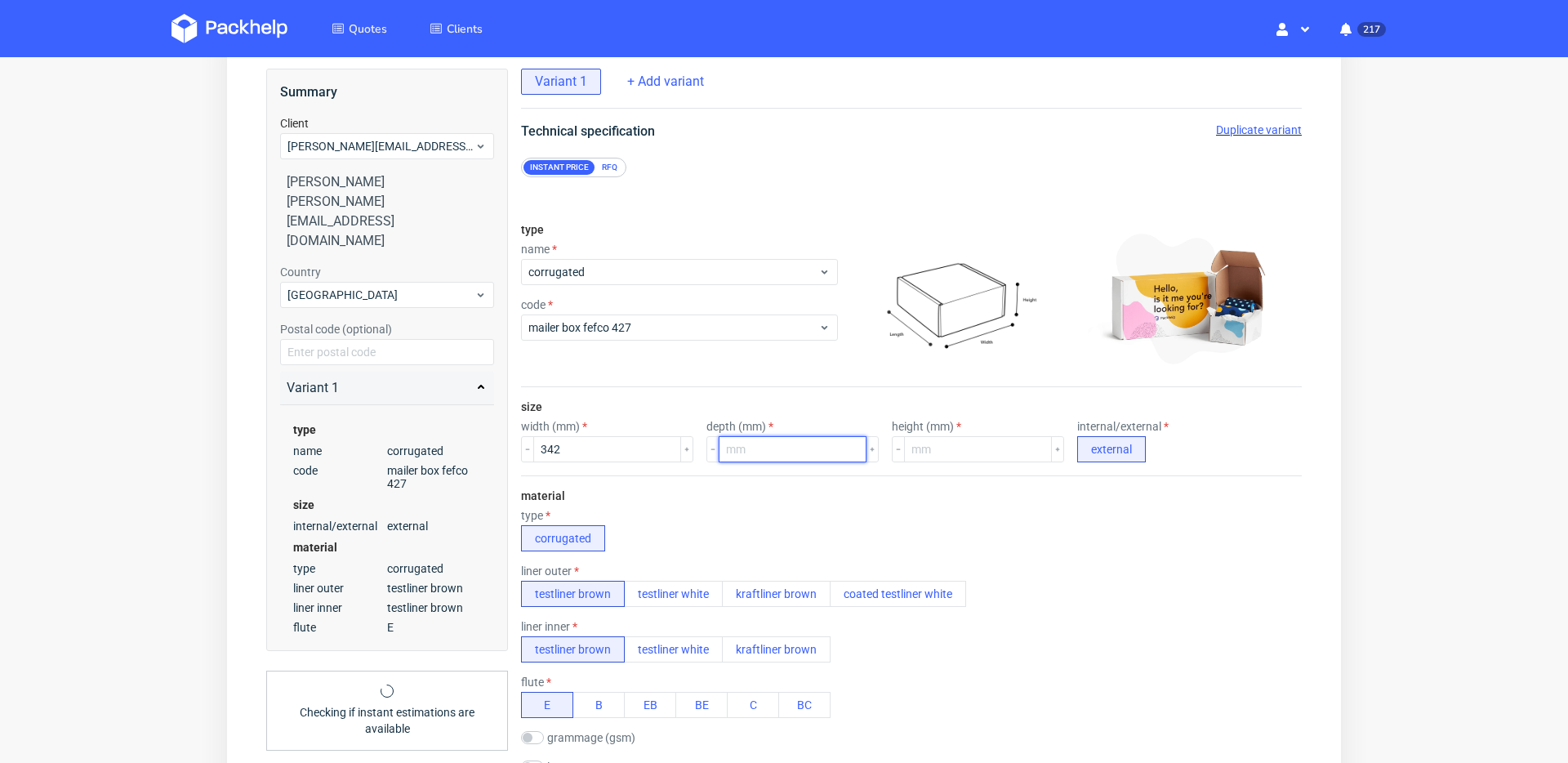
click at [730, 444] on input "number" at bounding box center [792, 449] width 148 height 26
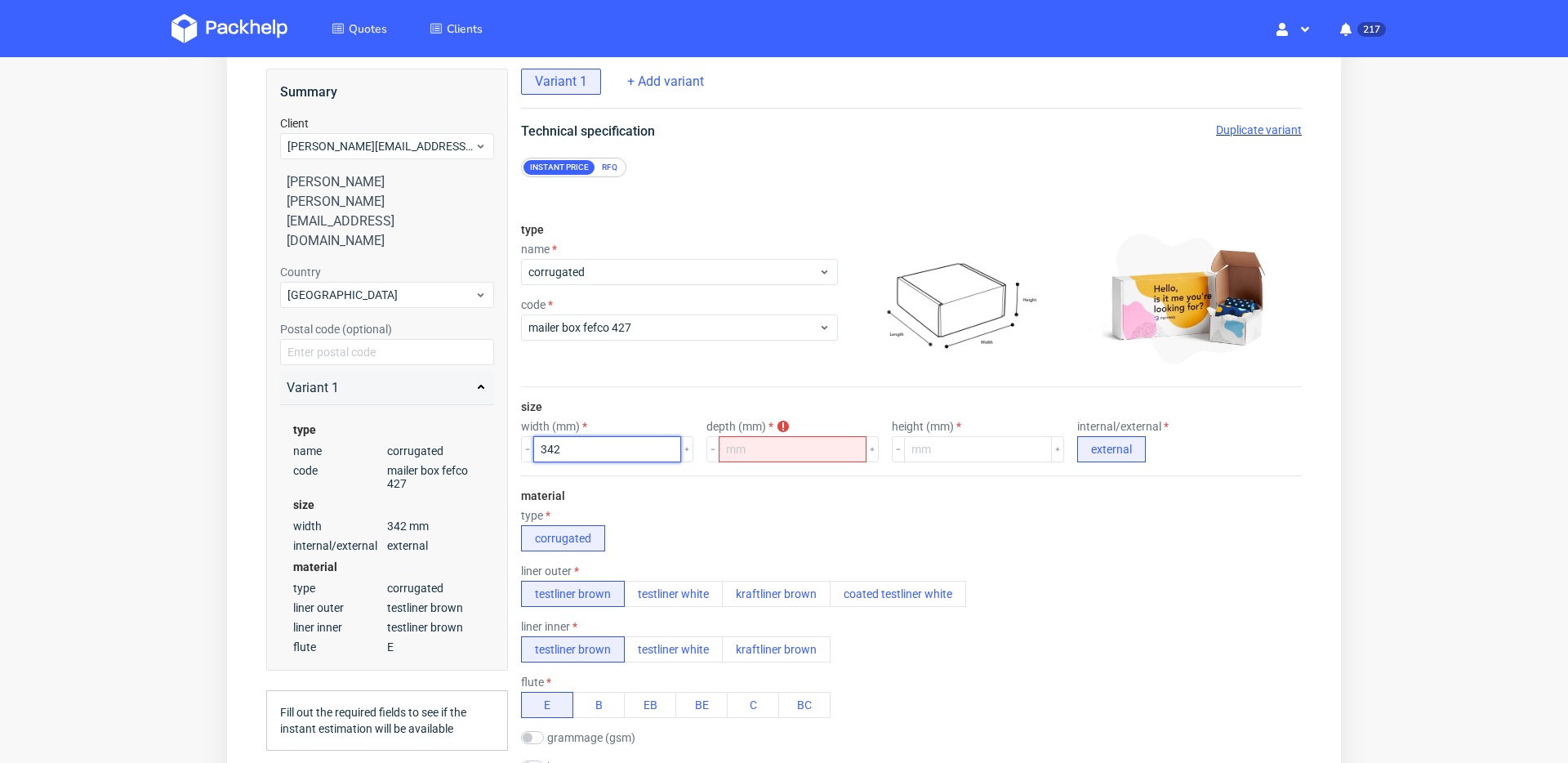
click at [586, 440] on input "342" at bounding box center [606, 449] width 148 height 26
click at [578, 448] on input "342" at bounding box center [606, 449] width 148 height 26
type input "354"
click at [756, 455] on input "number" at bounding box center [792, 449] width 148 height 26
type input "212"
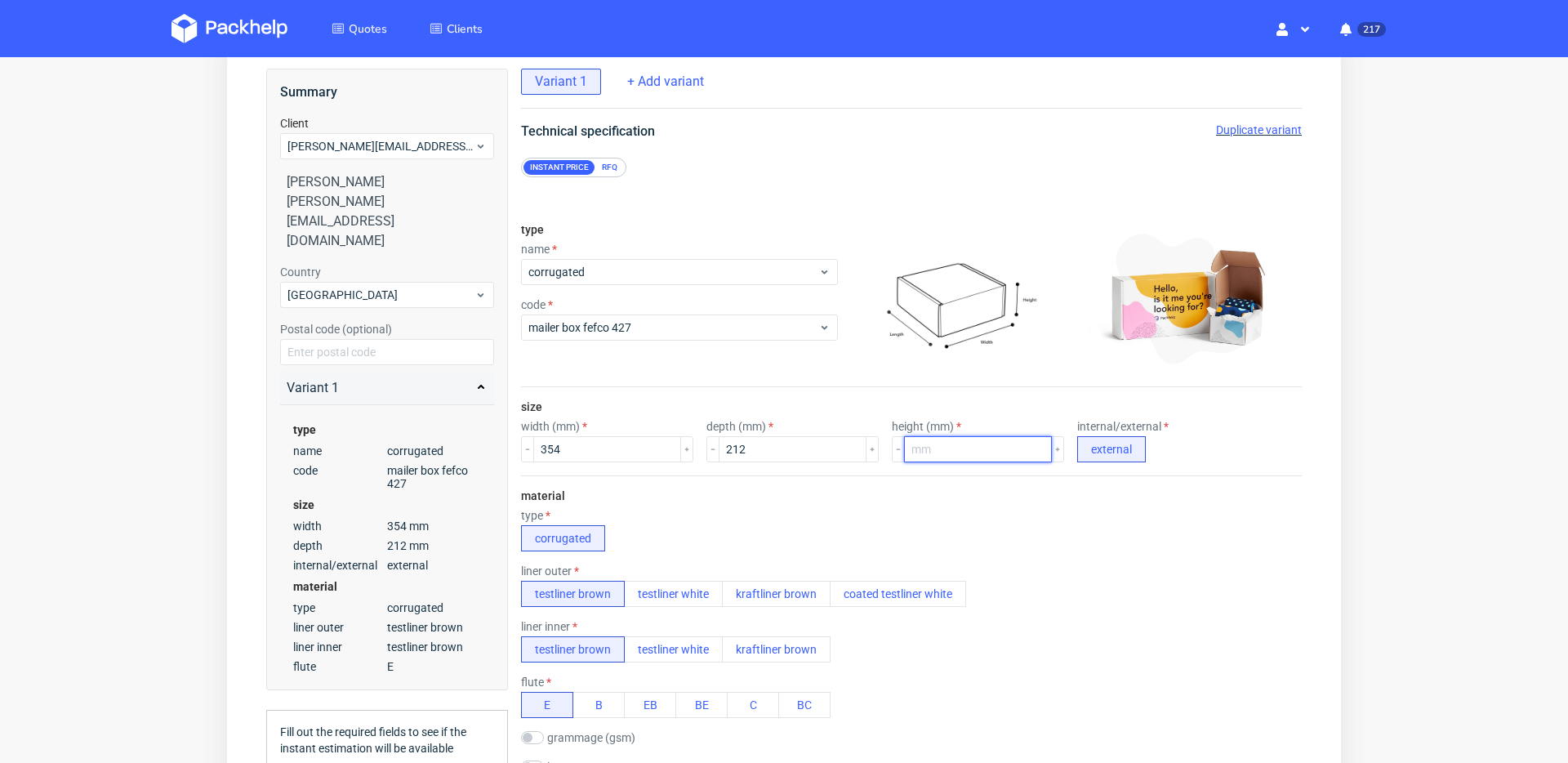
click at [910, 443] on input "number" at bounding box center [977, 449] width 148 height 26
type input "52"
click at [801, 501] on div "material type corrugated liner outer testliner brown testliner white kraftliner…" at bounding box center [912, 632] width 781 height 314
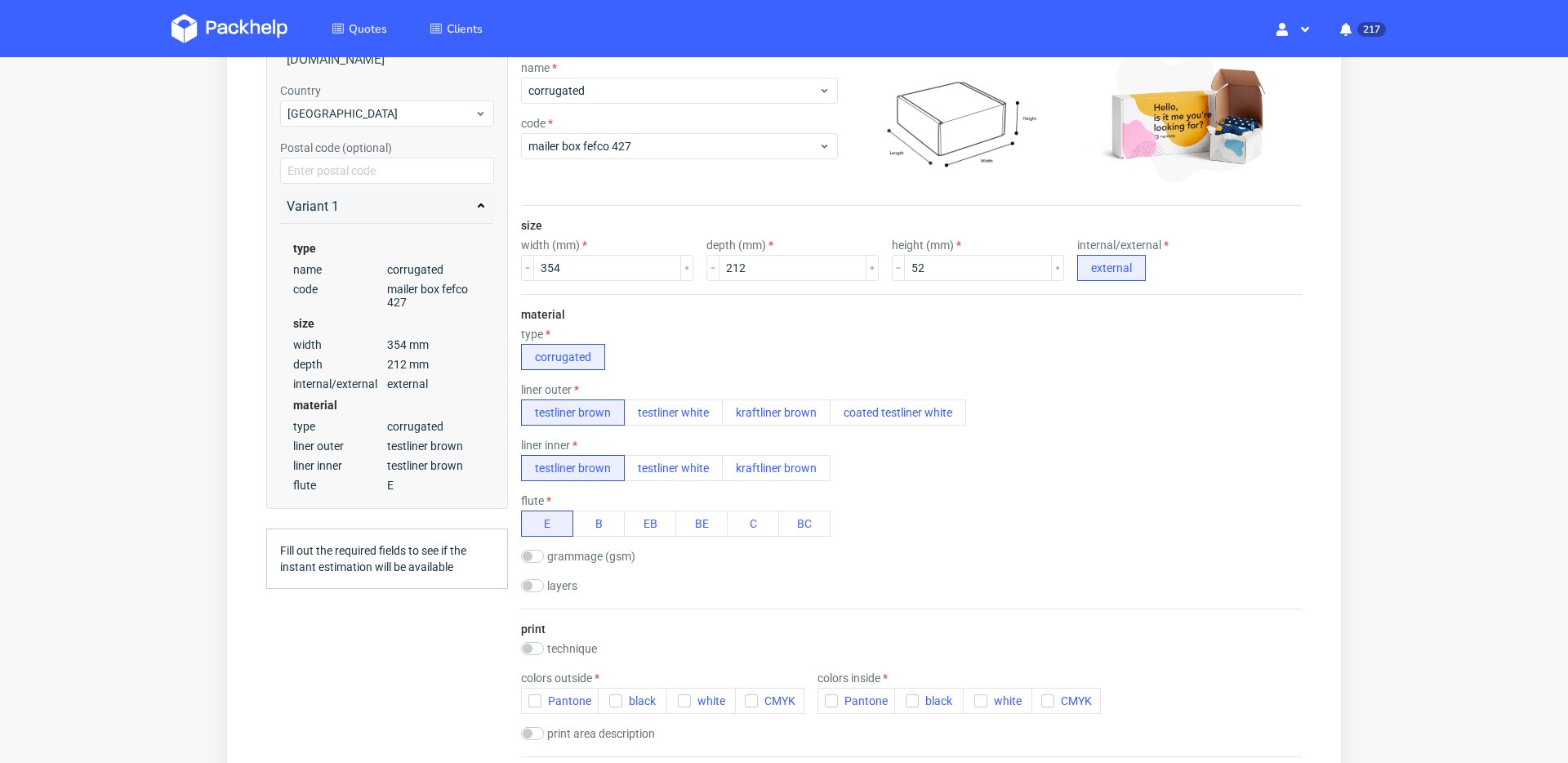
scroll to position [284, 0]
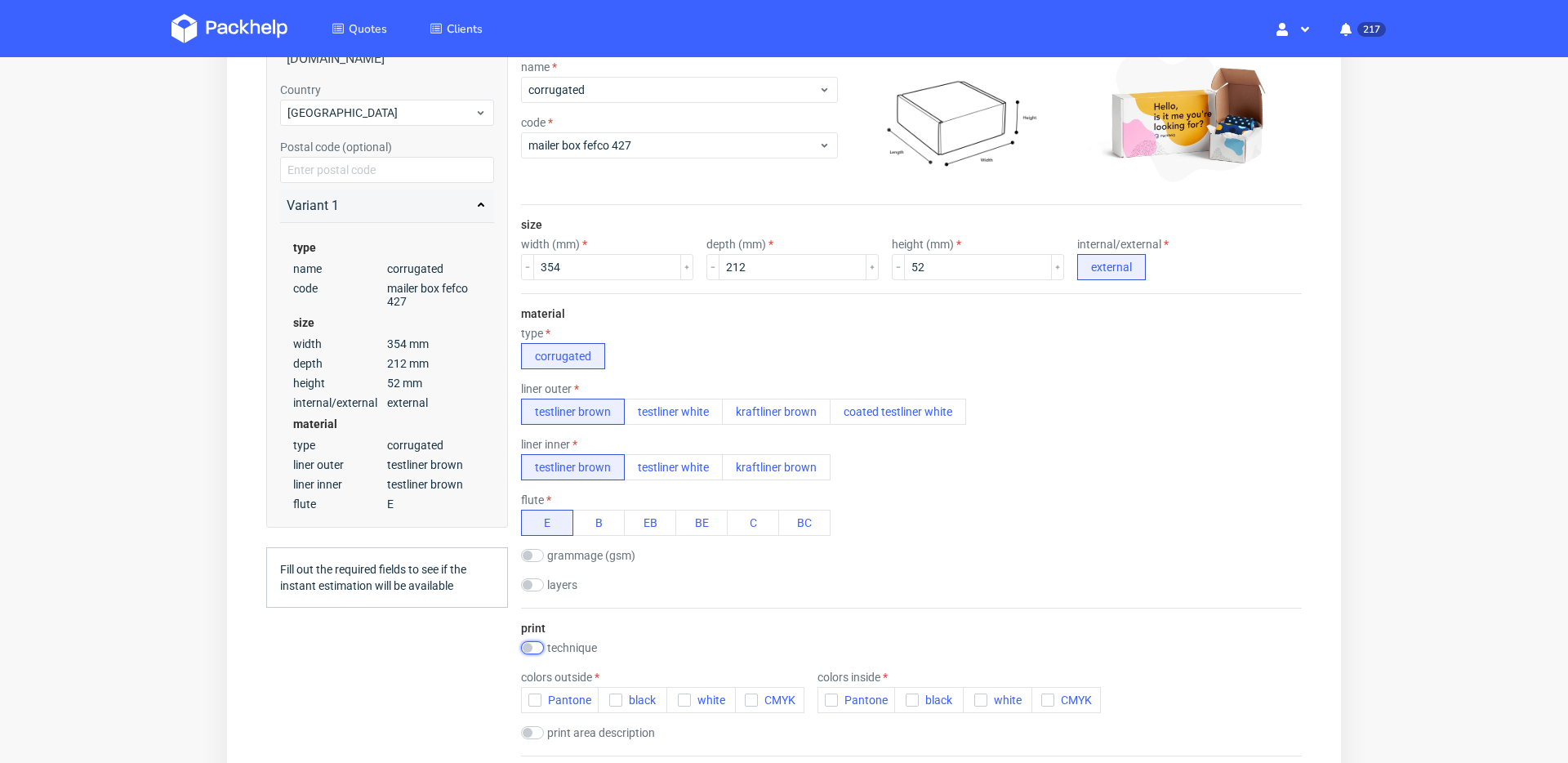
click at [533, 643] on input "checkbox" at bounding box center [532, 647] width 22 height 13
checkbox input "true"
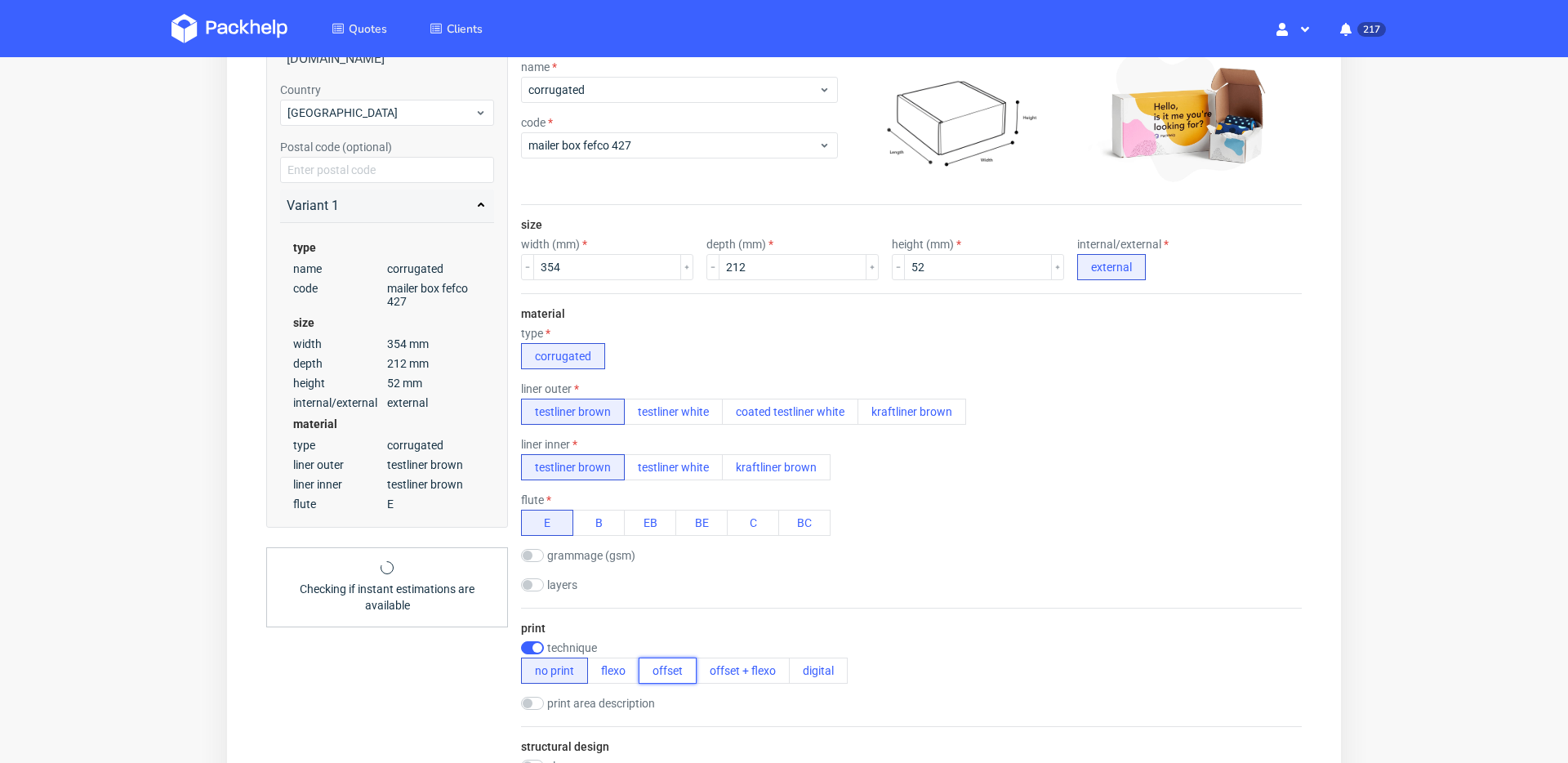
click at [649, 669] on button "offset" at bounding box center [667, 670] width 58 height 26
click at [534, 721] on icon "button" at bounding box center [538, 726] width 12 height 12
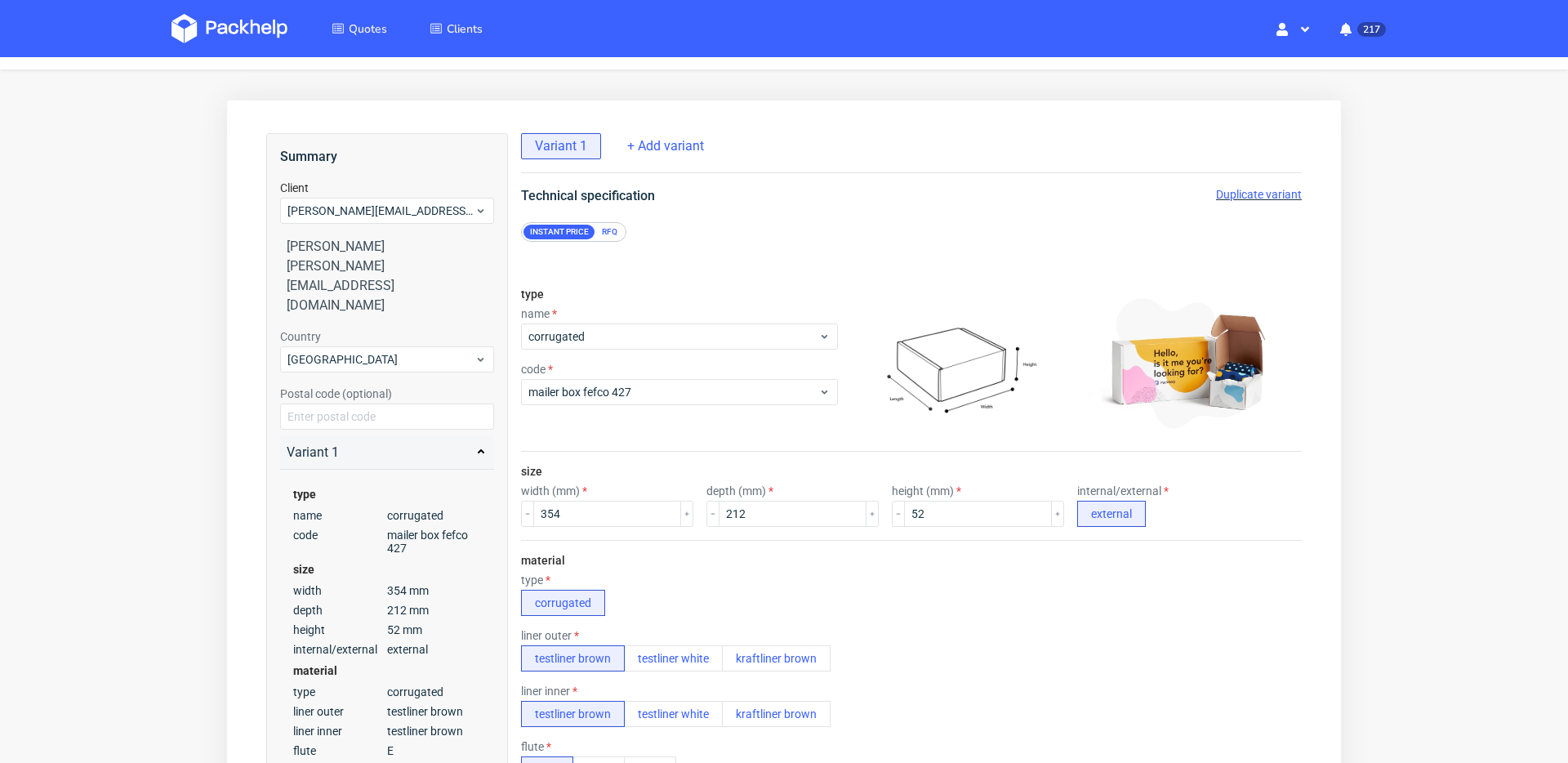
scroll to position [0, 0]
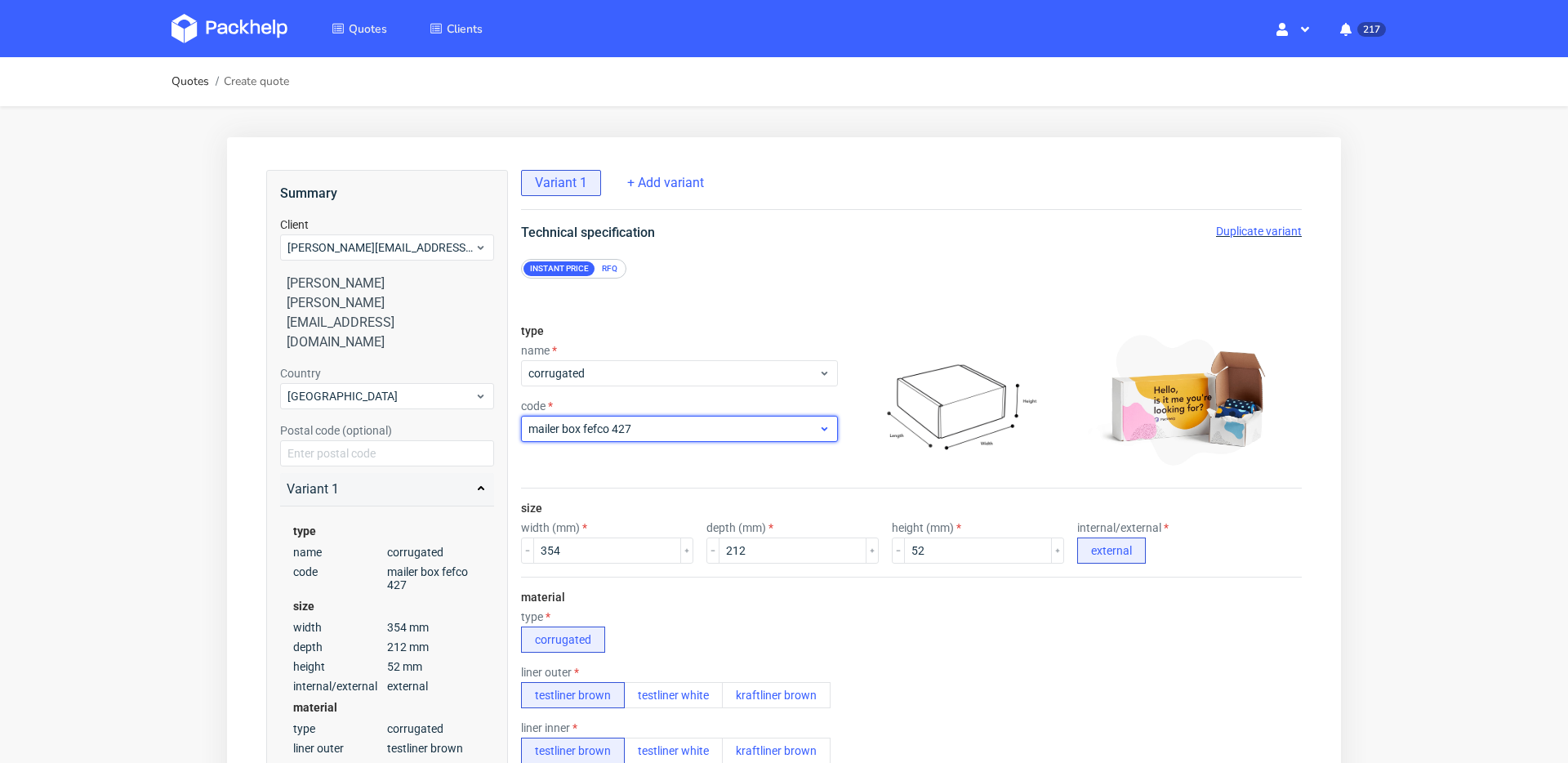
click at [690, 426] on span "mailer box fefco 427" at bounding box center [673, 428] width 290 height 17
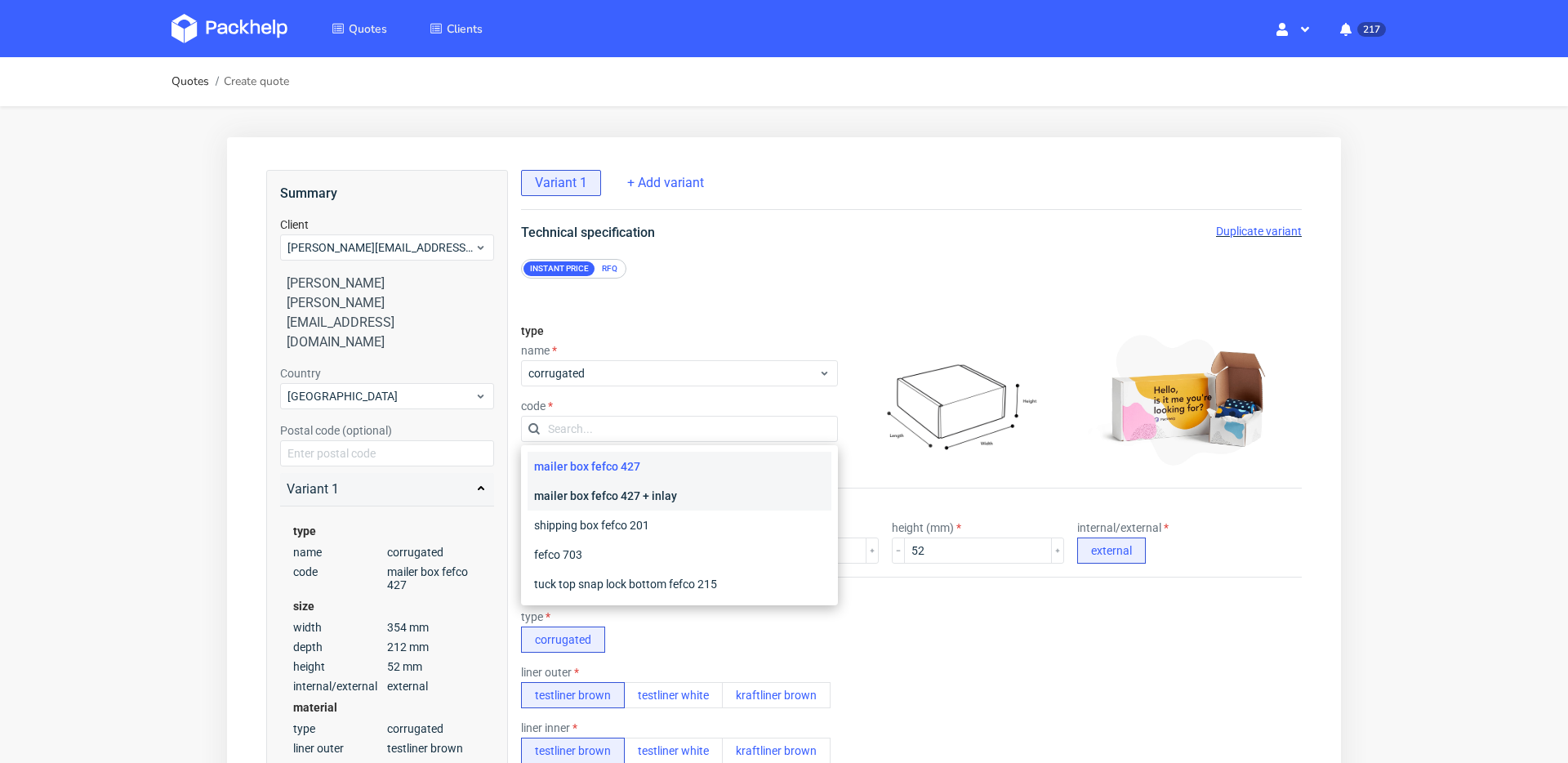
click at [694, 493] on div "mailer box fefco 427 + inlay" at bounding box center [679, 496] width 304 height 29
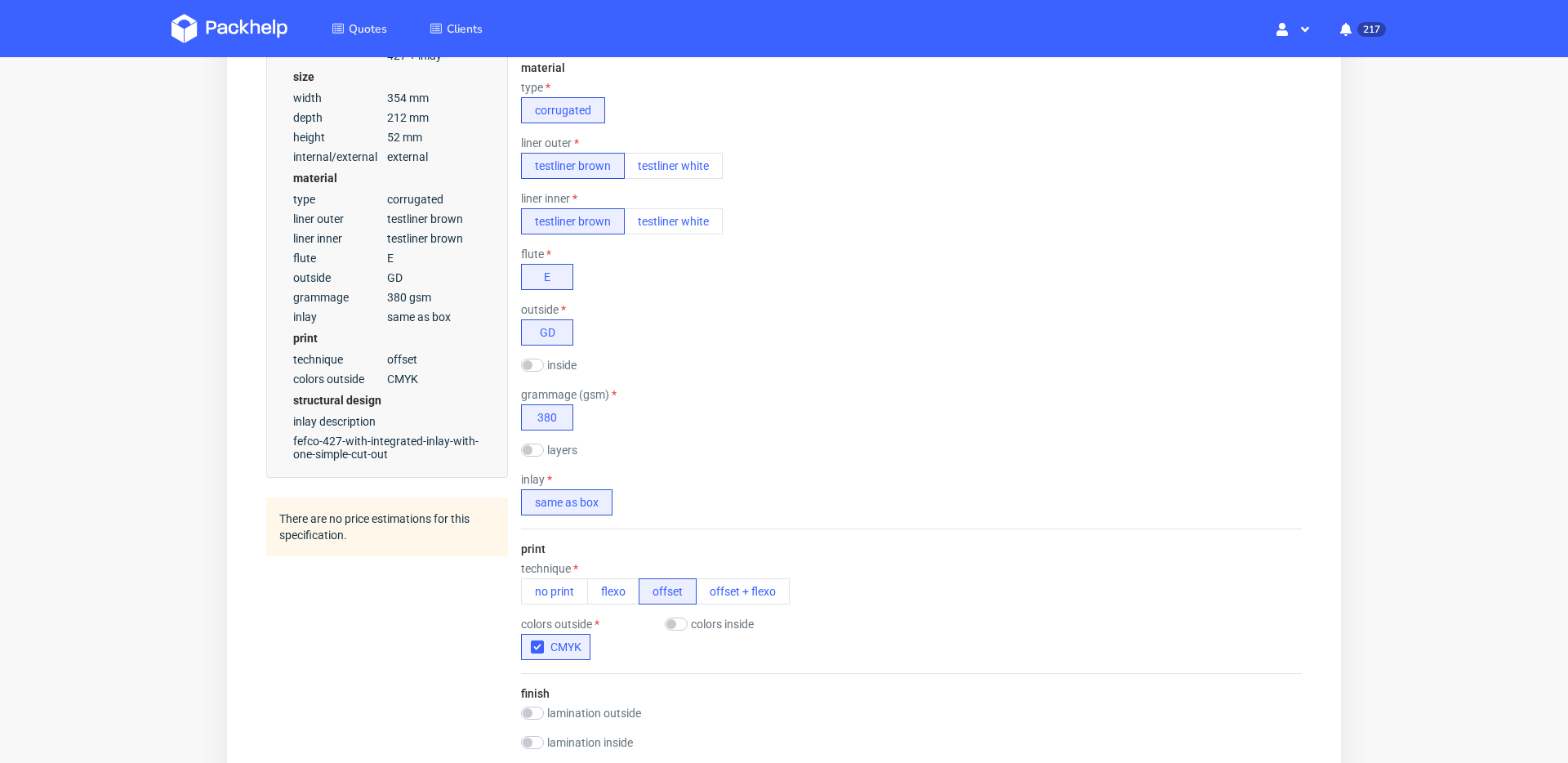
scroll to position [526, 0]
click at [681, 231] on button "testliner white" at bounding box center [673, 224] width 99 height 26
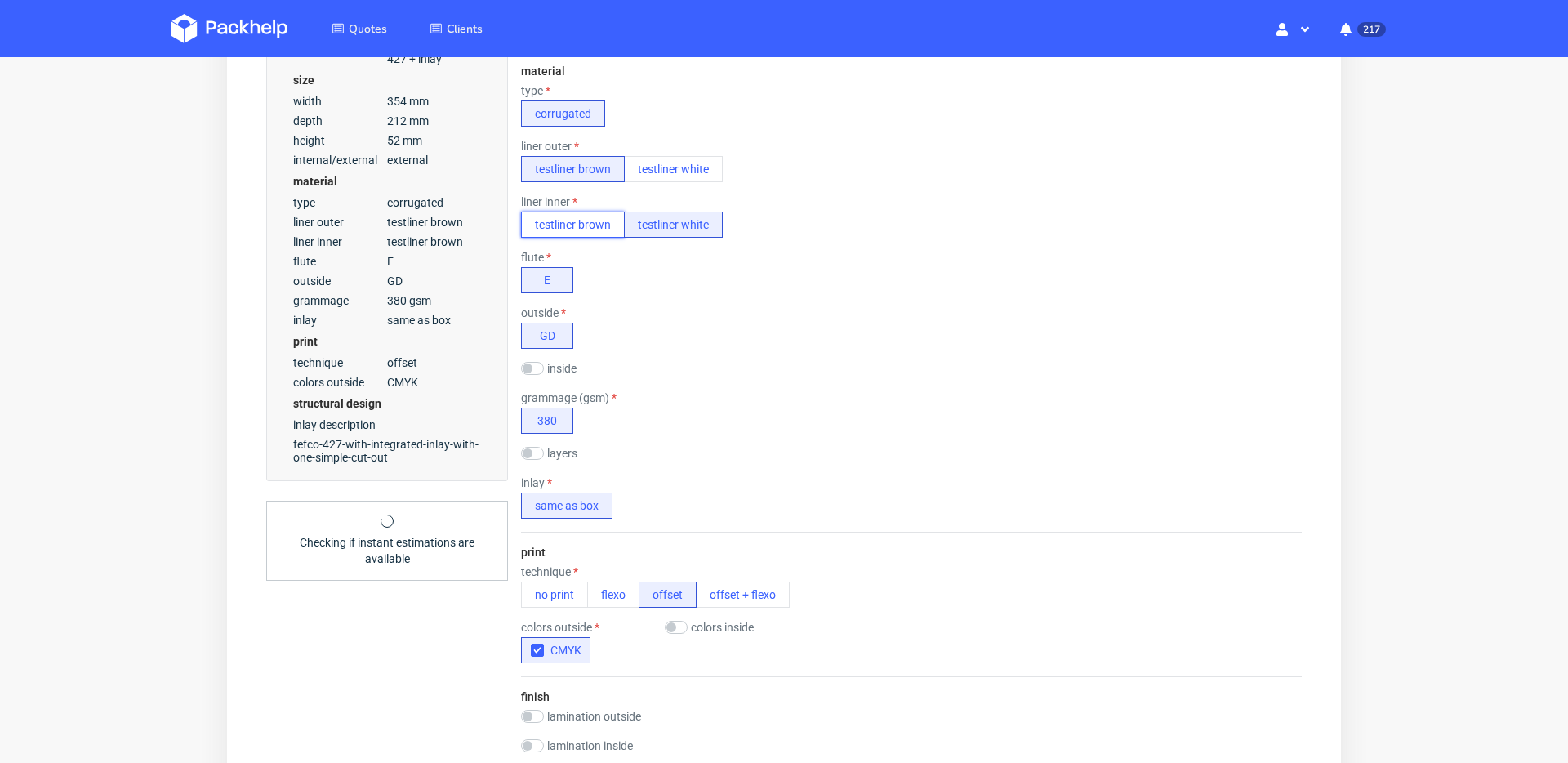
click at [605, 231] on button "testliner brown" at bounding box center [573, 224] width 104 height 26
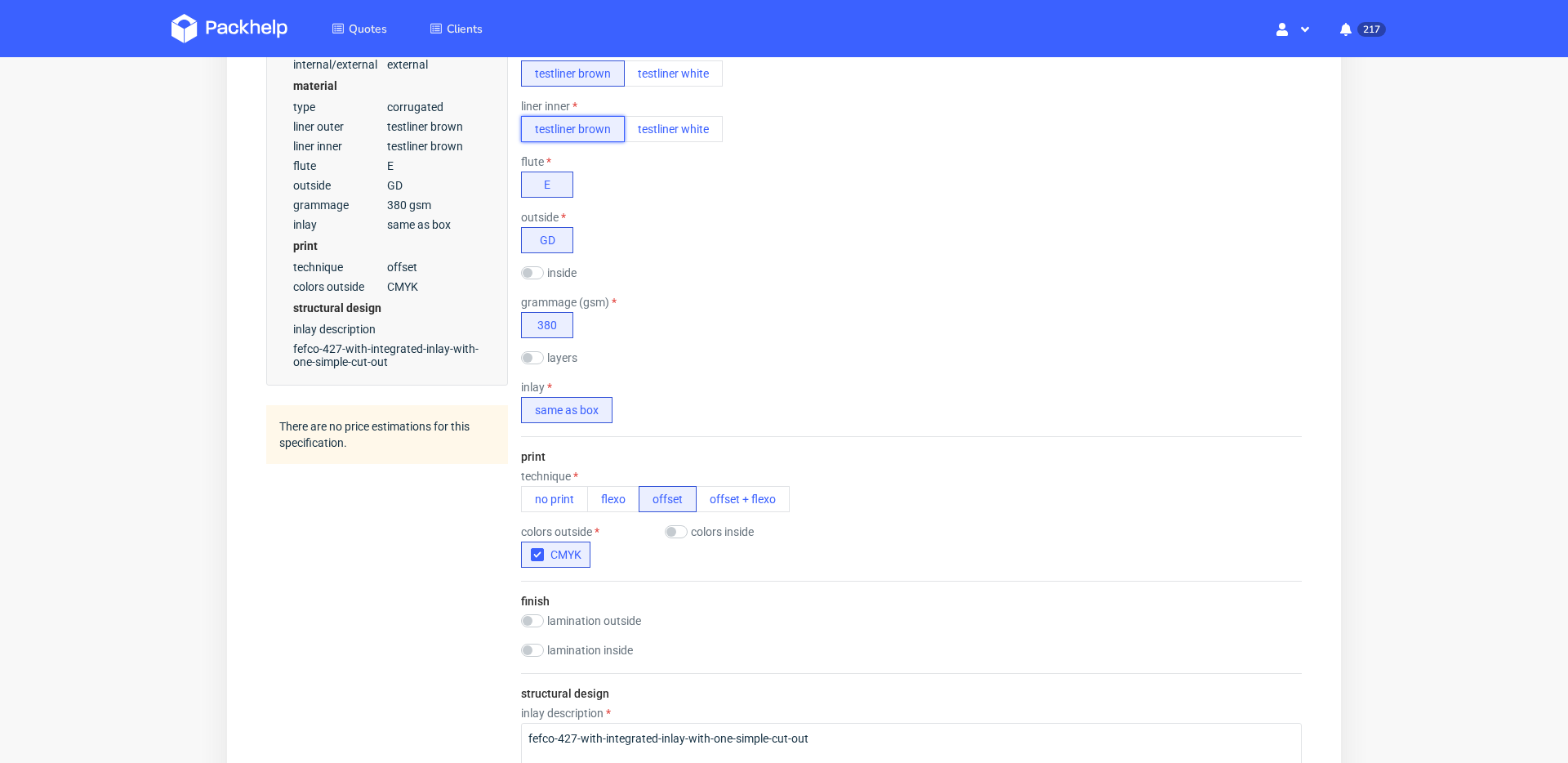
scroll to position [667, 0]
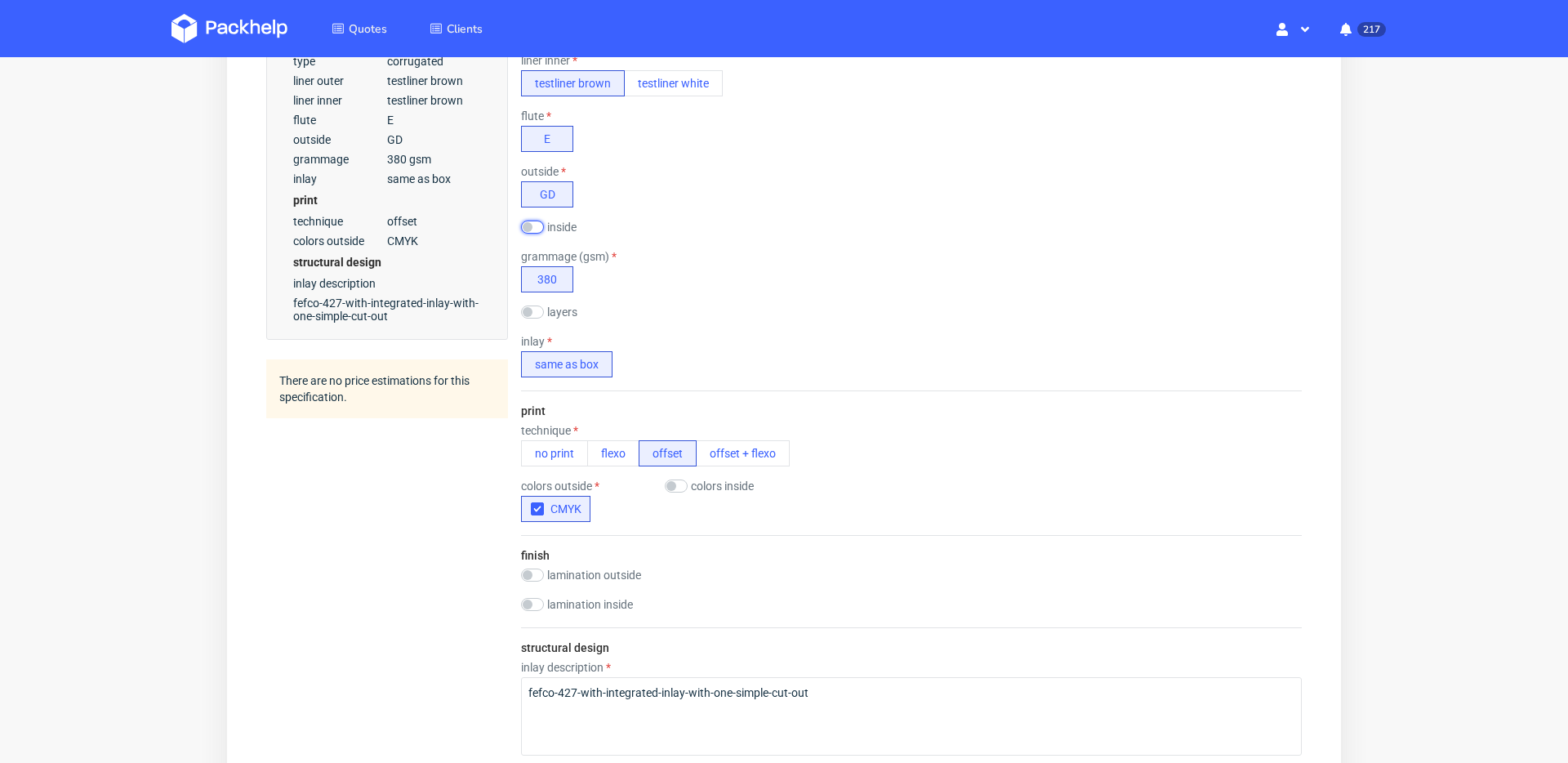
click at [532, 226] on input "checkbox" at bounding box center [532, 226] width 22 height 13
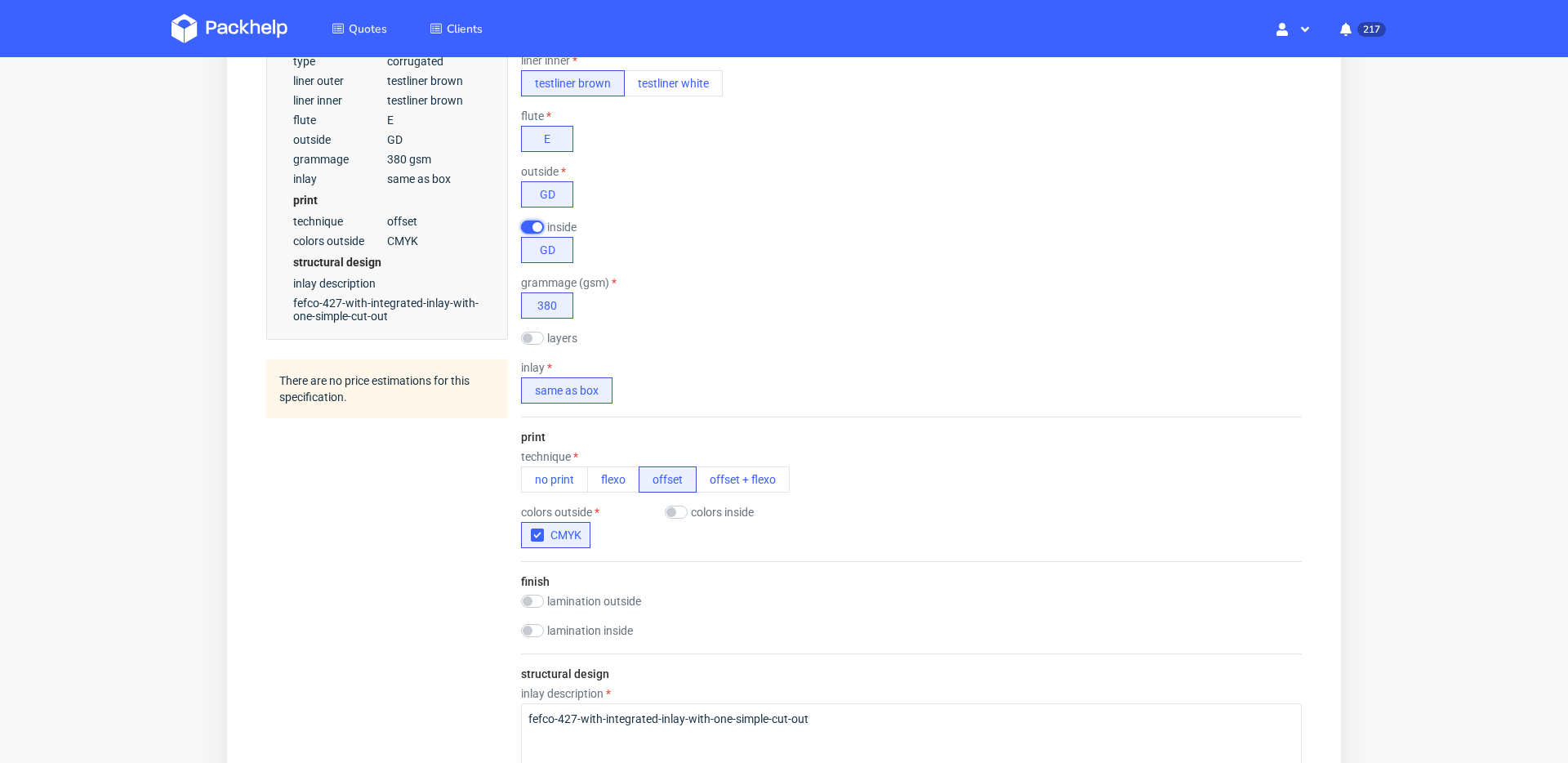
click at [532, 226] on input "checkbox" at bounding box center [532, 226] width 22 height 13
checkbox input "false"
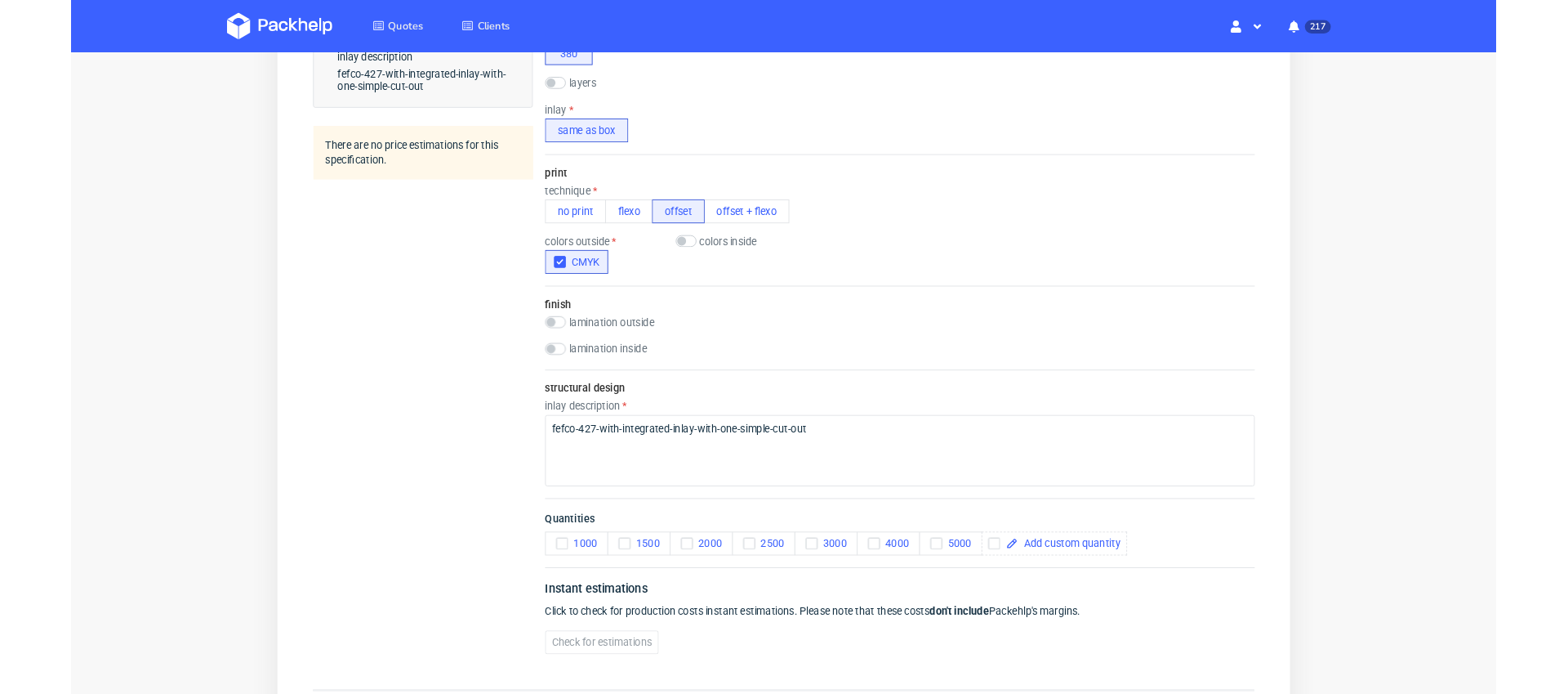
scroll to position [889, 0]
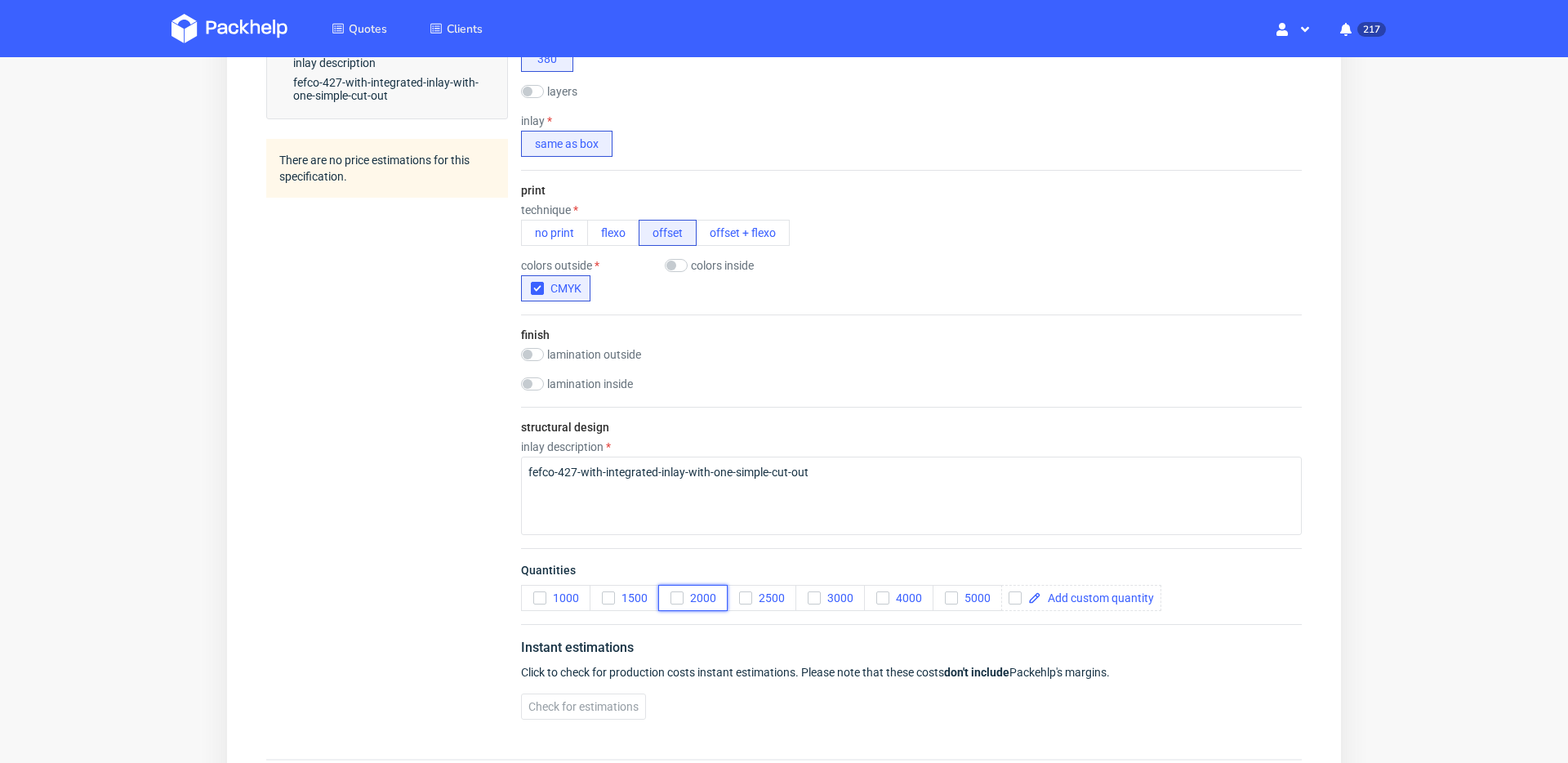
click at [675, 592] on div "button" at bounding box center [677, 598] width 13 height 13
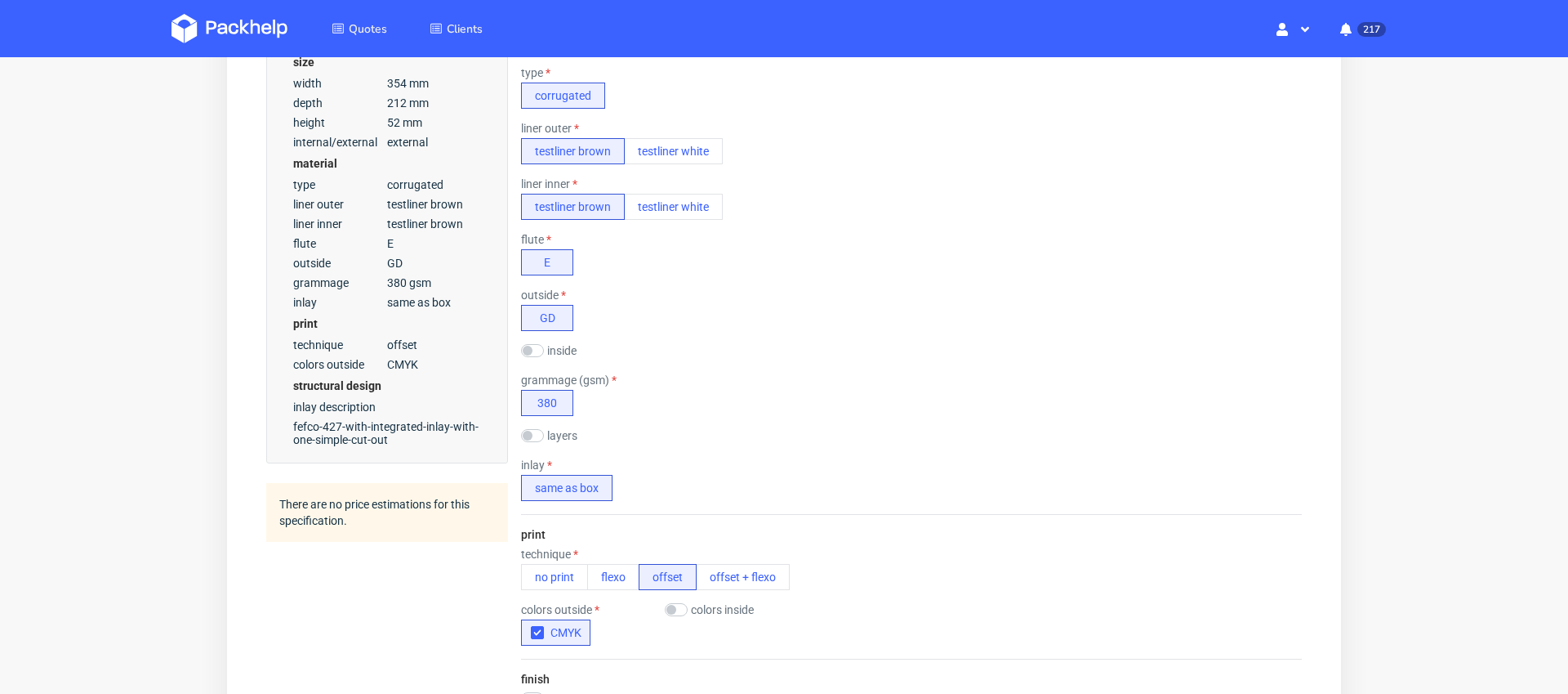
scroll to position [546, 0]
click at [581, 489] on button "same as box" at bounding box center [567, 486] width 92 height 26
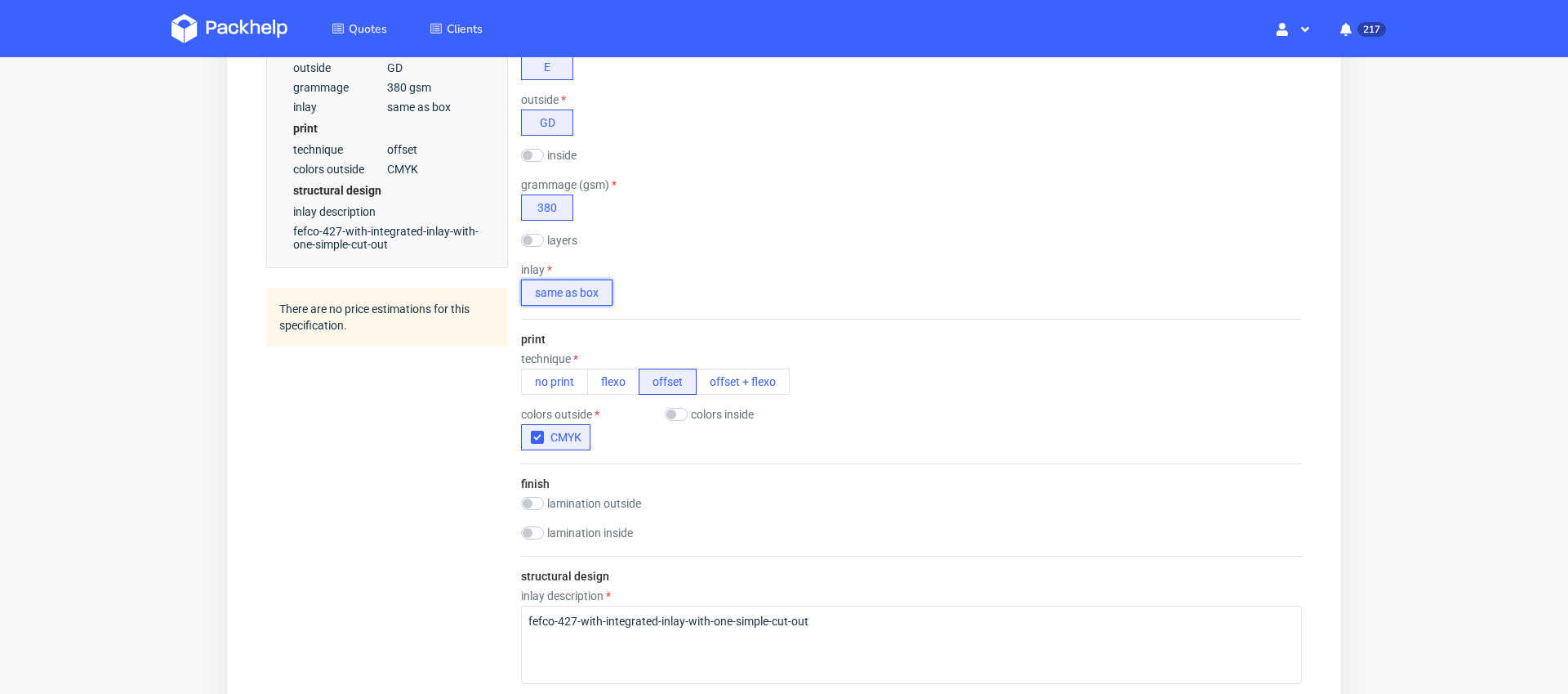
scroll to position [820, 0]
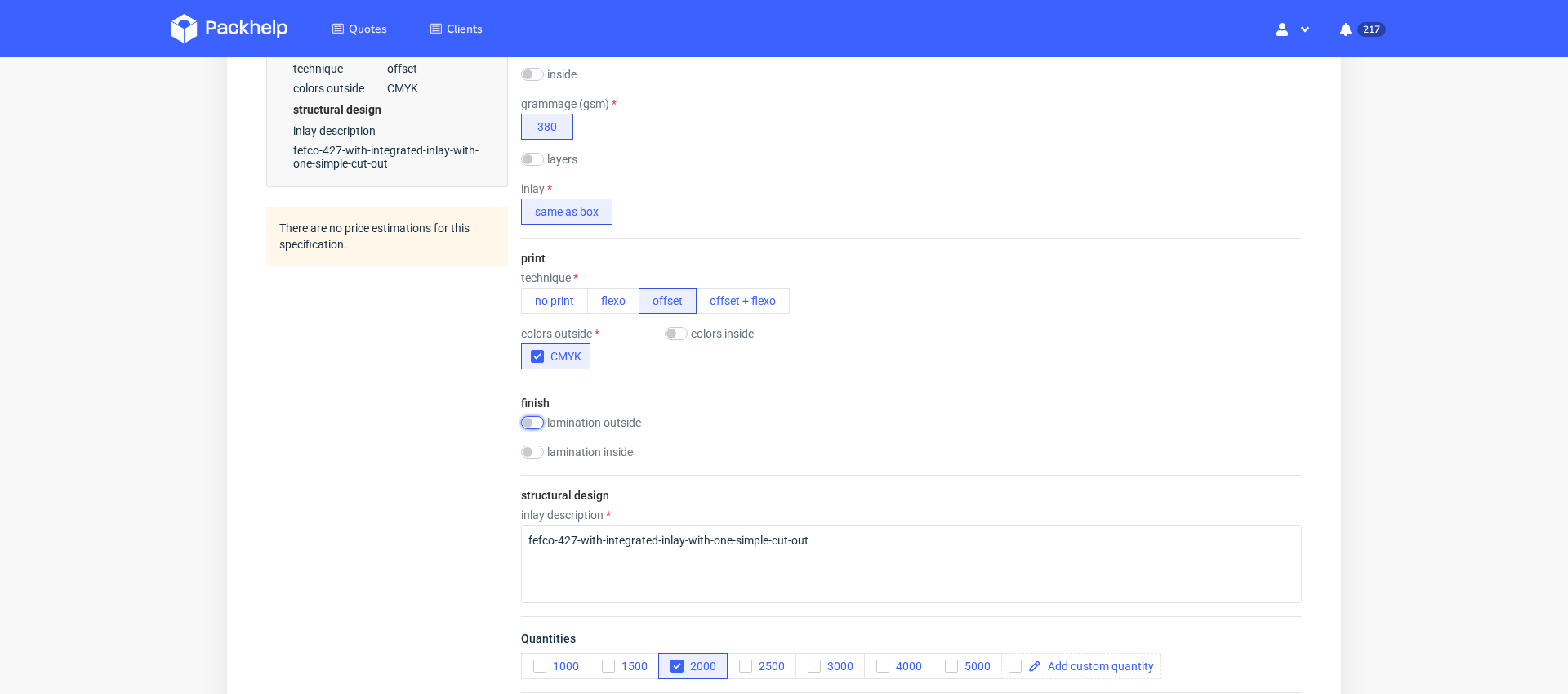
click at [534, 424] on input "checkbox" at bounding box center [532, 422] width 22 height 13
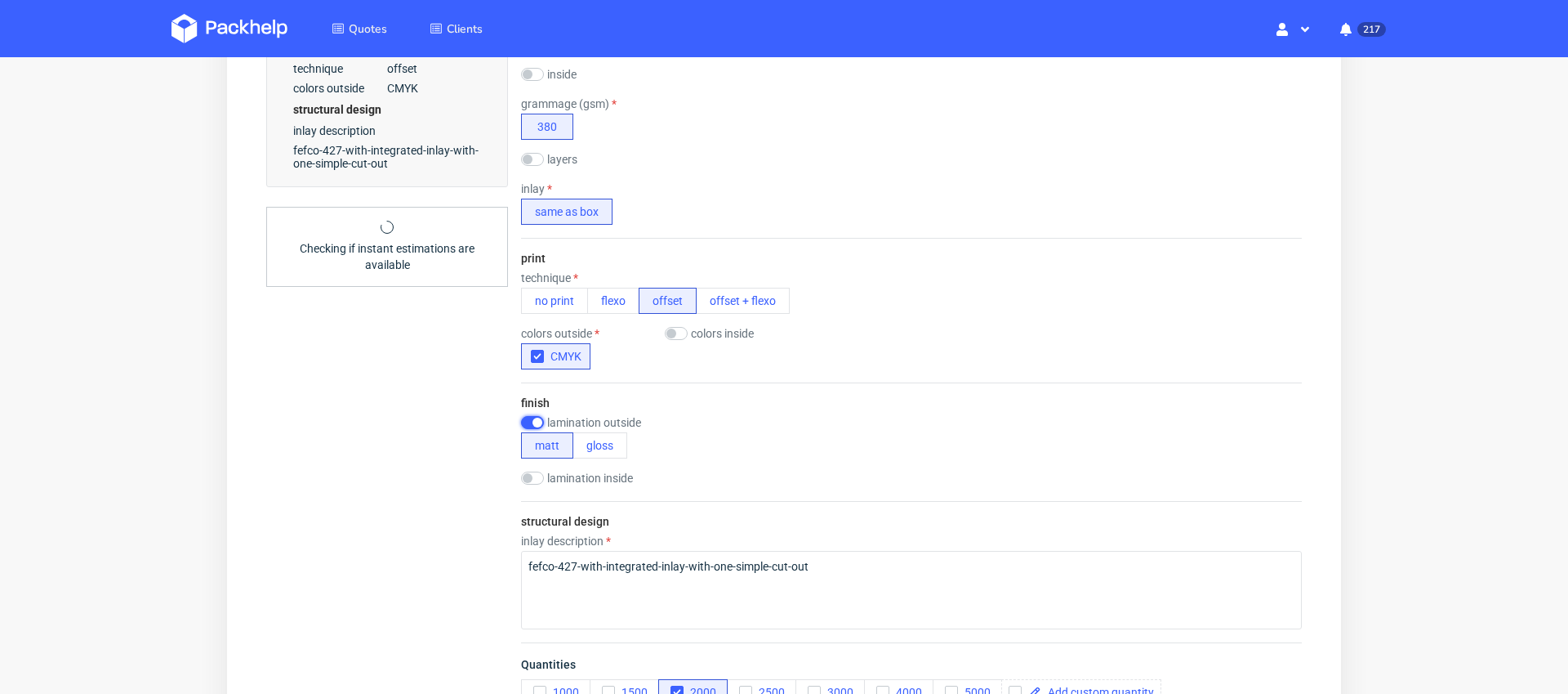
click at [534, 424] on input "checkbox" at bounding box center [532, 422] width 22 height 13
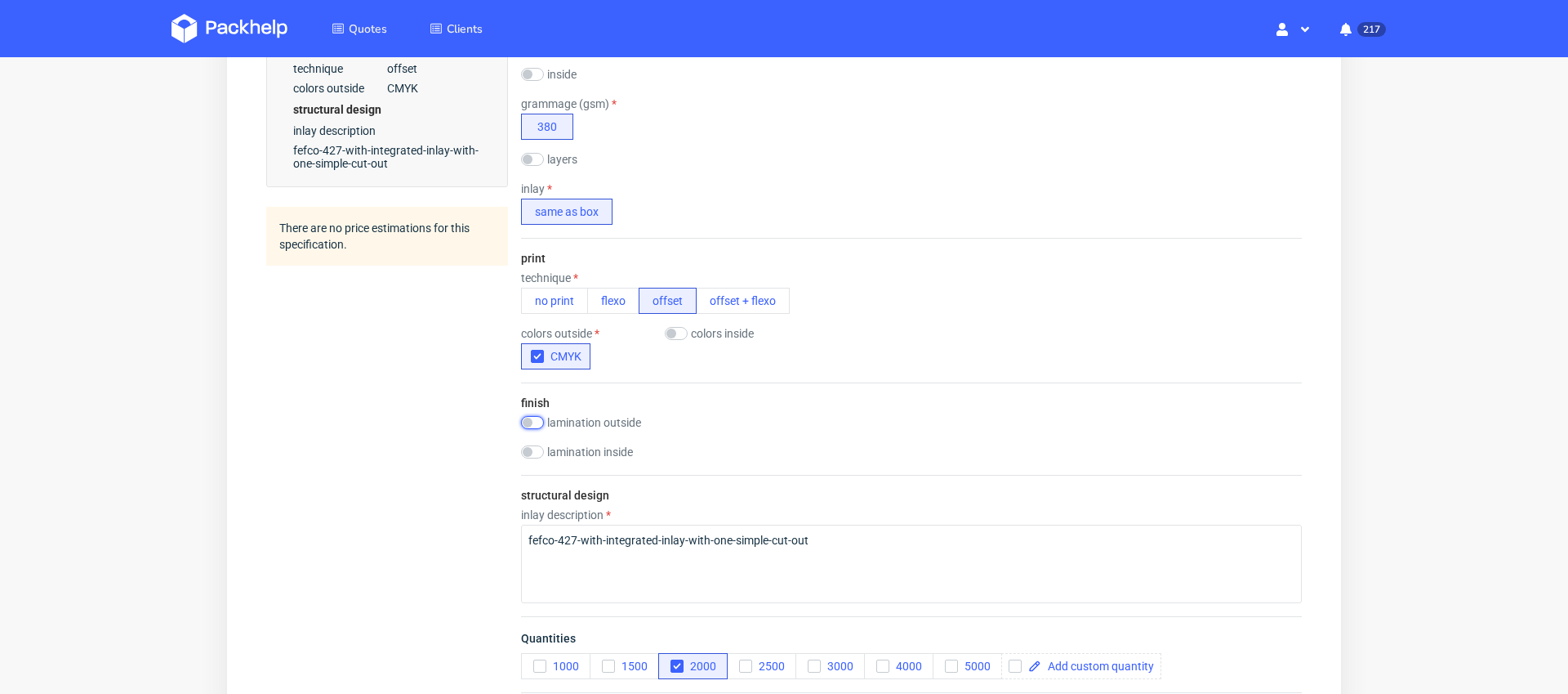
click at [534, 424] on input "checkbox" at bounding box center [532, 422] width 22 height 13
checkbox input "true"
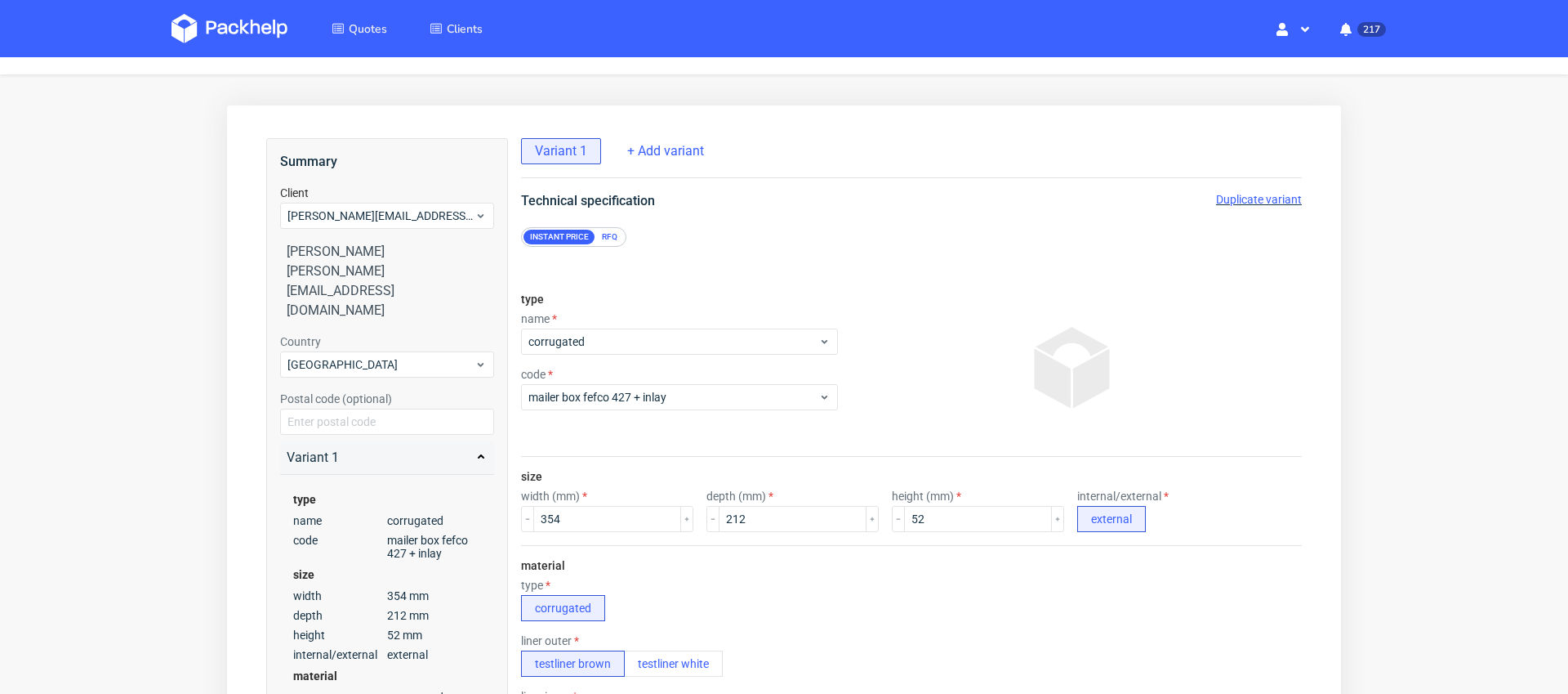
scroll to position [31, 0]
click at [608, 238] on div "RFQ" at bounding box center [609, 237] width 28 height 15
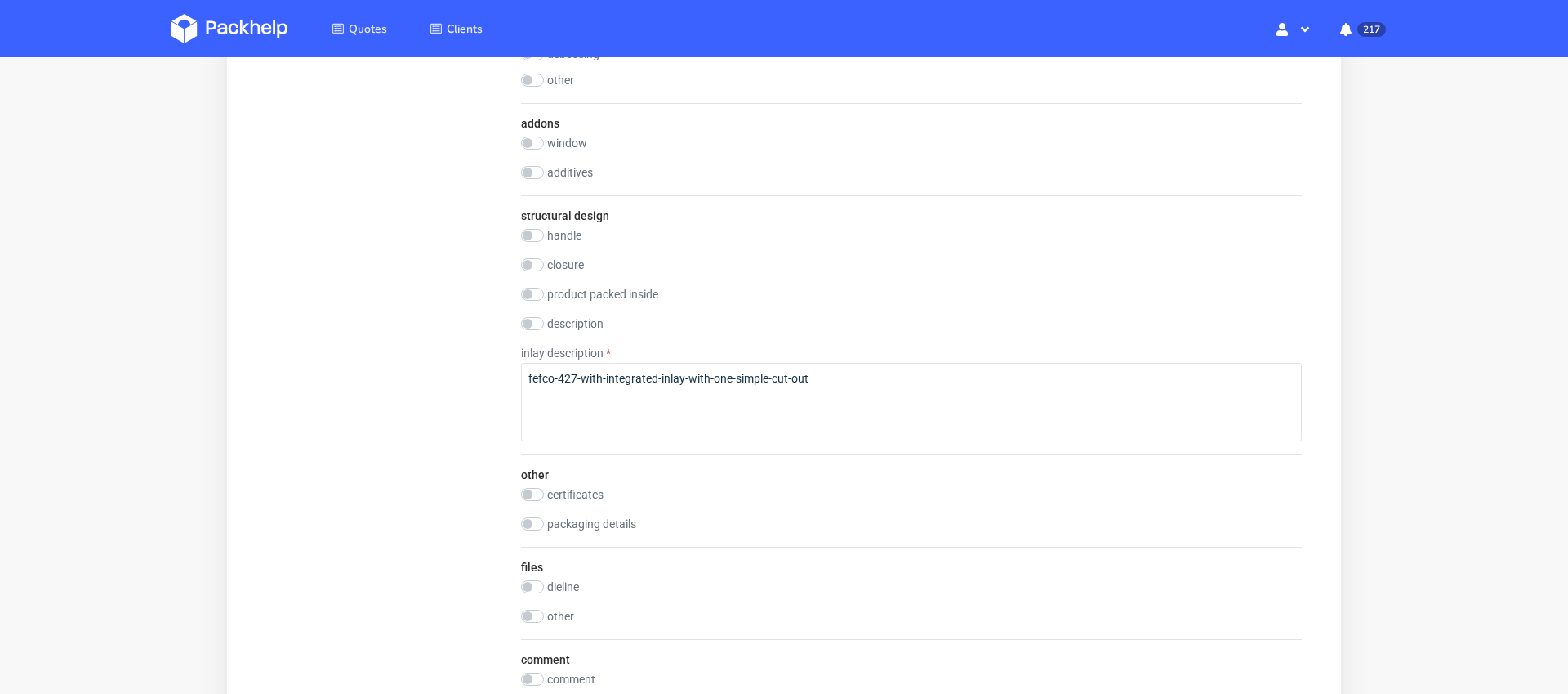
scroll to position [1870, 0]
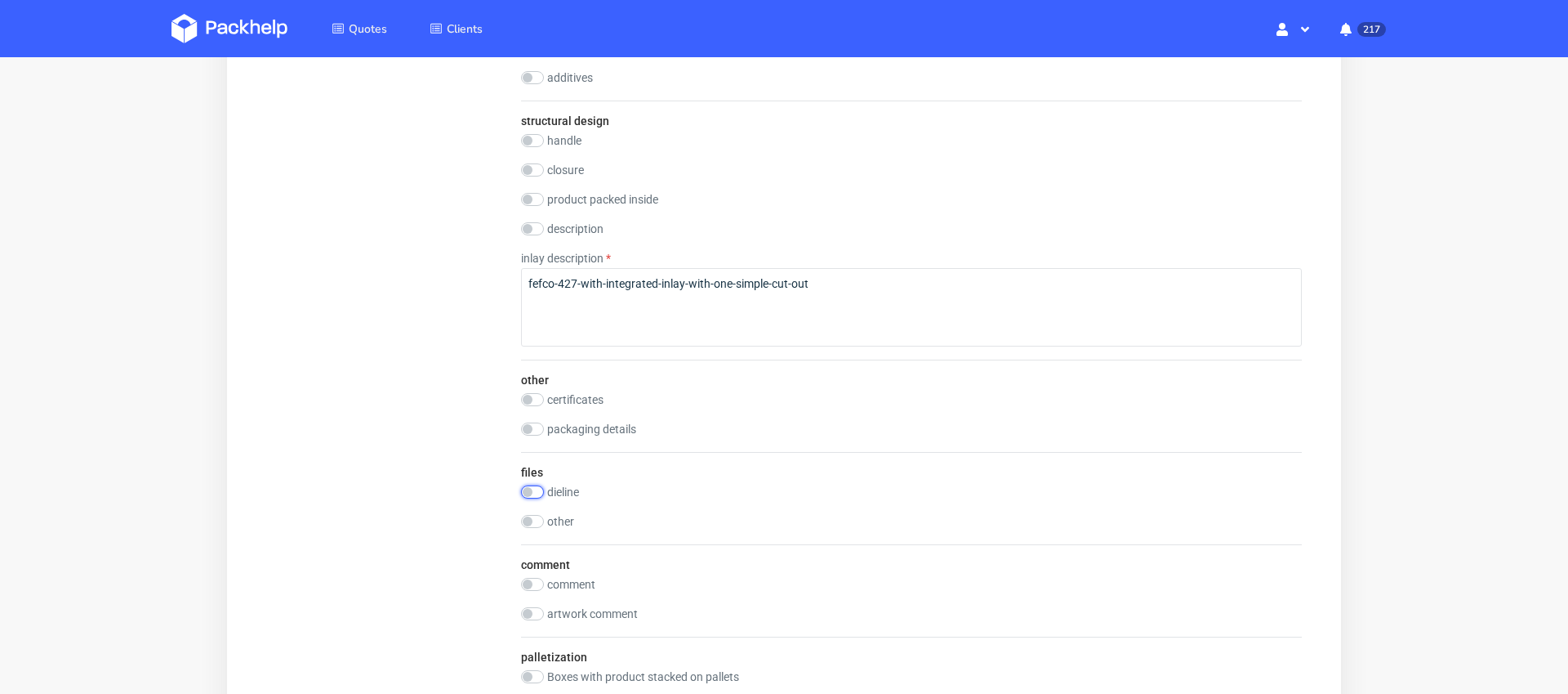
click at [528, 491] on input "checkbox" at bounding box center [532, 491] width 22 height 13
checkbox input "true"
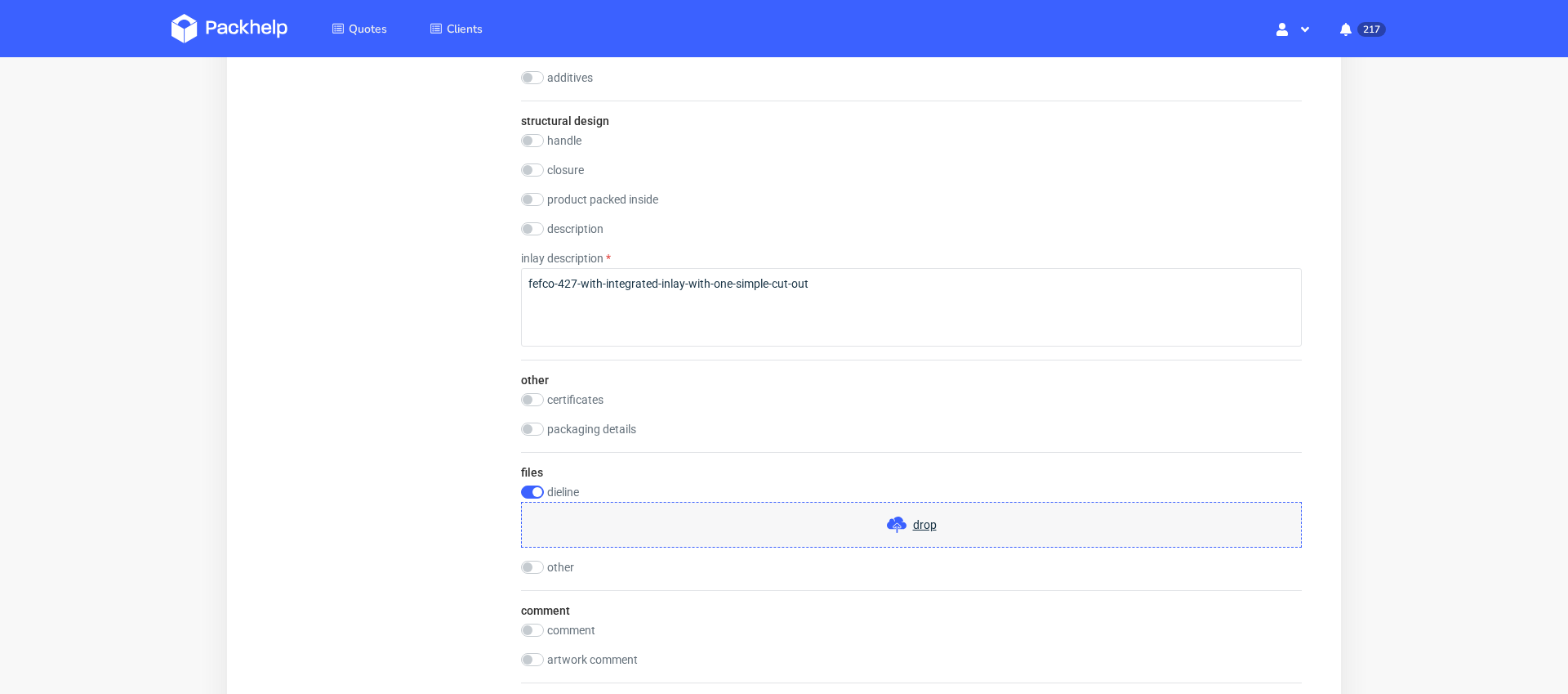
click at [918, 519] on span "drop" at bounding box center [924, 525] width 23 height 17
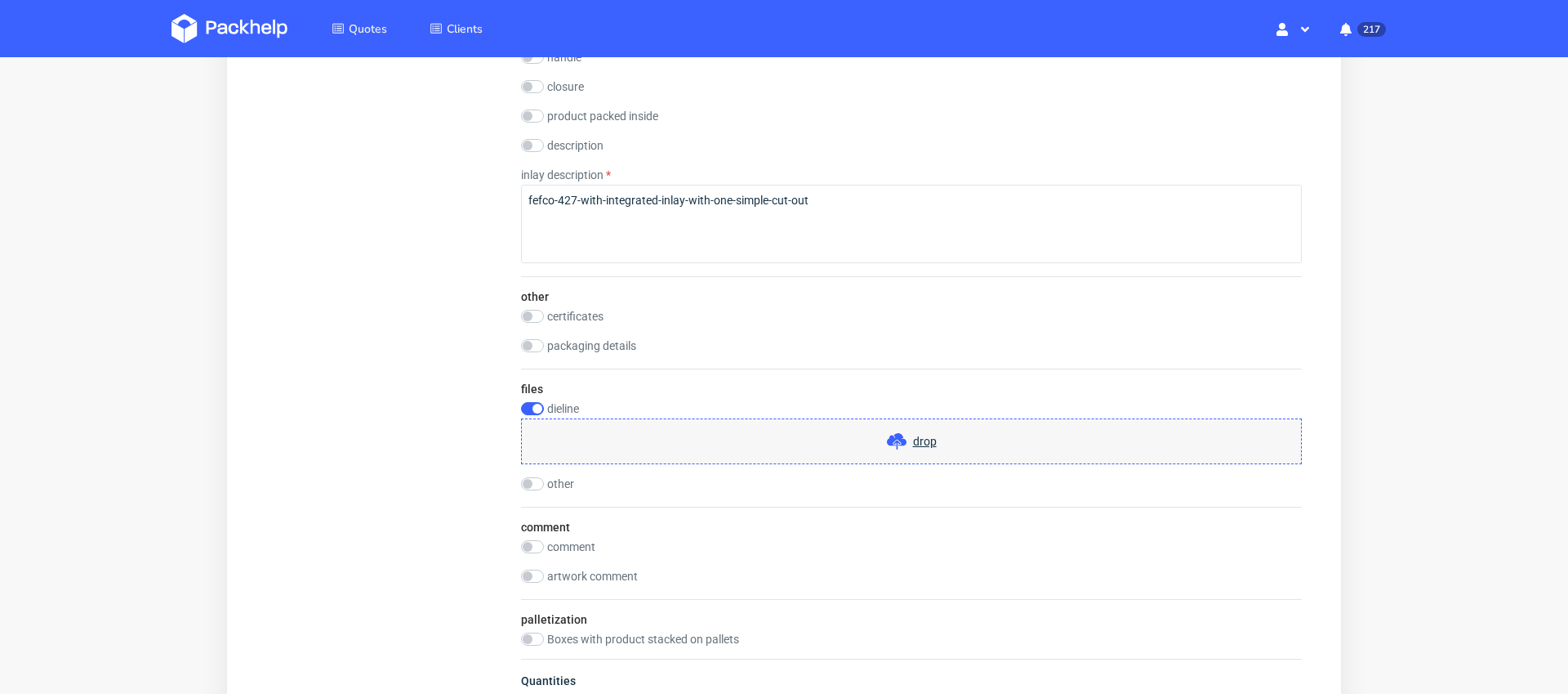
scroll to position [1976, 0]
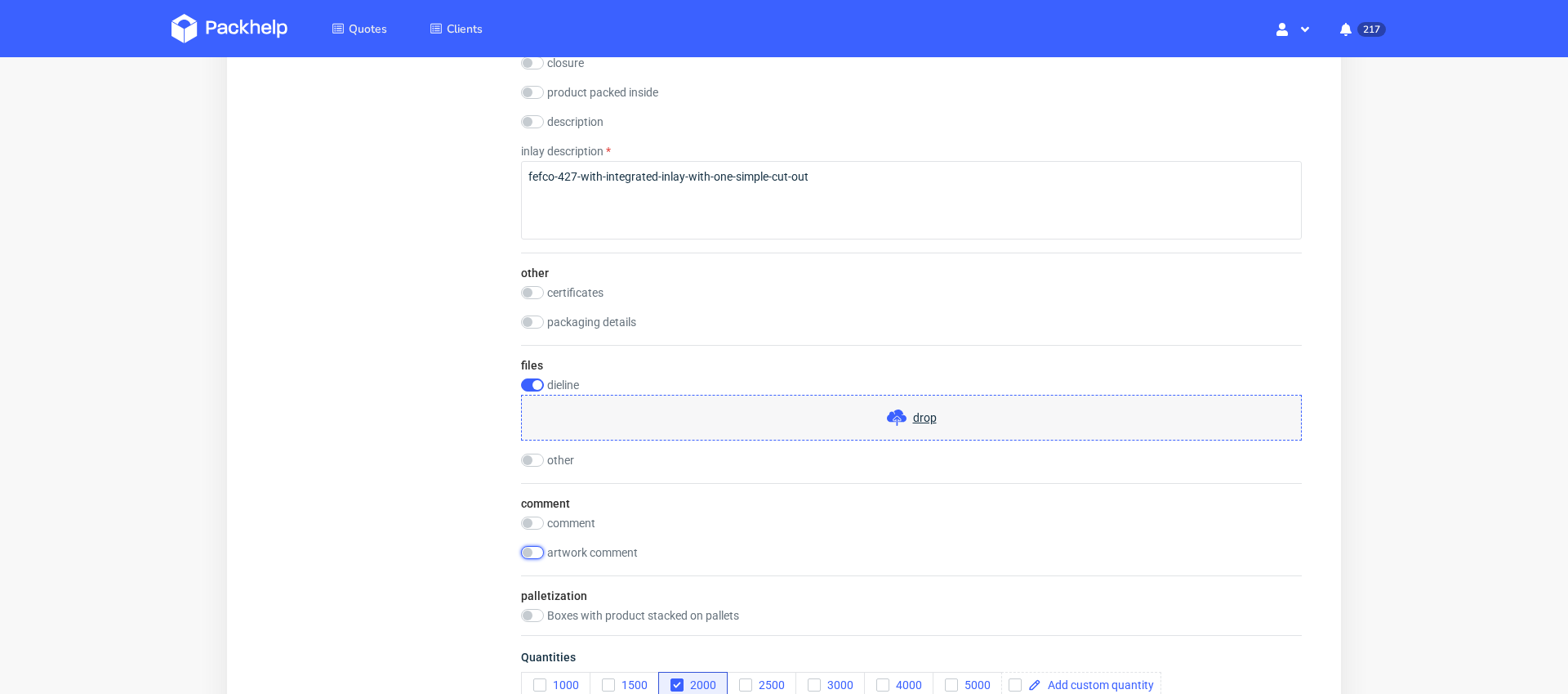
click at [525, 551] on input "checkbox" at bounding box center [532, 552] width 22 height 13
checkbox input "true"
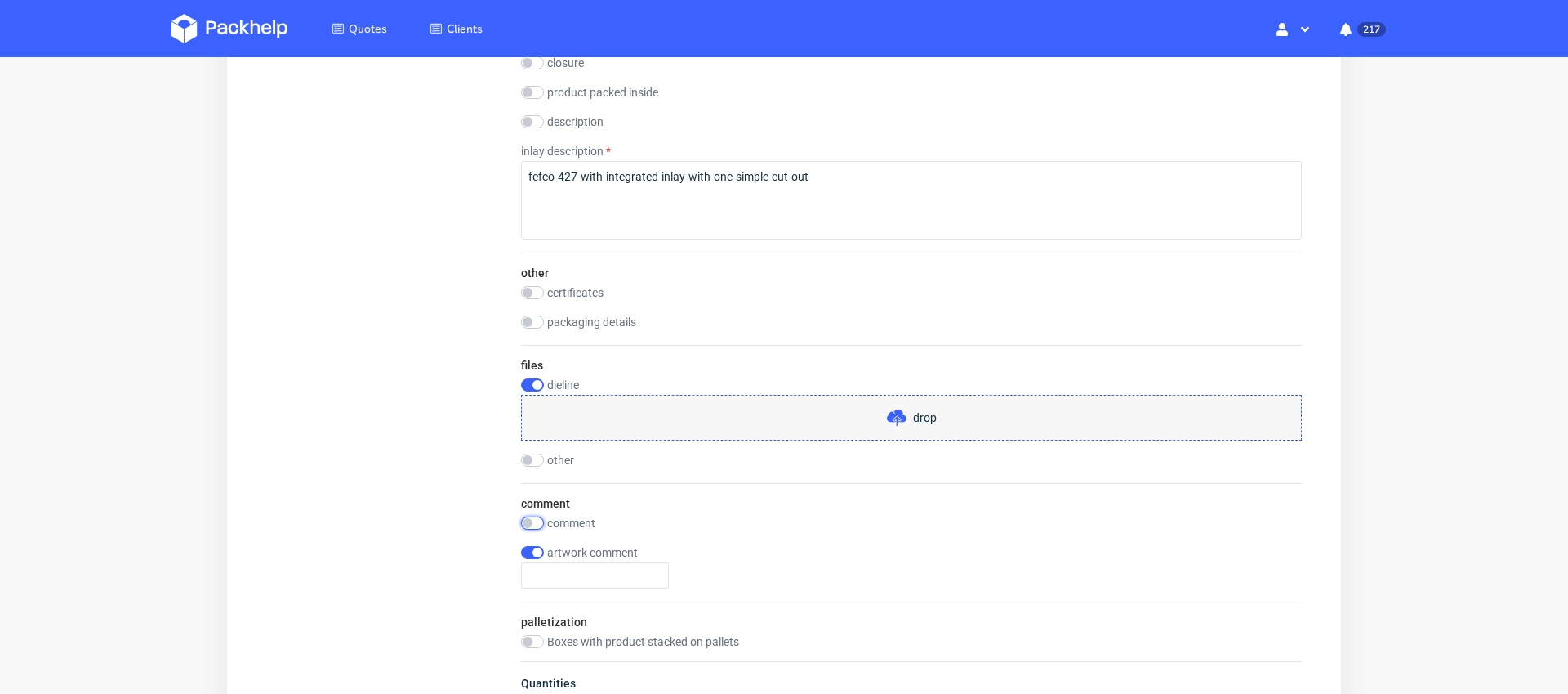
click at [534, 518] on input "checkbox" at bounding box center [532, 523] width 22 height 13
click at [525, 523] on input "checkbox" at bounding box center [532, 523] width 22 height 13
checkbox input "false"
click at [532, 556] on input "checkbox" at bounding box center [532, 552] width 22 height 13
checkbox input "false"
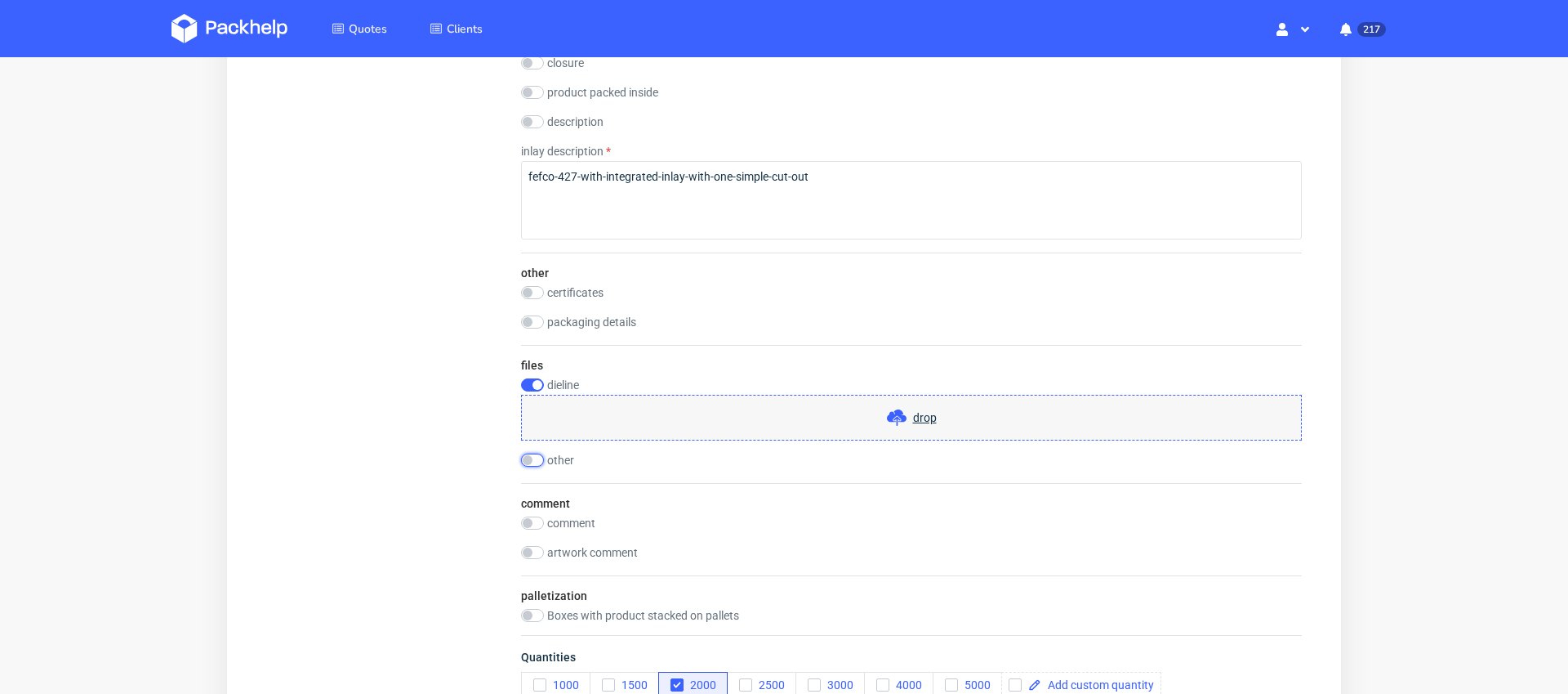
click at [532, 463] on input "checkbox" at bounding box center [532, 459] width 22 height 13
checkbox input "true"
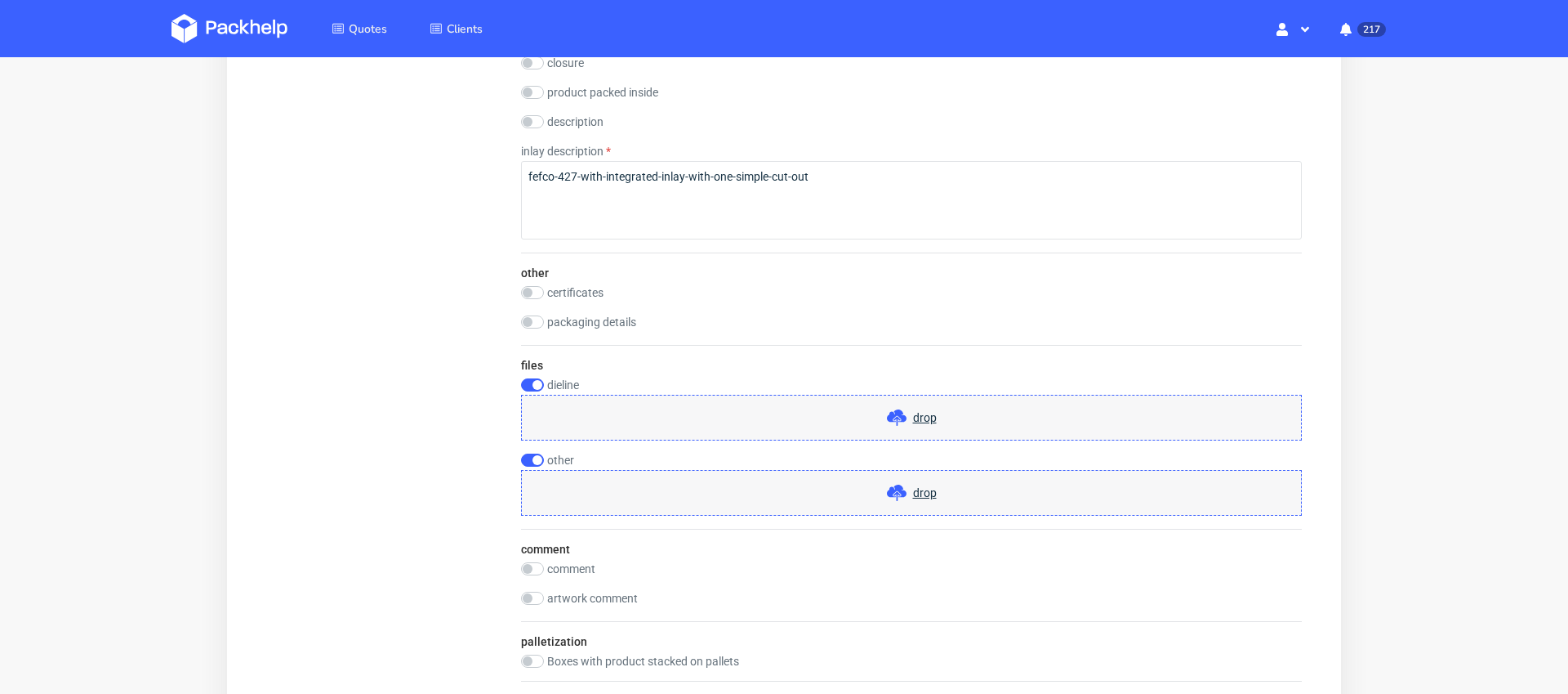
click at [918, 487] on span "drop" at bounding box center [924, 492] width 23 height 17
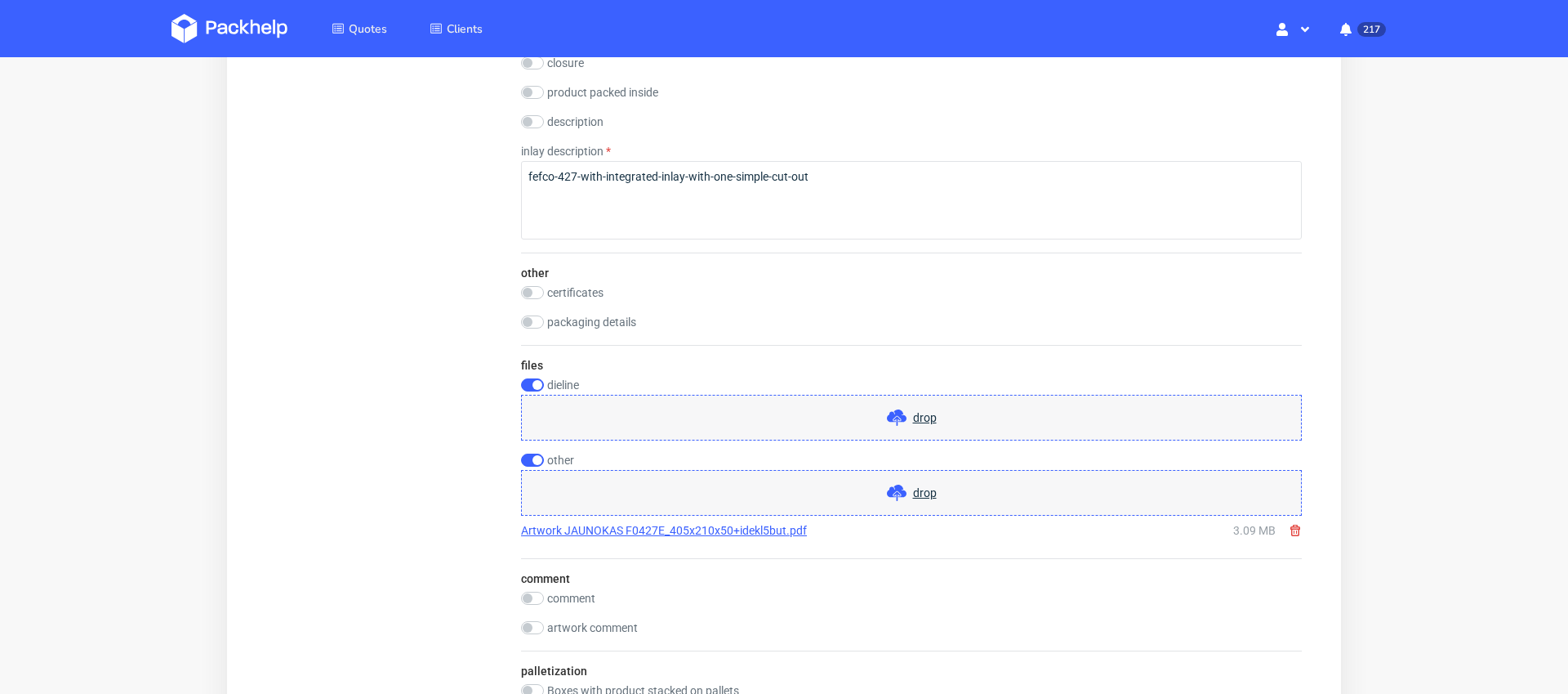
click at [913, 416] on span "drop" at bounding box center [924, 417] width 23 height 17
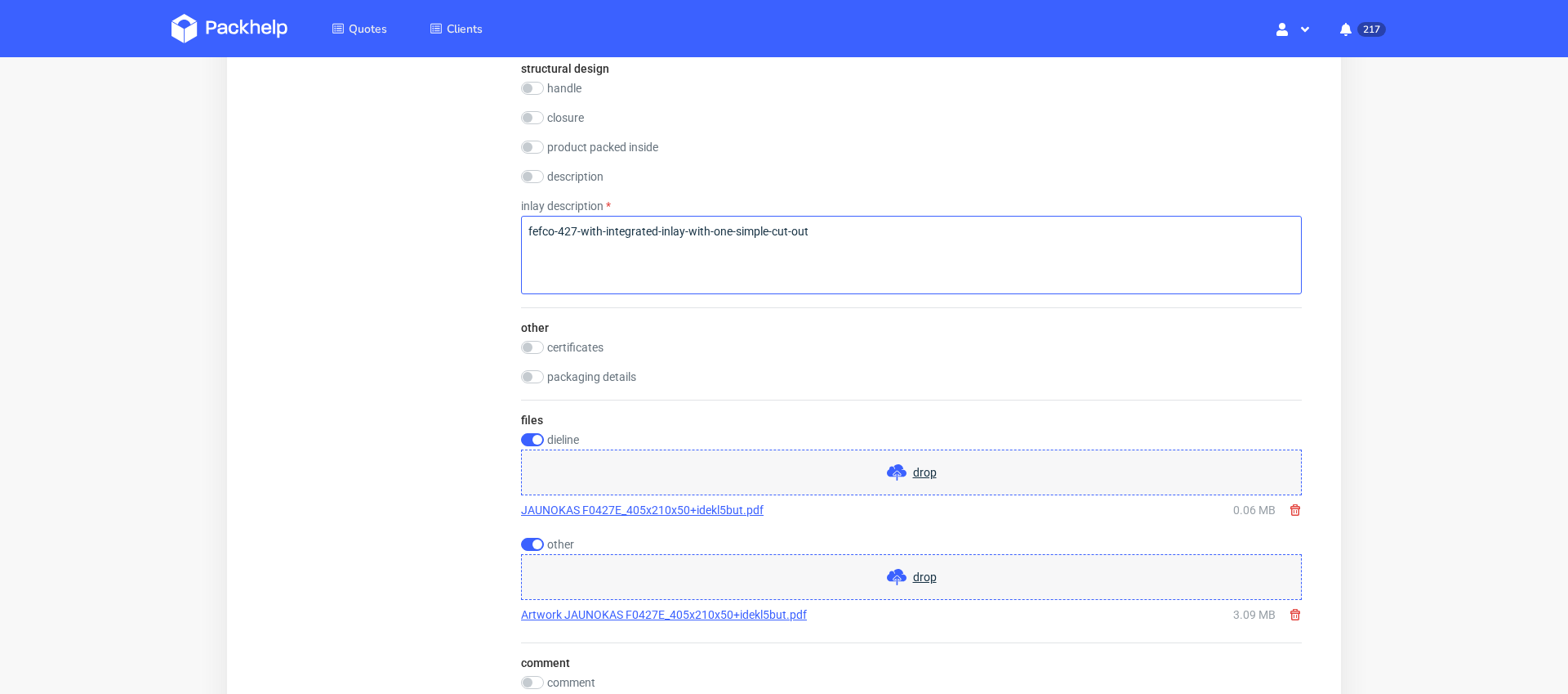
scroll to position [1922, 0]
drag, startPoint x: 829, startPoint y: 235, endPoint x: 501, endPoint y: 225, distance: 328.2
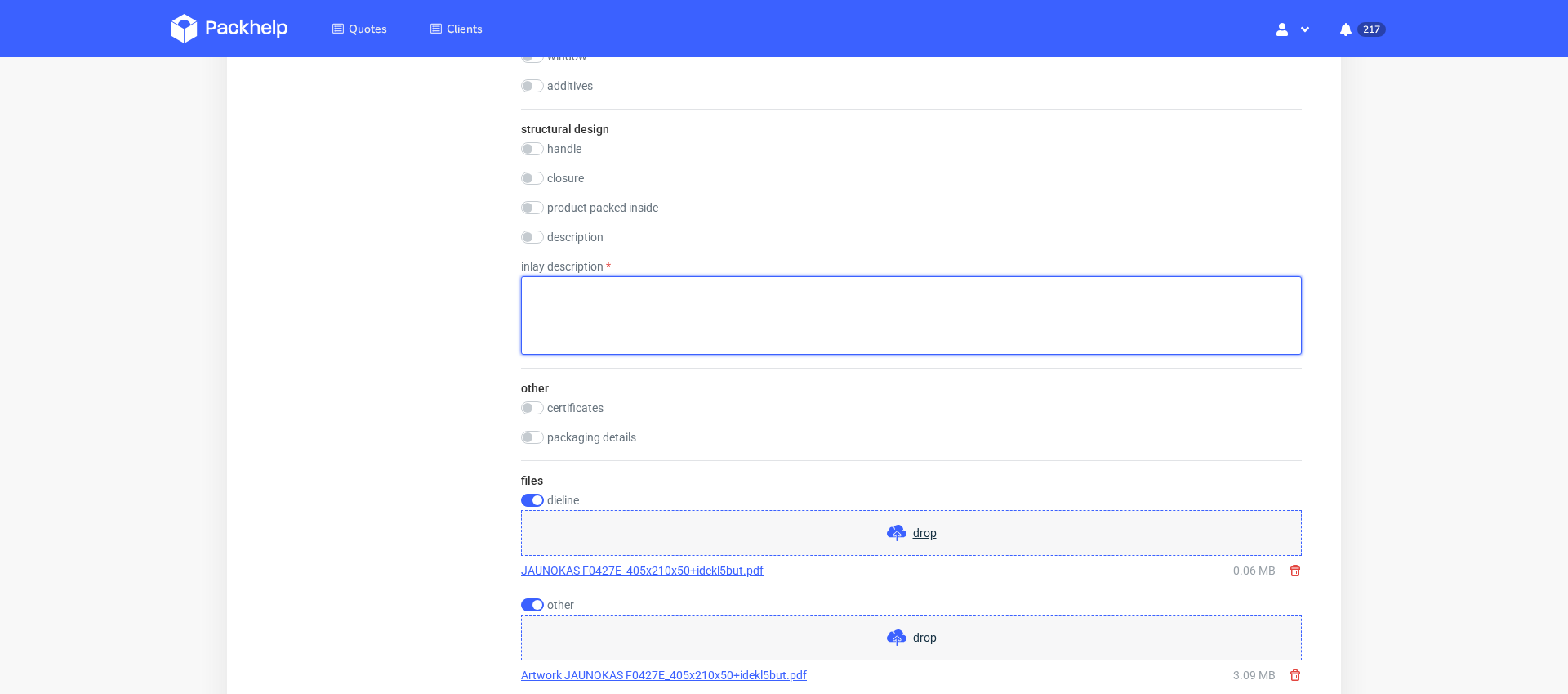
scroll to position [1831, 0]
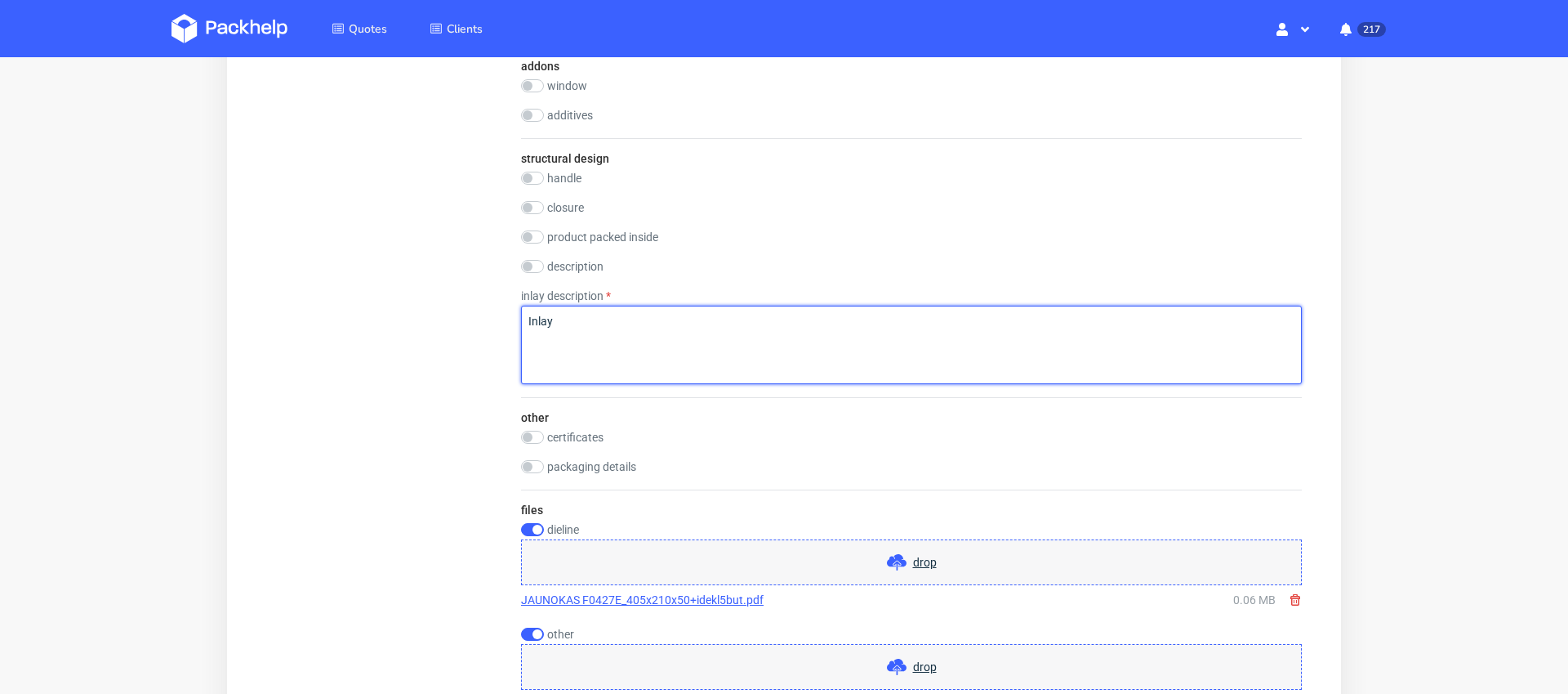
click at [602, 318] on textarea "Inlay" at bounding box center [912, 345] width 781 height 78
type textarea "Inlay 388 x 258 (with 5 identical cutouts)"
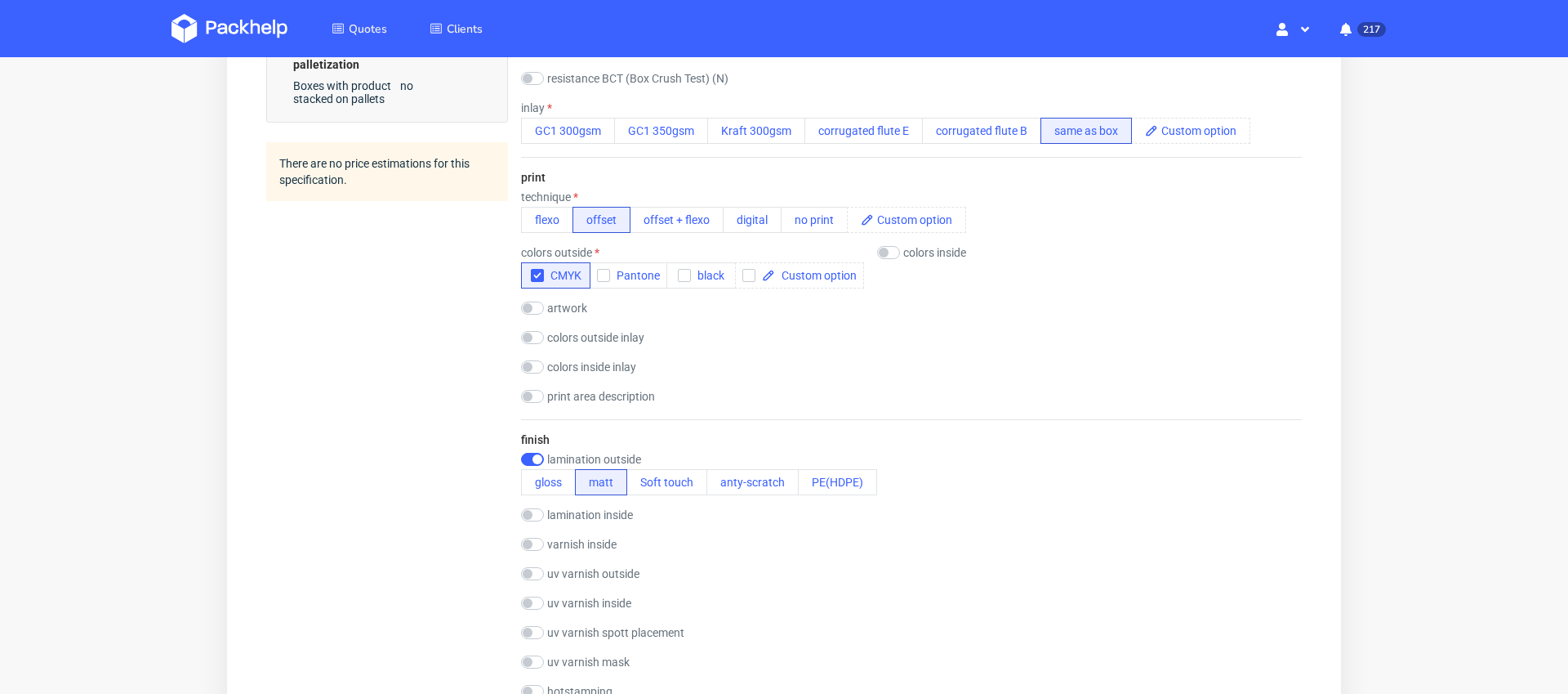
scroll to position [1062, 0]
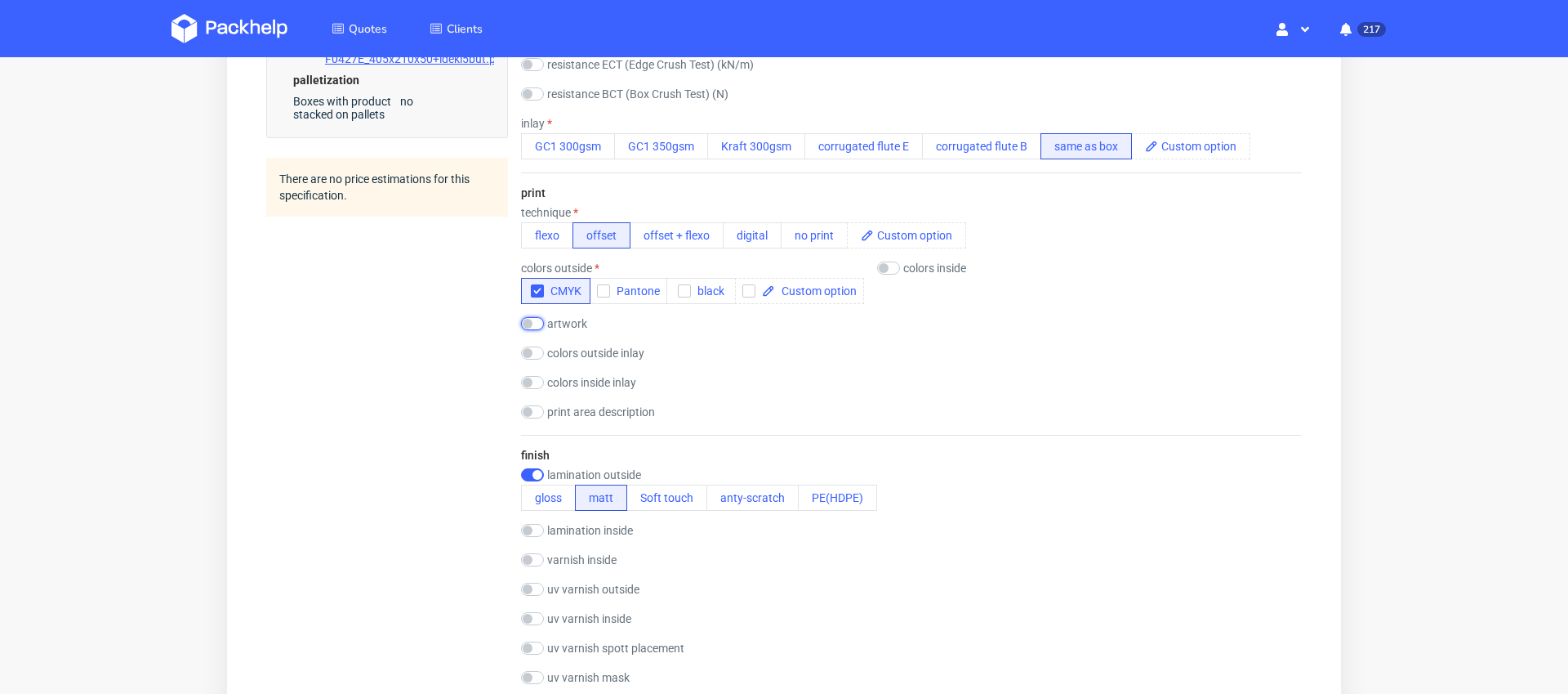
click at [533, 324] on input "checkbox" at bounding box center [532, 323] width 22 height 13
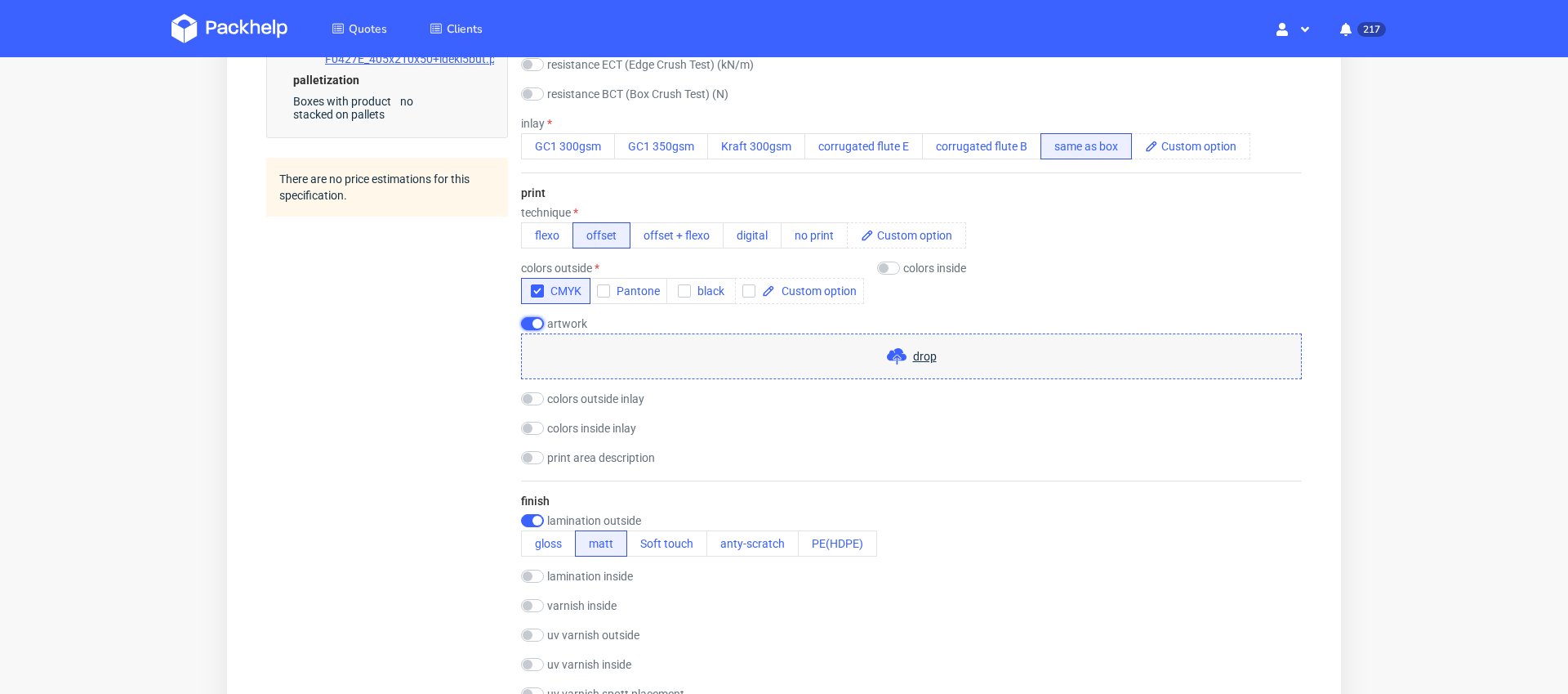
click at [532, 325] on input "checkbox" at bounding box center [532, 323] width 22 height 13
checkbox input "false"
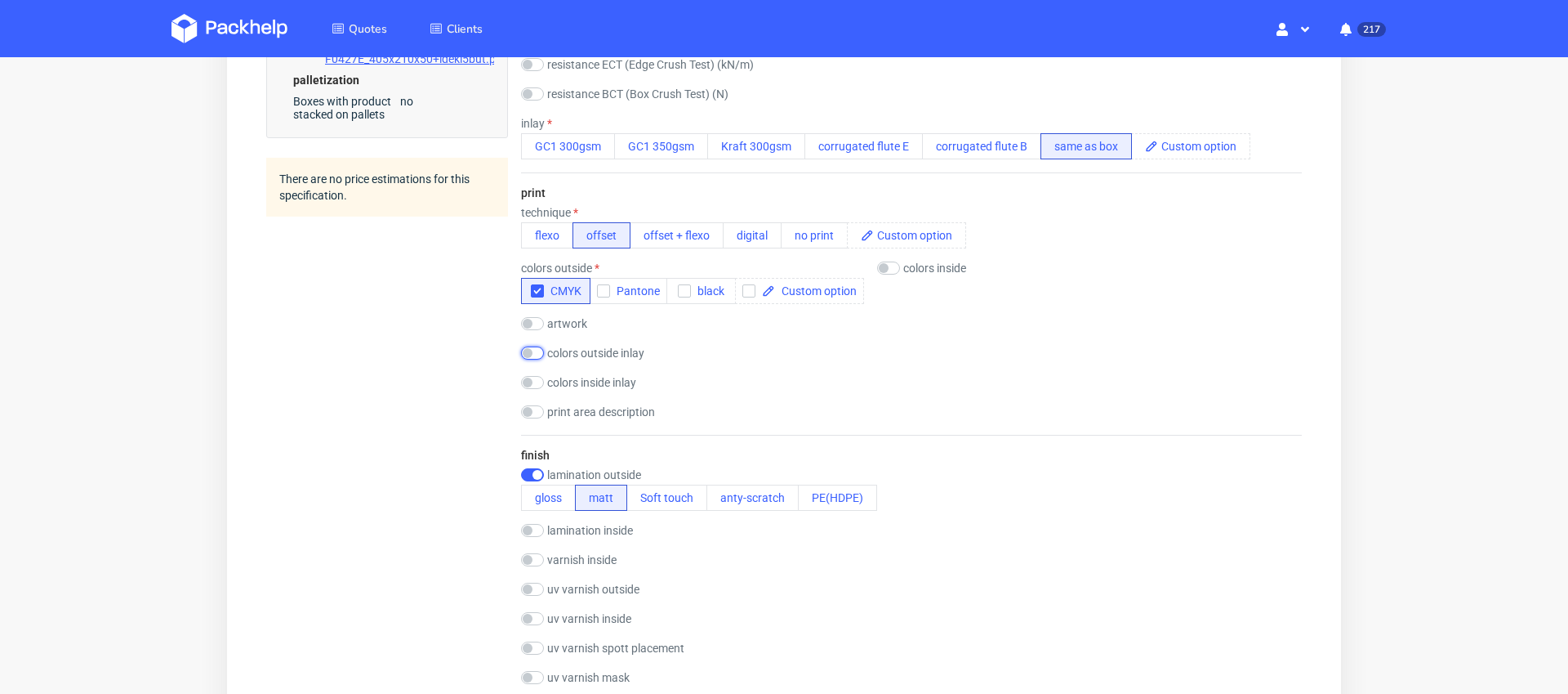
click at [526, 355] on input "checkbox" at bounding box center [532, 352] width 22 height 13
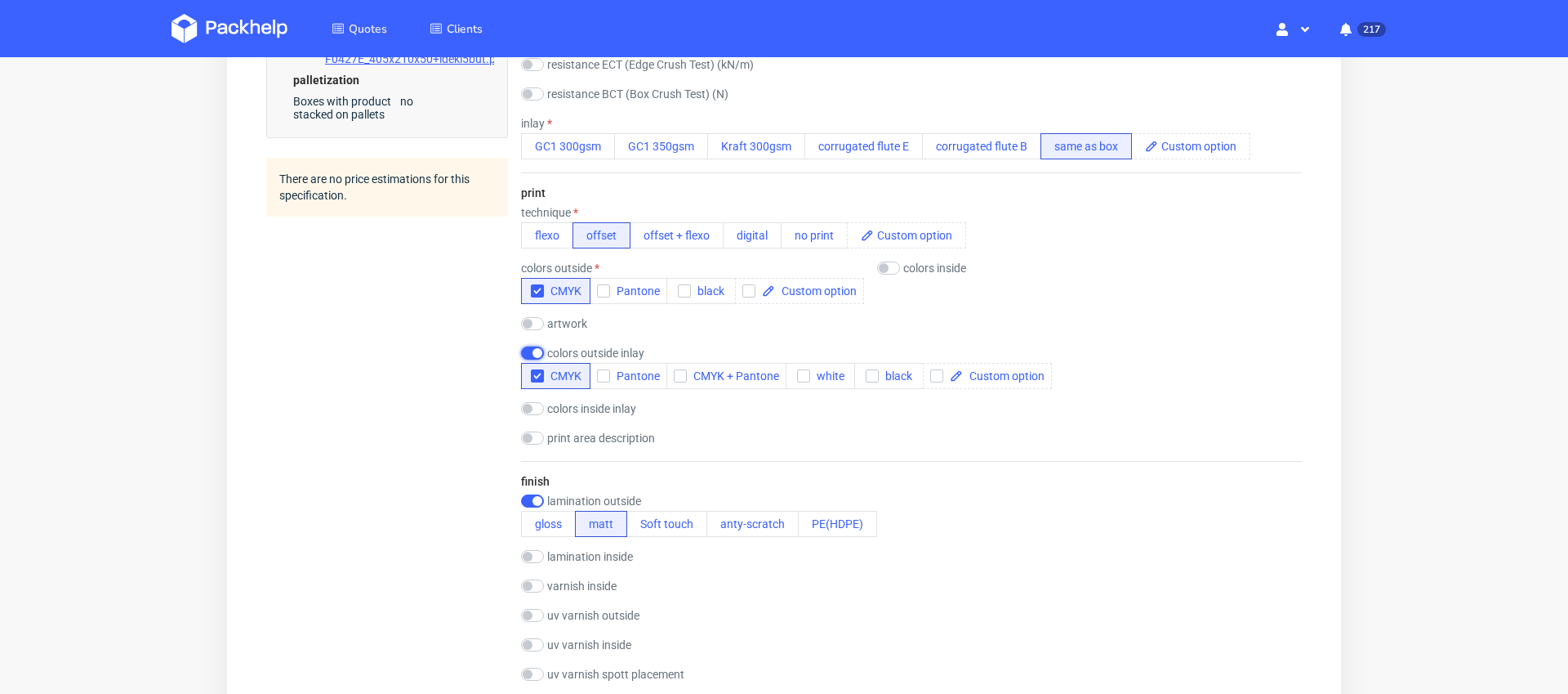
click at [532, 353] on input "checkbox" at bounding box center [532, 352] width 22 height 13
checkbox input "false"
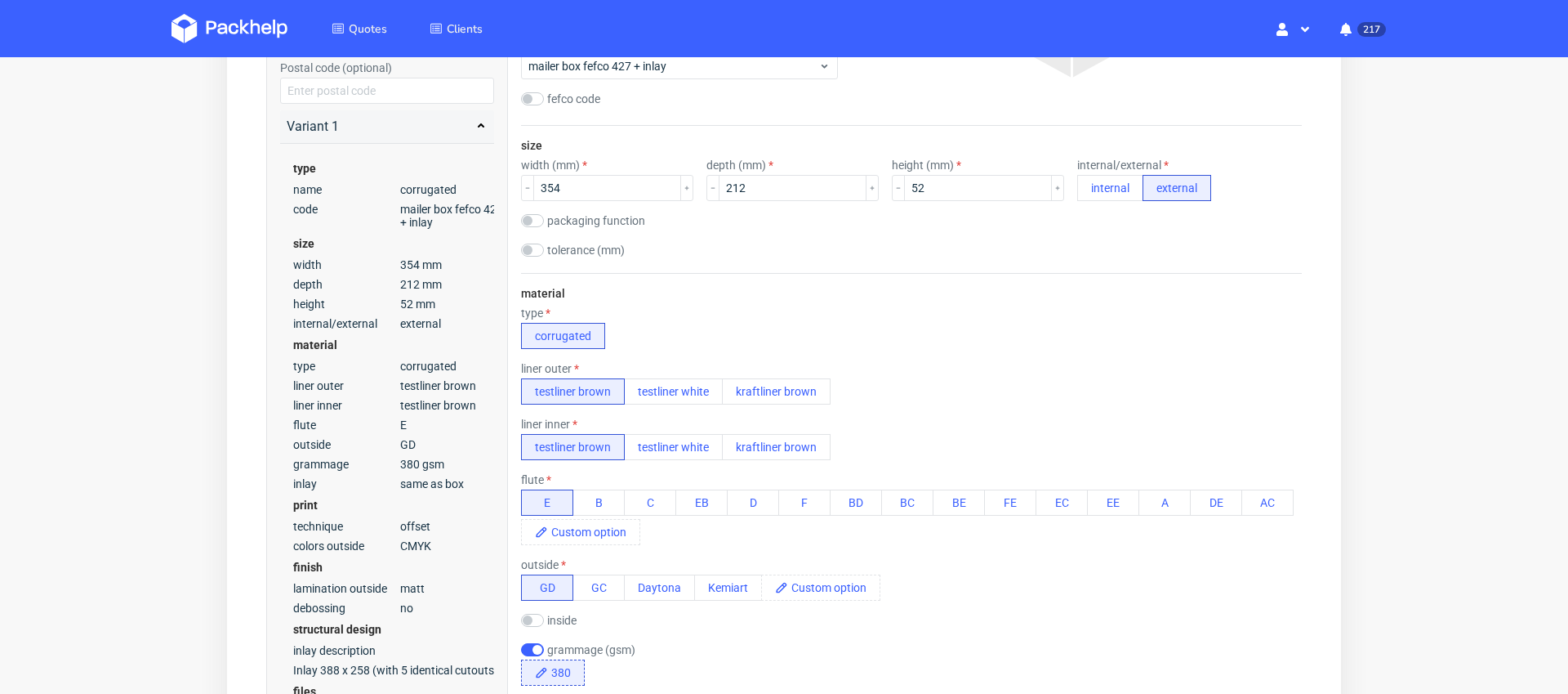
scroll to position [351, 0]
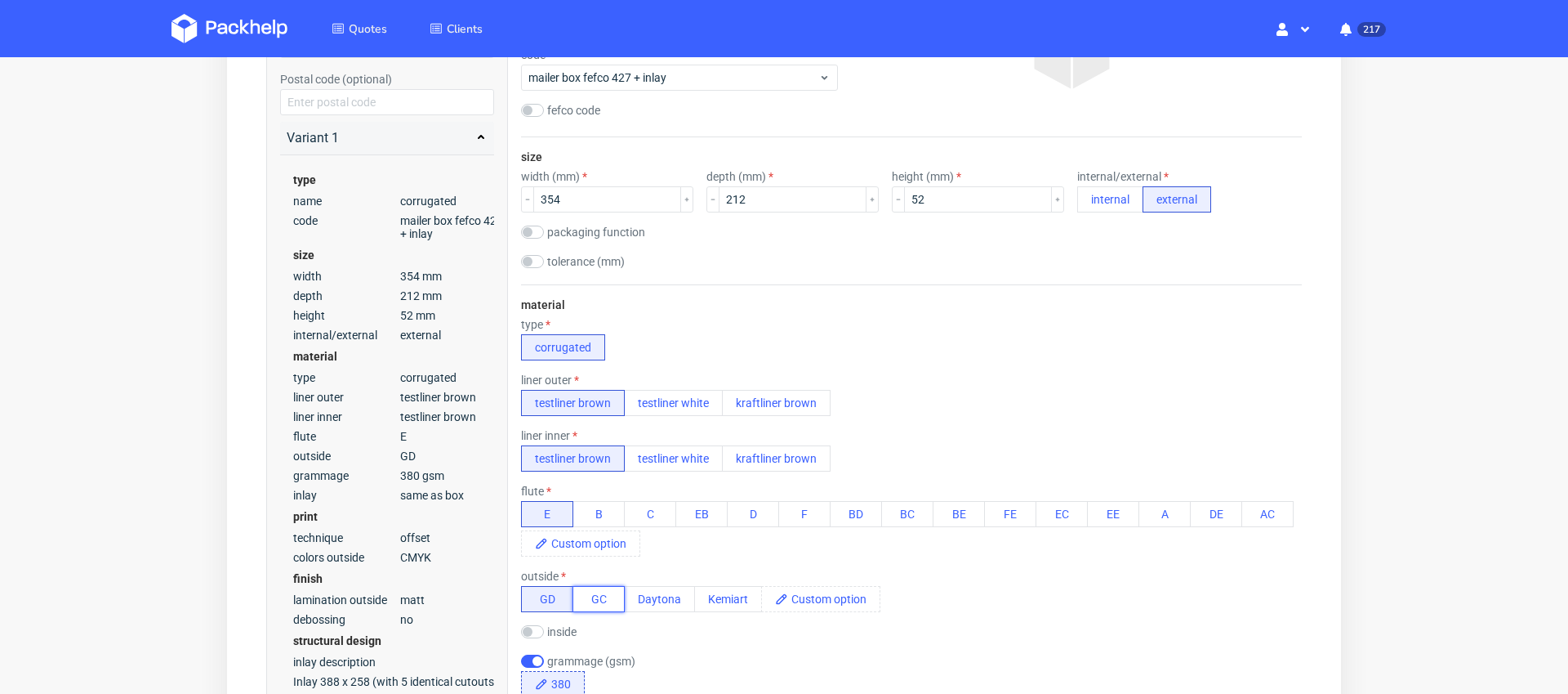
click at [606, 596] on button "GC" at bounding box center [598, 599] width 52 height 26
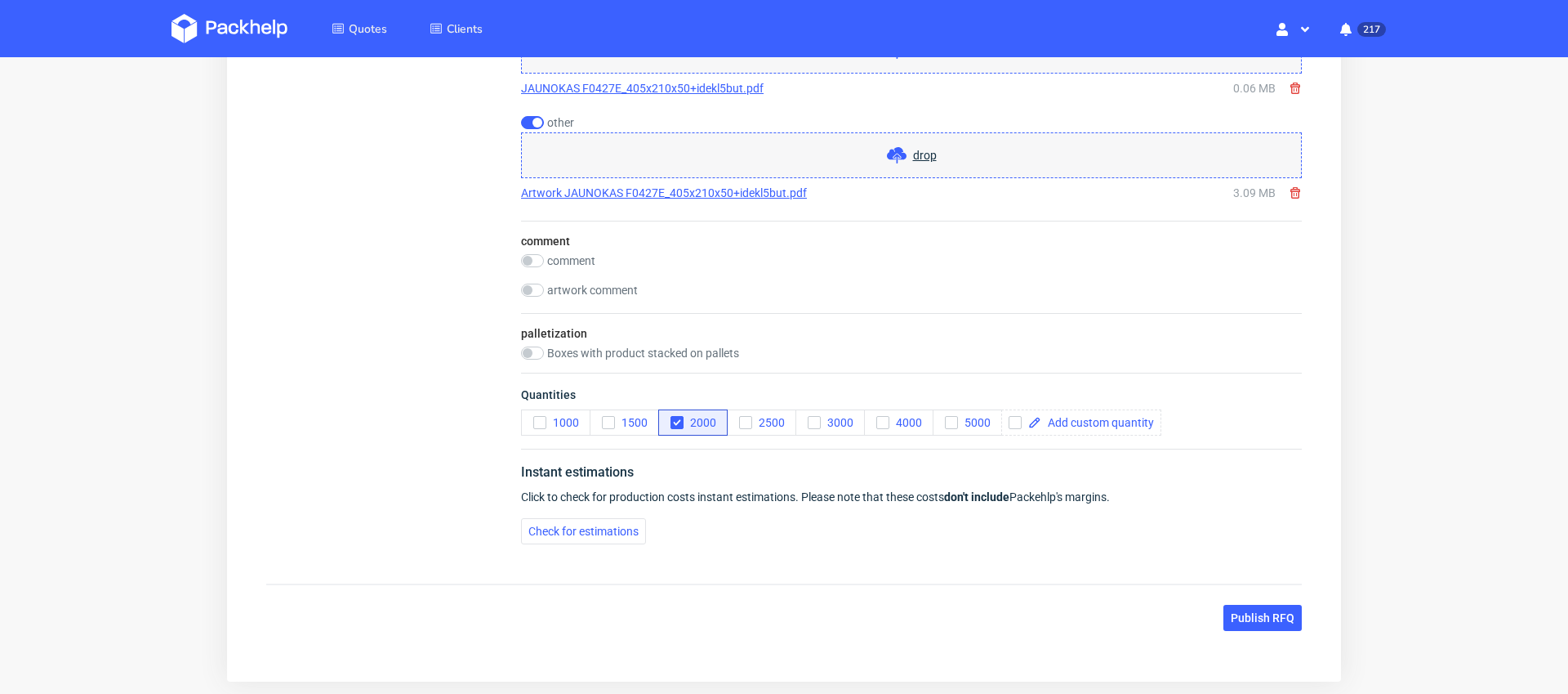
scroll to position [2345, 0]
click at [604, 524] on span "Check for estimations" at bounding box center [583, 530] width 111 height 12
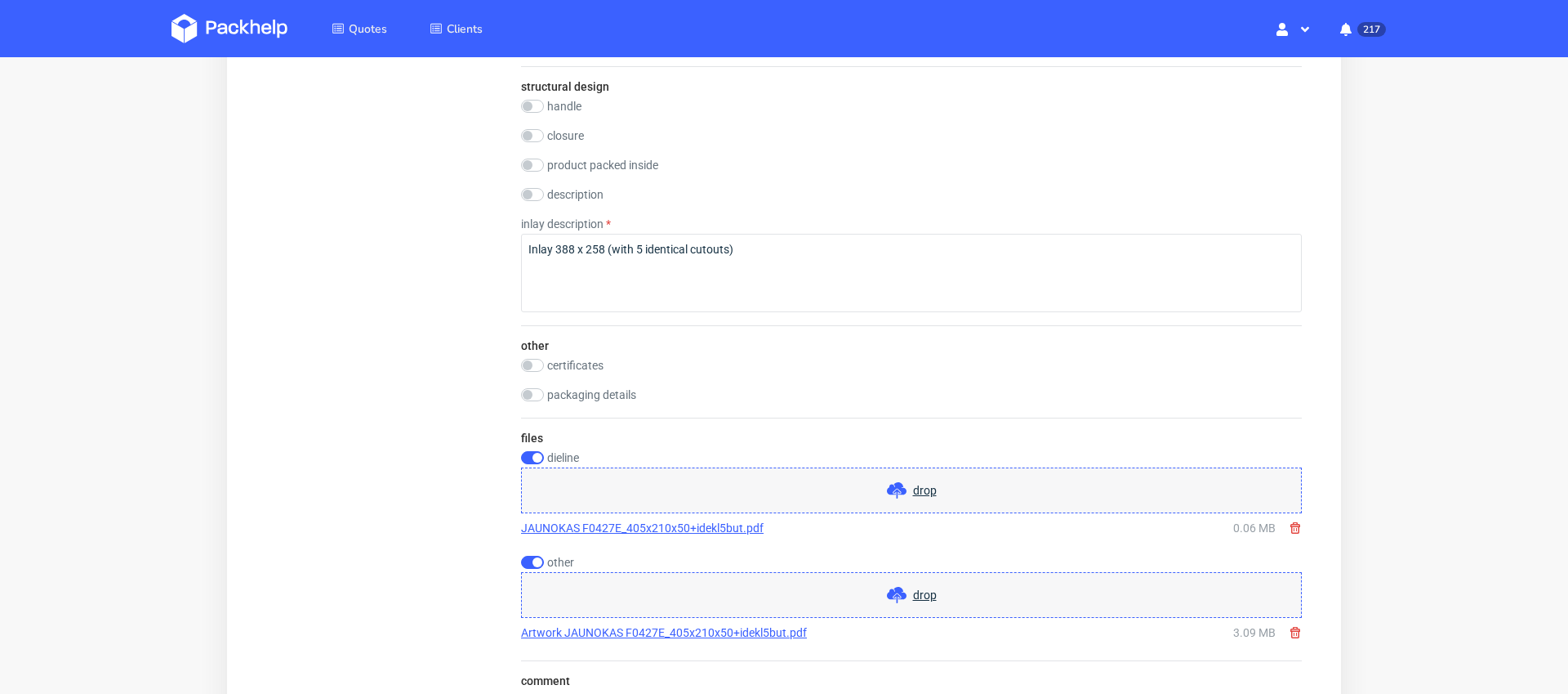
scroll to position [1815, 0]
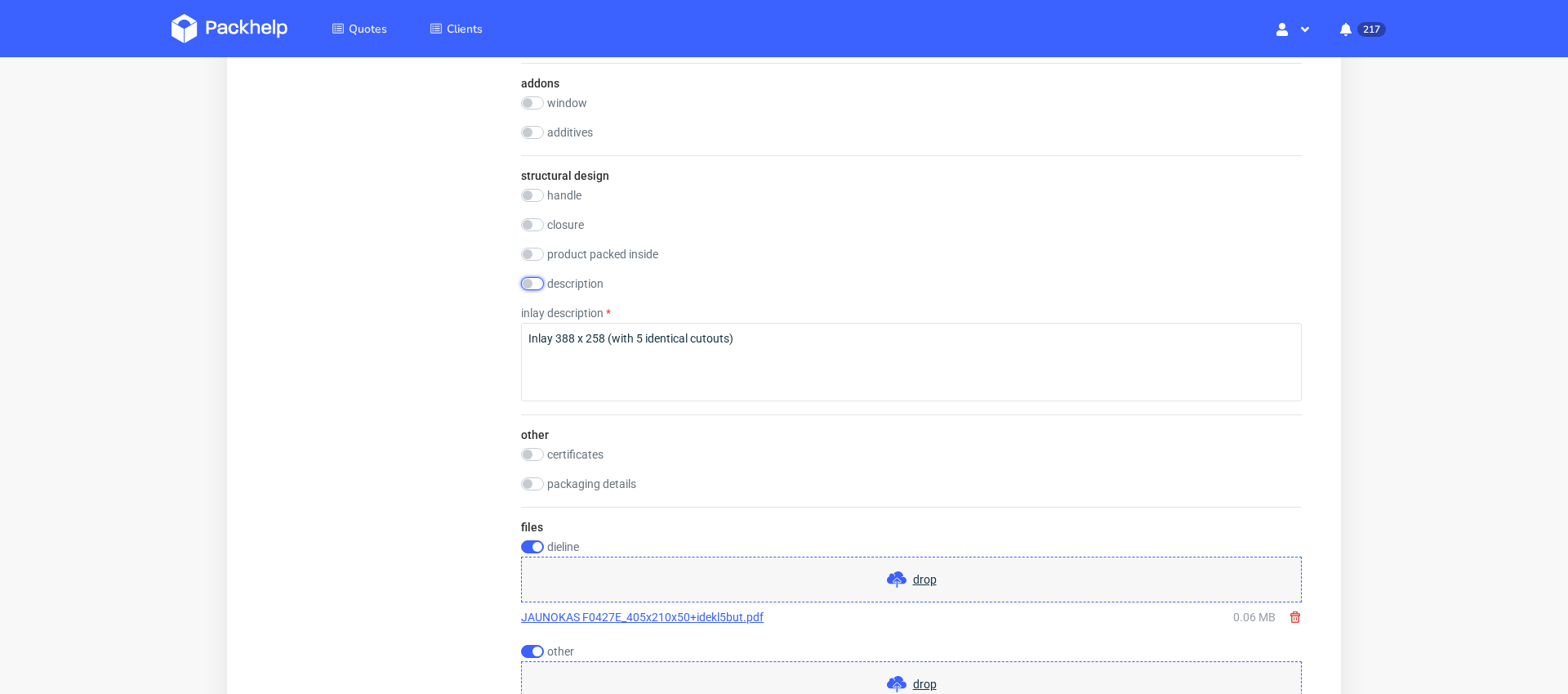
click at [530, 287] on input "checkbox" at bounding box center [532, 283] width 22 height 13
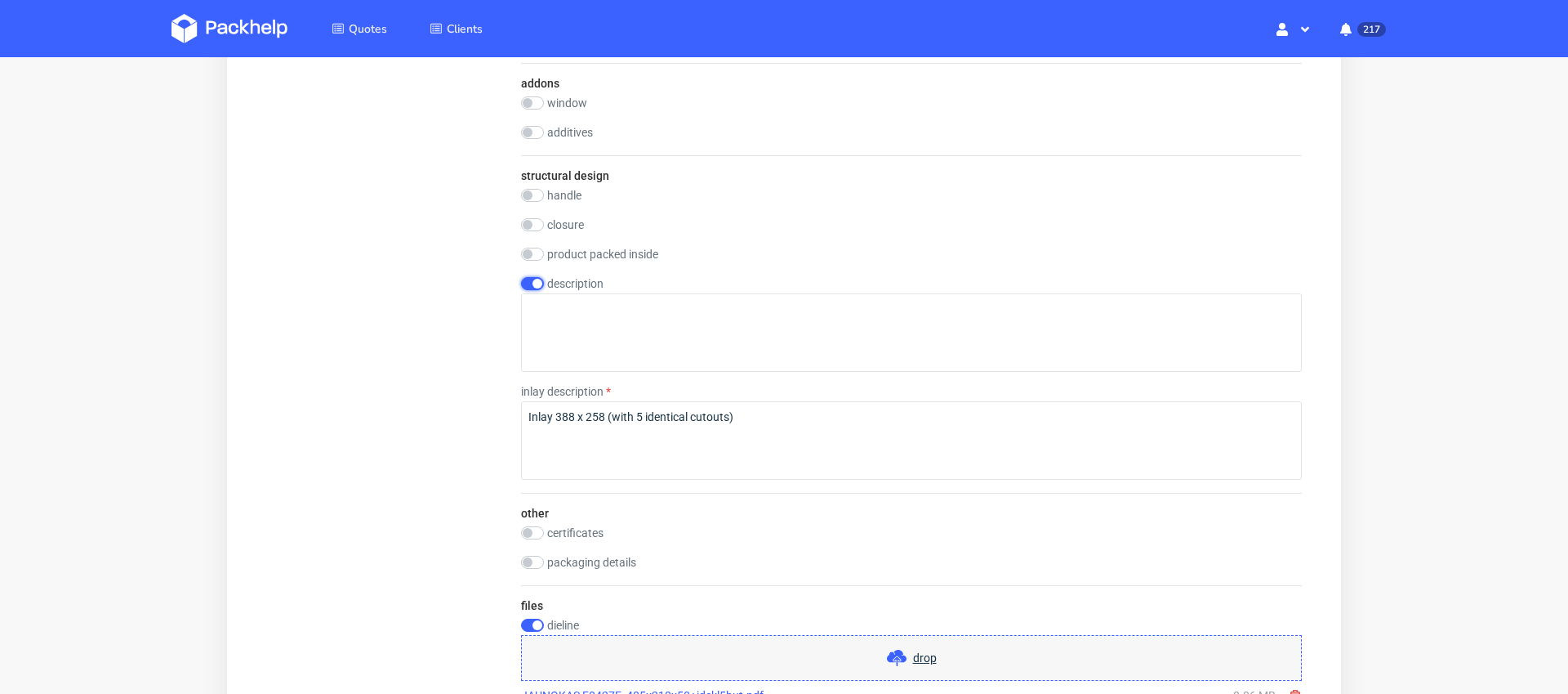
click at [530, 287] on input "checkbox" at bounding box center [532, 283] width 22 height 13
checkbox input "false"
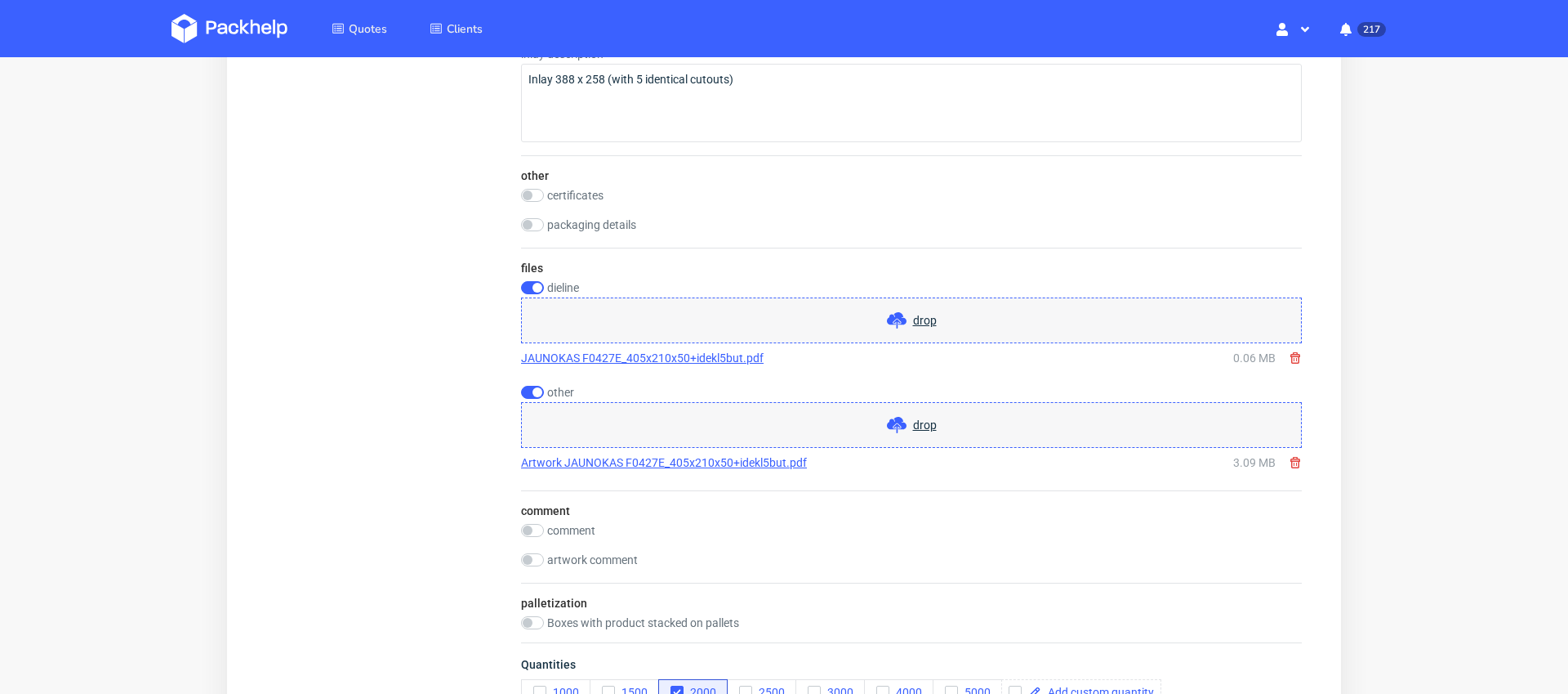
scroll to position [2412, 0]
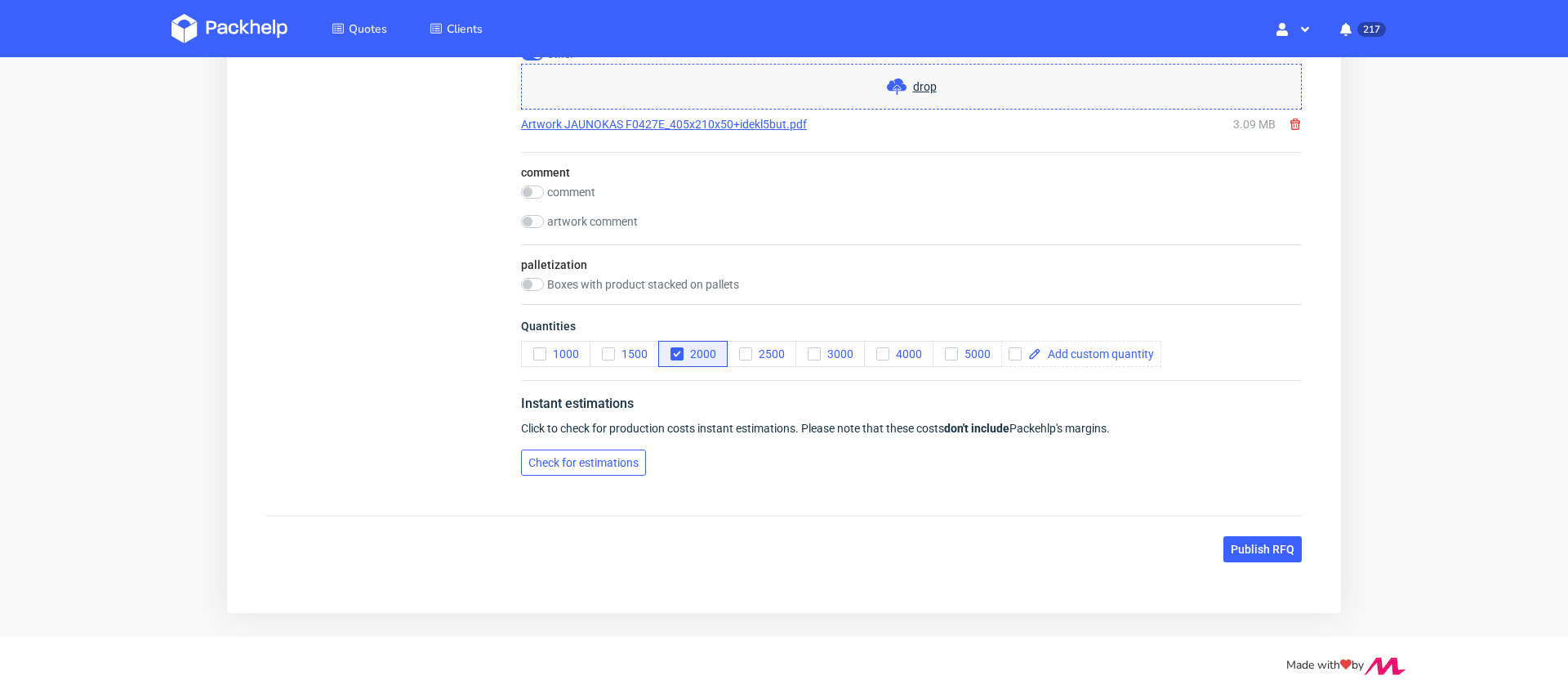
click at [602, 465] on span "Check for estimations" at bounding box center [583, 463] width 111 height 12
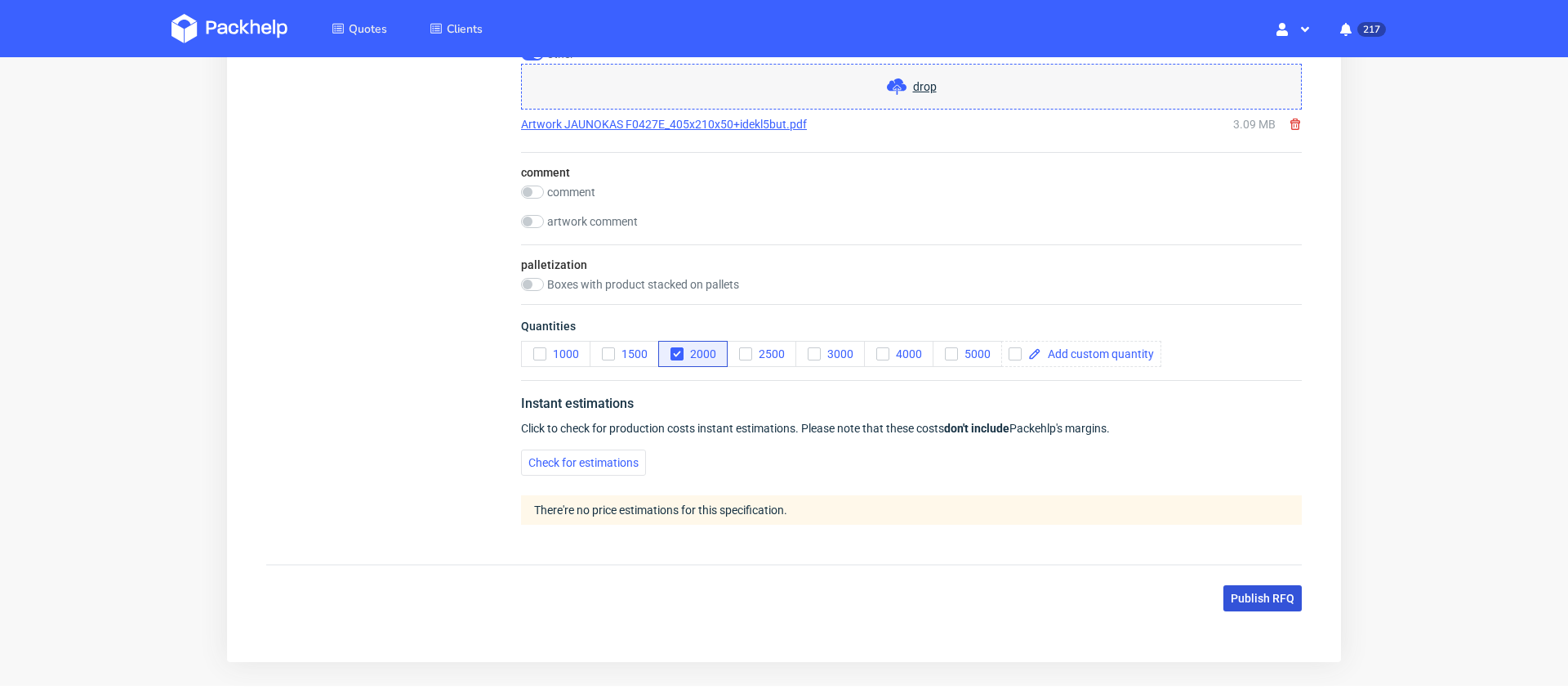
click at [1253, 596] on span "Publish RFQ" at bounding box center [1262, 598] width 64 height 12
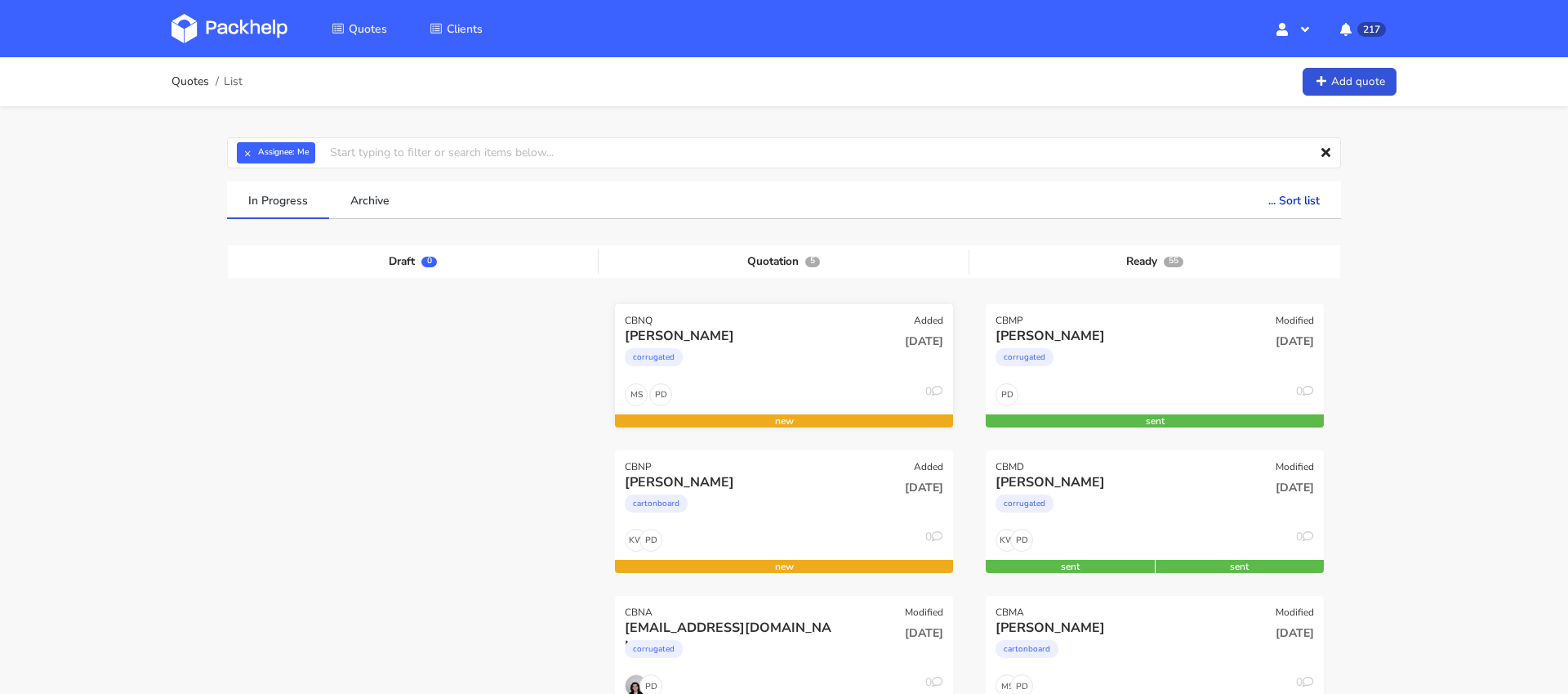
click at [805, 360] on div "corrugated" at bounding box center [733, 360] width 216 height 32
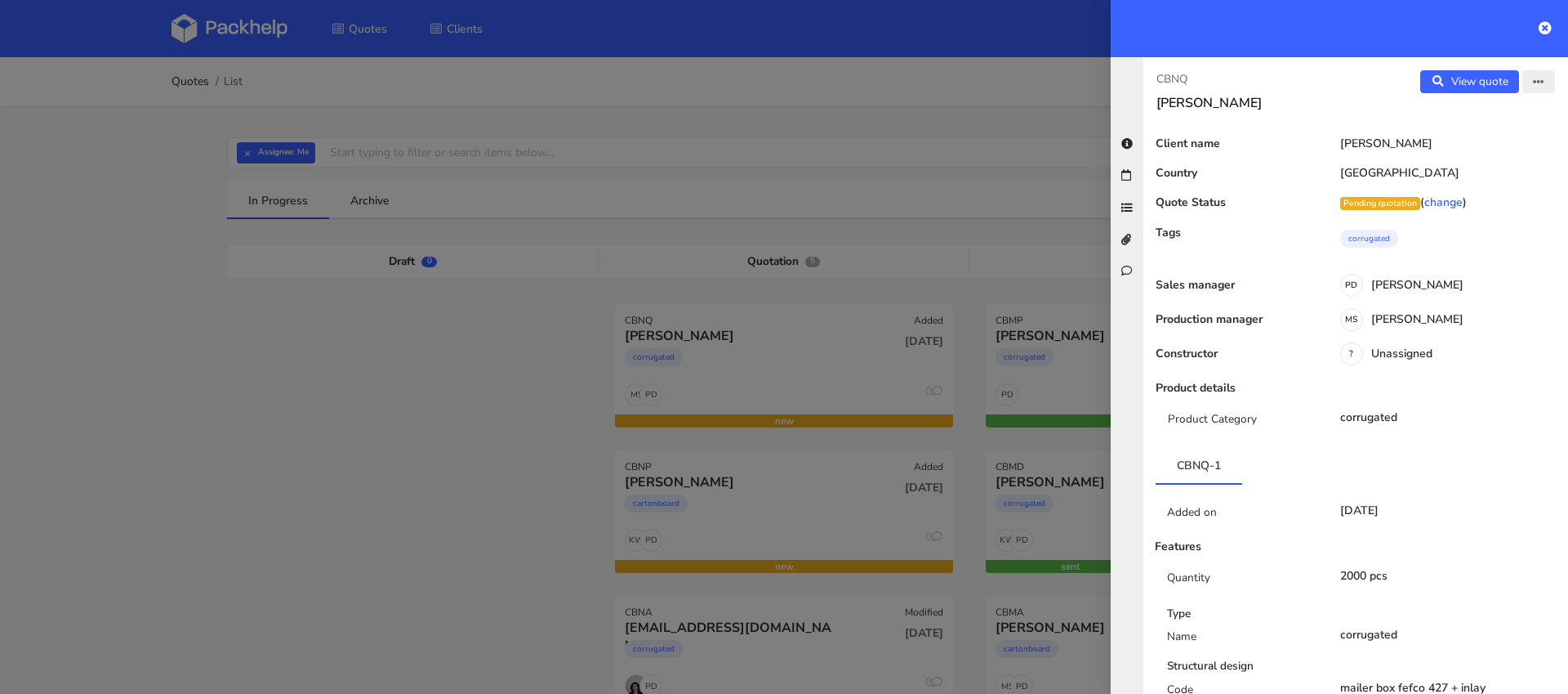
click at [1534, 81] on icon "button" at bounding box center [1539, 82] width 12 height 12
click at [1490, 116] on link "Edit quote" at bounding box center [1485, 116] width 144 height 27
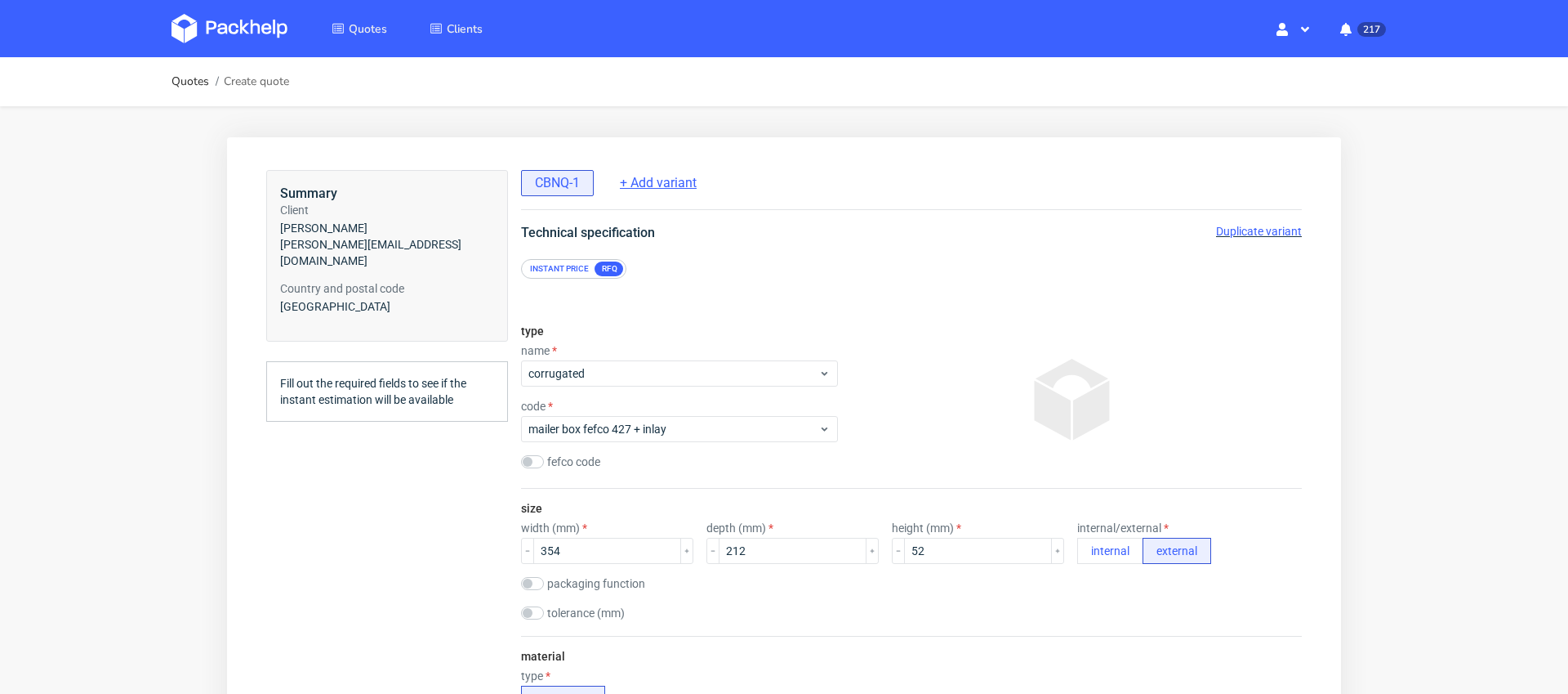
click at [654, 182] on span "+ Add variant" at bounding box center [658, 183] width 76 height 18
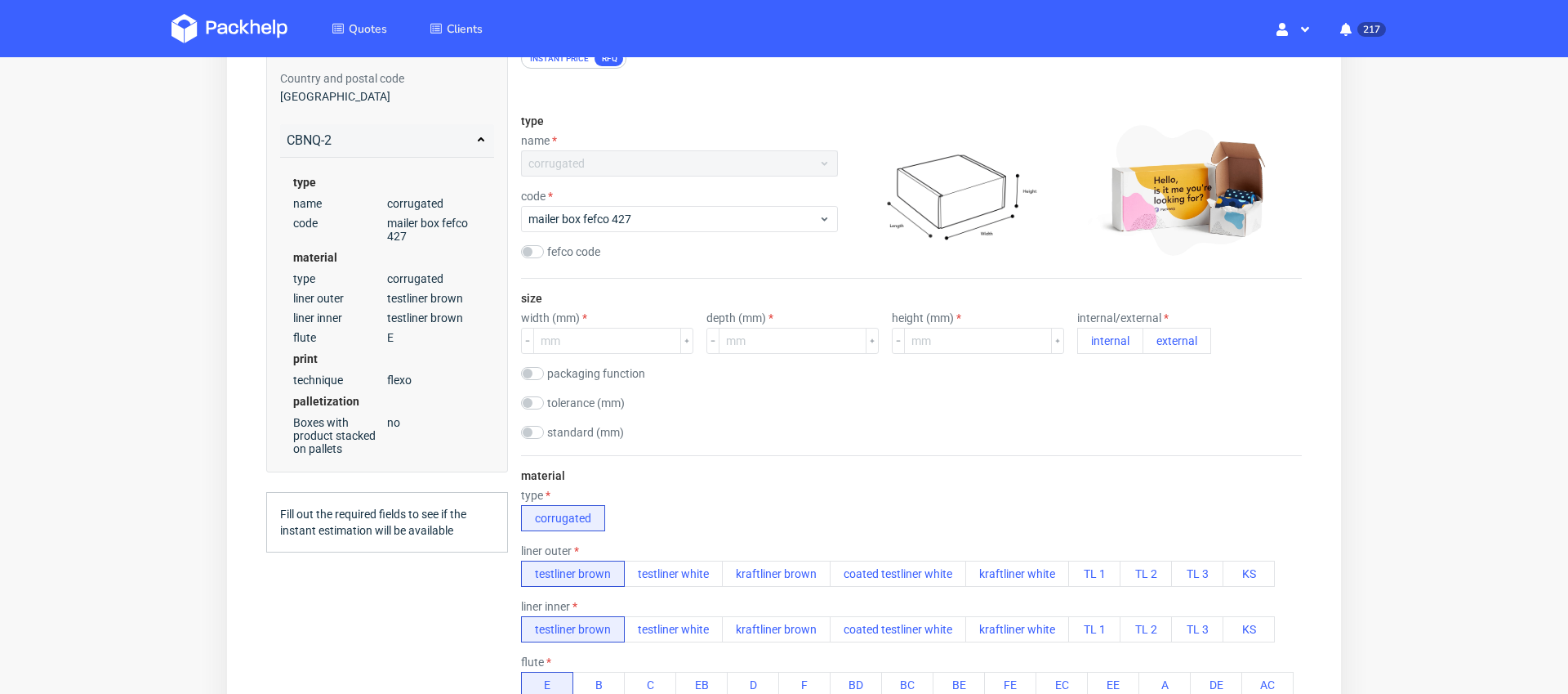
scroll to position [210, 0]
click at [606, 335] on input "number" at bounding box center [606, 340] width 148 height 26
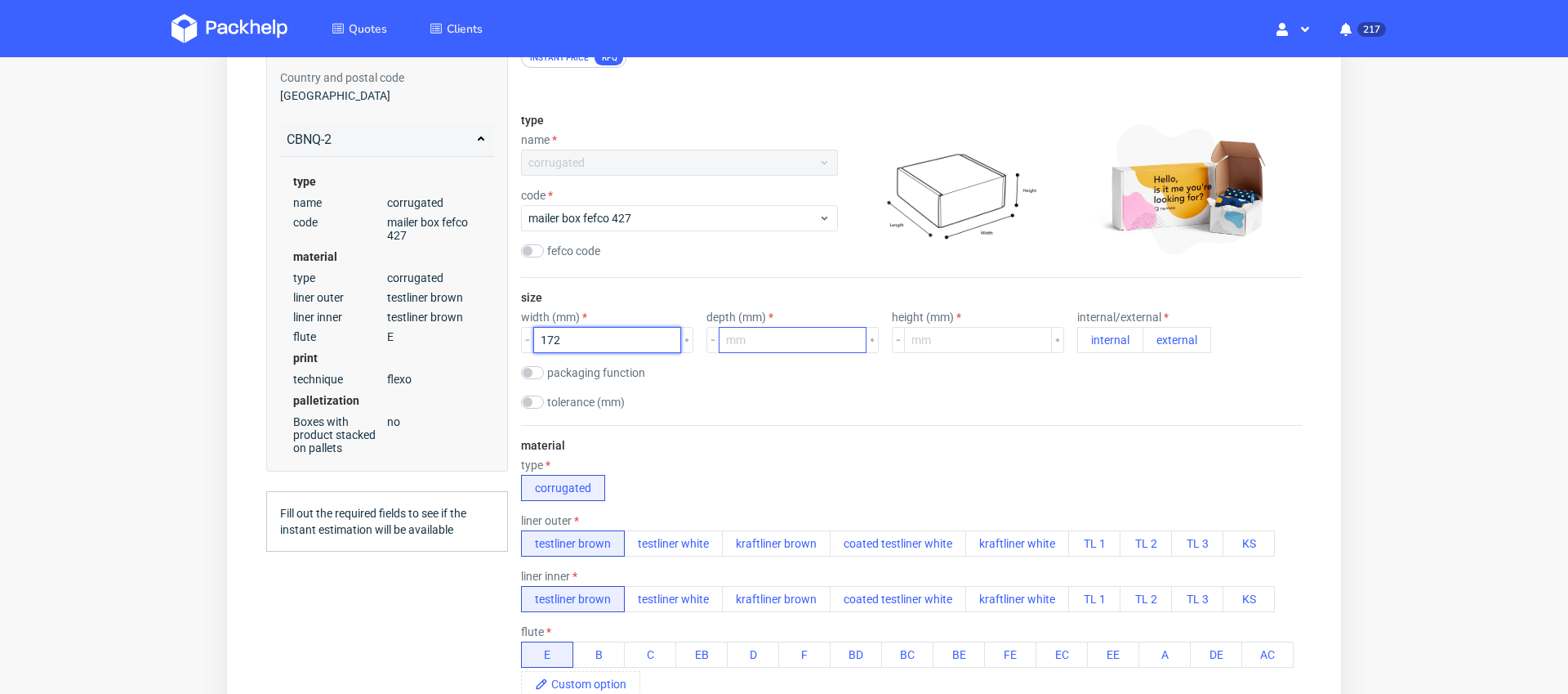
type input "172"
click at [804, 339] on input "number" at bounding box center [792, 340] width 148 height 26
type input "185"
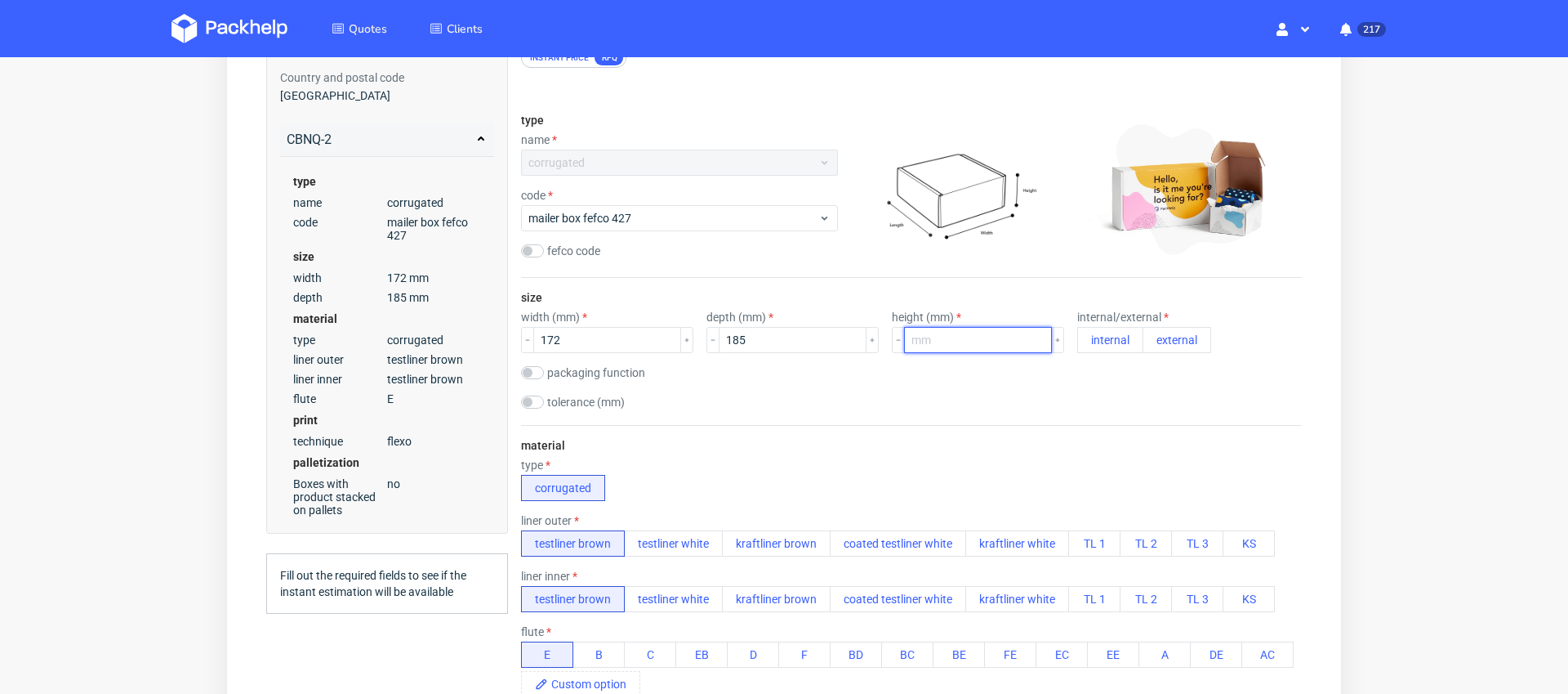
click at [934, 338] on input "number" at bounding box center [977, 340] width 148 height 26
type input "52"
click at [1142, 343] on button "external" at bounding box center [1177, 340] width 68 height 26
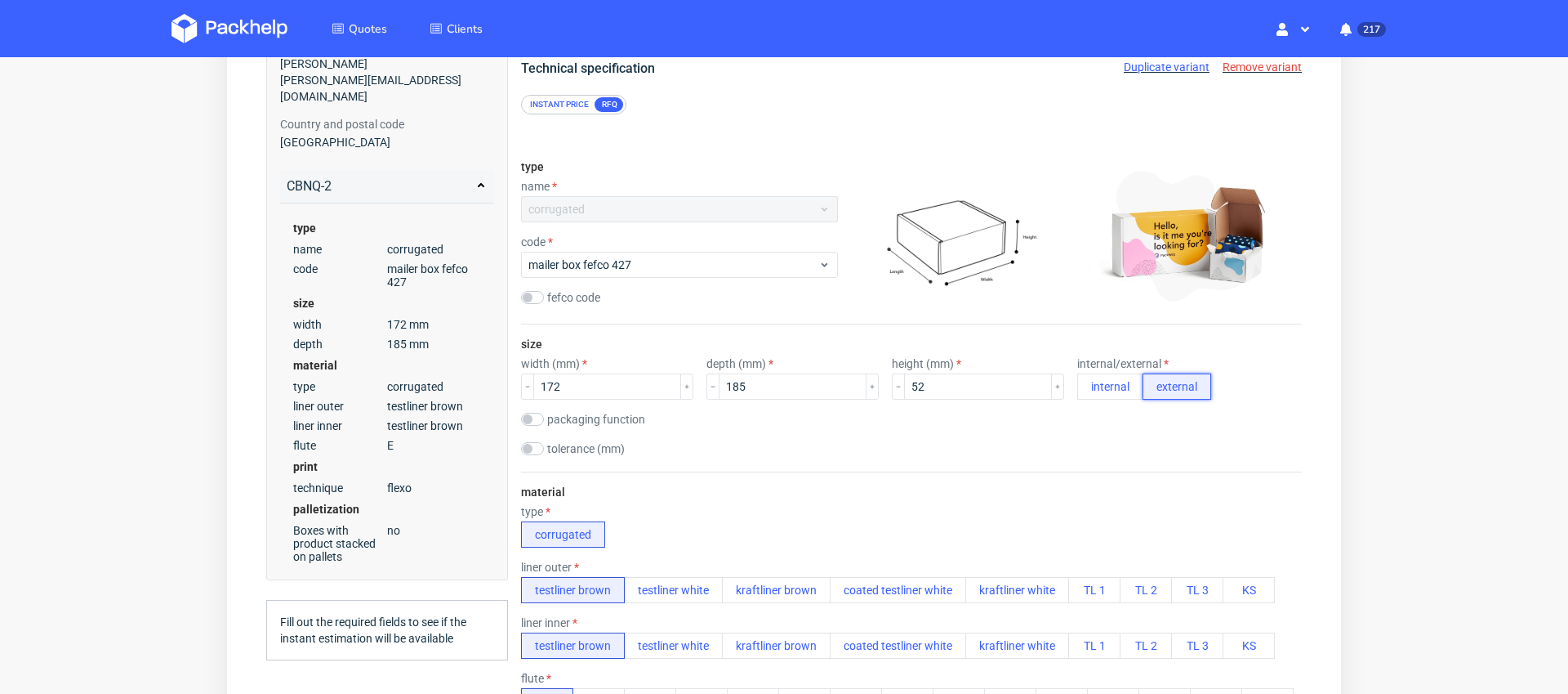
scroll to position [151, 0]
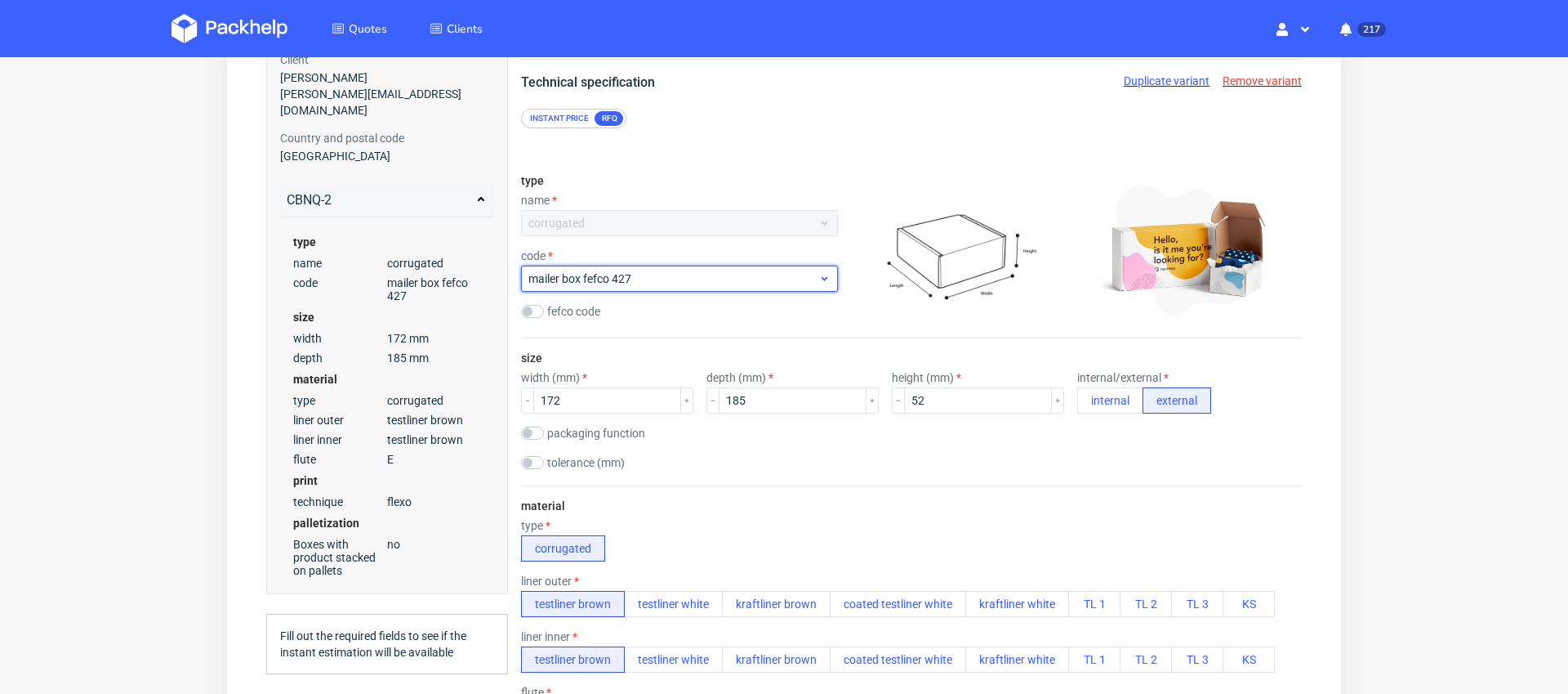
click at [791, 275] on span "mailer box fefco 427" at bounding box center [673, 278] width 290 height 17
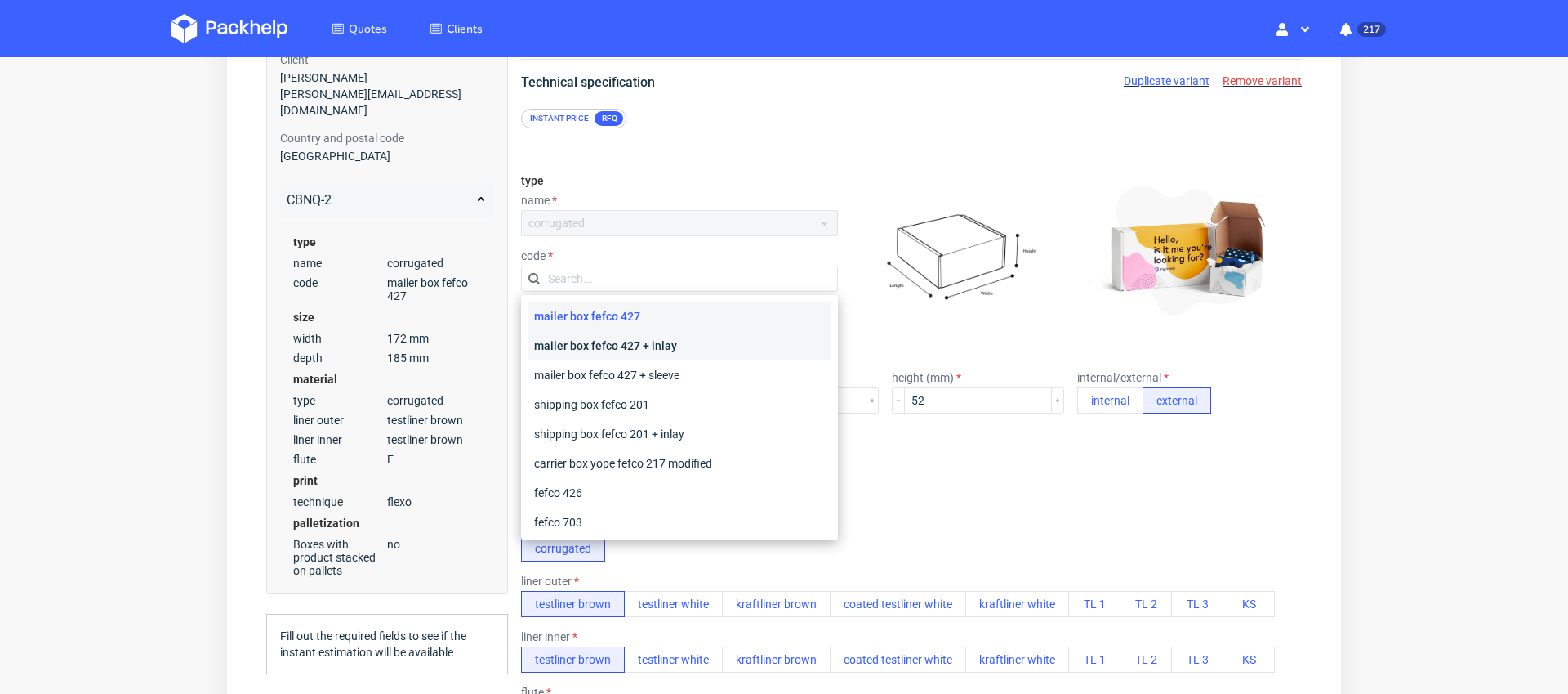
click at [765, 349] on div "mailer box fefco 427 + inlay" at bounding box center [679, 346] width 304 height 29
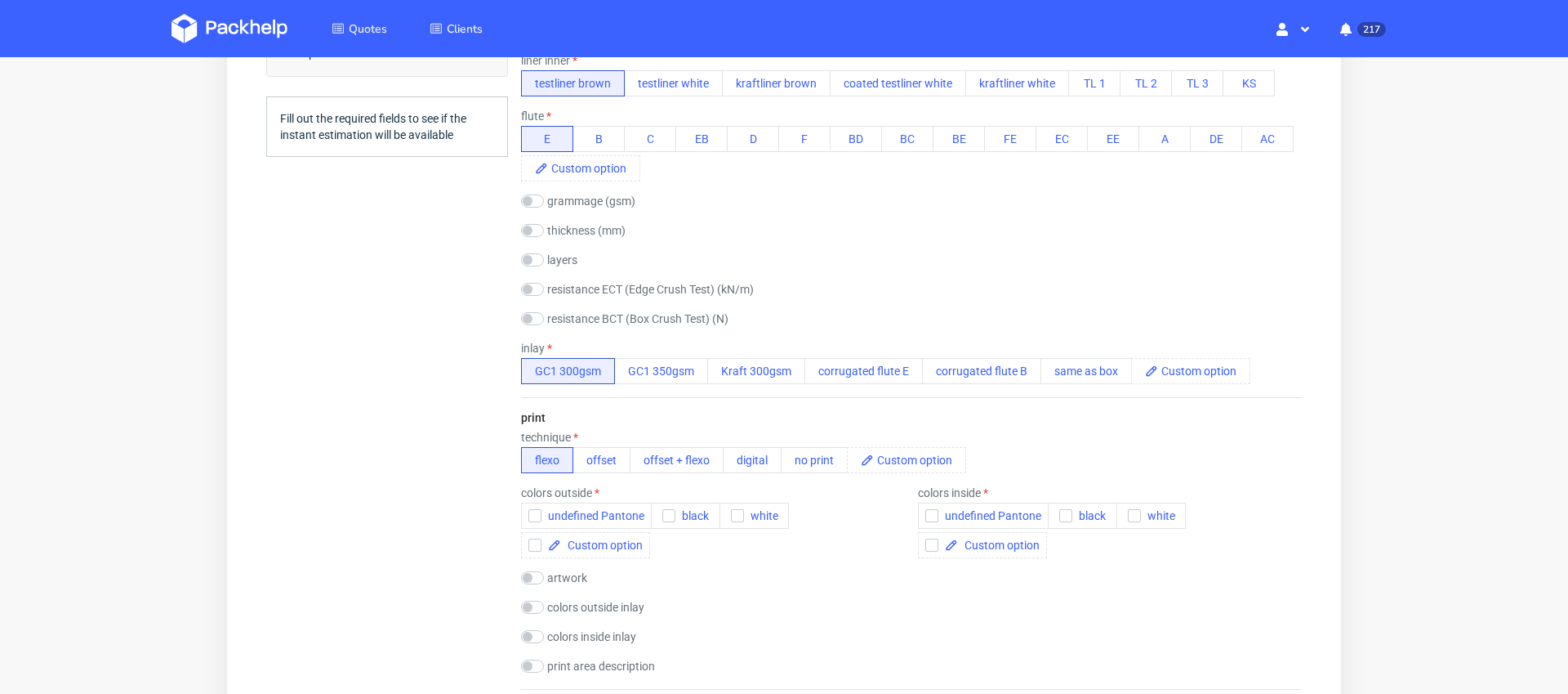
scroll to position [761, 0]
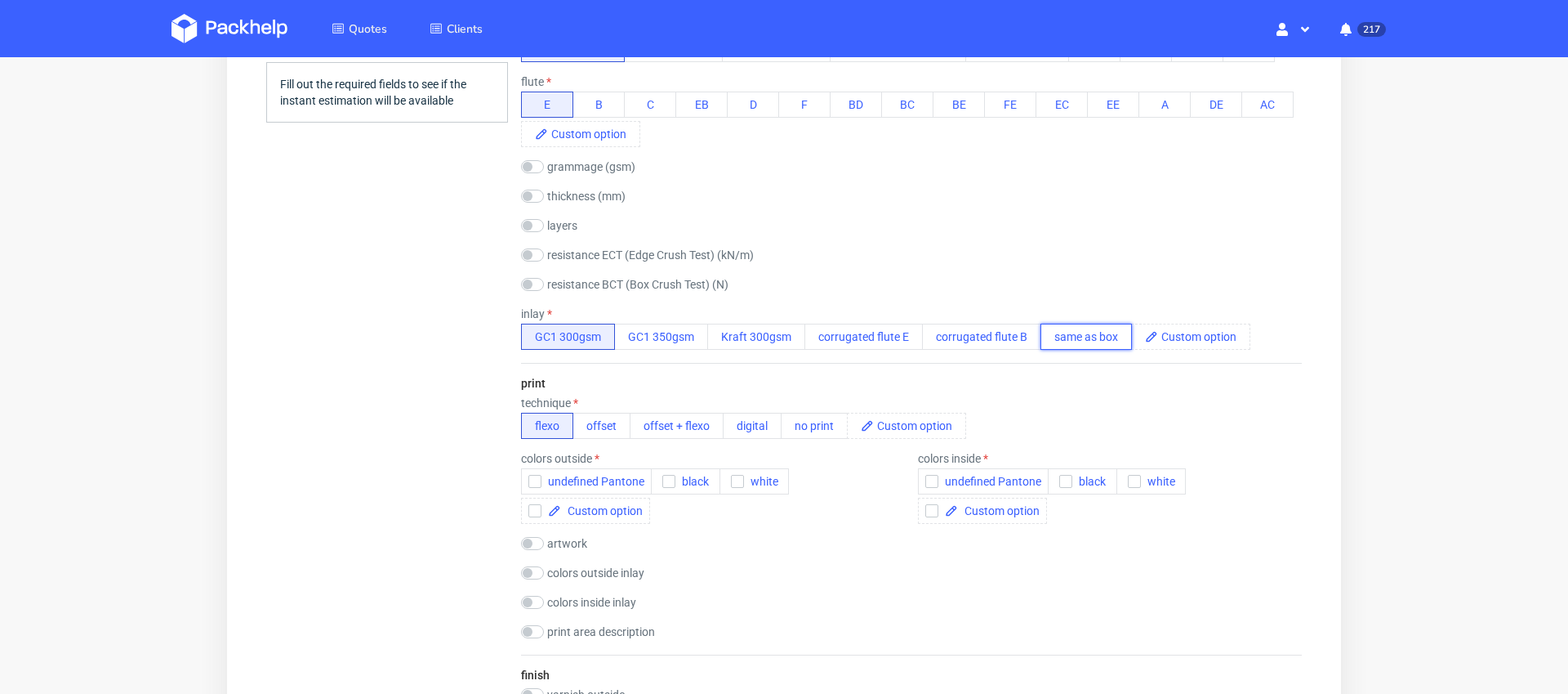
click at [1106, 332] on button "same as box" at bounding box center [1087, 337] width 92 height 26
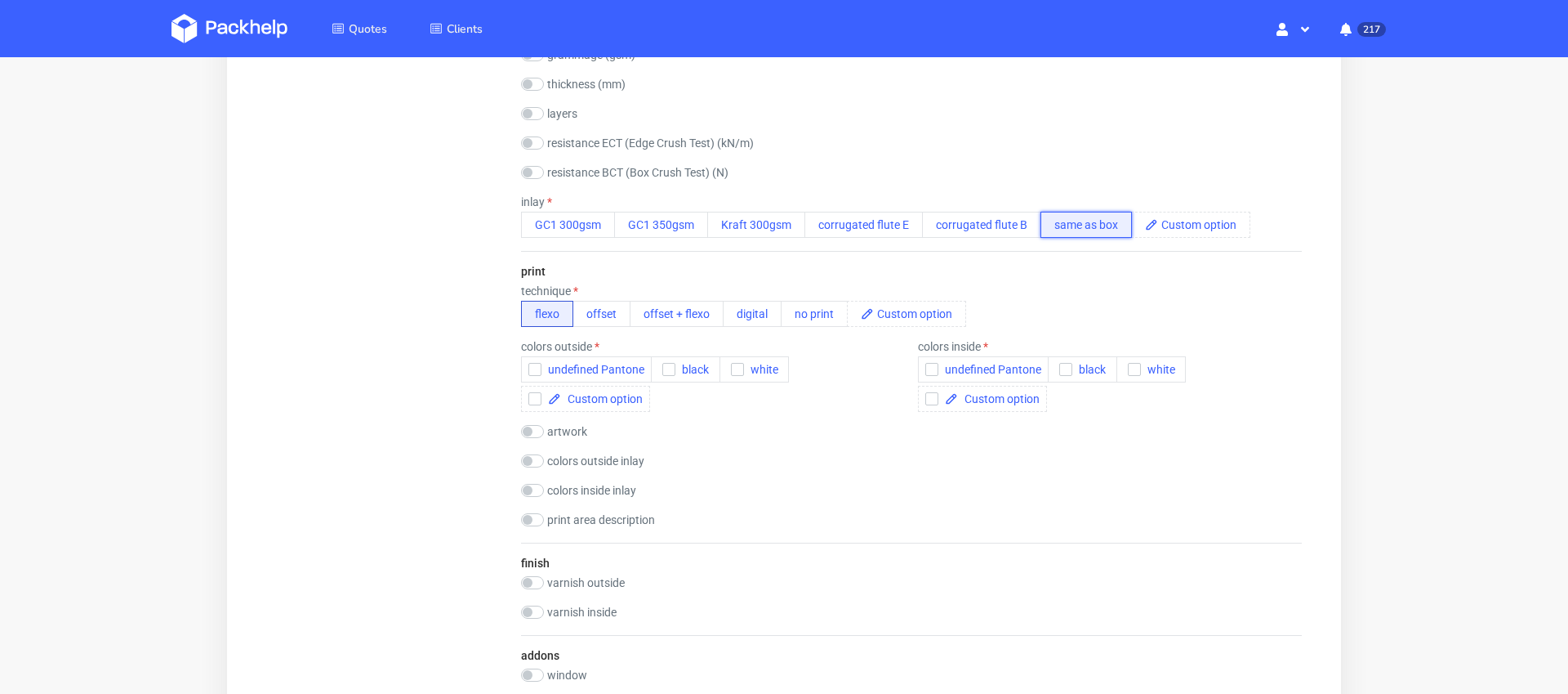
scroll to position [899, 0]
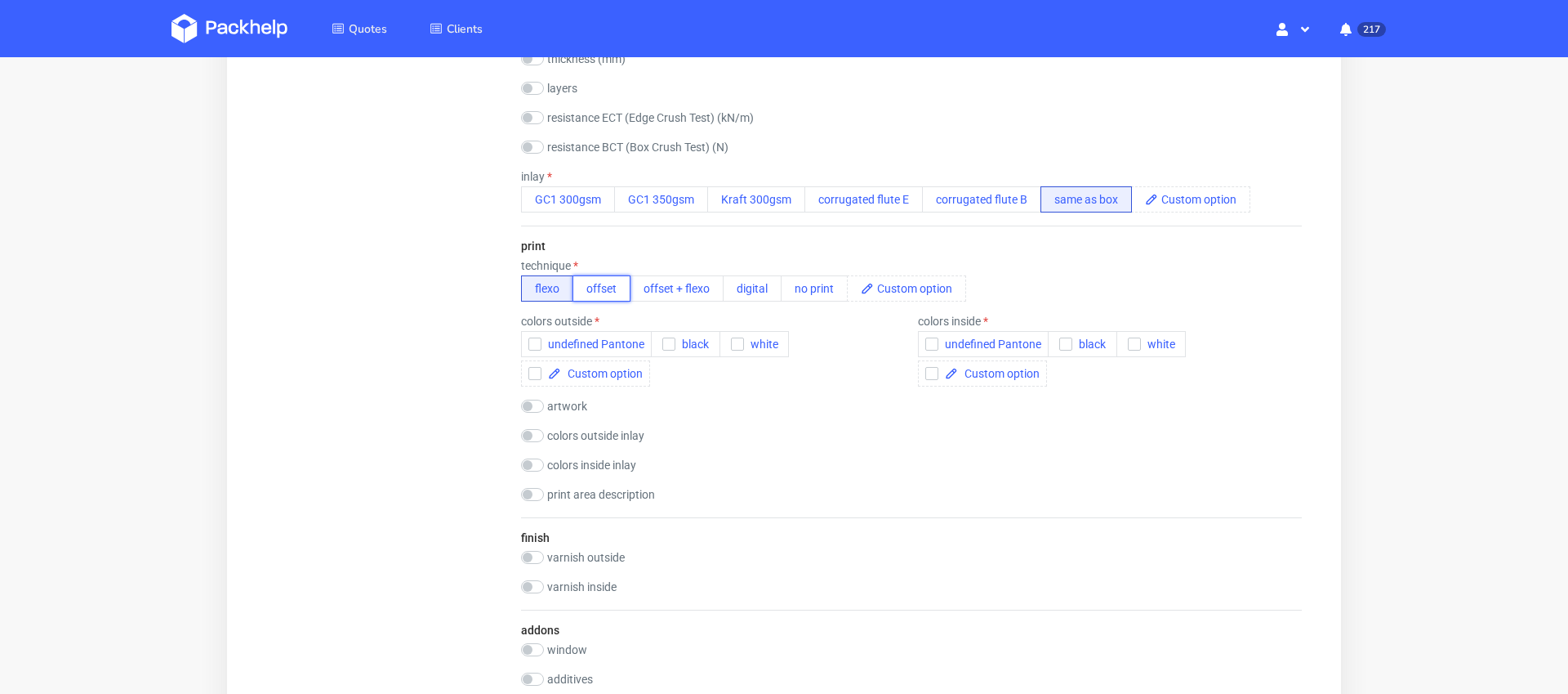
click at [612, 293] on button "offset" at bounding box center [601, 288] width 58 height 26
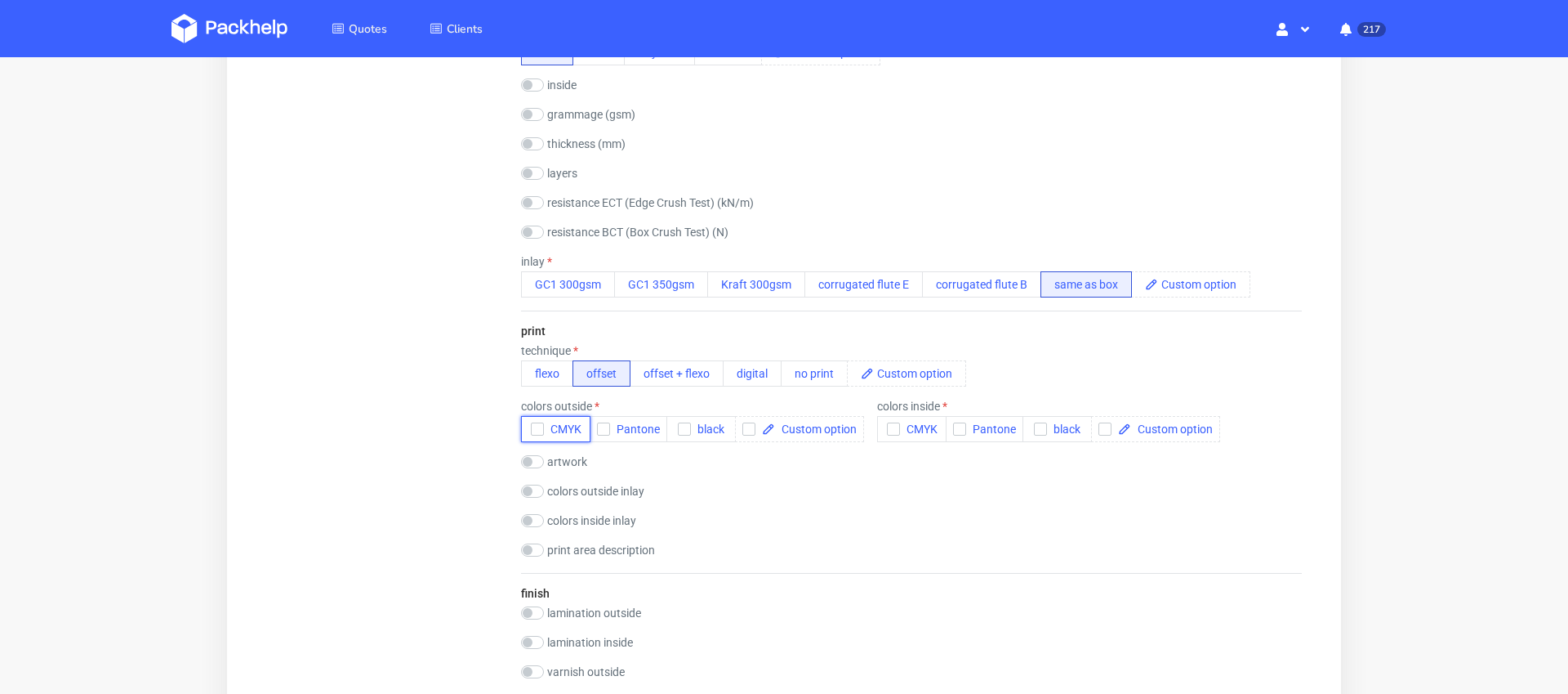
click at [534, 429] on use "button" at bounding box center [537, 430] width 8 height 6
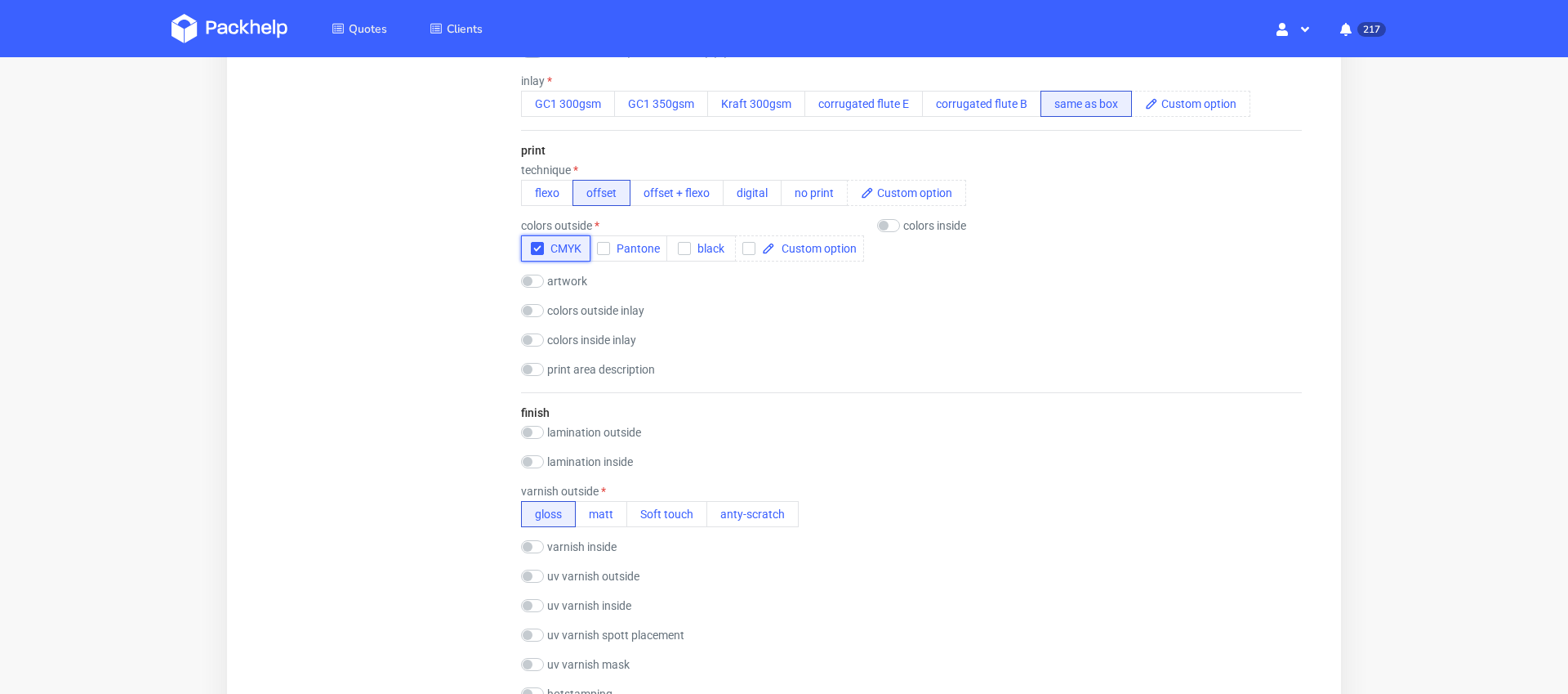
scroll to position [1076, 0]
click at [596, 515] on button "matt" at bounding box center [601, 517] width 52 height 26
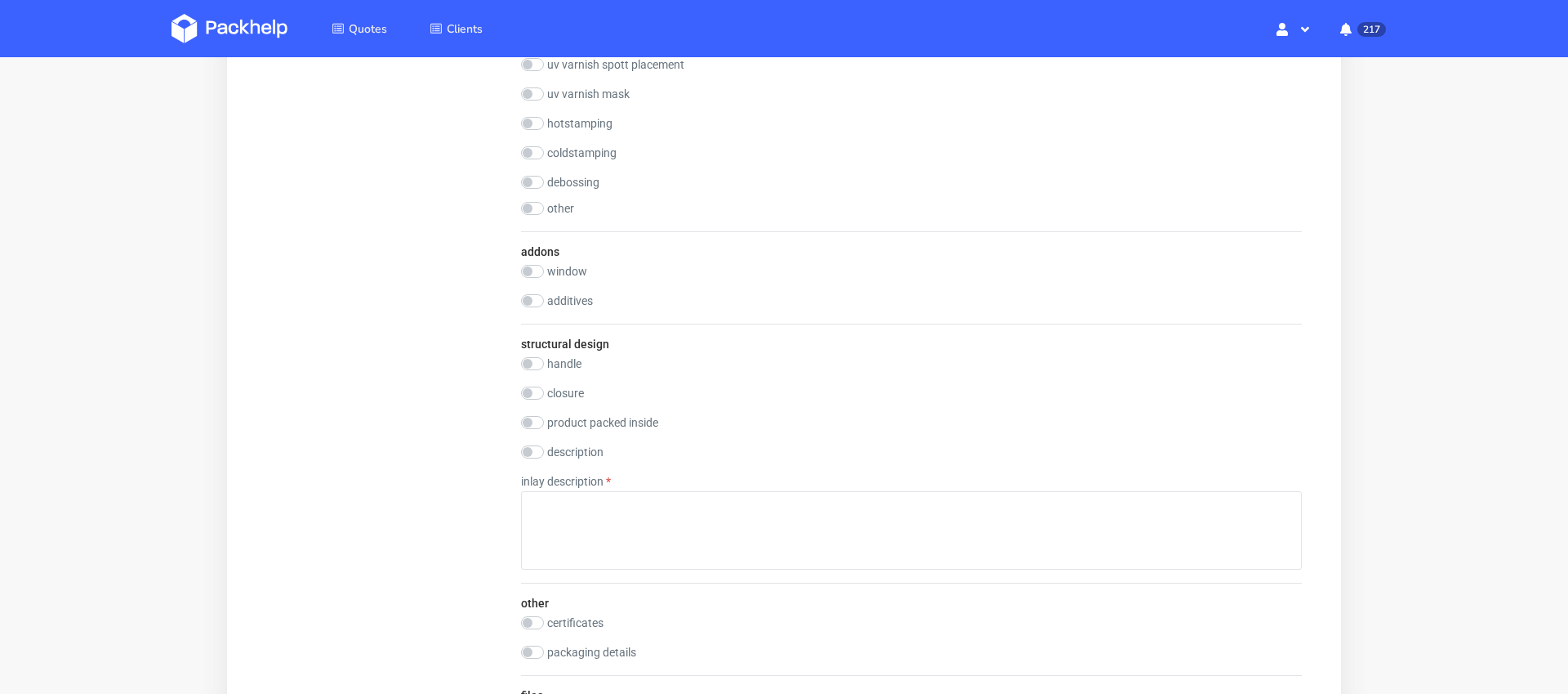
scroll to position [1648, 0]
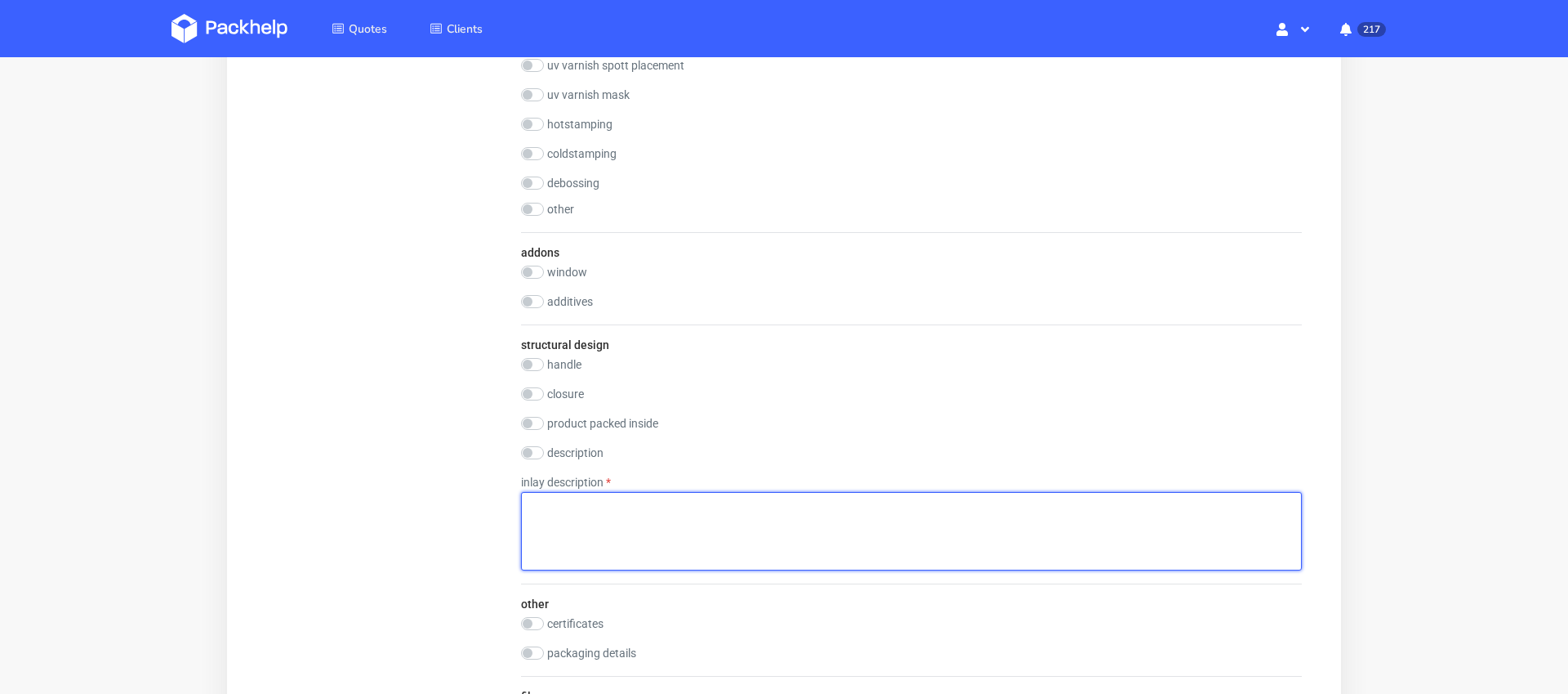
click at [571, 516] on textarea at bounding box center [912, 532] width 781 height 78
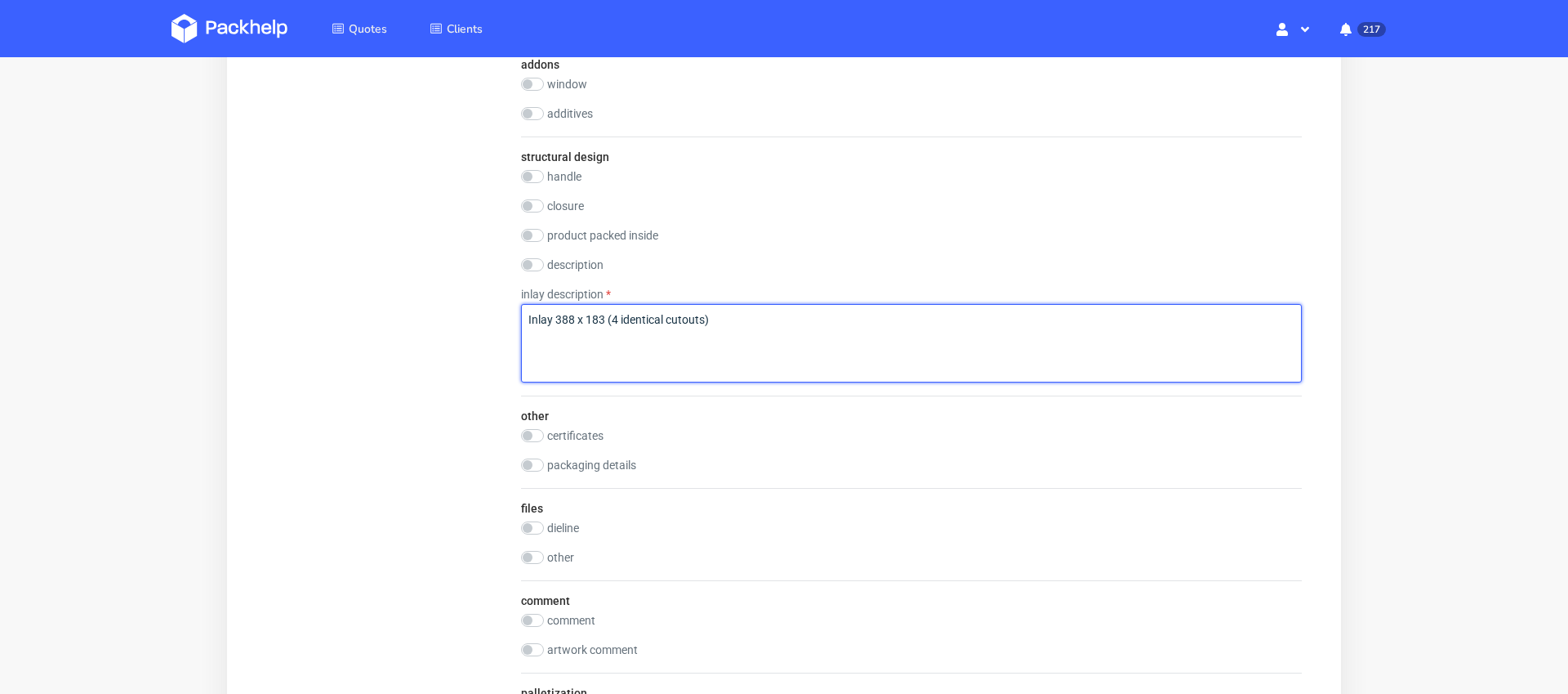
scroll to position [1851, 0]
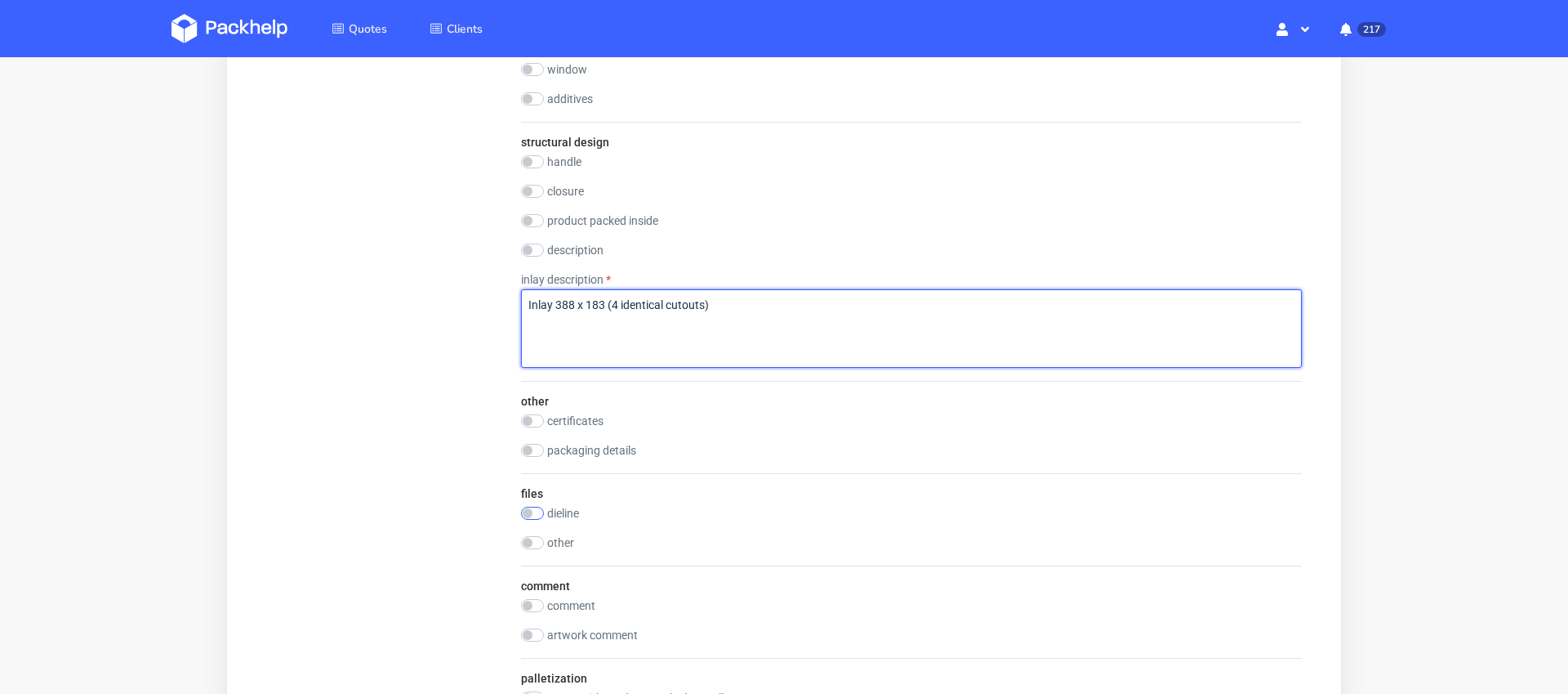
type textarea "Inlay 388 x 183 (4 identical cutouts)"
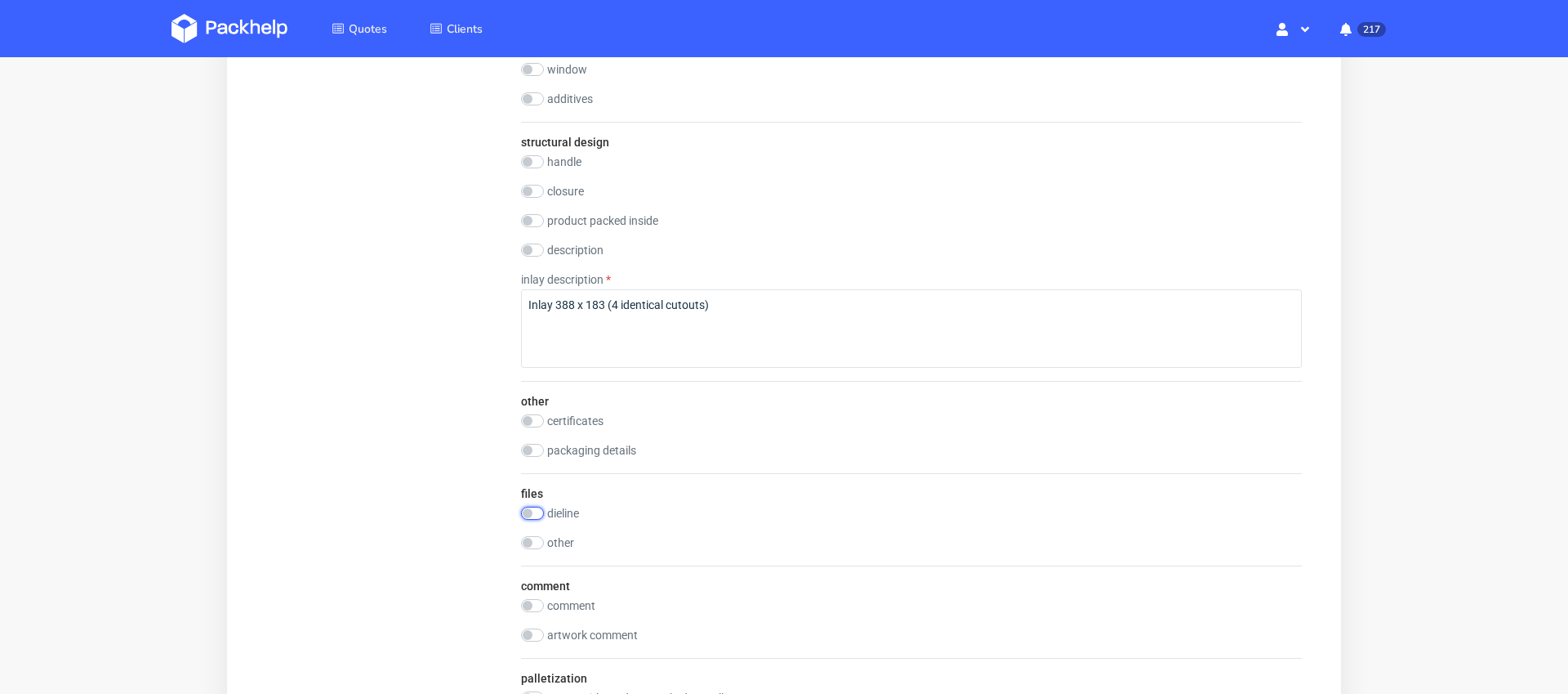
click at [533, 512] on input "checkbox" at bounding box center [532, 513] width 22 height 13
checkbox input "true"
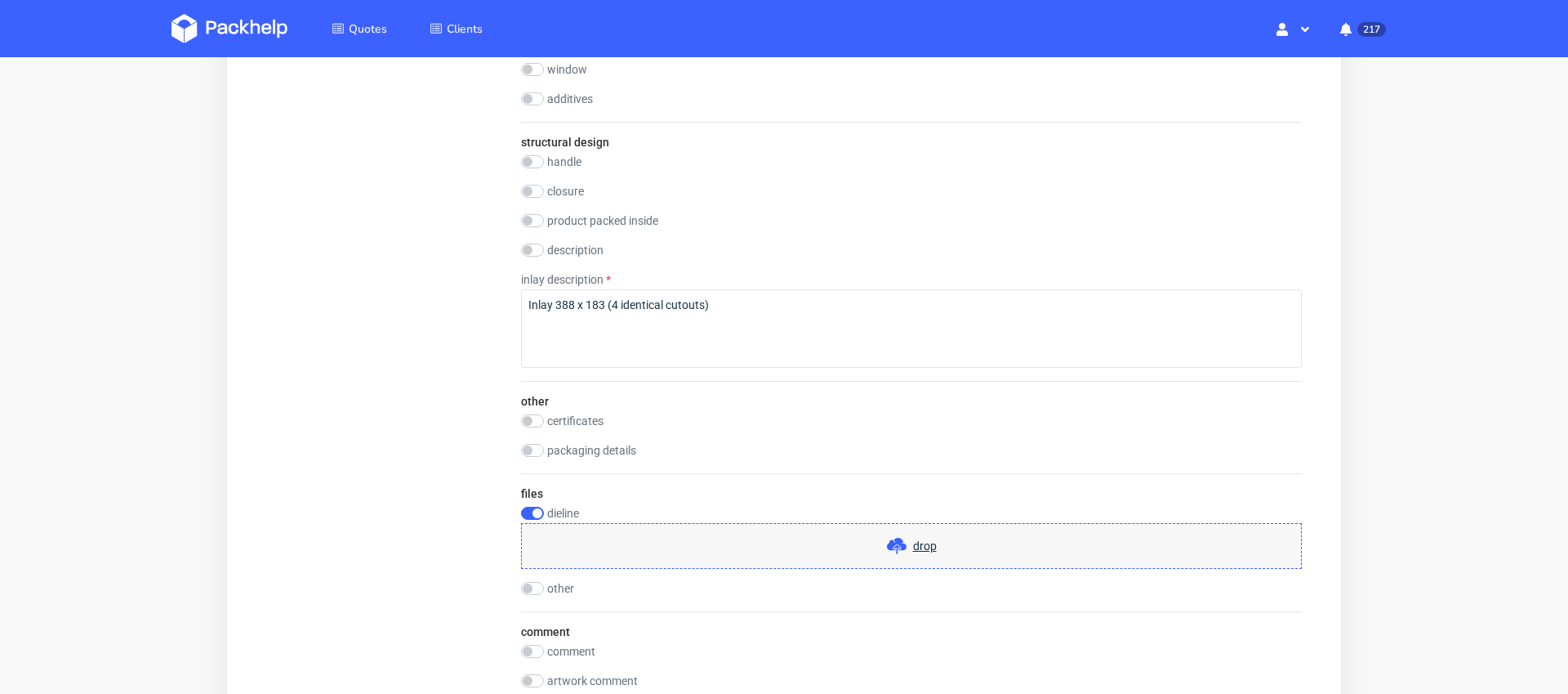
click at [923, 547] on span "drop" at bounding box center [924, 545] width 23 height 17
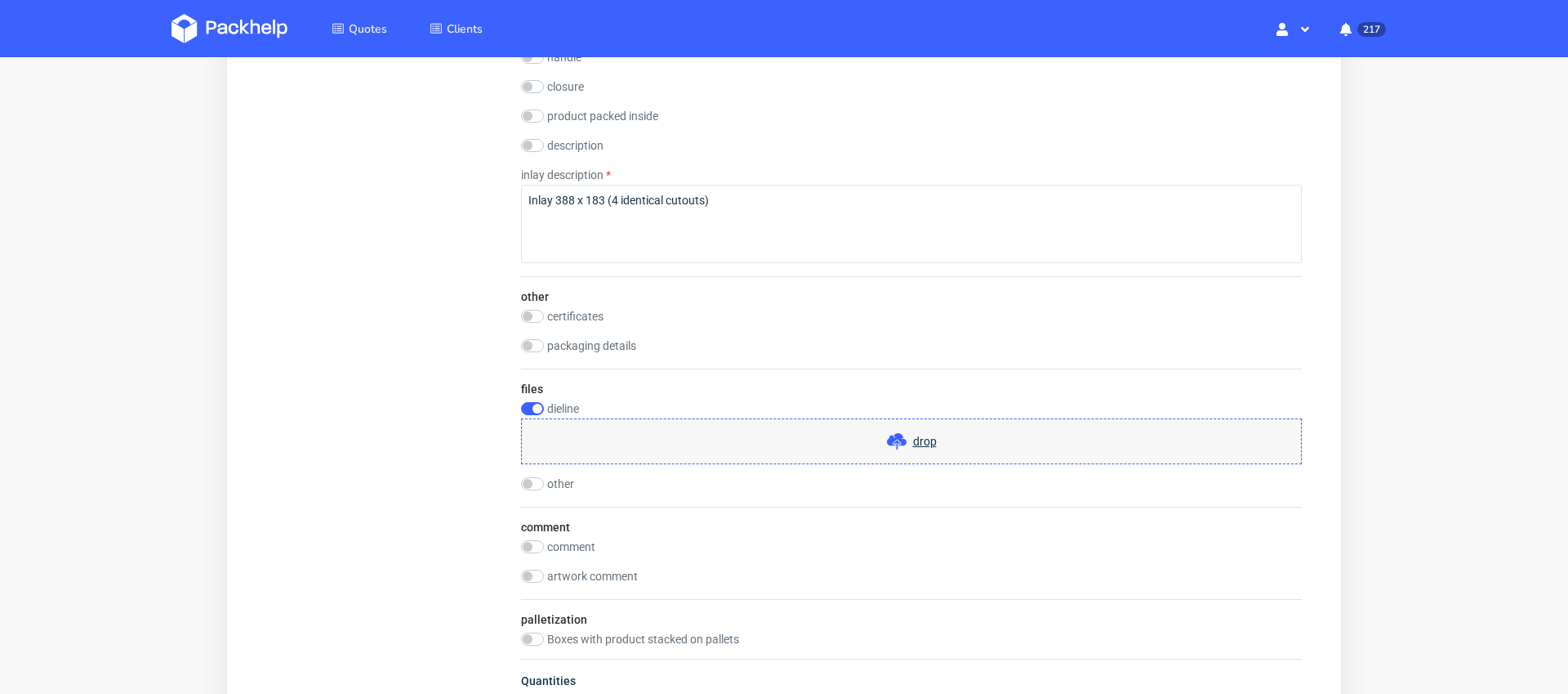
scroll to position [1954, 0]
click at [915, 446] on span "drop" at bounding box center [924, 442] width 23 height 17
click at [931, 445] on span "drop" at bounding box center [924, 442] width 23 height 17
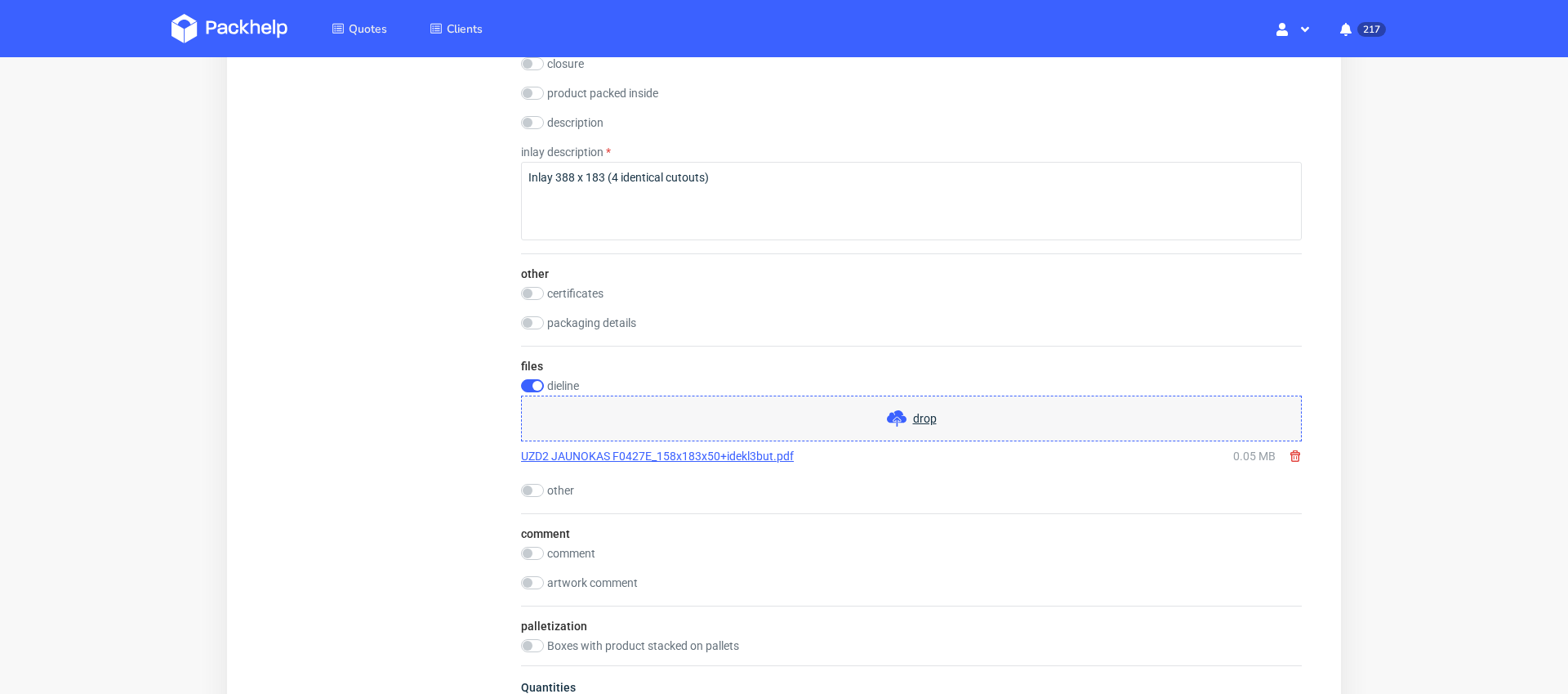
scroll to position [1978, 0]
click at [532, 494] on input "checkbox" at bounding box center [532, 490] width 22 height 13
checkbox input "true"
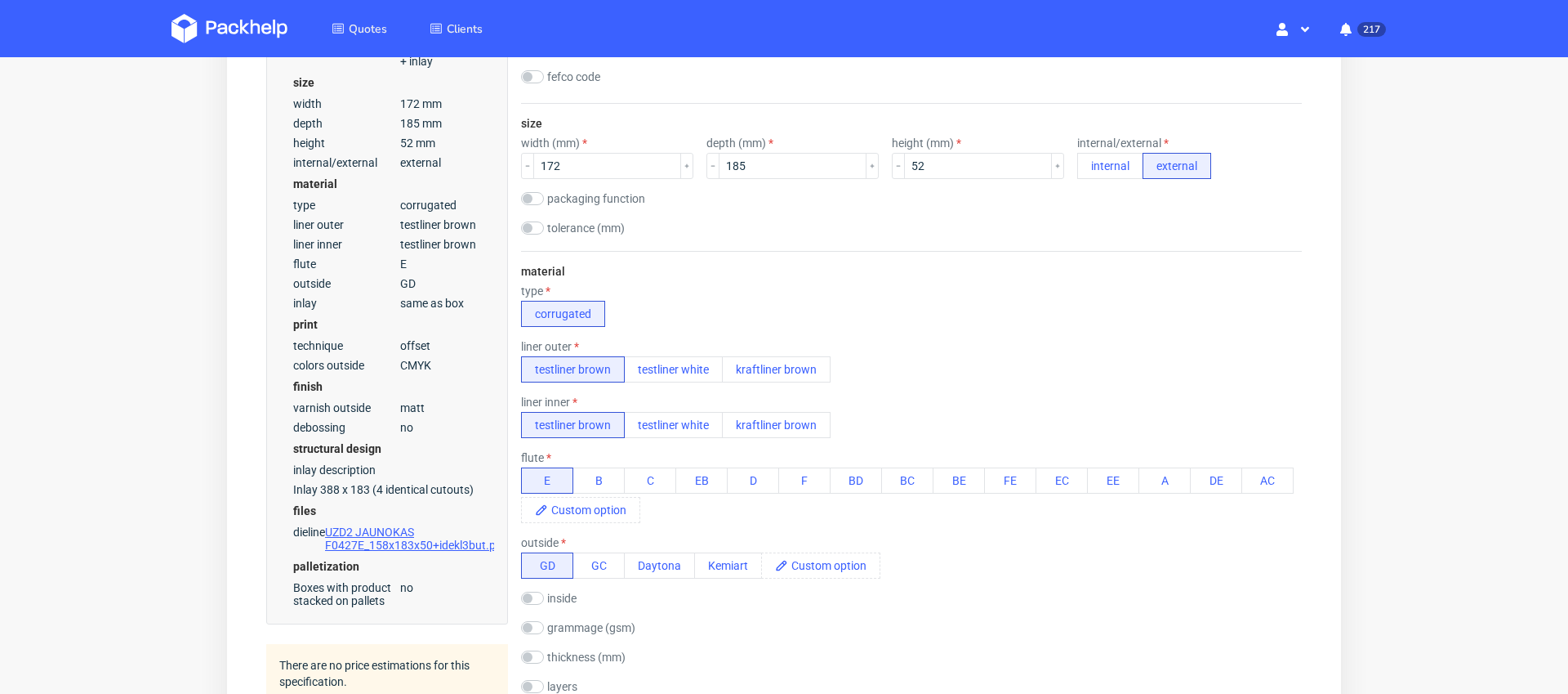
scroll to position [0, 0]
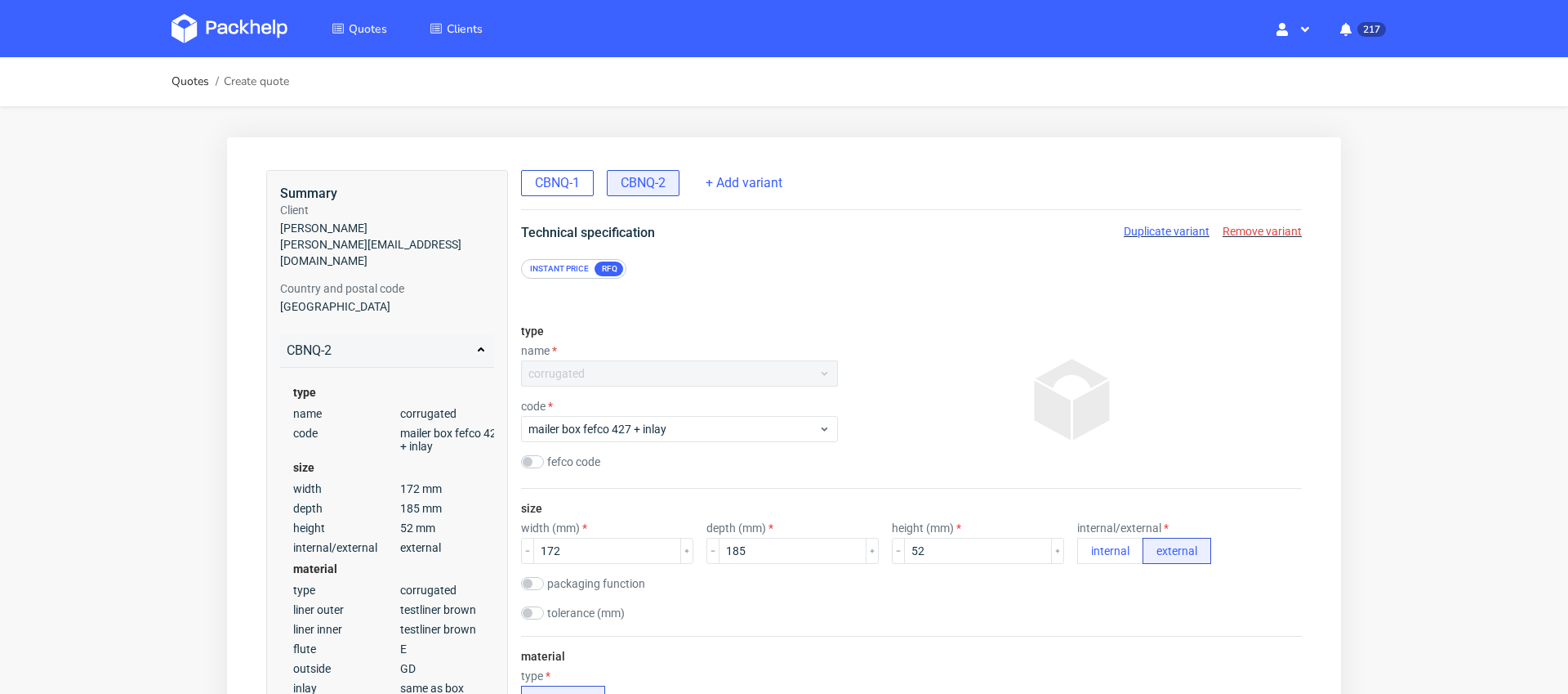
click at [576, 185] on span "CBNQ-1" at bounding box center [558, 183] width 45 height 18
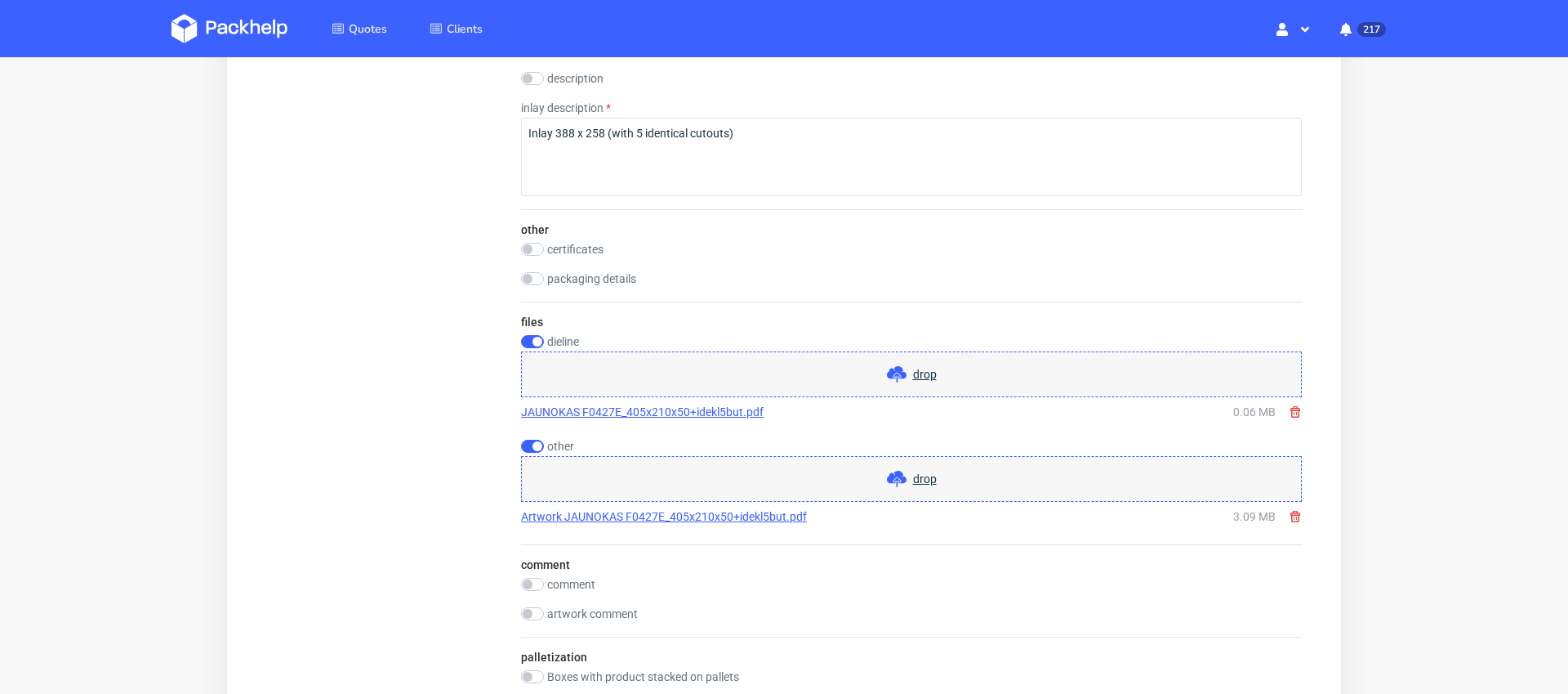
scroll to position [2018, 0]
click at [658, 519] on link "Artwork JAUNOKAS F0427E_405x210x50+idekl5but.pdf" at bounding box center [664, 517] width 286 height 17
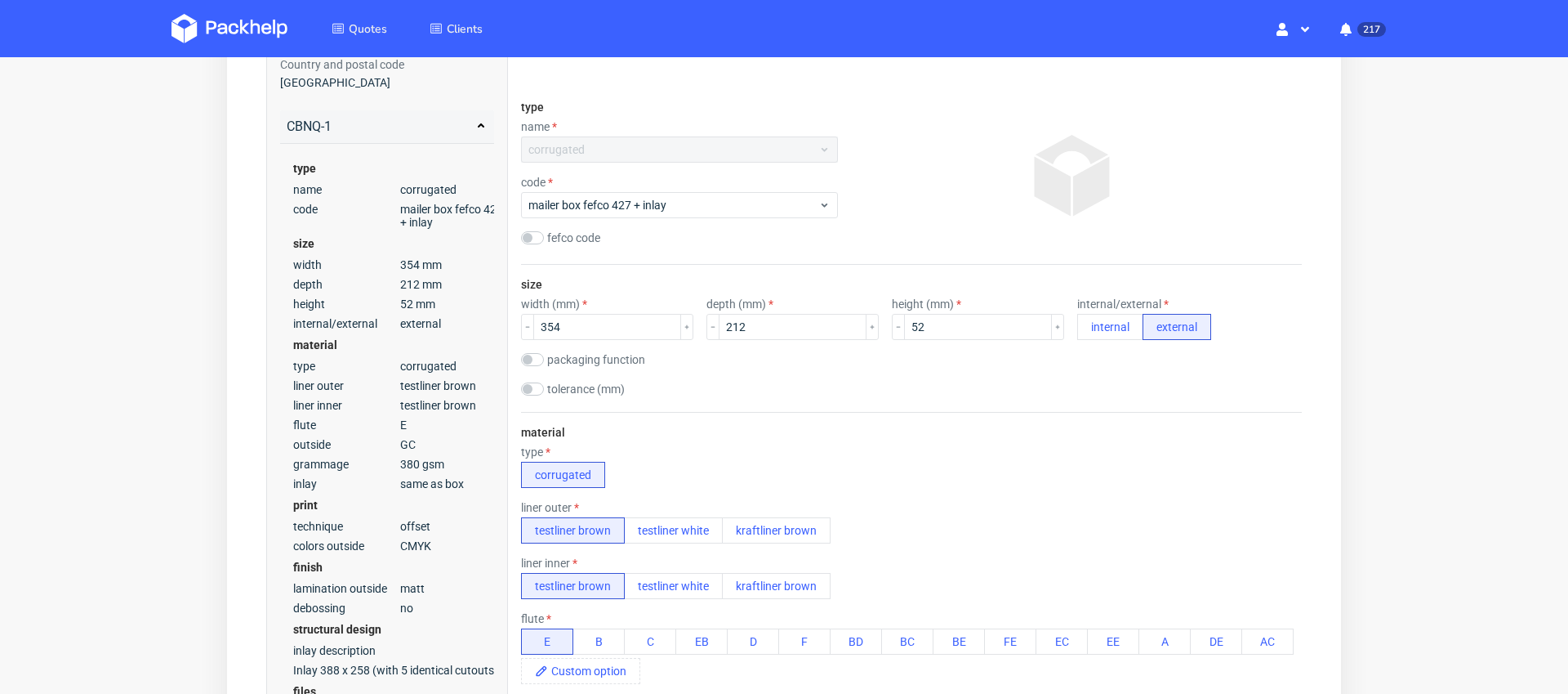
scroll to position [0, 0]
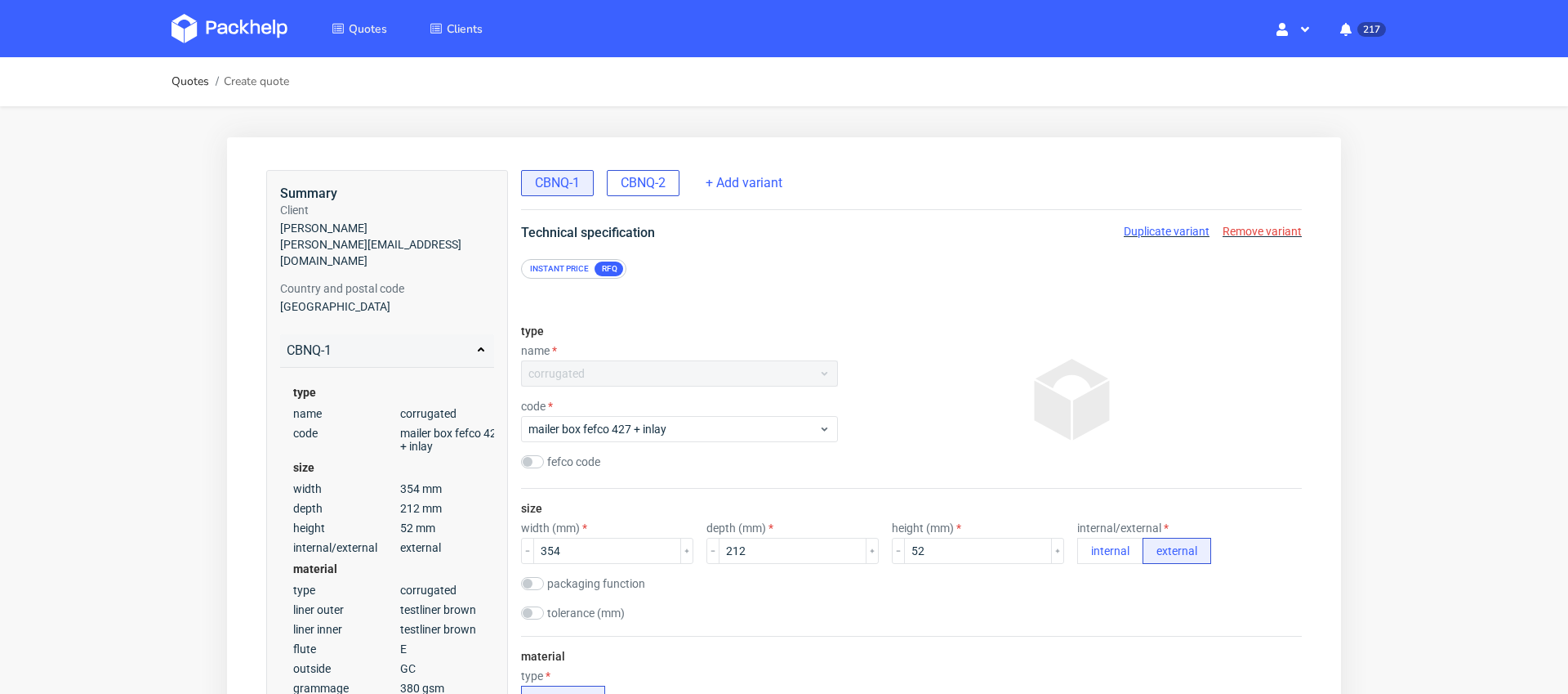
click at [654, 182] on span "CBNQ-2" at bounding box center [644, 183] width 45 height 18
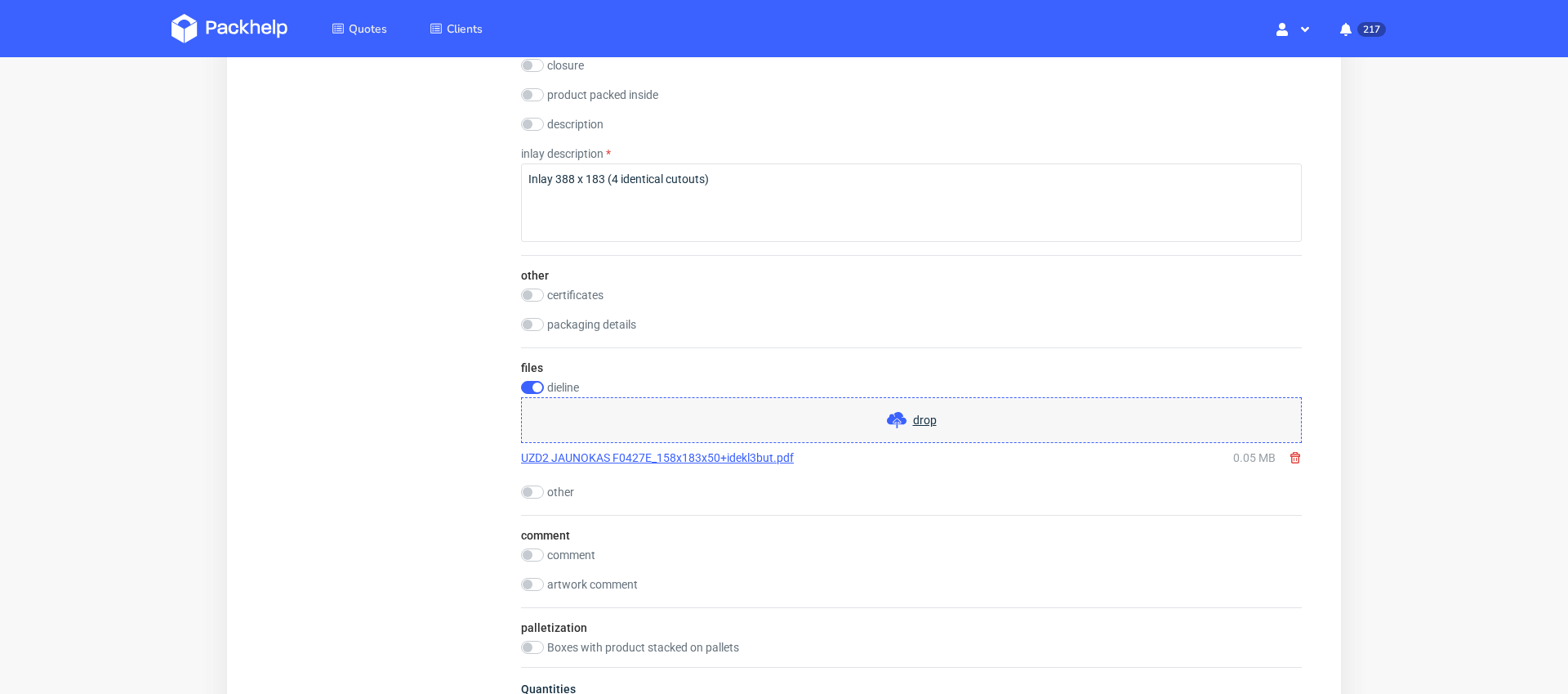
scroll to position [1983, 0]
click at [746, 453] on link "UZD2 JAUNOKAS F0427E_158x183x50+idekl3but.pdf" at bounding box center [657, 451] width 273 height 17
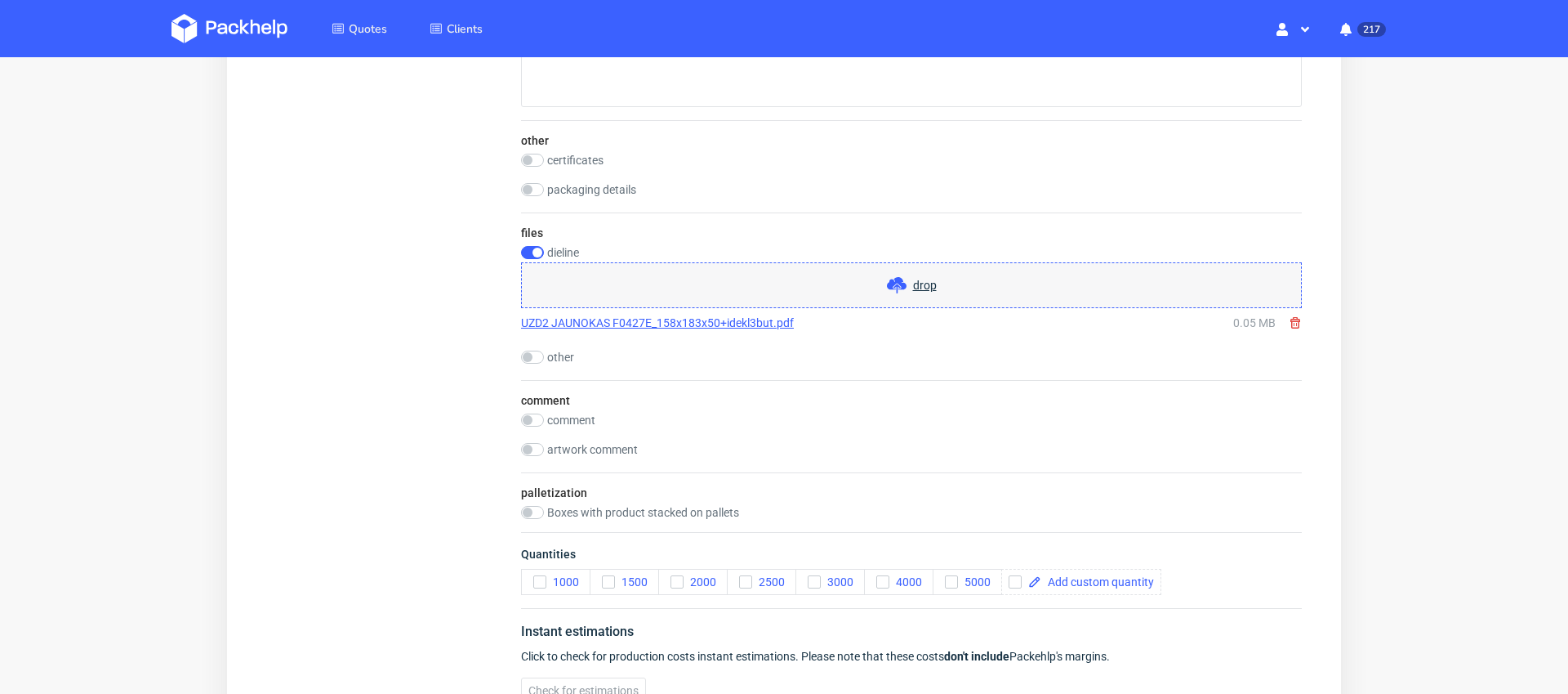
scroll to position [2126, 0]
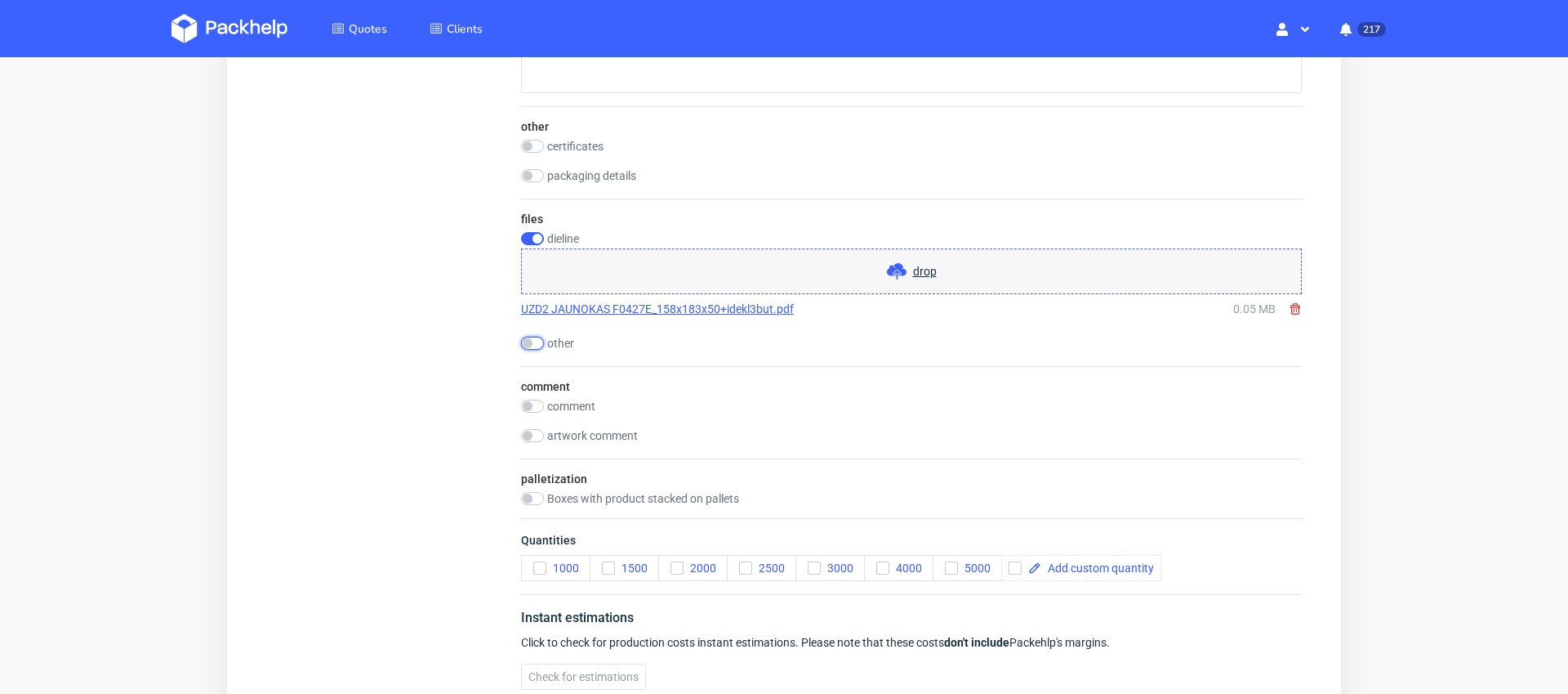
click at [535, 345] on input "checkbox" at bounding box center [532, 343] width 22 height 13
checkbox input "true"
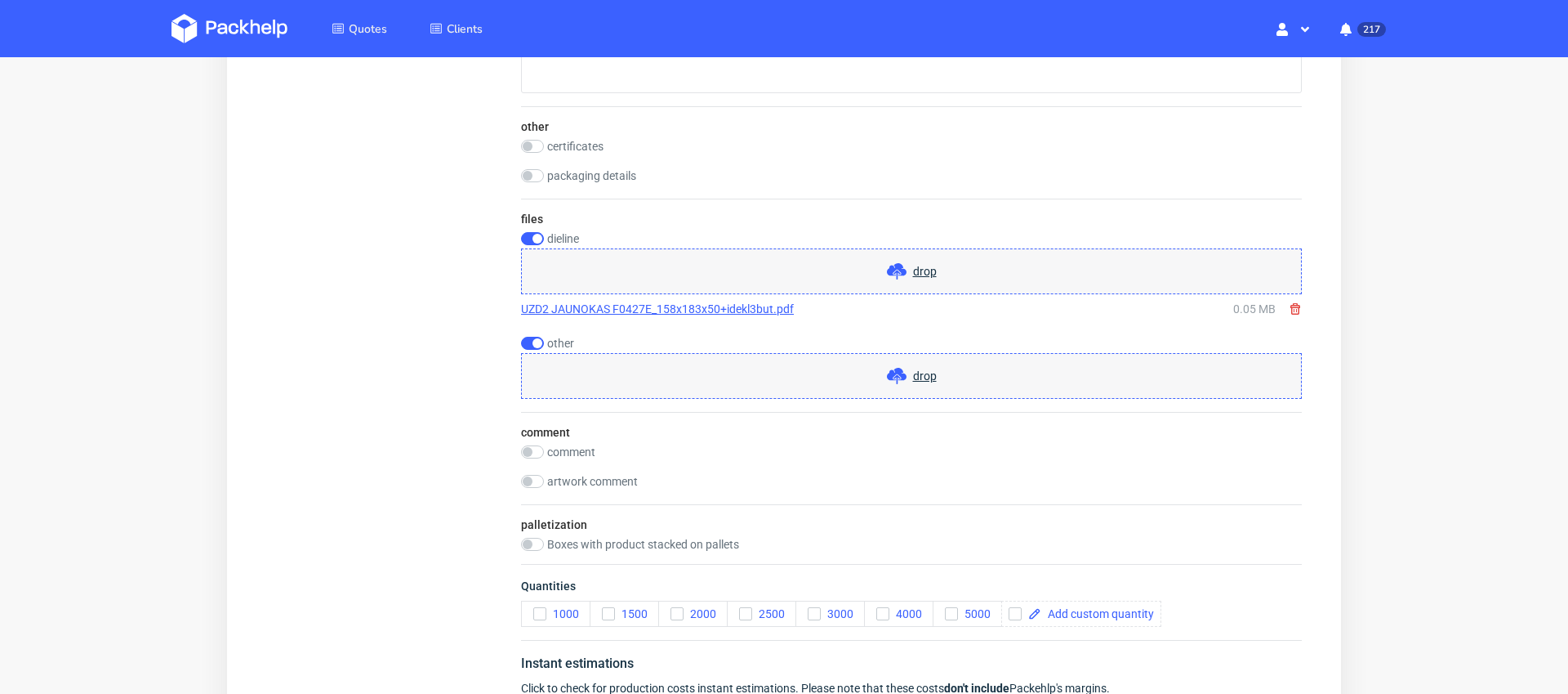
click at [920, 377] on span "drop" at bounding box center [924, 376] width 23 height 17
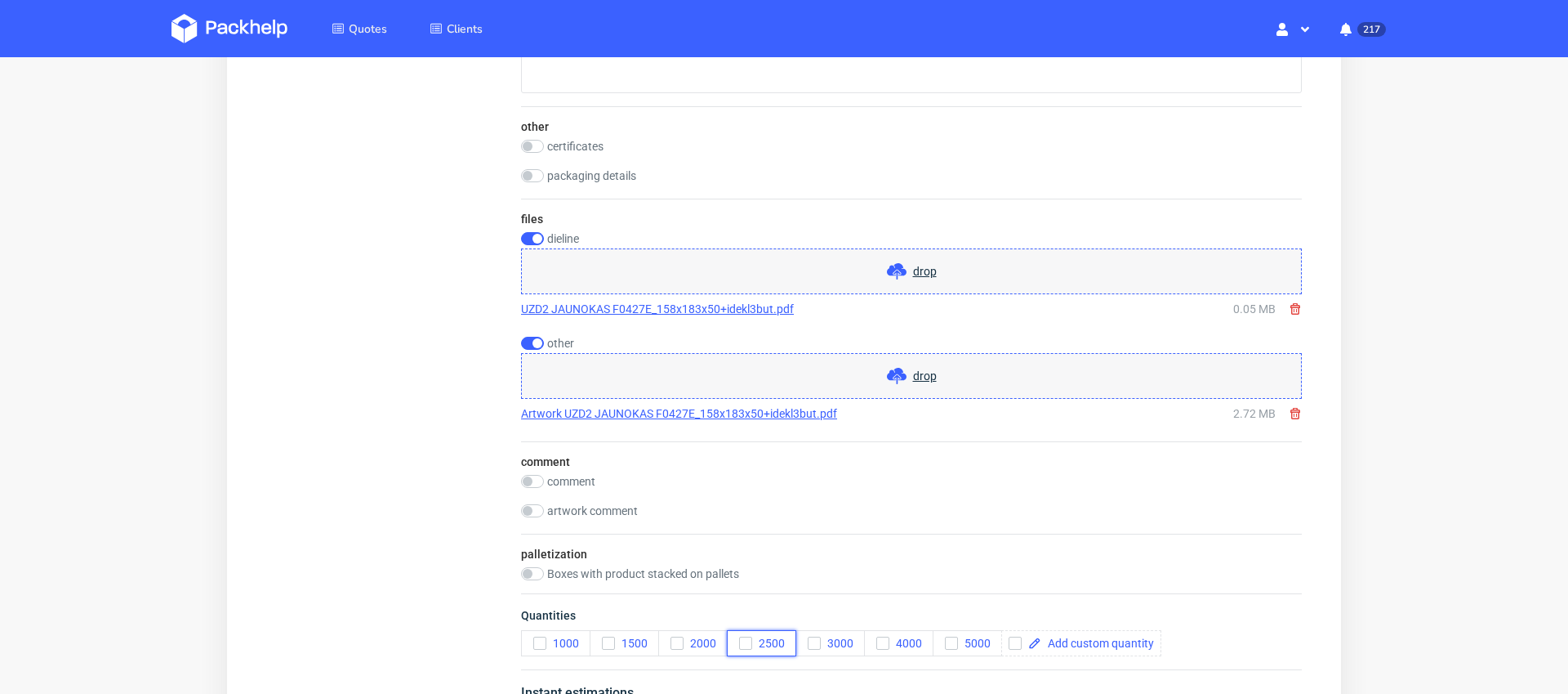
click at [745, 643] on use "button" at bounding box center [745, 644] width 8 height 6
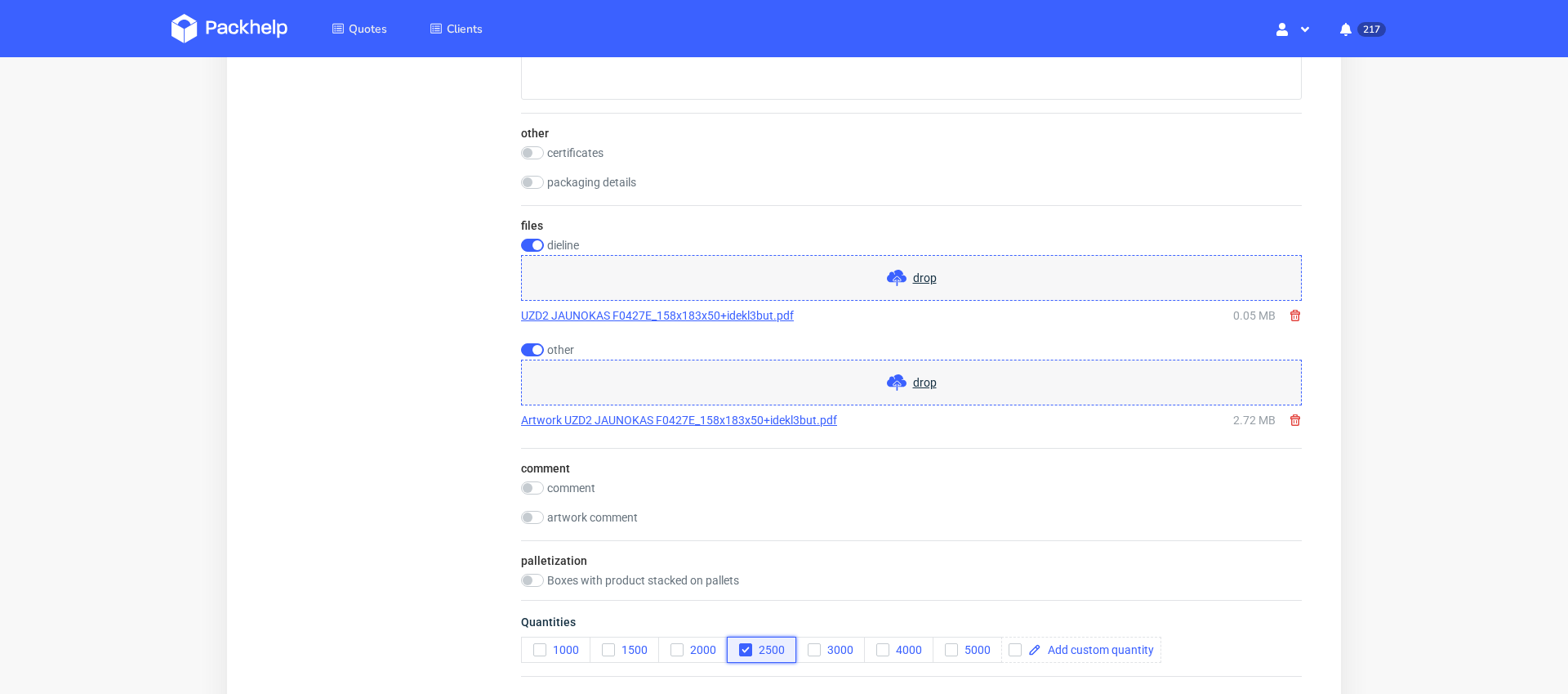
scroll to position [2319, 0]
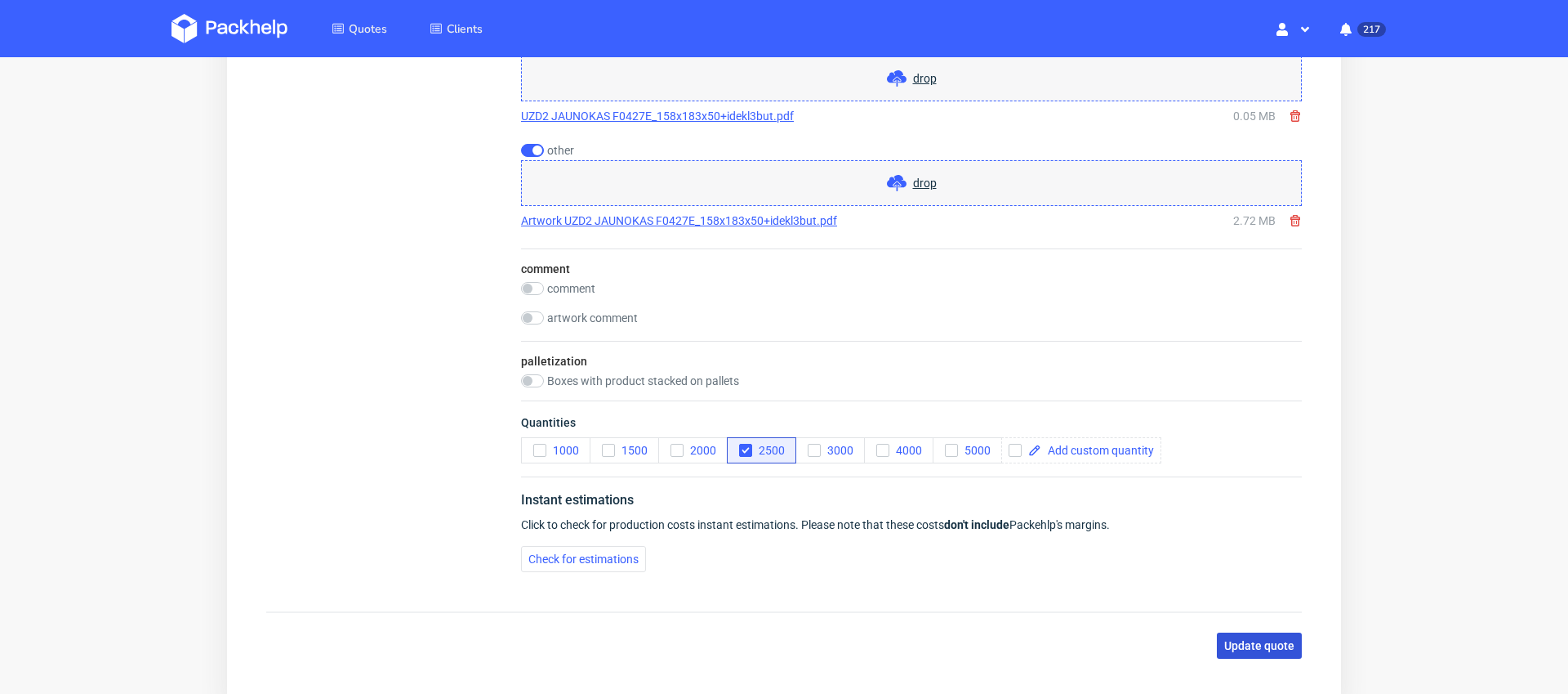
click at [1261, 647] on span "Update quote" at bounding box center [1260, 646] width 70 height 12
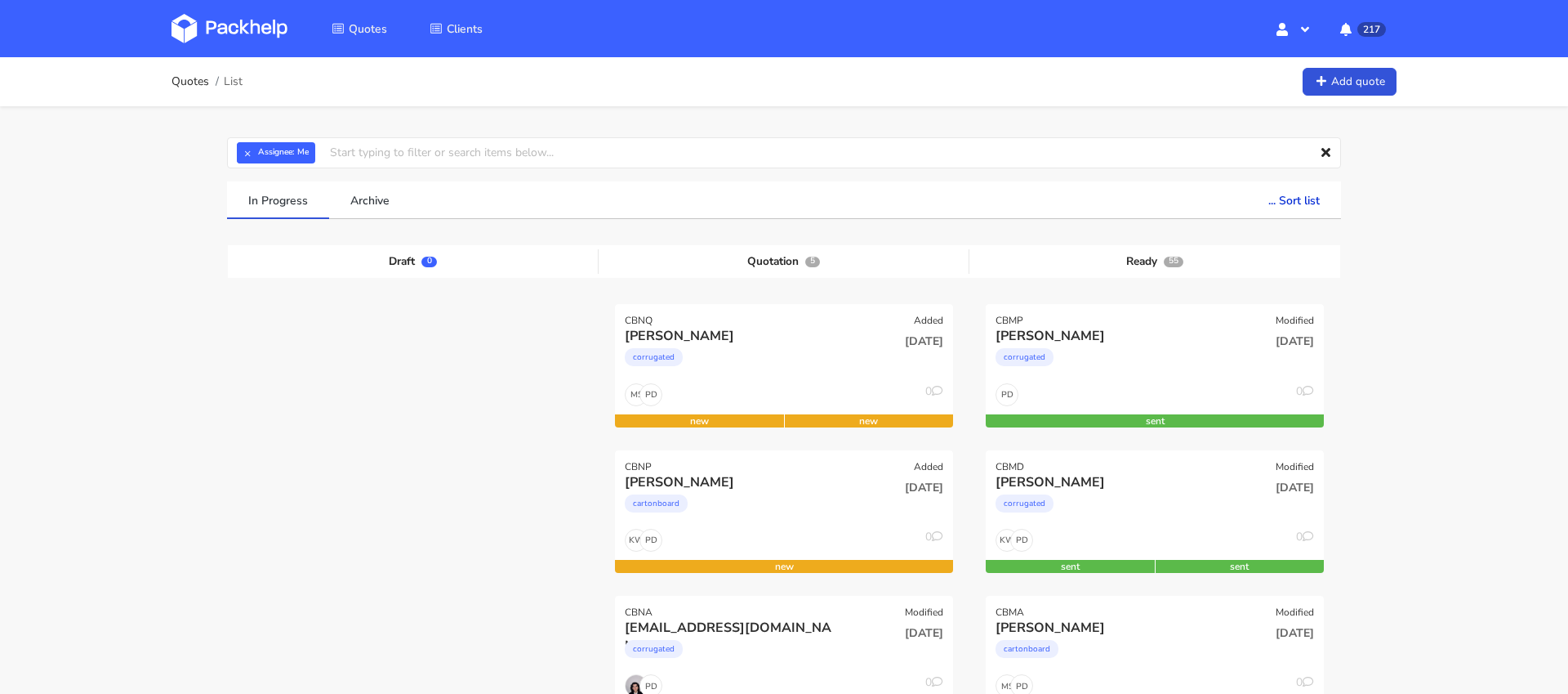
click at [804, 359] on div "corrugated" at bounding box center [733, 360] width 216 height 32
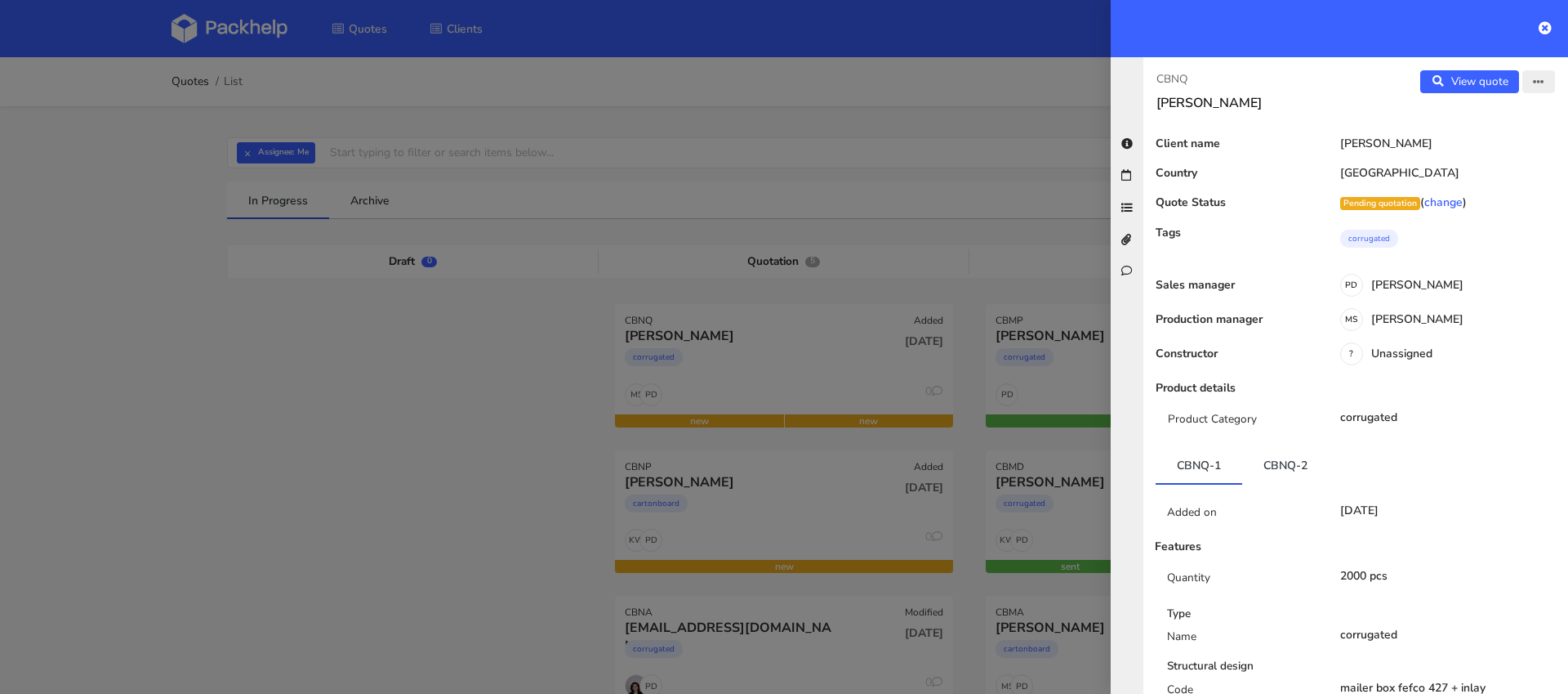
click at [1542, 81] on icon "button" at bounding box center [1539, 82] width 12 height 12
click at [1502, 112] on link "Edit quote" at bounding box center [1485, 116] width 144 height 27
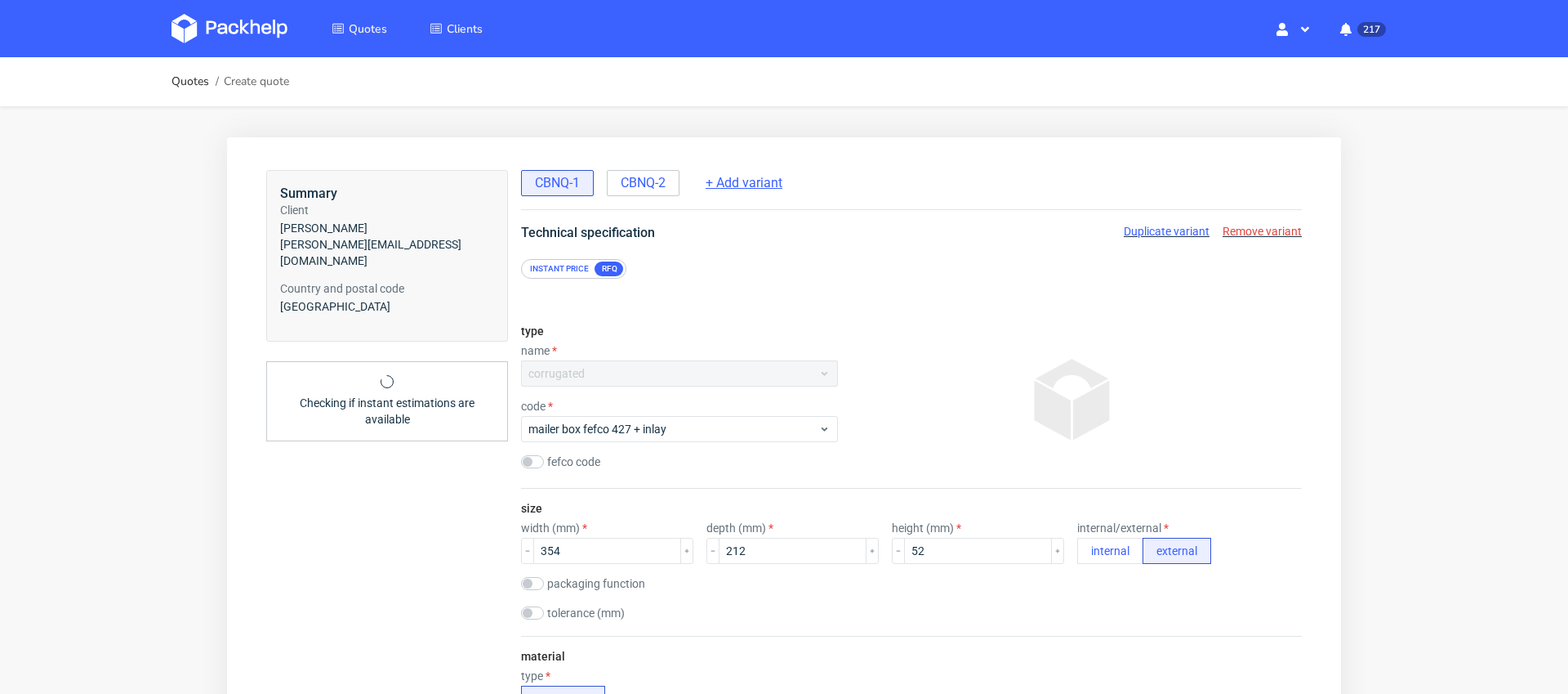
click at [766, 189] on span "+ Add variant" at bounding box center [743, 183] width 76 height 18
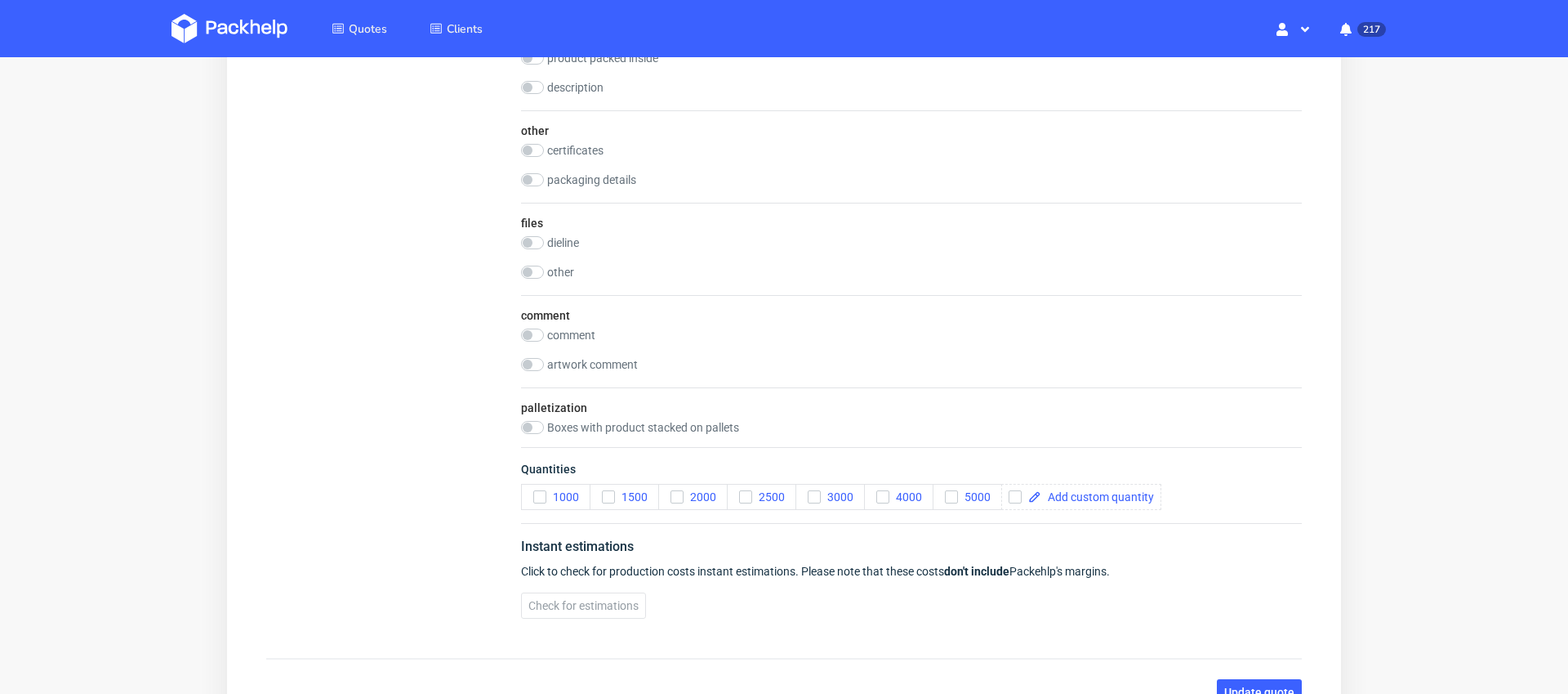
scroll to position [1678, 0]
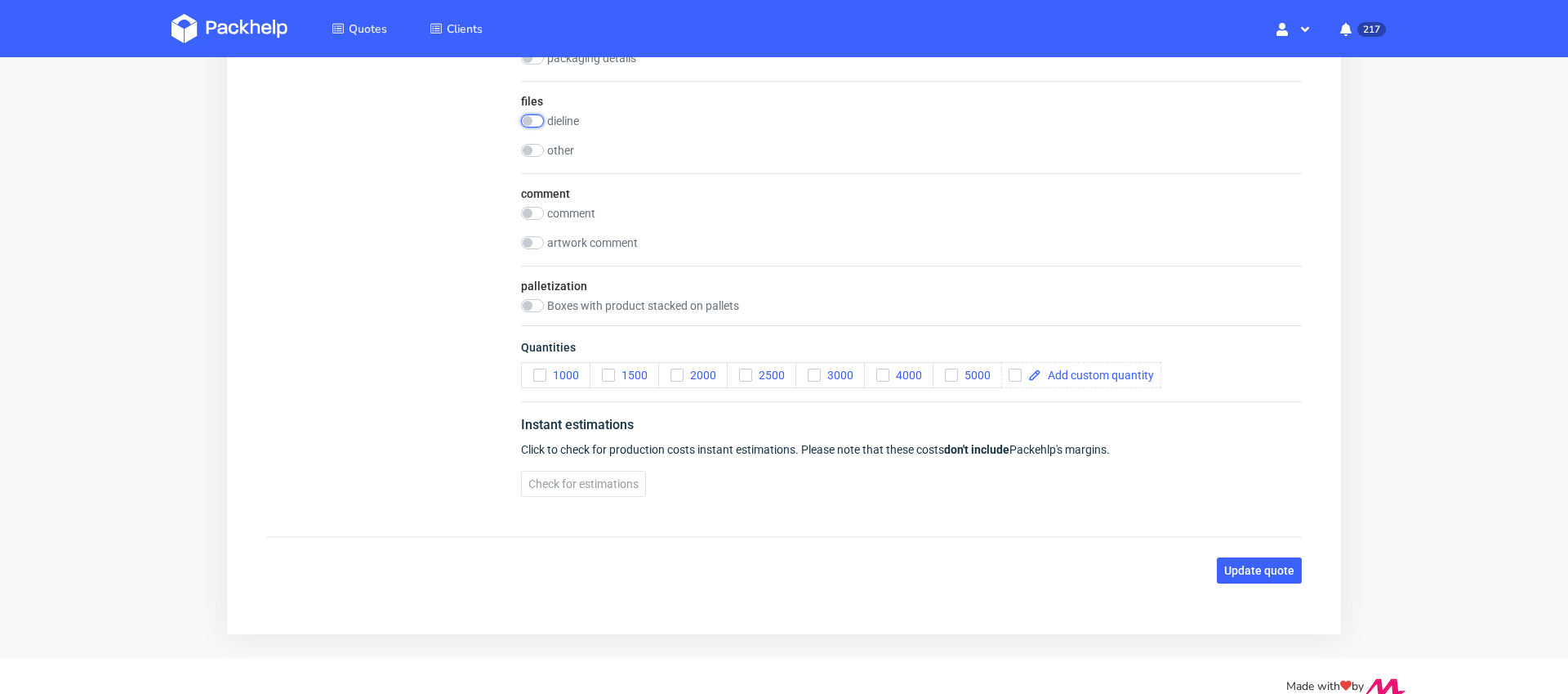
click at [534, 118] on input "checkbox" at bounding box center [532, 120] width 22 height 13
checkbox input "true"
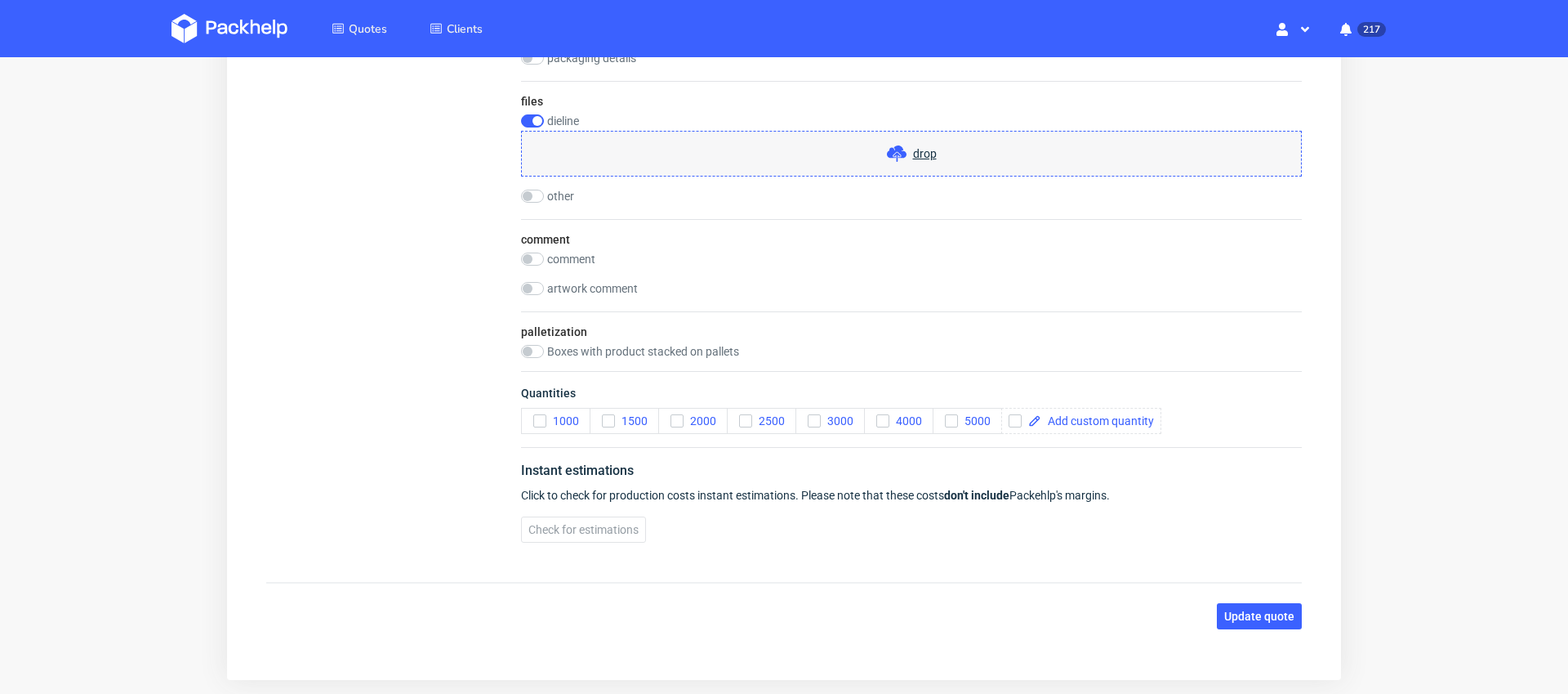
click at [918, 157] on span "drop" at bounding box center [924, 154] width 23 height 17
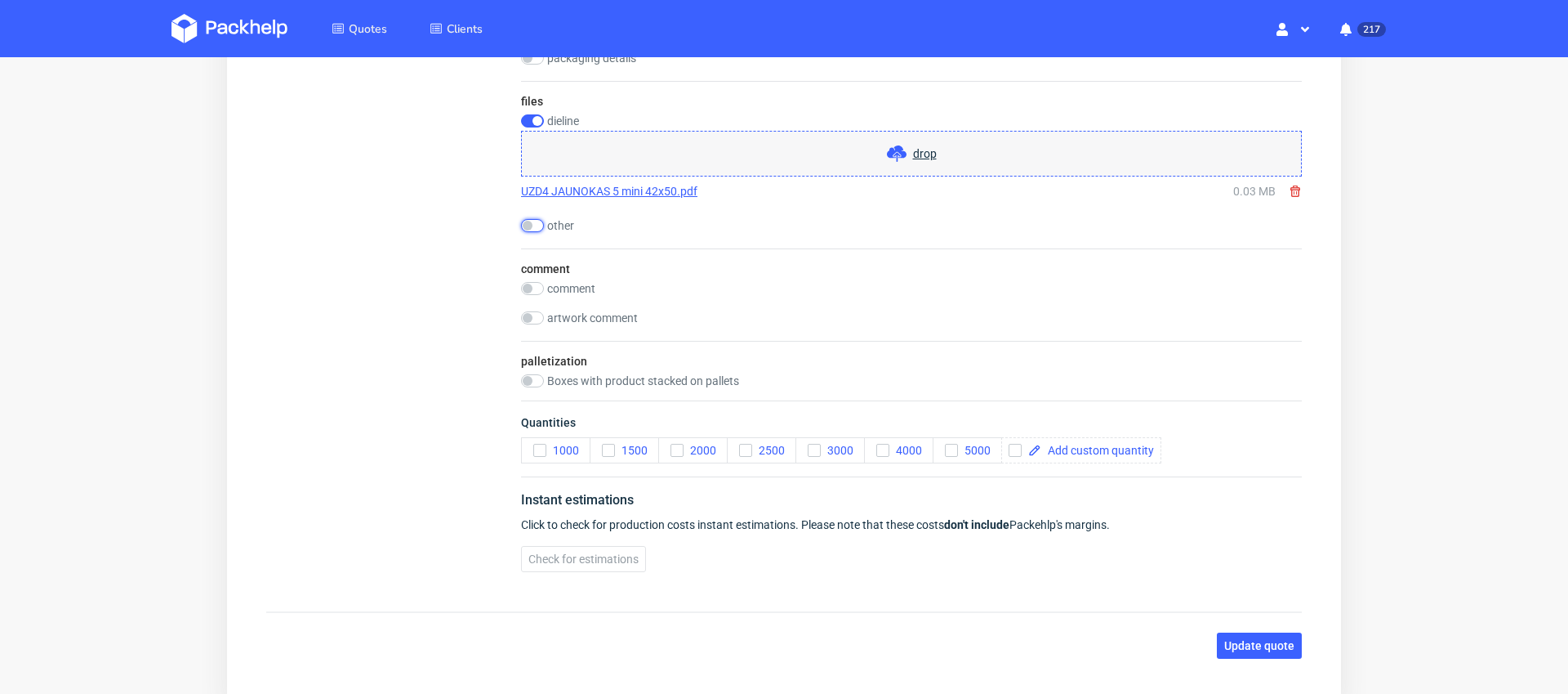
click at [534, 224] on input "checkbox" at bounding box center [532, 225] width 22 height 13
checkbox input "true"
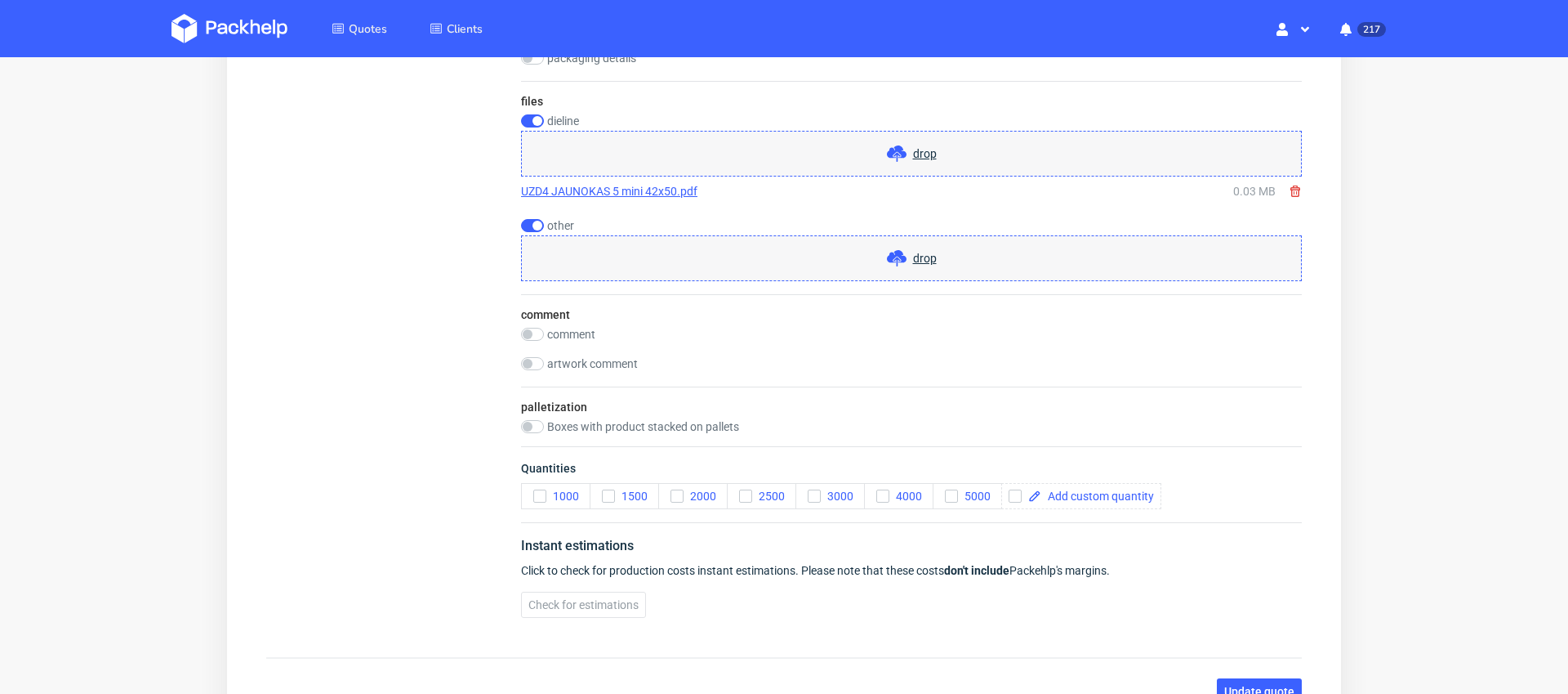
click at [915, 258] on span "drop" at bounding box center [924, 258] width 23 height 17
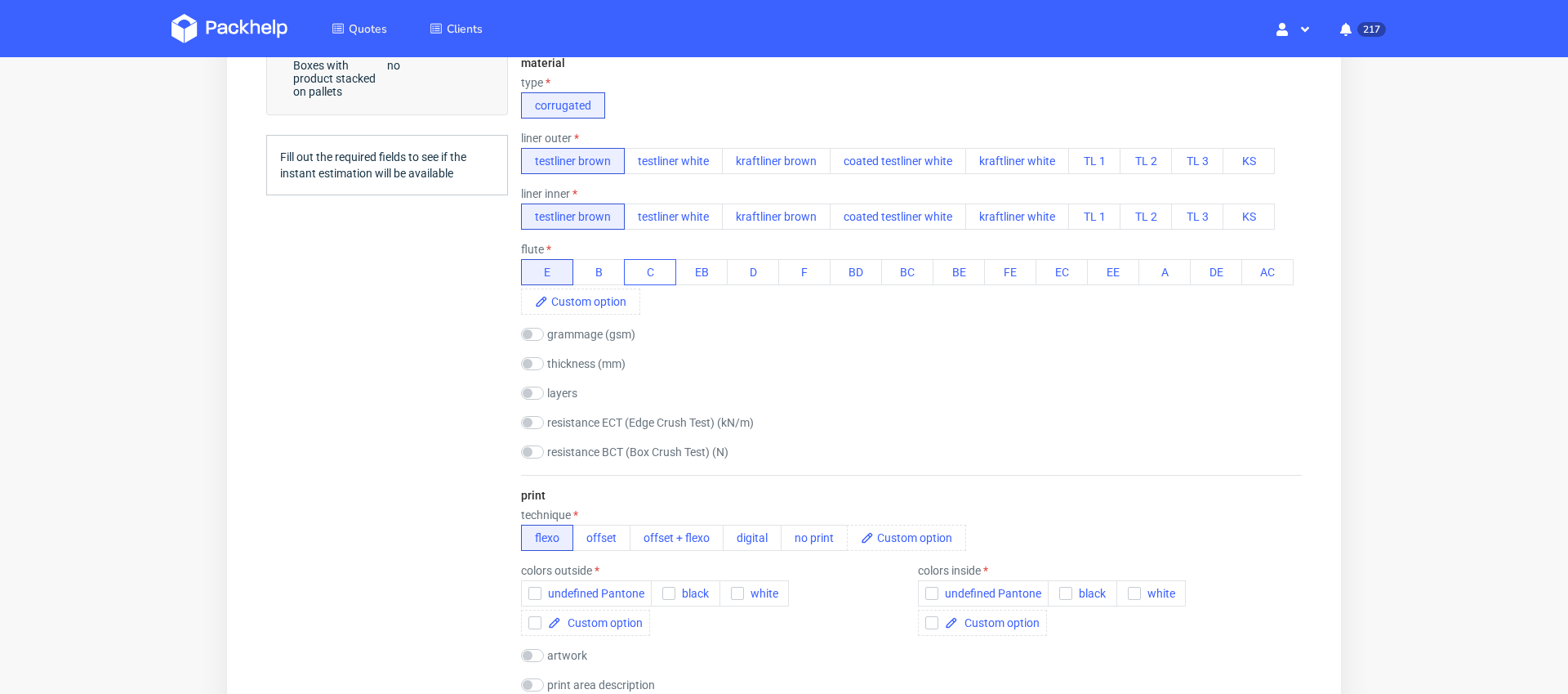
scroll to position [625, 0]
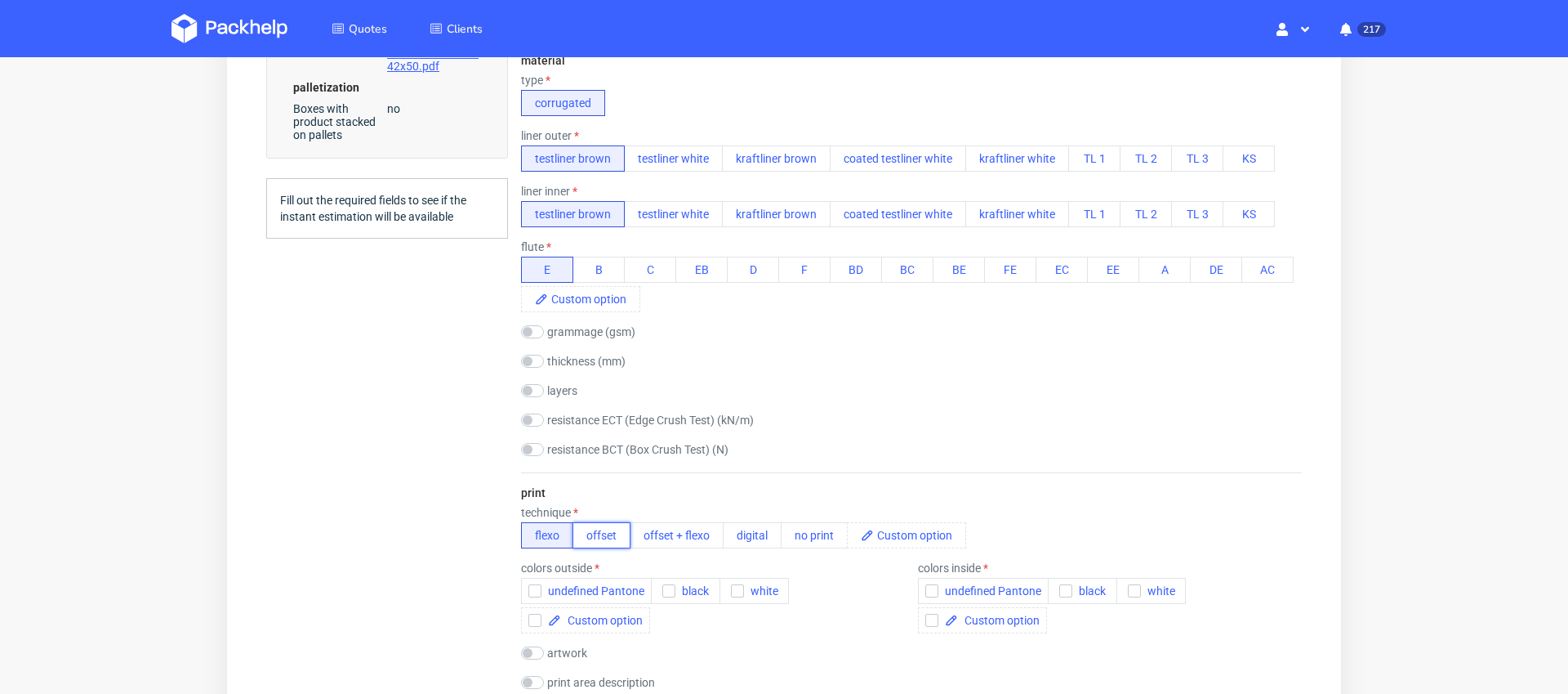
click at [601, 539] on button "offset" at bounding box center [601, 535] width 58 height 26
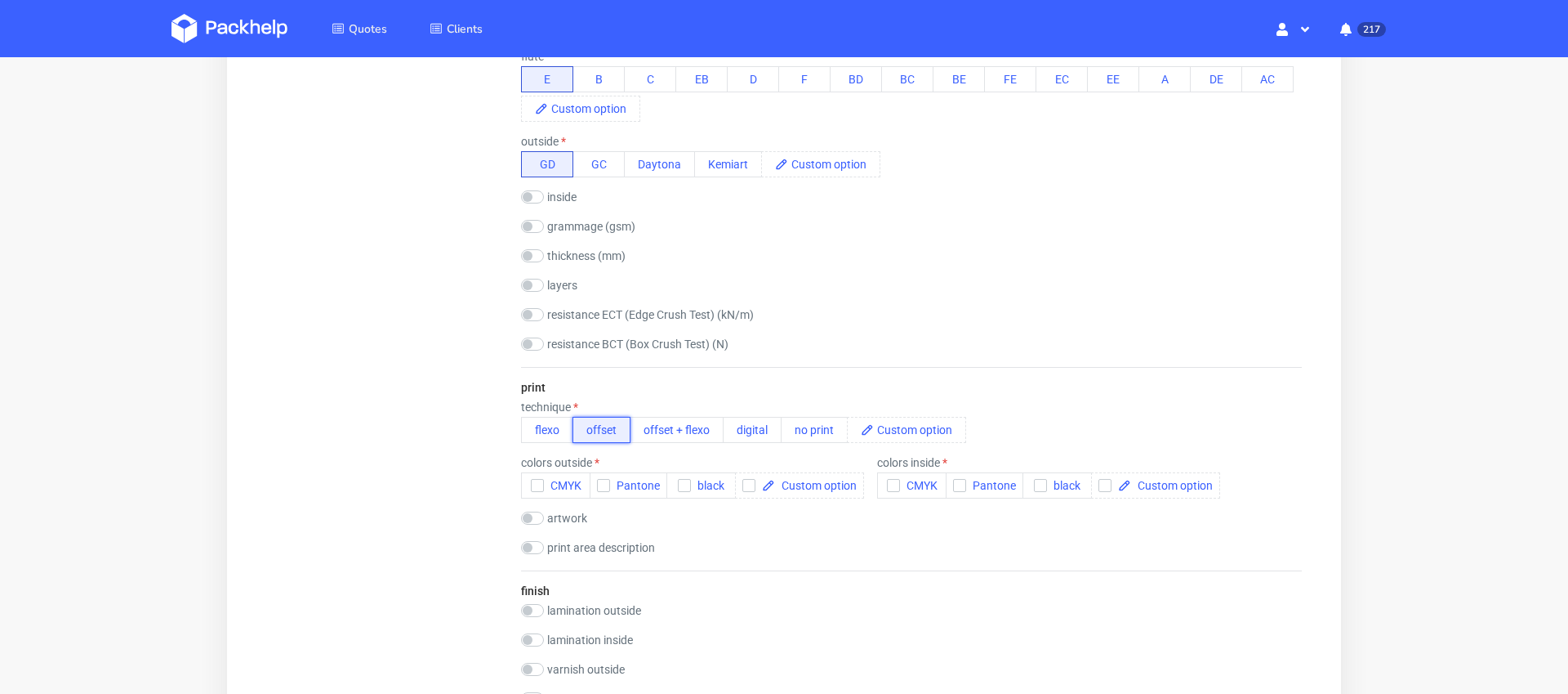
scroll to position [818, 0]
click at [547, 485] on span "CMYK" at bounding box center [562, 483] width 37 height 13
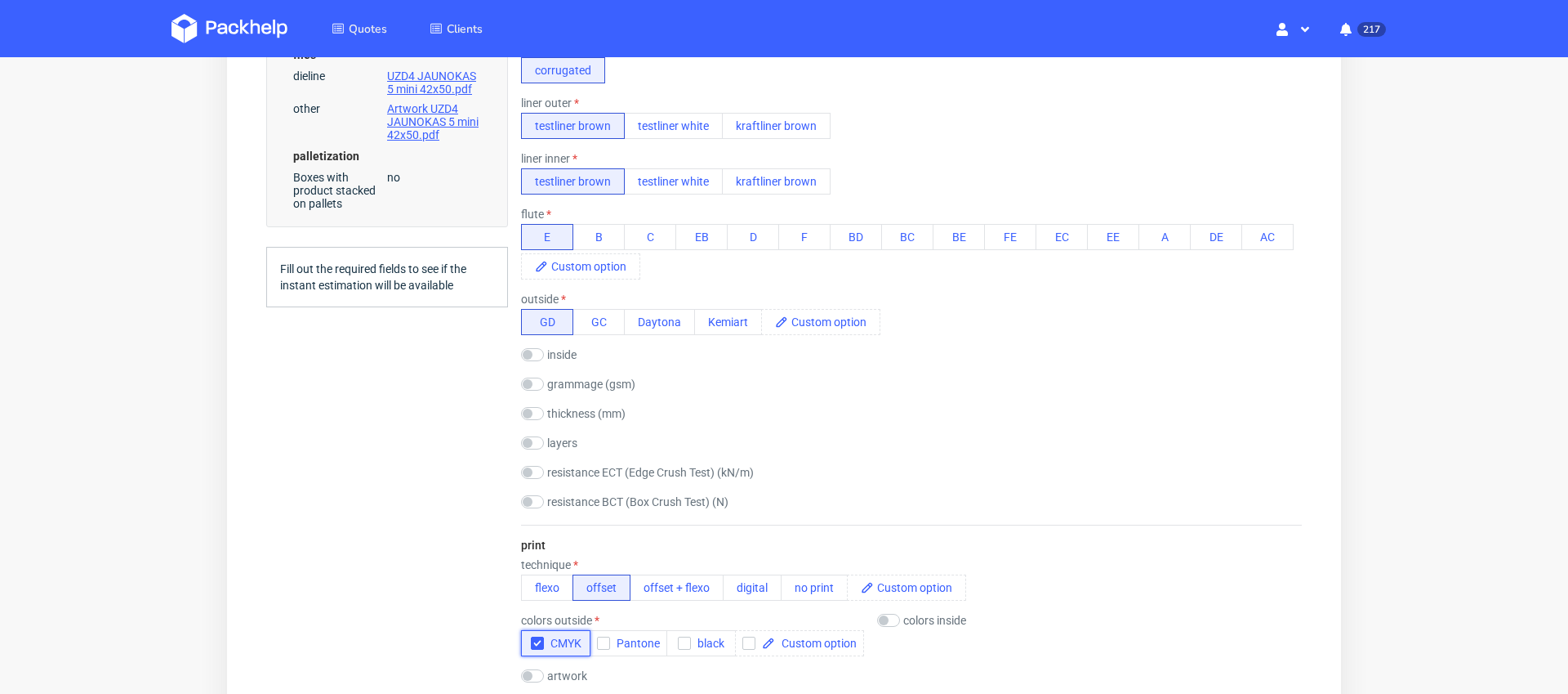
scroll to position [659, 0]
click at [605, 329] on button "GC" at bounding box center [598, 321] width 52 height 26
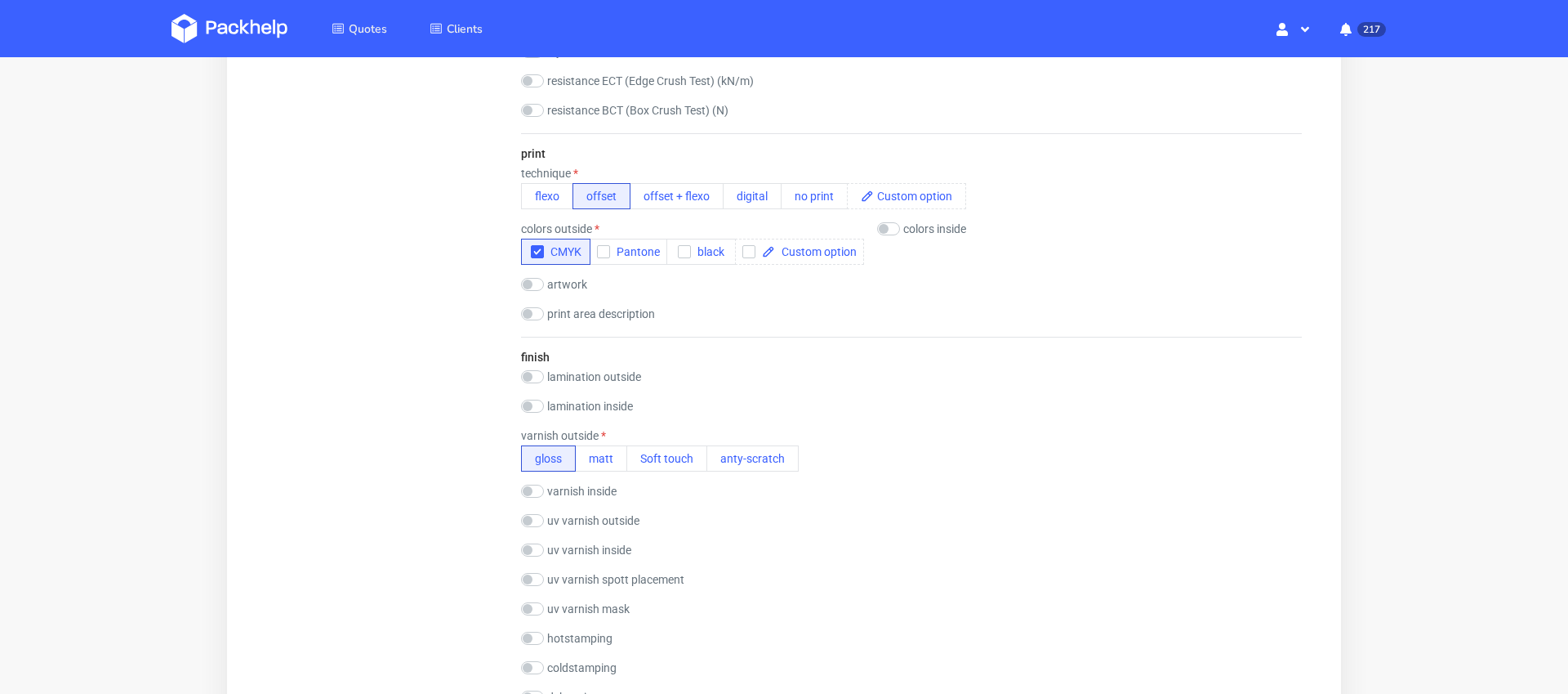
scroll to position [1052, 0]
click at [601, 460] on button "matt" at bounding box center [601, 456] width 52 height 26
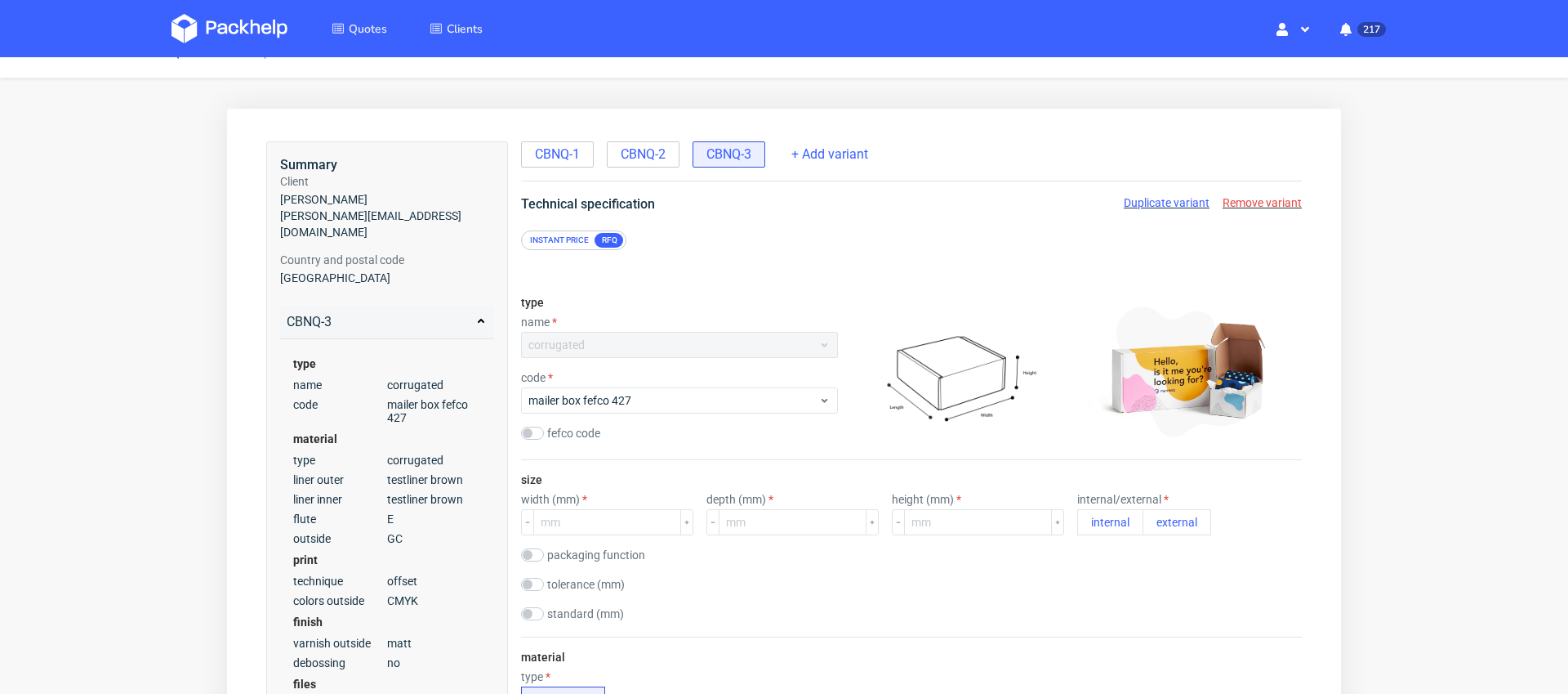
scroll to position [30, 0]
click at [1277, 206] on span "Remove variant" at bounding box center [1262, 201] width 79 height 13
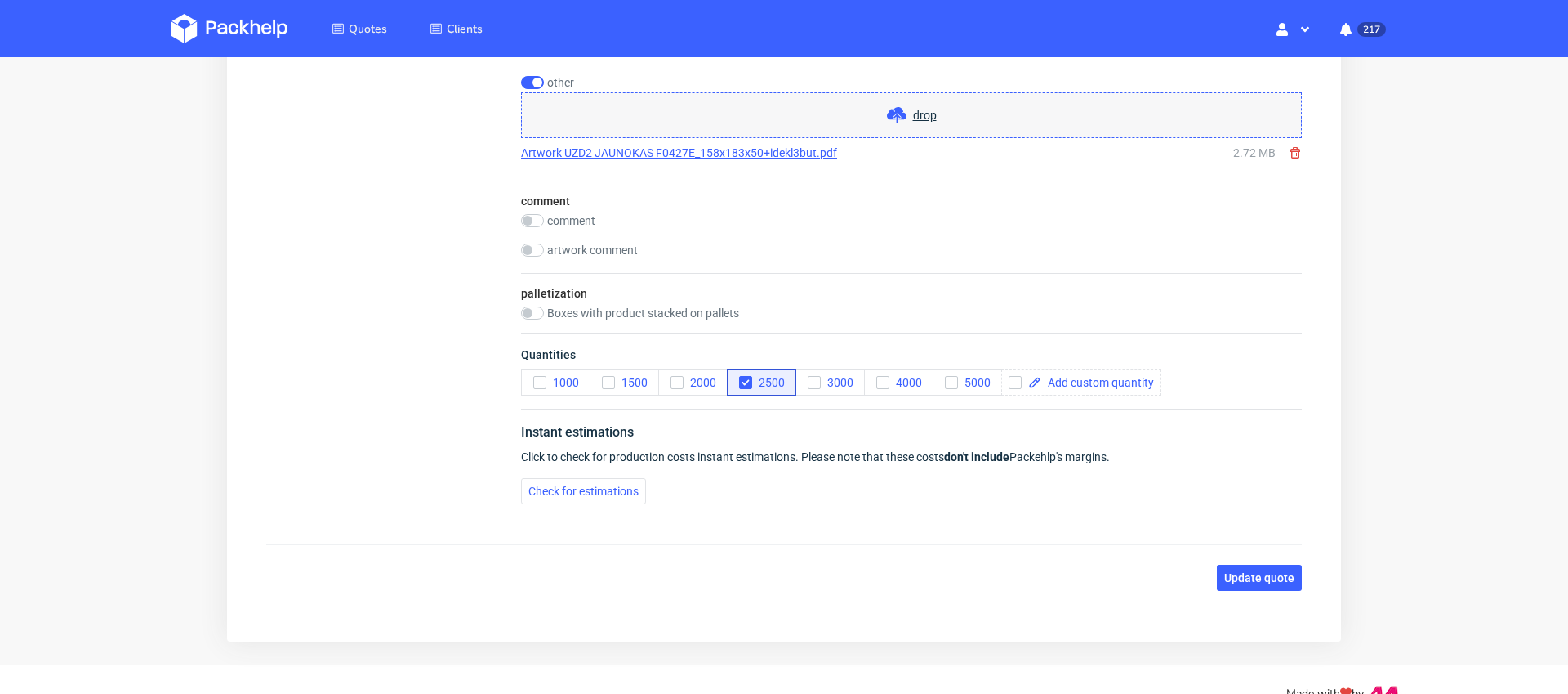
scroll to position [2415, 0]
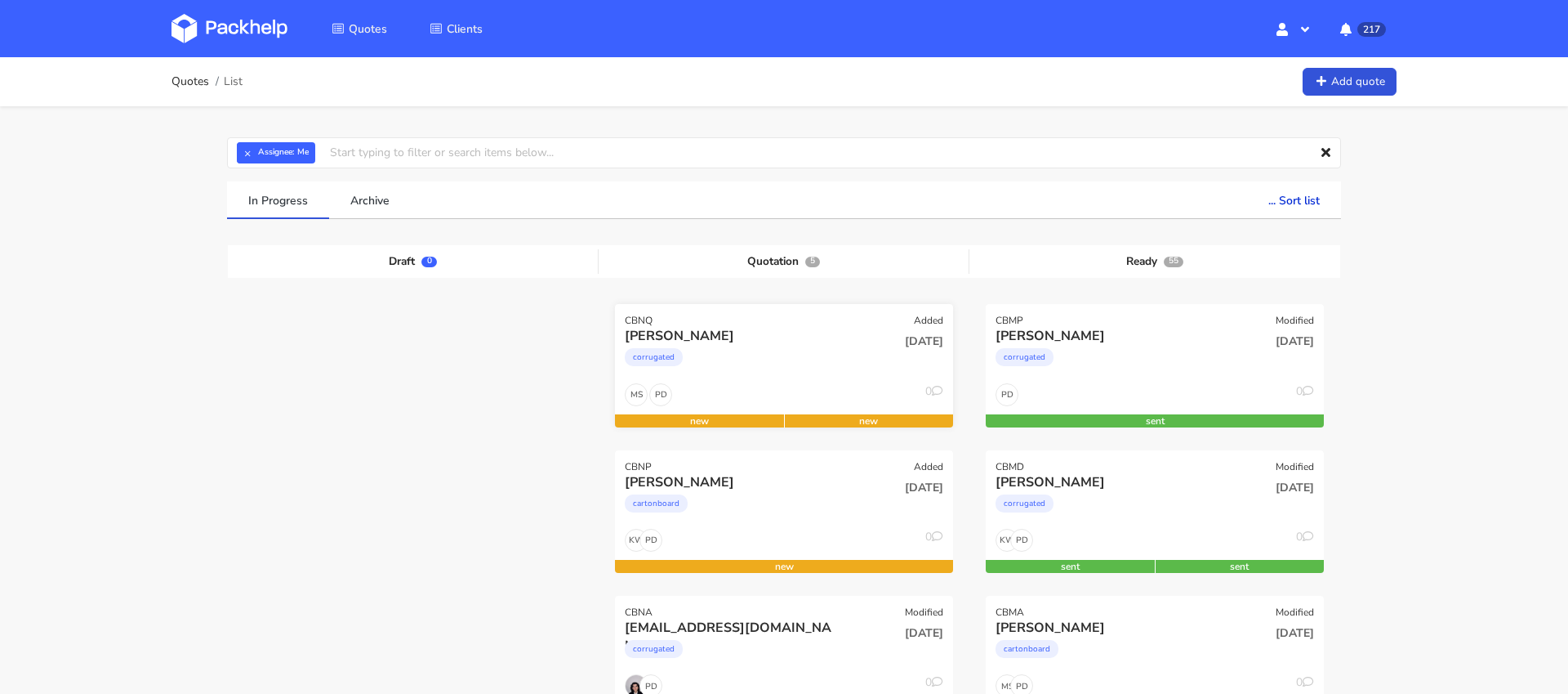
click at [793, 347] on div "corrugated" at bounding box center [733, 360] width 216 height 32
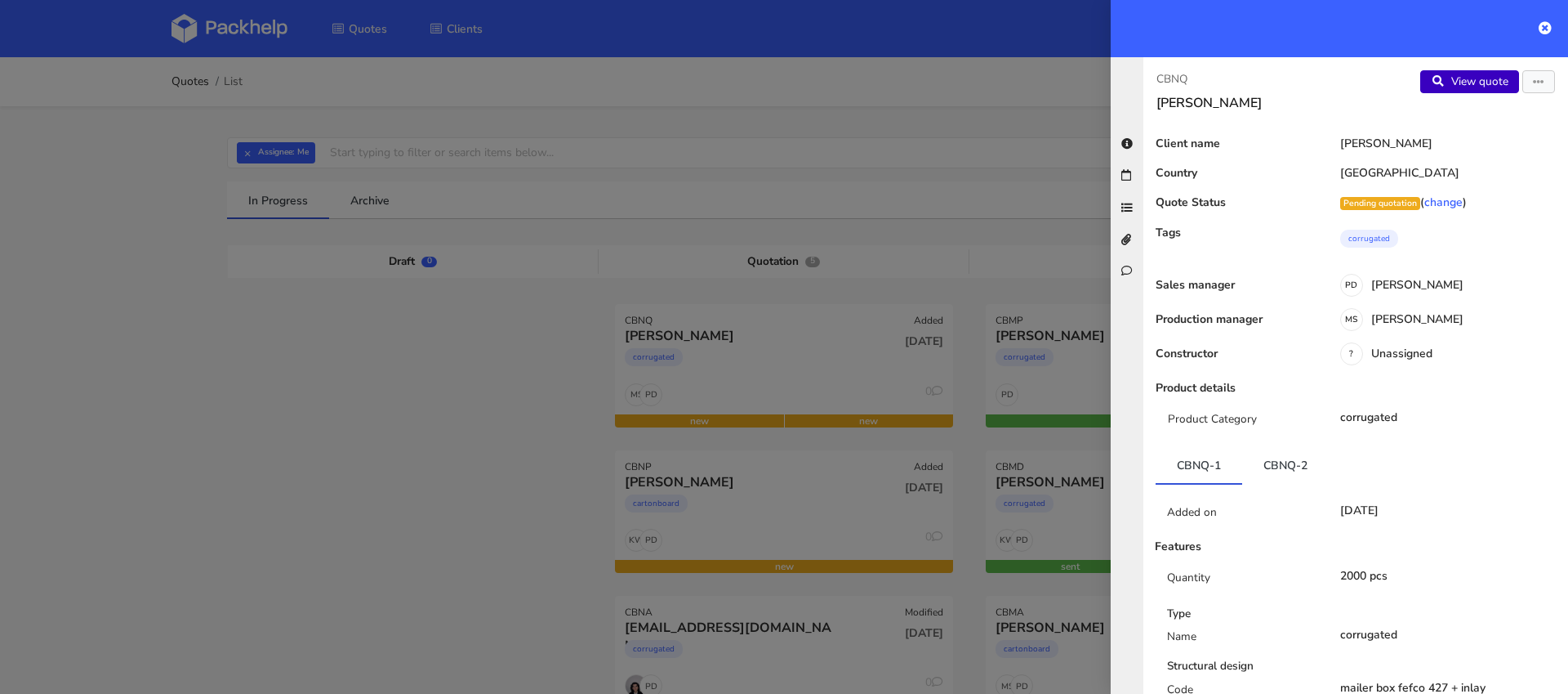
click at [1477, 88] on link "View quote" at bounding box center [1469, 81] width 99 height 23
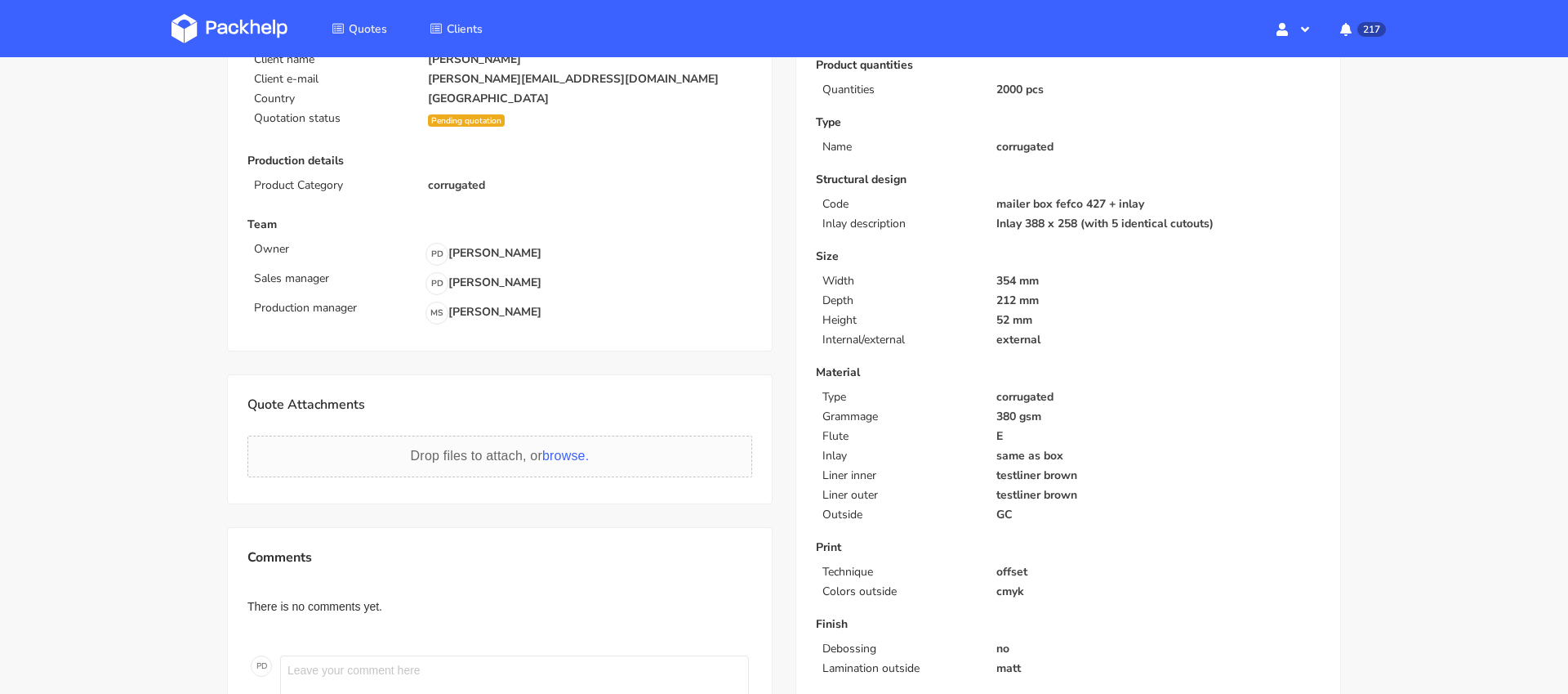
scroll to position [162, 0]
